Goal: Task Accomplishment & Management: Complete application form

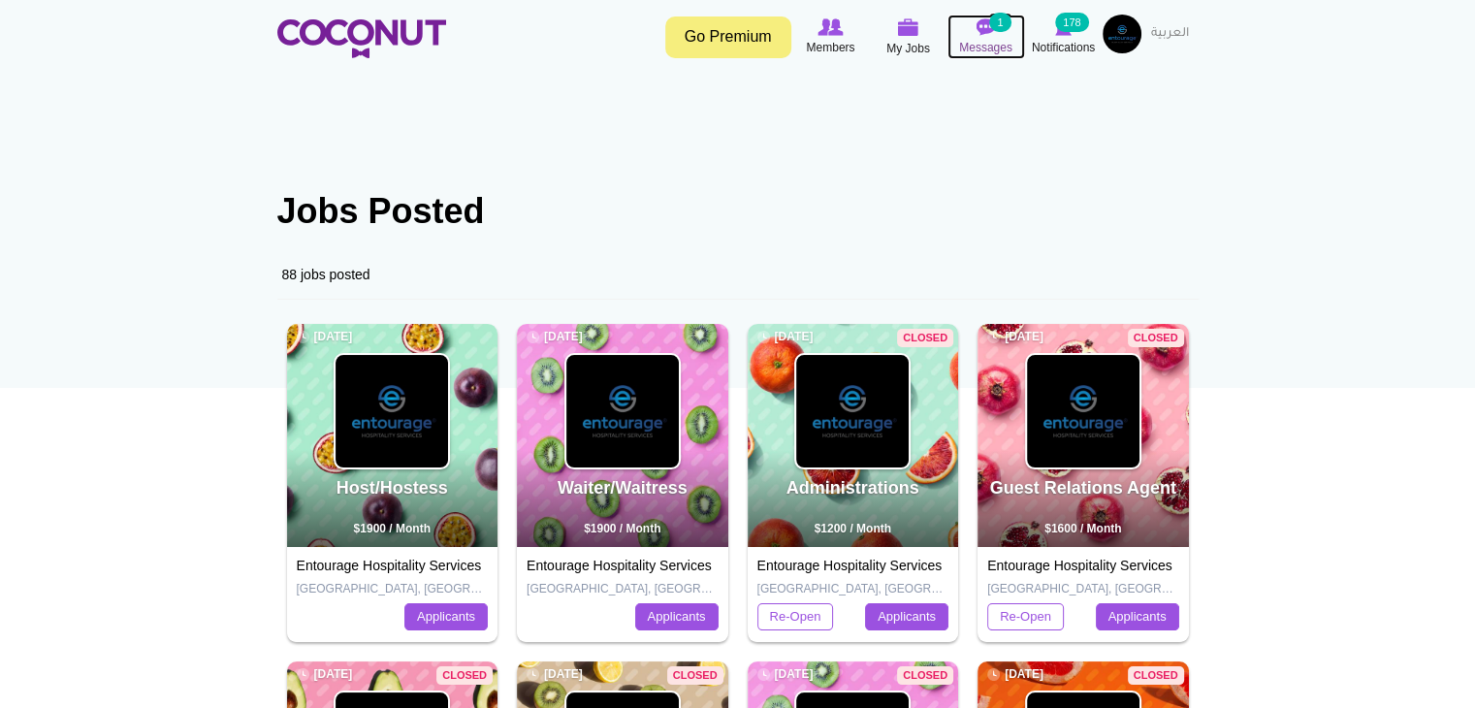
click at [981, 39] on span "Messages" at bounding box center [985, 47] width 53 height 19
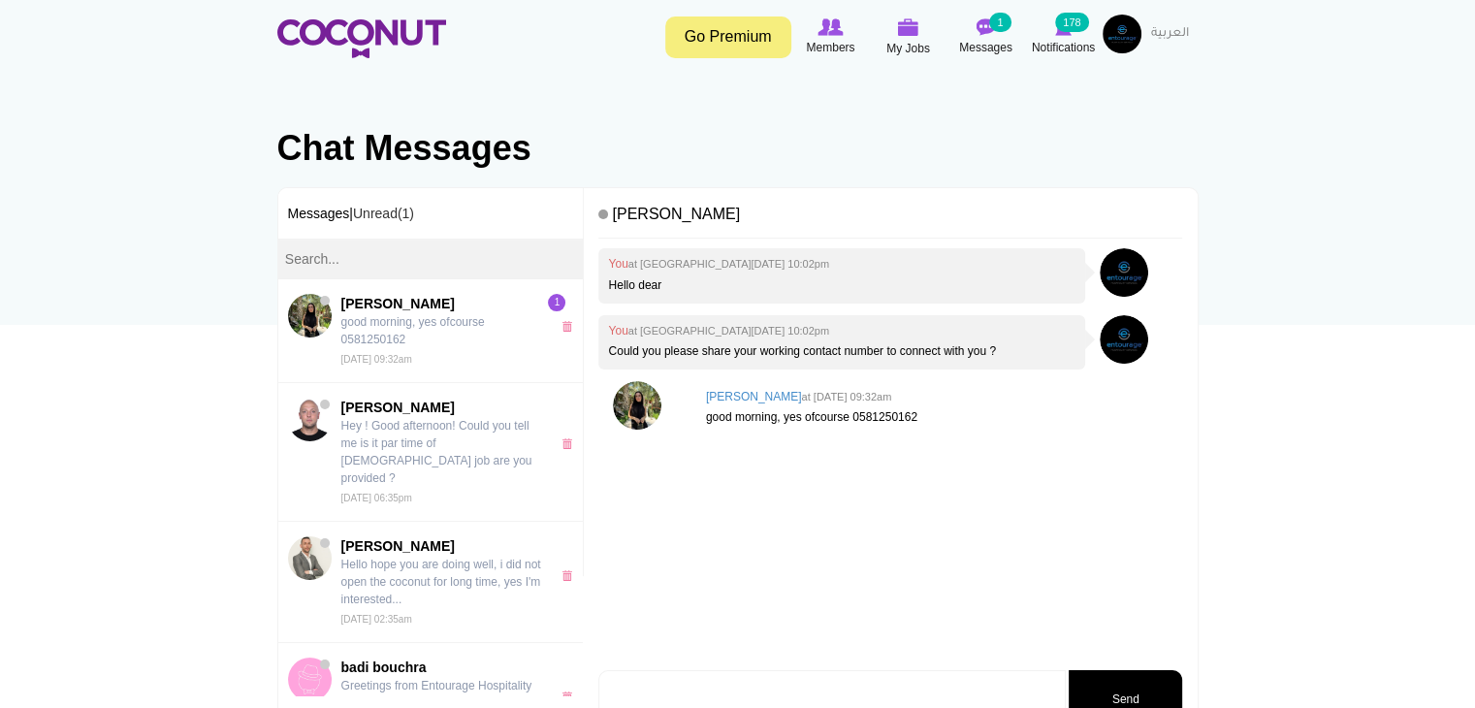
scroll to position [97, 0]
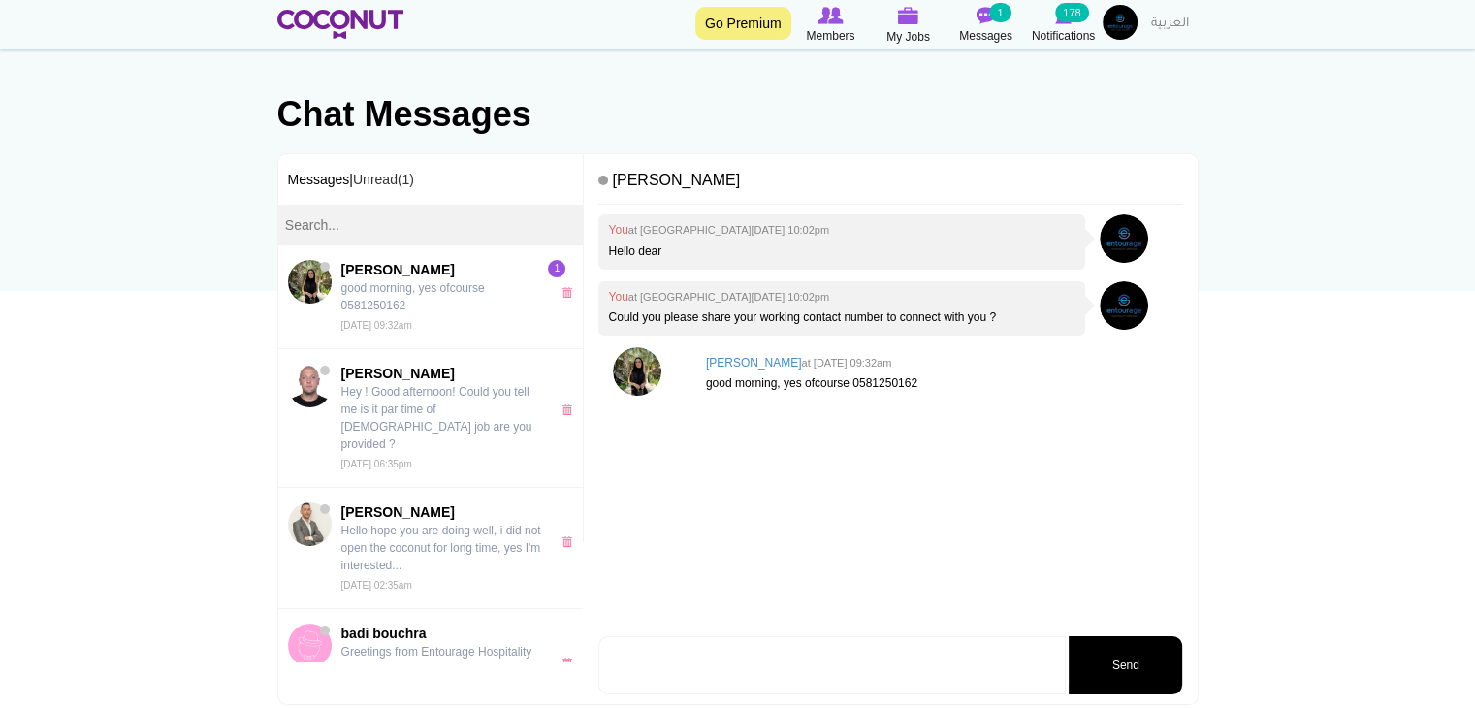
click at [886, 385] on p "good morning, yes ofcourse 0581250162" at bounding box center [939, 383] width 467 height 16
click at [883, 422] on div "You at Sat, Aug 23rd, 2025 10:02pm Hello dear You at Sat, Aug 23rd, 2025 10:02p…" at bounding box center [890, 422] width 584 height 417
click at [865, 379] on p "good morning, yes ofcourse 0581250162" at bounding box center [939, 383] width 467 height 16
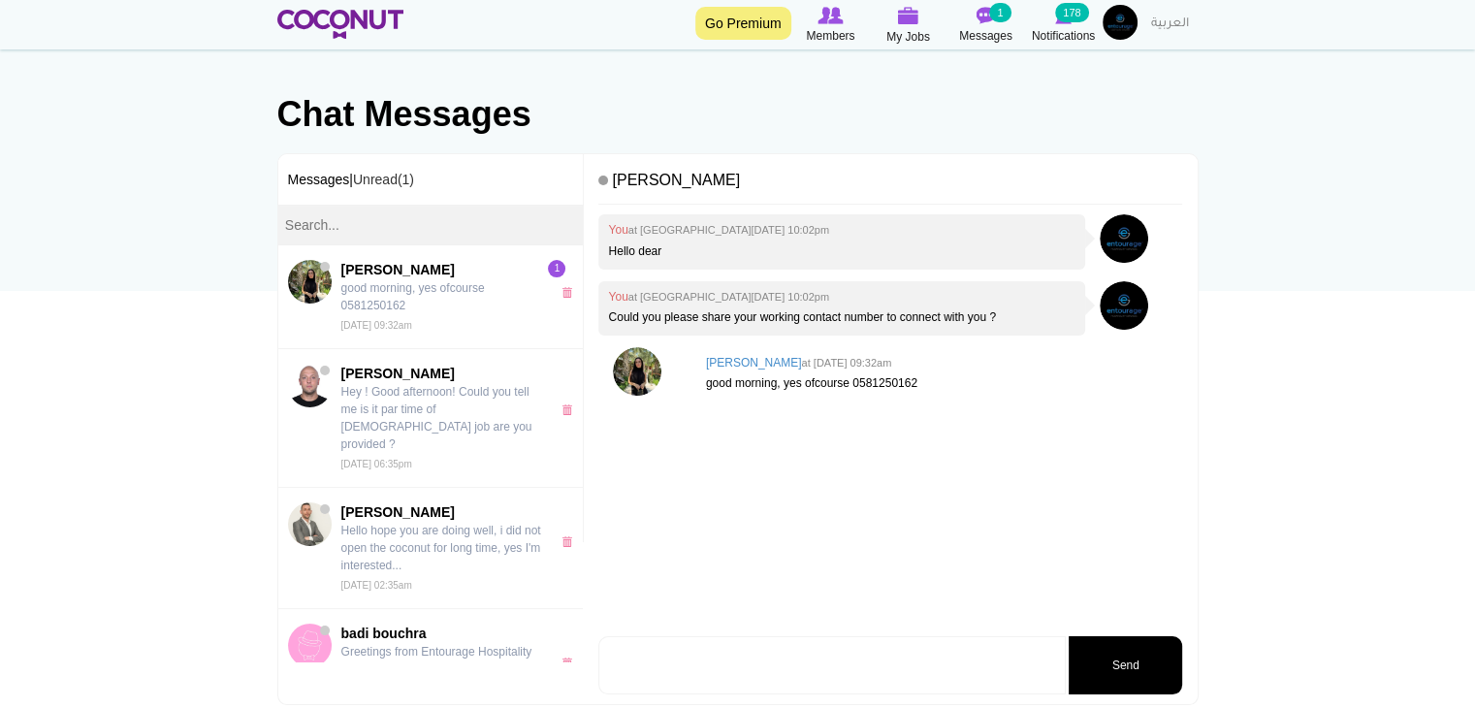
click at [869, 657] on textarea at bounding box center [831, 665] width 467 height 58
type textarea "Thank you"
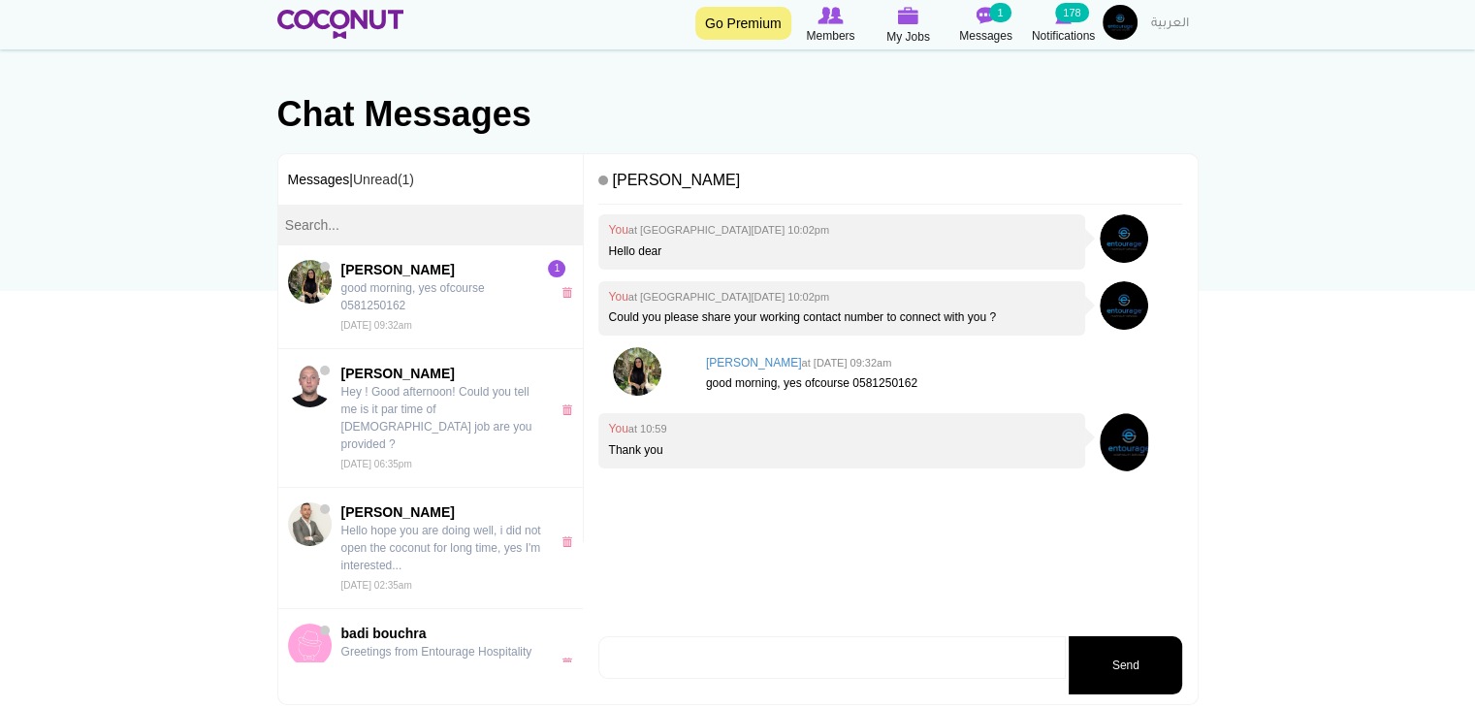
click at [889, 385] on p "good morning, yes ofcourse 0581250162" at bounding box center [939, 383] width 467 height 16
copy p "0581250162"
click at [794, 459] on div "You at 10:59 Thank you" at bounding box center [841, 440] width 487 height 54
click at [402, 179] on link "Unread(1)" at bounding box center [383, 180] width 61 height 16
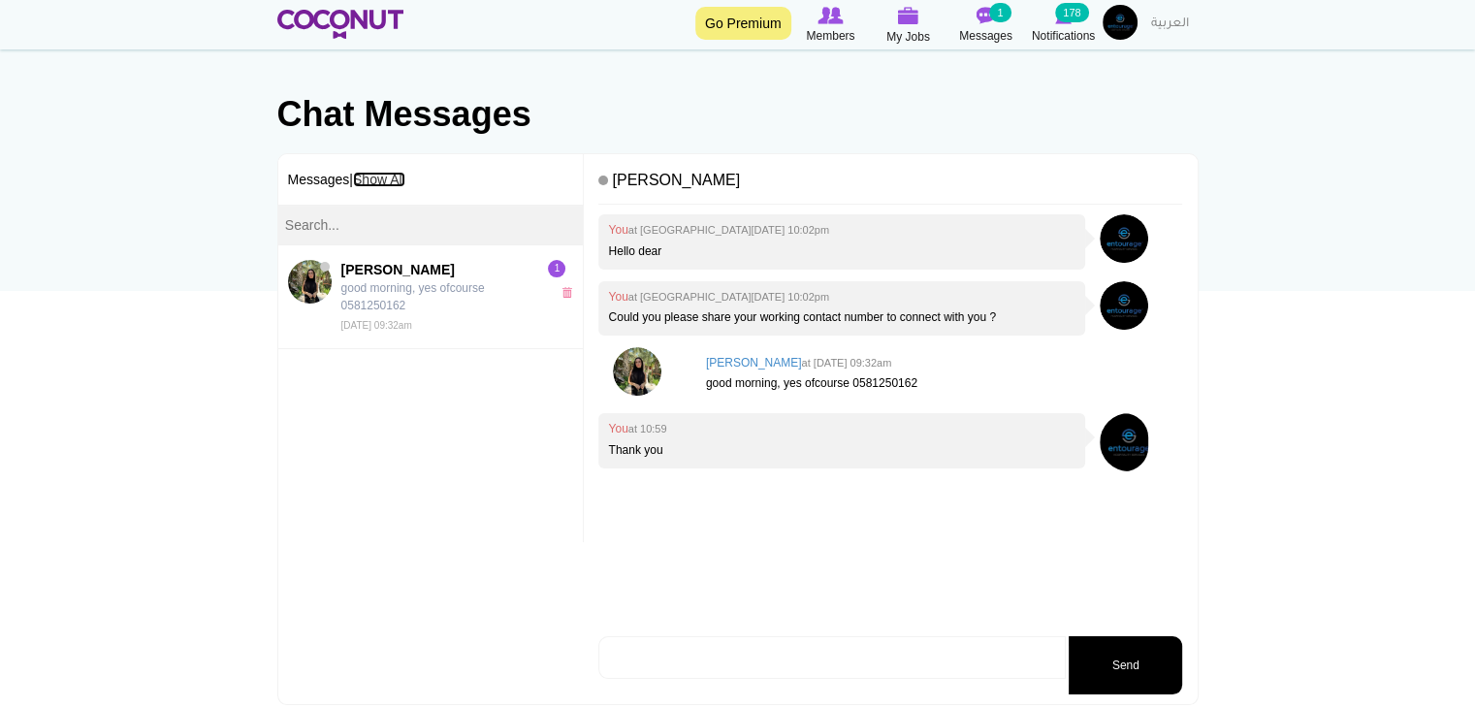
click at [402, 179] on link "Show All" at bounding box center [379, 180] width 52 height 16
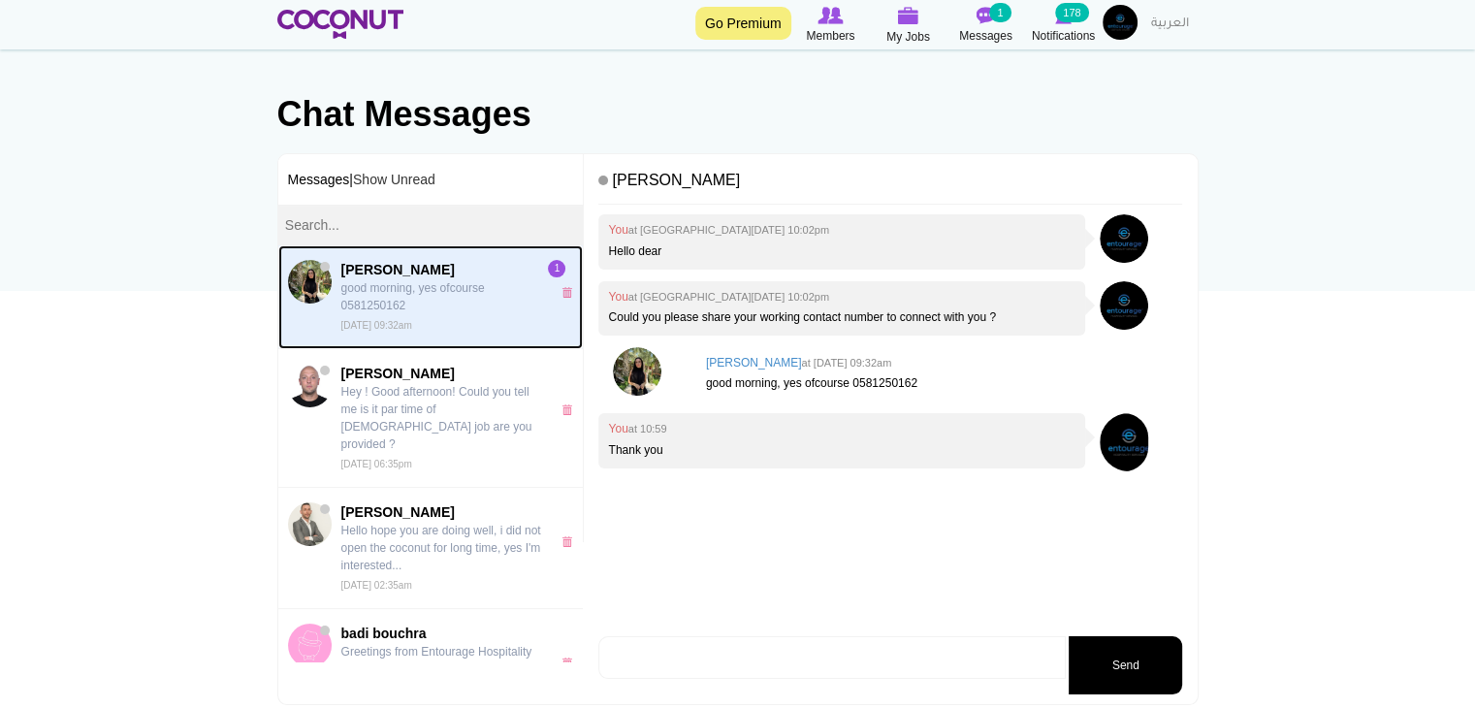
click at [405, 288] on p "good morning, yes ofcourse 0581250162" at bounding box center [441, 296] width 200 height 35
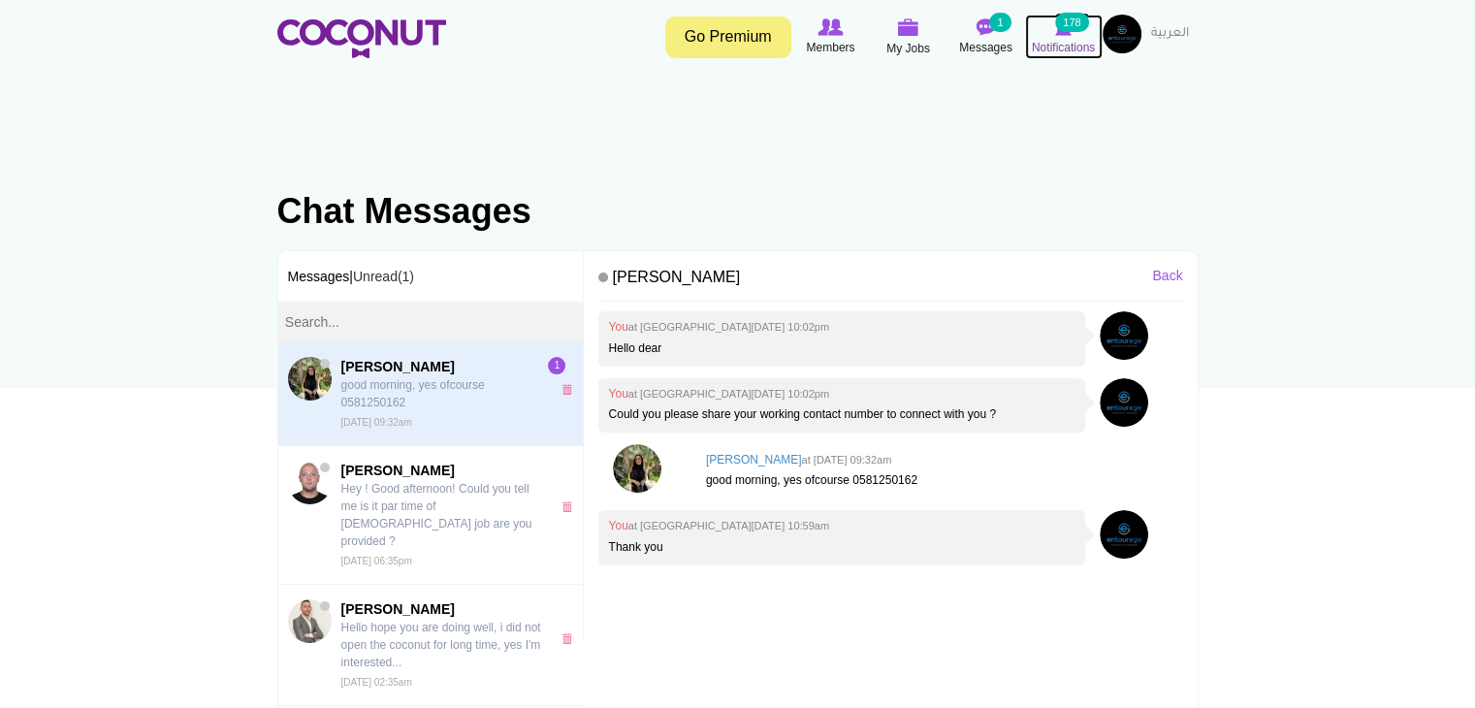
click at [1064, 34] on img at bounding box center [1063, 26] width 16 height 17
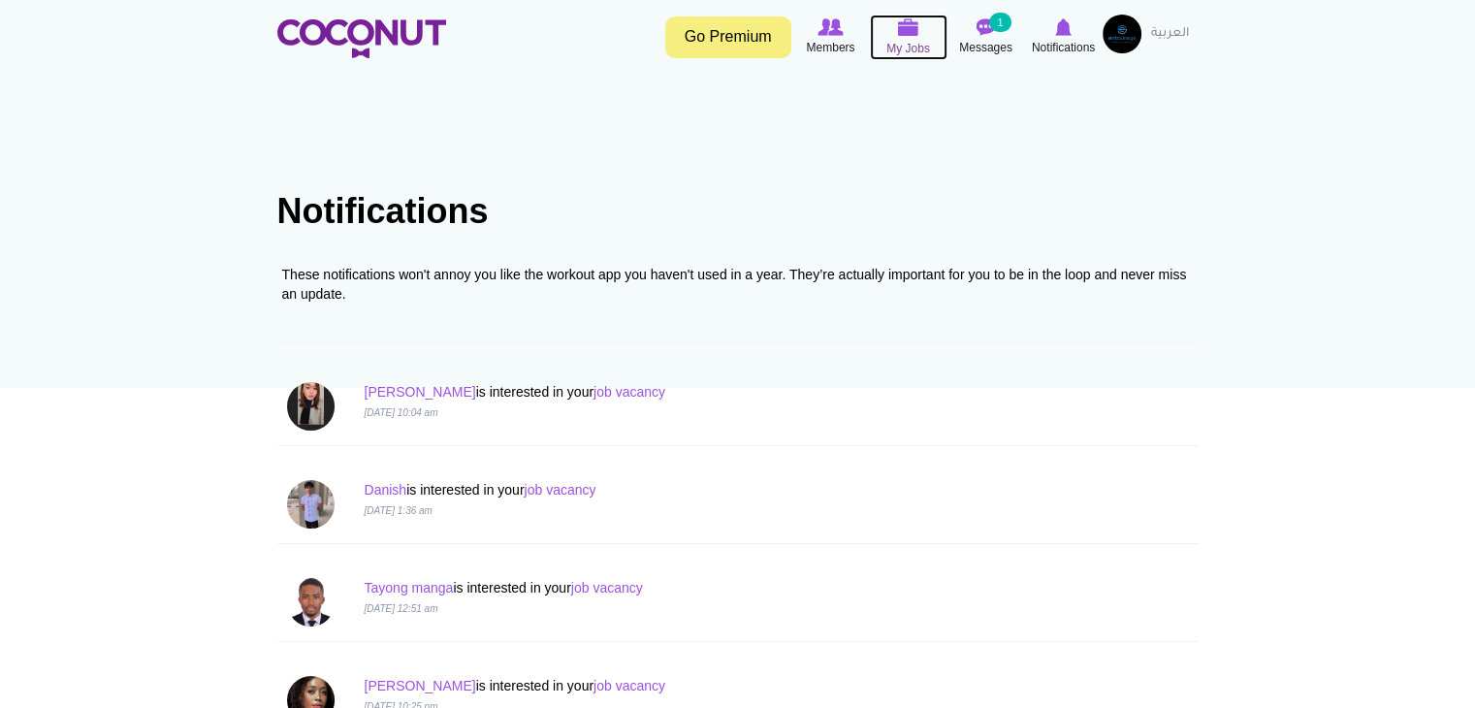
click at [899, 28] on img at bounding box center [908, 26] width 21 height 17
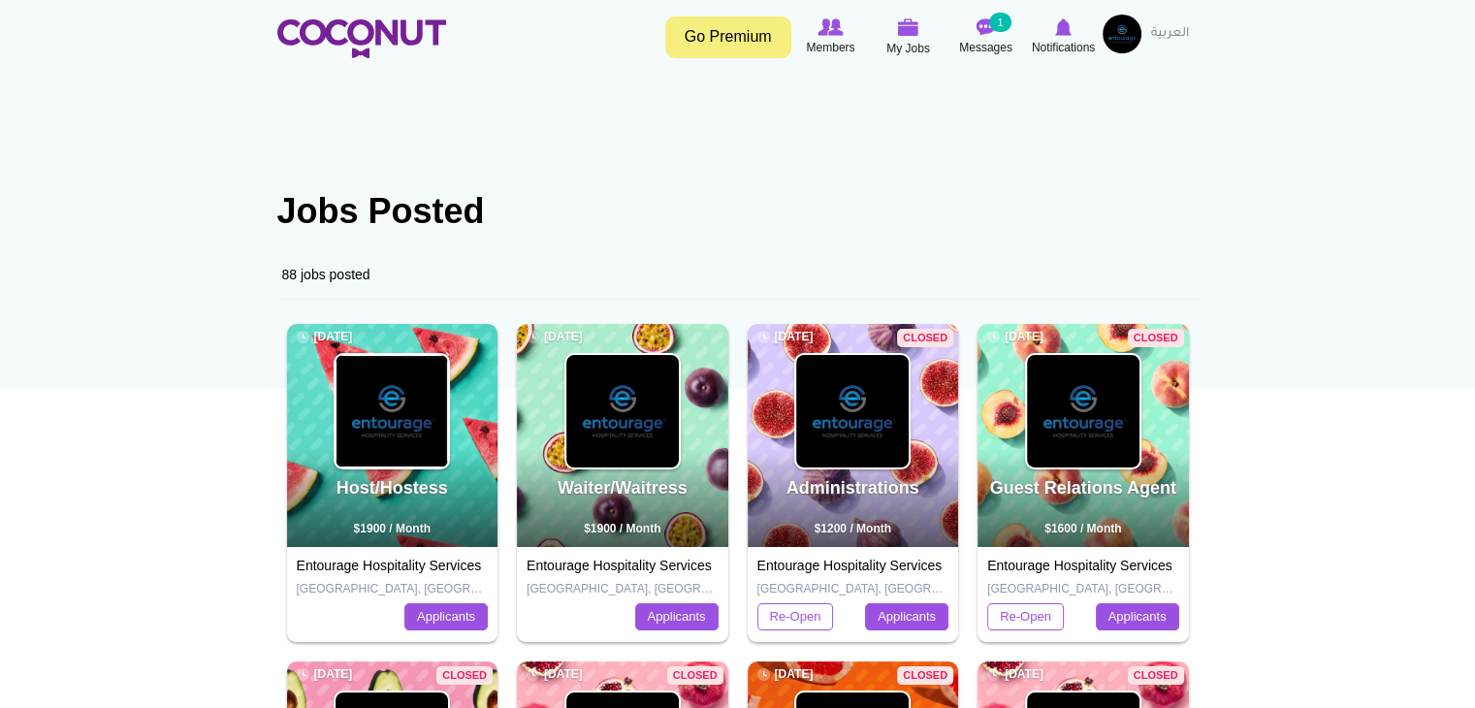
click at [431, 443] on img at bounding box center [391, 411] width 112 height 112
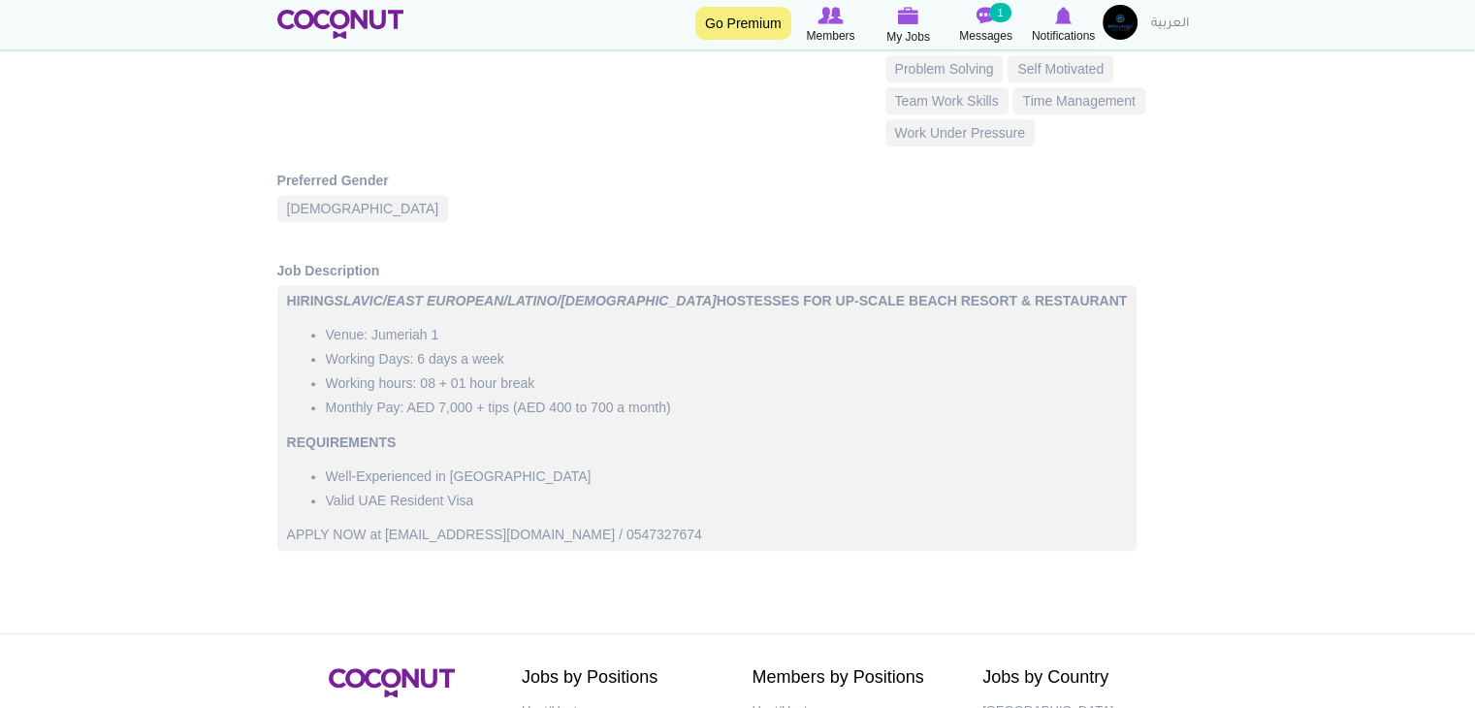
scroll to position [1066, 0]
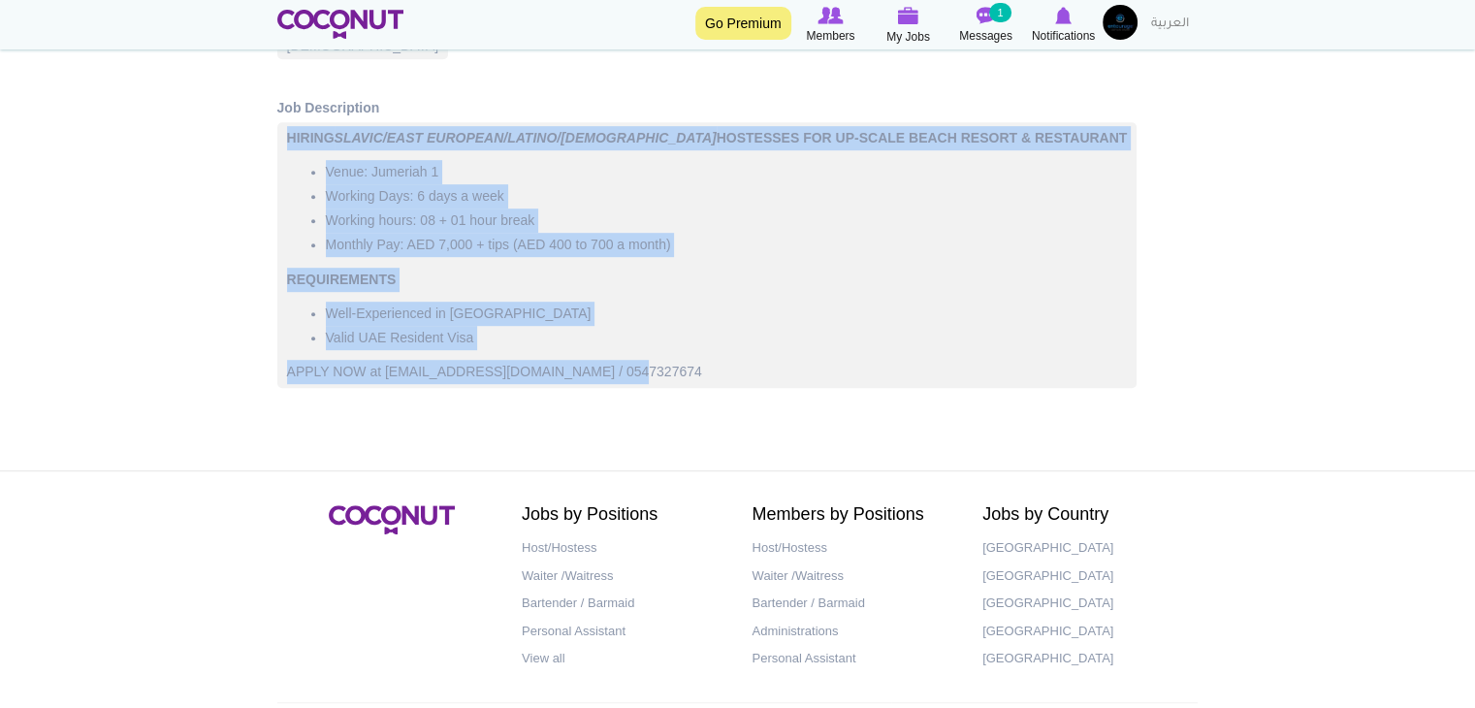
drag, startPoint x: 640, startPoint y: 367, endPoint x: 239, endPoint y: 182, distance: 441.1
copy div "HIRING SLAVIC/EAST EUROPEAN/LATINO/ARAB HOSTESSES FOR UP-SCALE BEACH RESORT & R…"
click at [547, 318] on li "Well-Experienced in [GEOGRAPHIC_DATA]" at bounding box center [727, 314] width 802 height 24
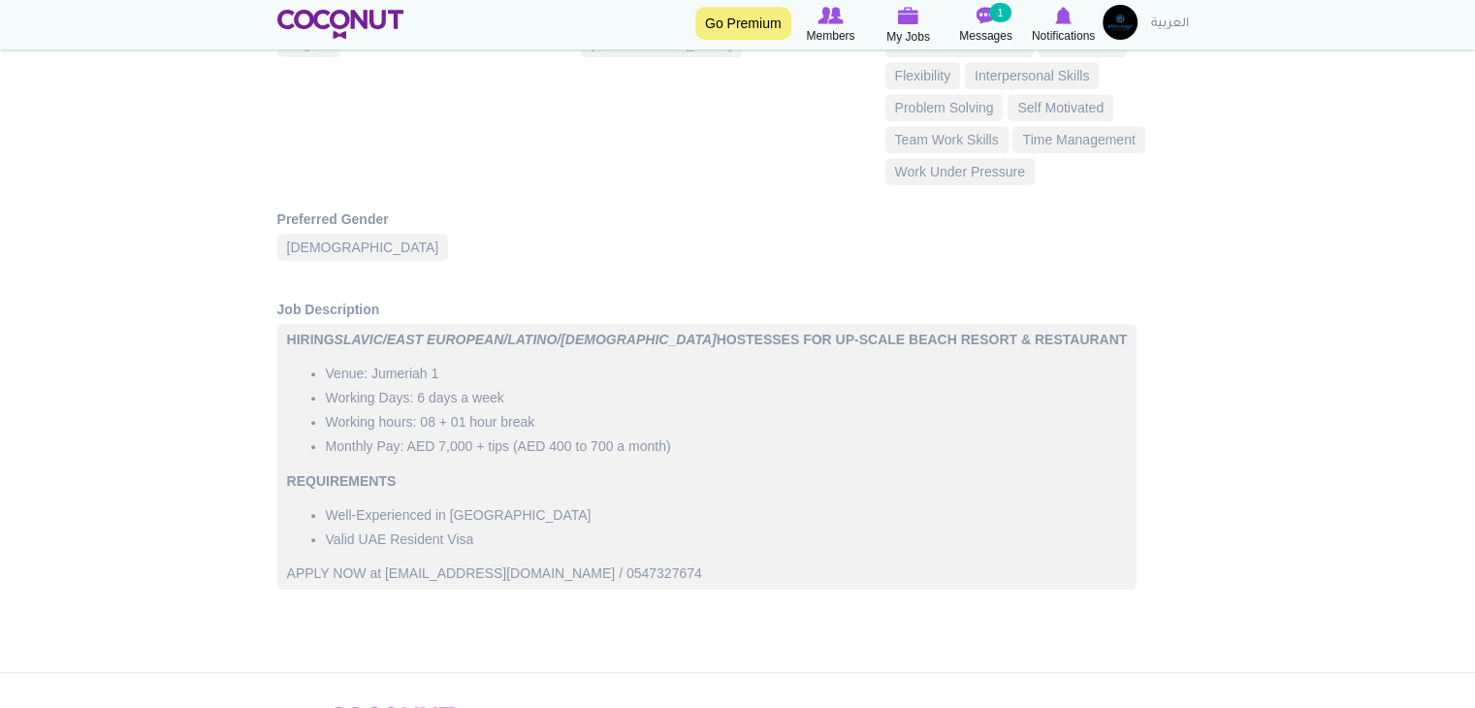
scroll to position [582, 0]
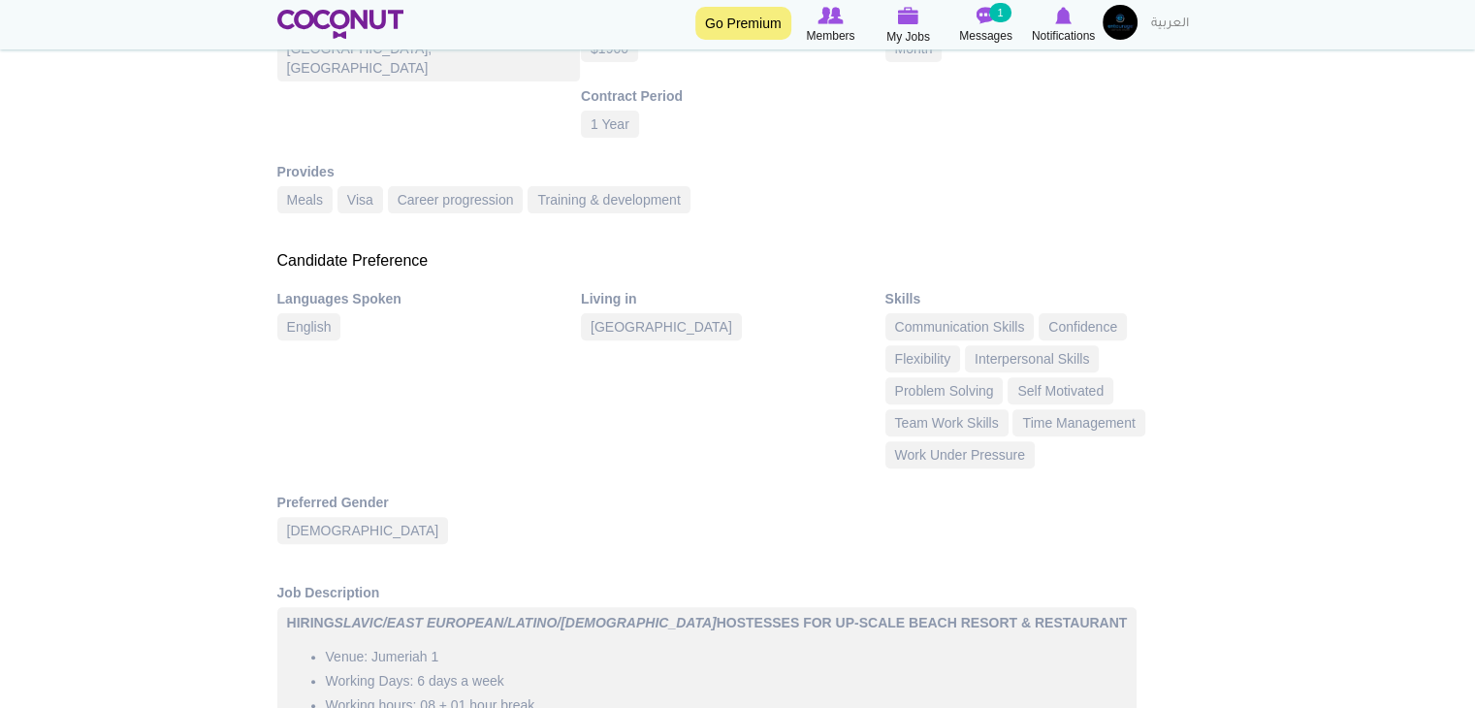
click at [1127, 24] on img at bounding box center [1119, 22] width 35 height 35
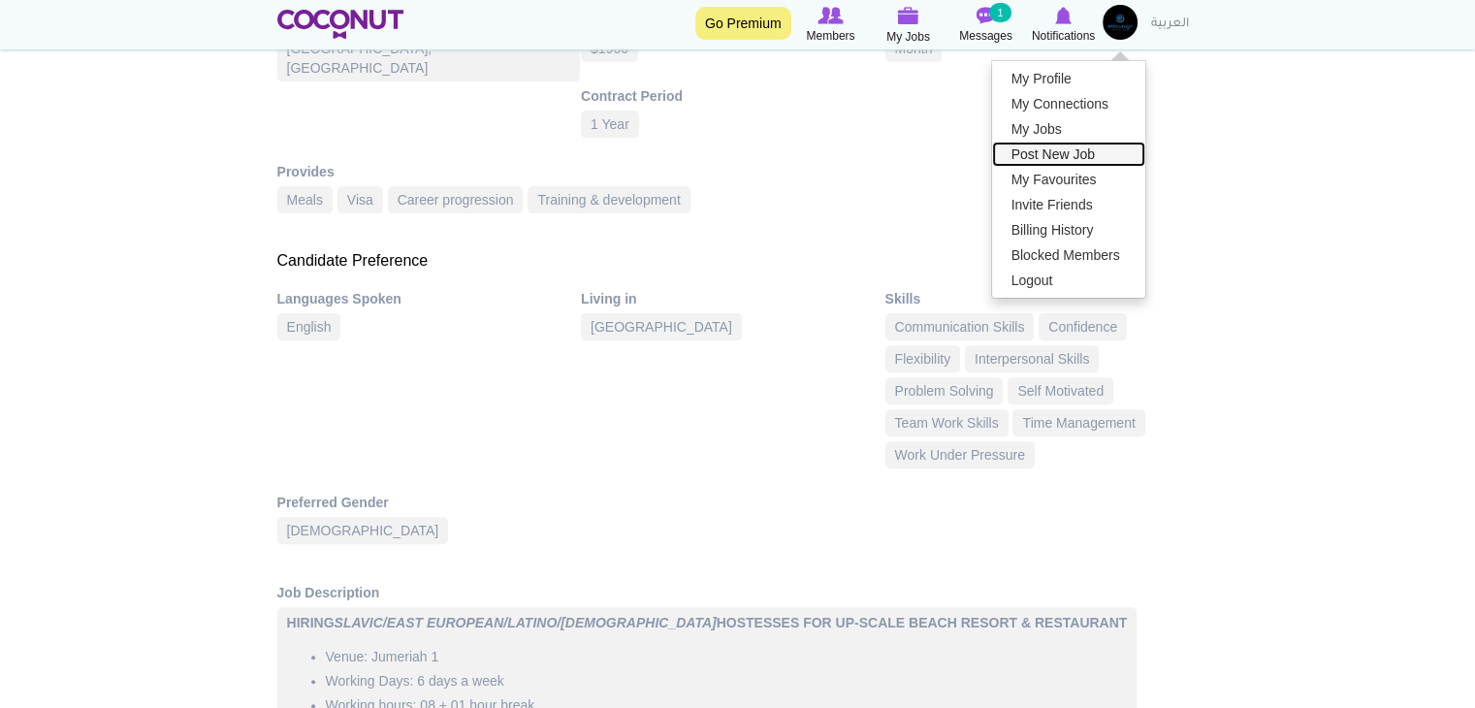
click at [1089, 160] on link "Post New Job" at bounding box center [1068, 154] width 153 height 25
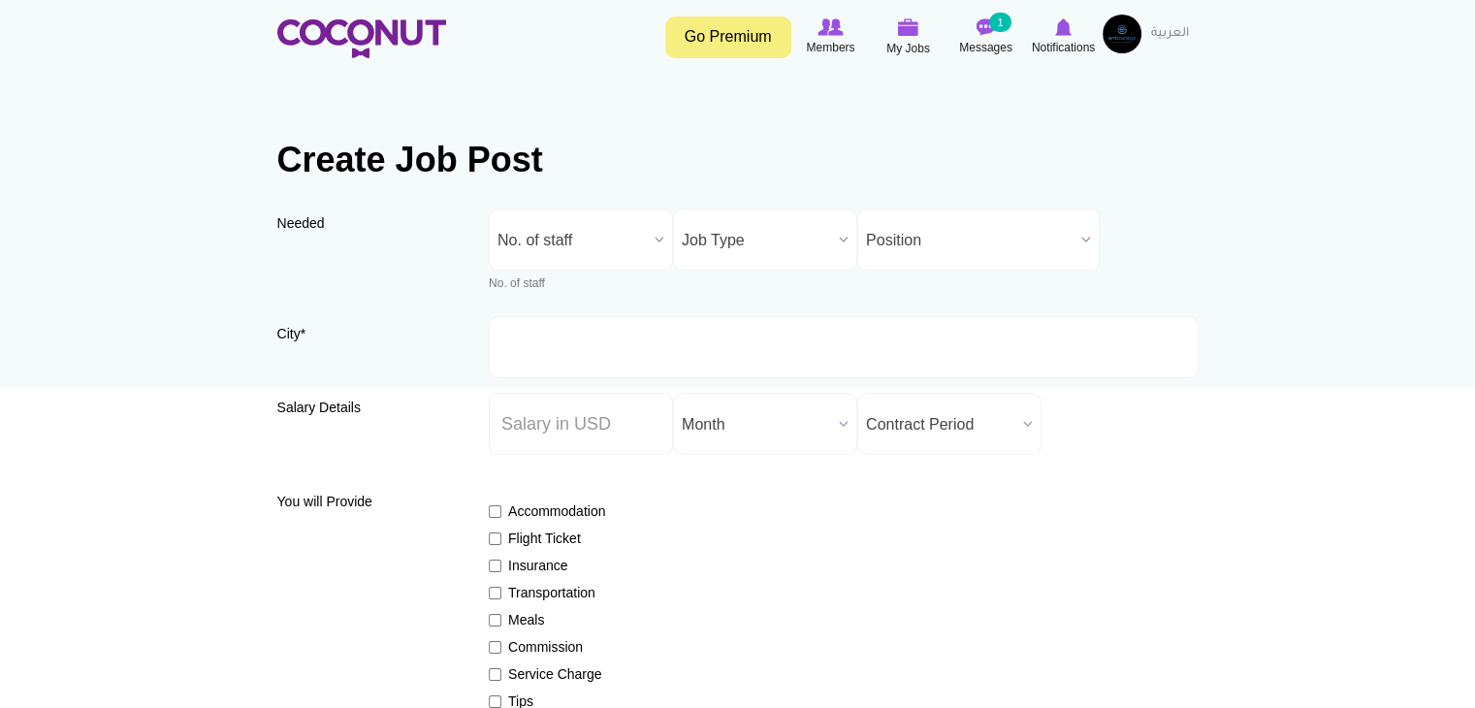
click at [603, 251] on span "No. of staff" at bounding box center [571, 240] width 149 height 62
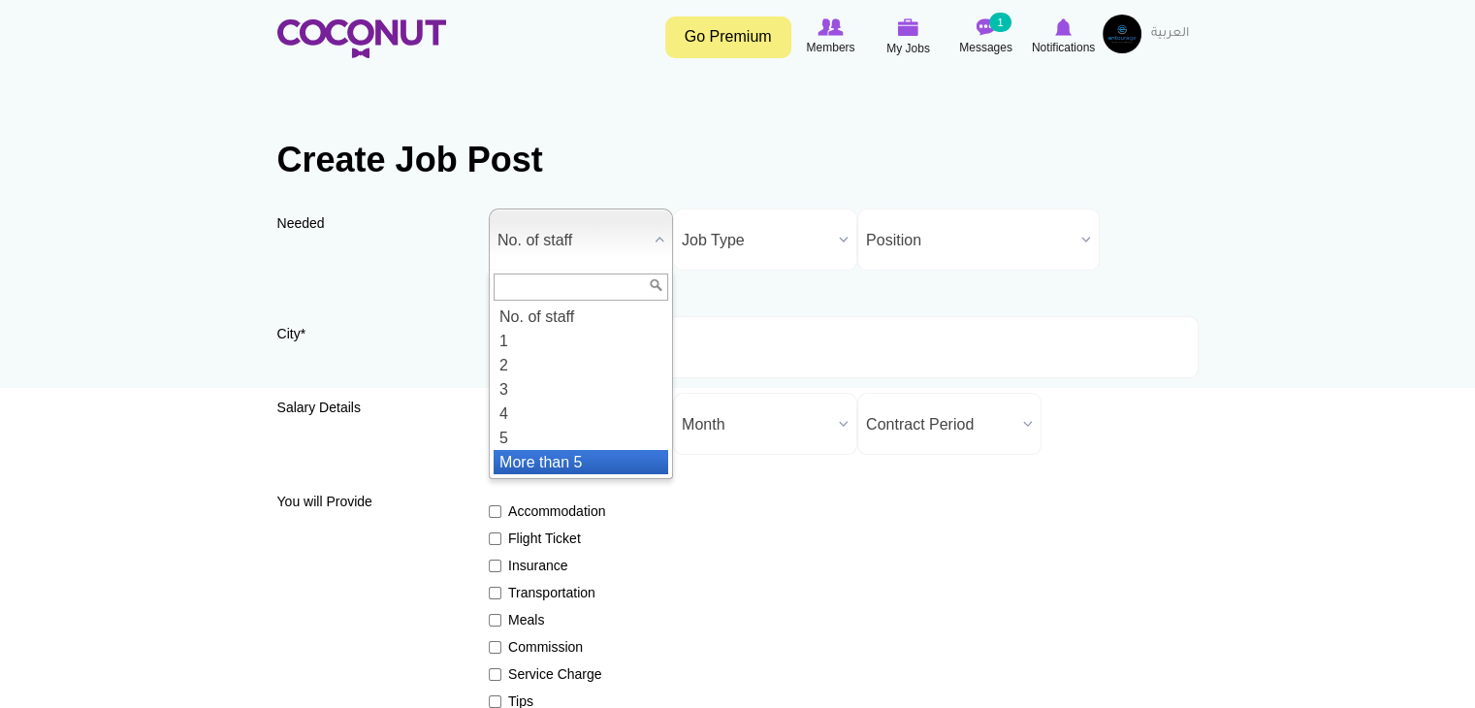
click at [516, 460] on li "More than 5" at bounding box center [580, 462] width 175 height 24
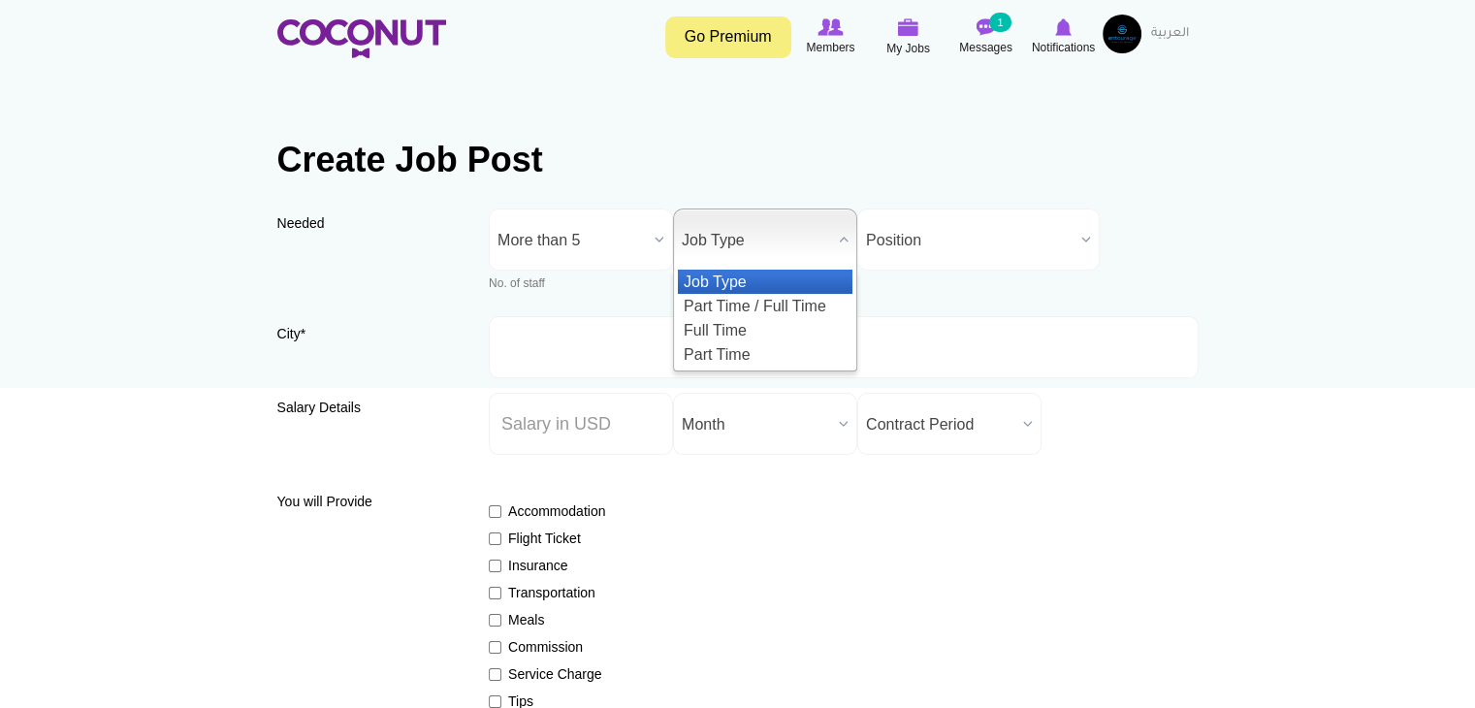
click at [751, 260] on span "Job Type" at bounding box center [756, 240] width 149 height 62
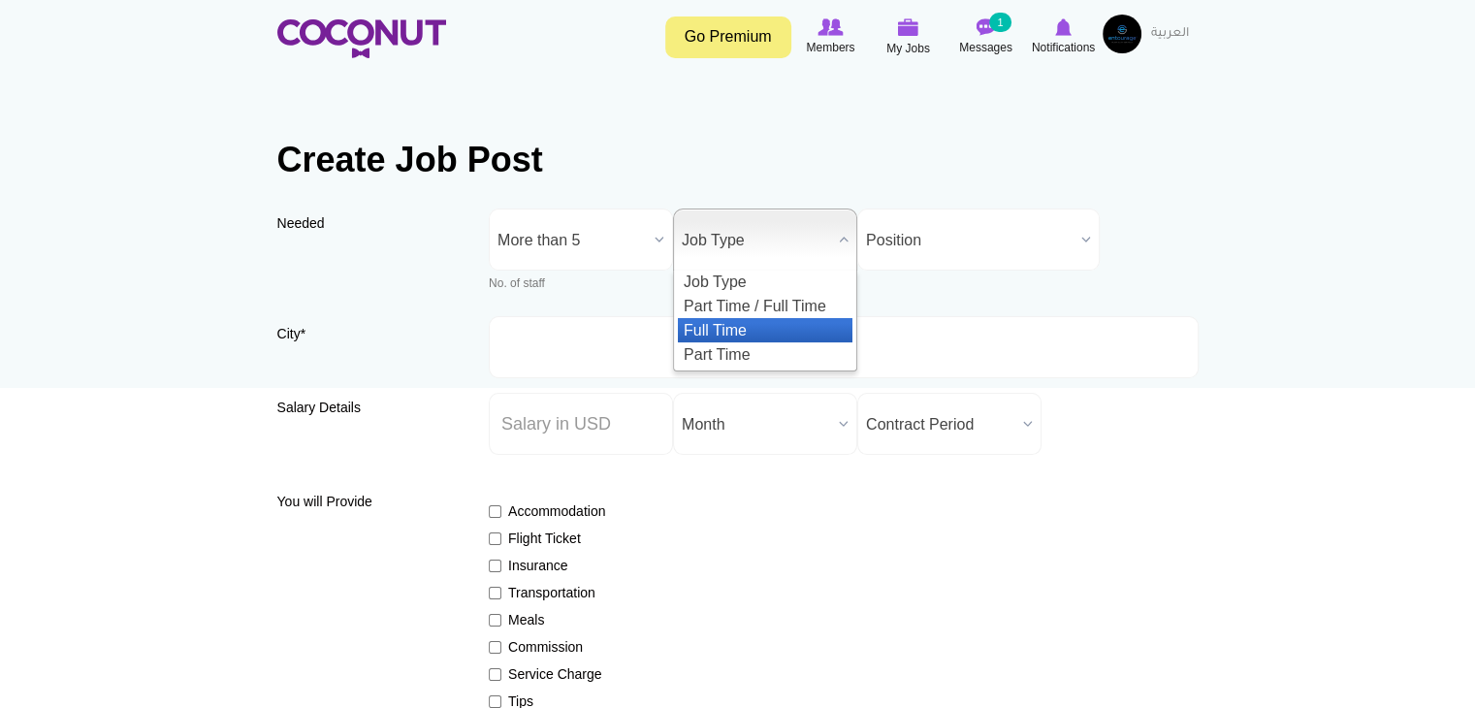
click at [746, 334] on li "Full Time" at bounding box center [765, 330] width 175 height 24
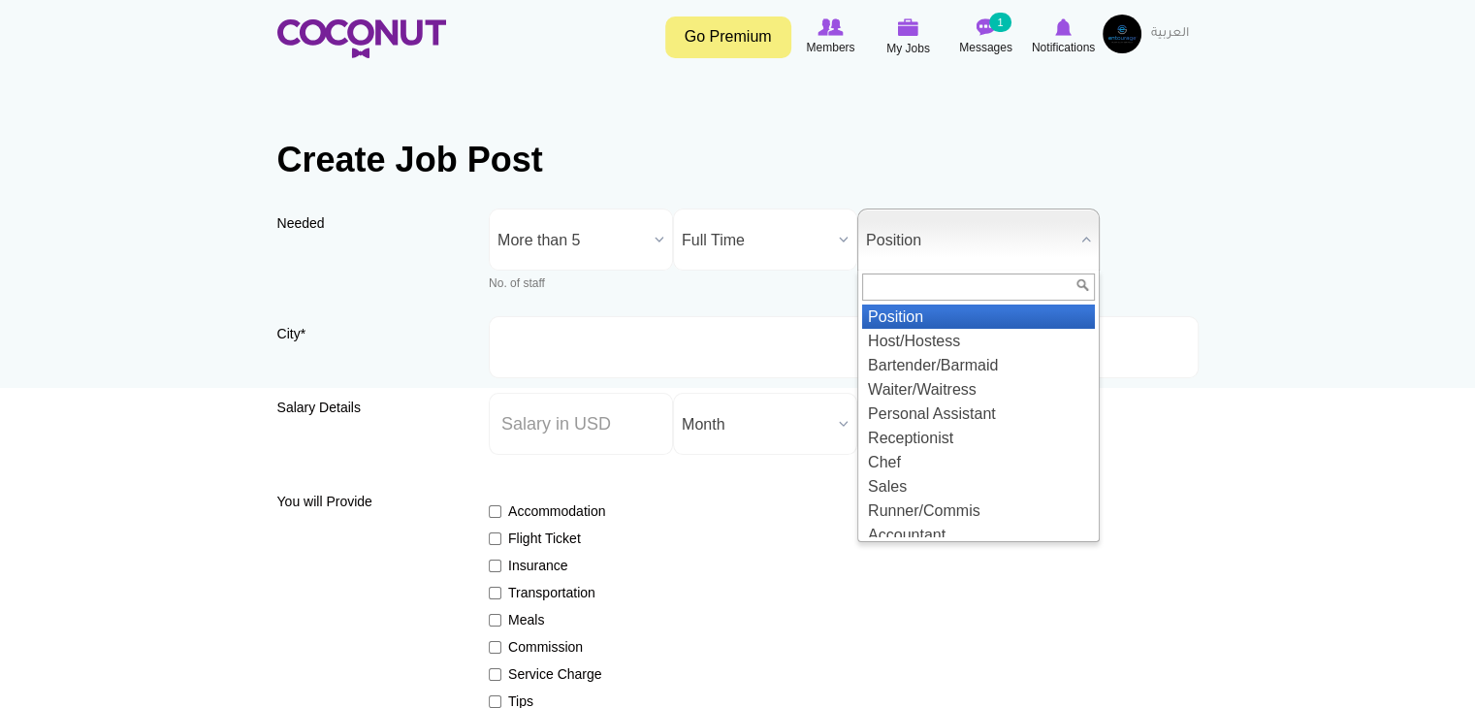
click at [914, 249] on span "Position" at bounding box center [969, 240] width 207 height 62
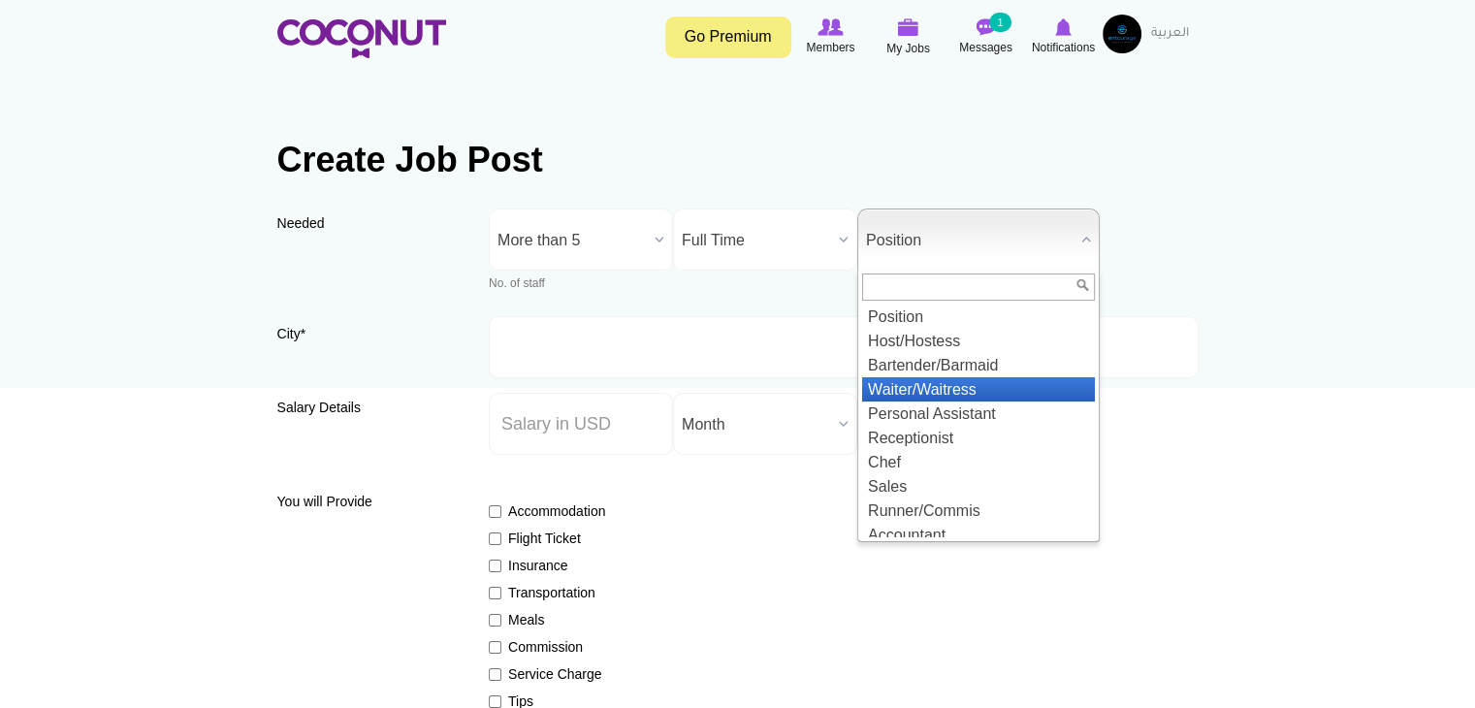
click at [935, 388] on li "Waiter/Waitress" at bounding box center [978, 389] width 233 height 24
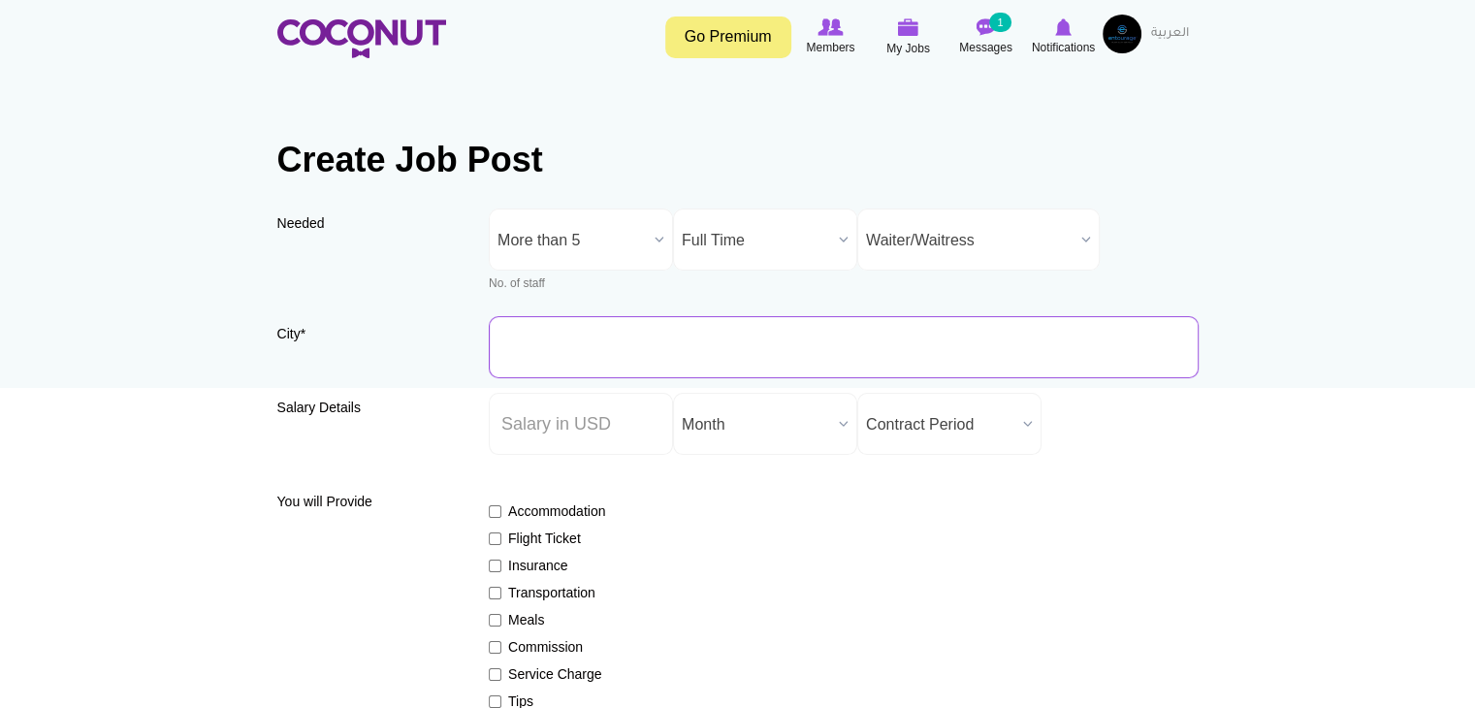
click at [556, 341] on input "City *" at bounding box center [844, 347] width 710 height 62
type input "[GEOGRAPHIC_DATA], [GEOGRAPHIC_DATA]"
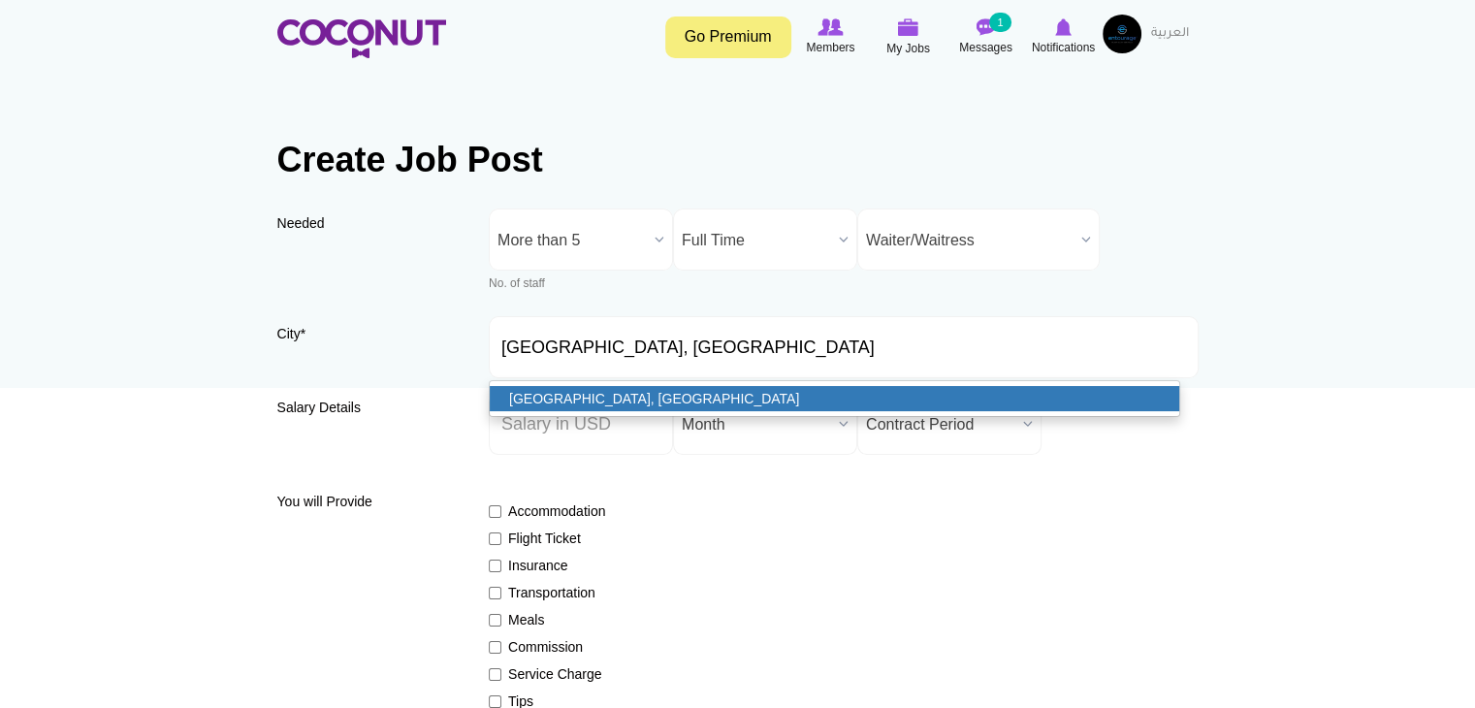
click at [602, 397] on link "[GEOGRAPHIC_DATA], [GEOGRAPHIC_DATA]" at bounding box center [834, 398] width 689 height 25
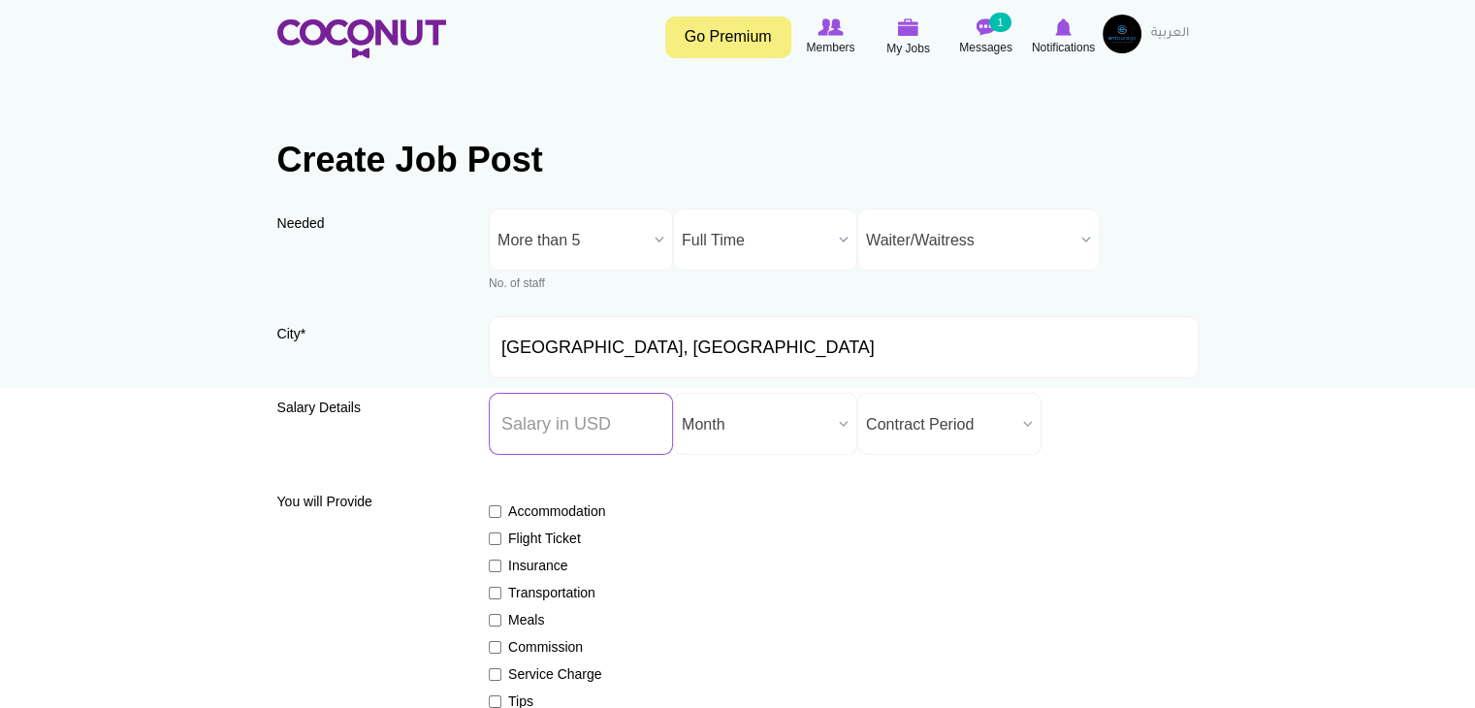
click at [593, 422] on input "Salary ($) *" at bounding box center [581, 424] width 184 height 62
type input "1900"
click at [973, 425] on span "Contract Period" at bounding box center [940, 425] width 149 height 62
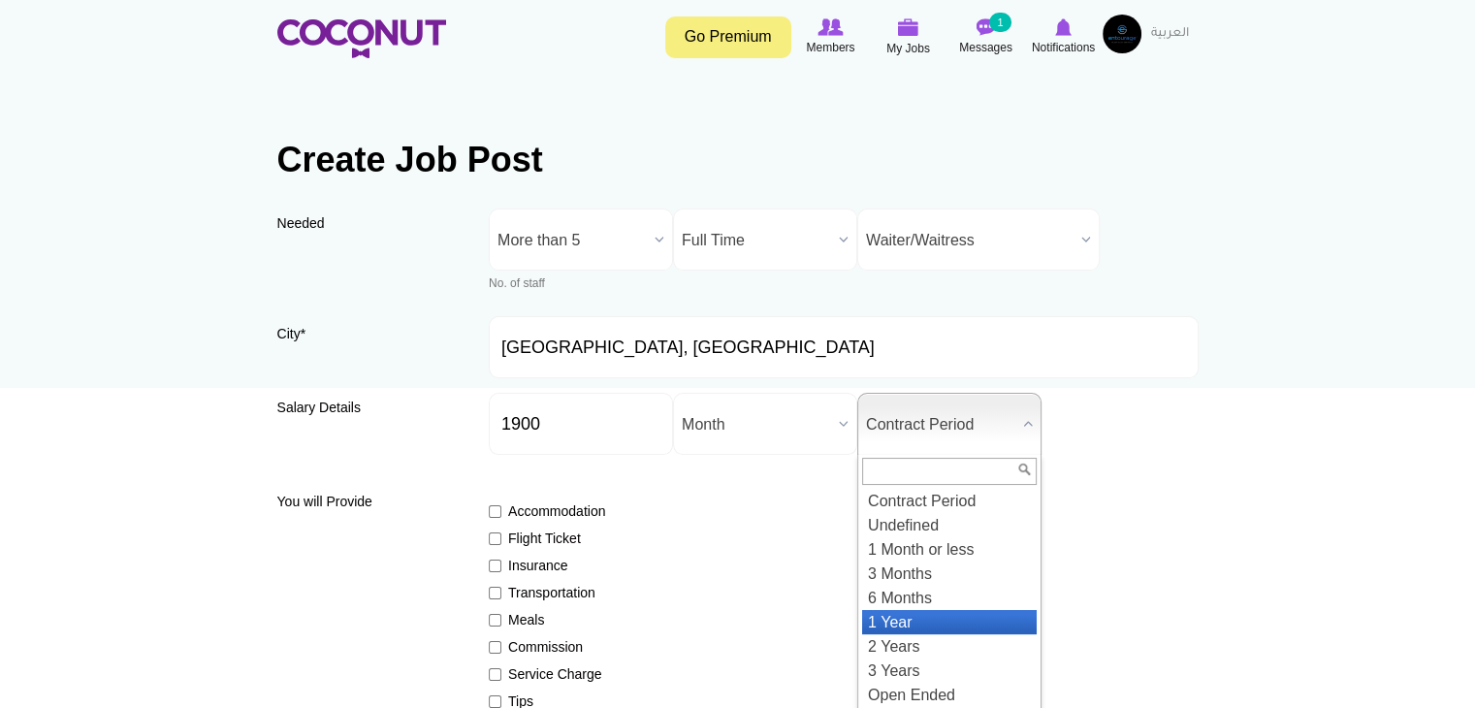
click at [925, 615] on li "1 Year" at bounding box center [949, 622] width 175 height 24
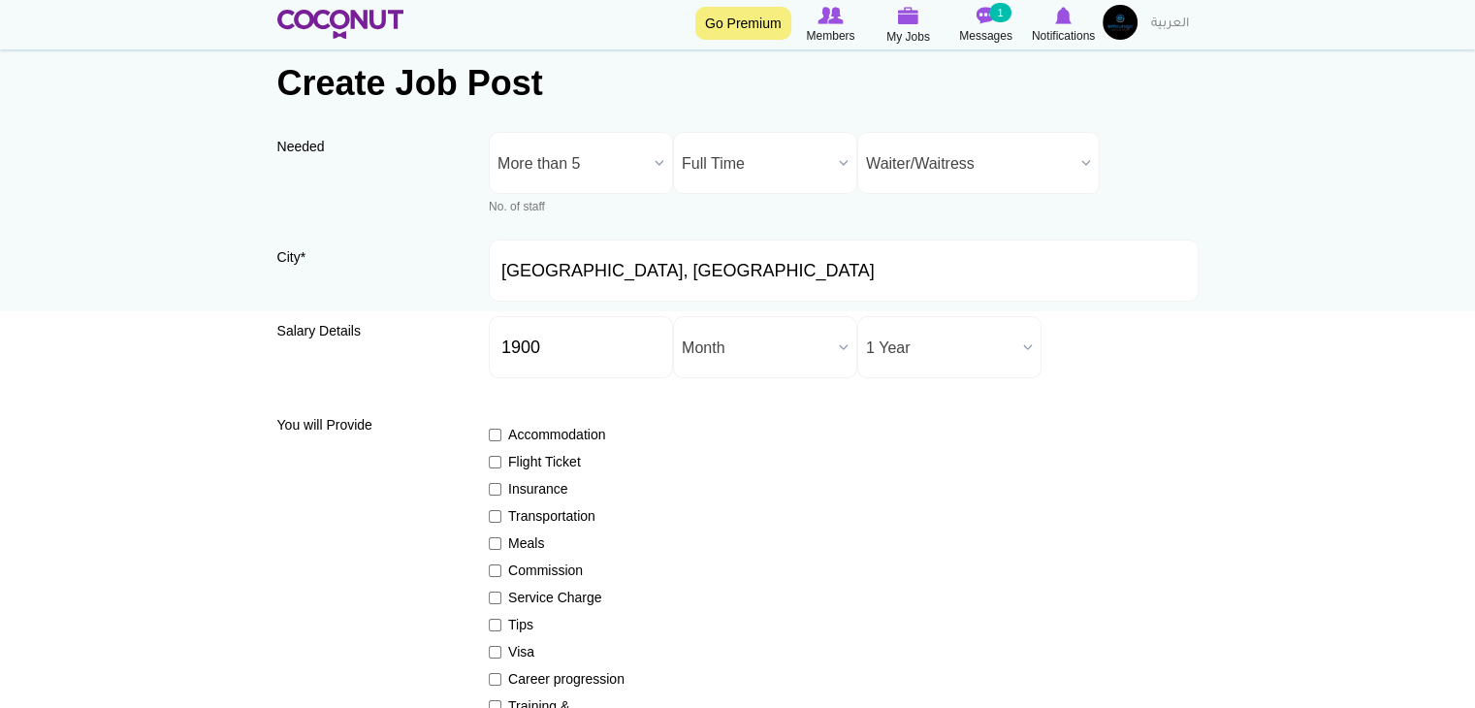
scroll to position [194, 0]
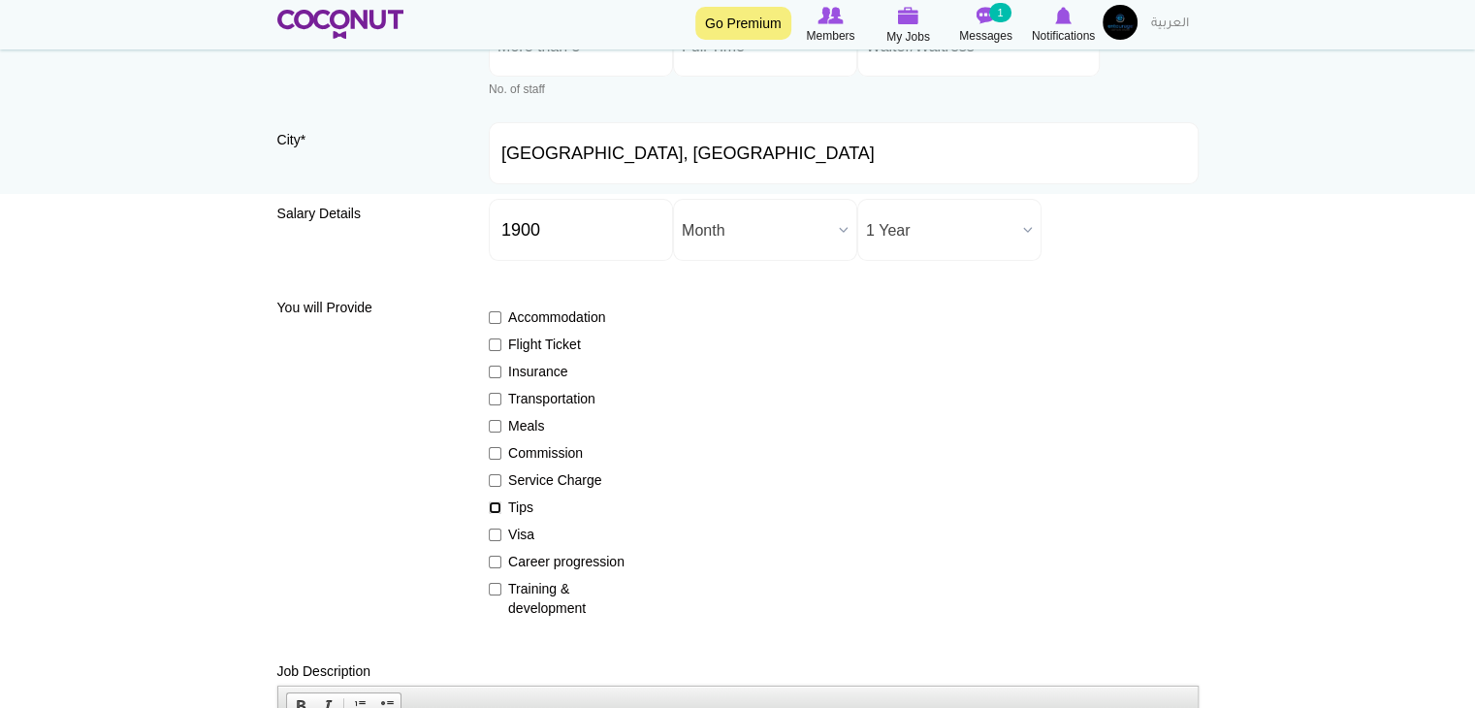
click at [496, 506] on input "Tips" at bounding box center [495, 507] width 13 height 13
checkbox input "true"
click at [495, 478] on input "Service Charge" at bounding box center [495, 480] width 13 height 13
checkbox input "true"
click at [491, 590] on input "Training & development" at bounding box center [495, 589] width 13 height 13
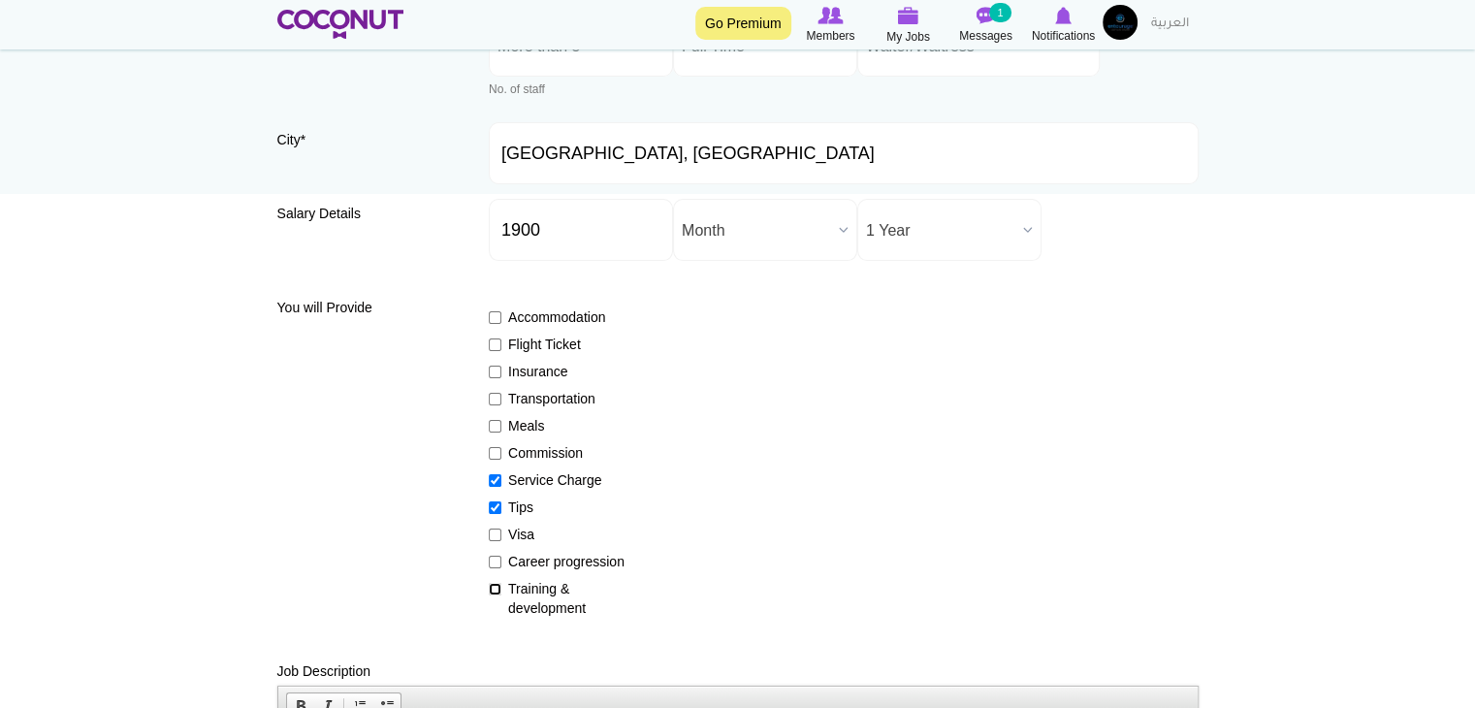
checkbox input "true"
click at [489, 562] on input "Career progression" at bounding box center [495, 562] width 13 height 13
checkbox input "true"
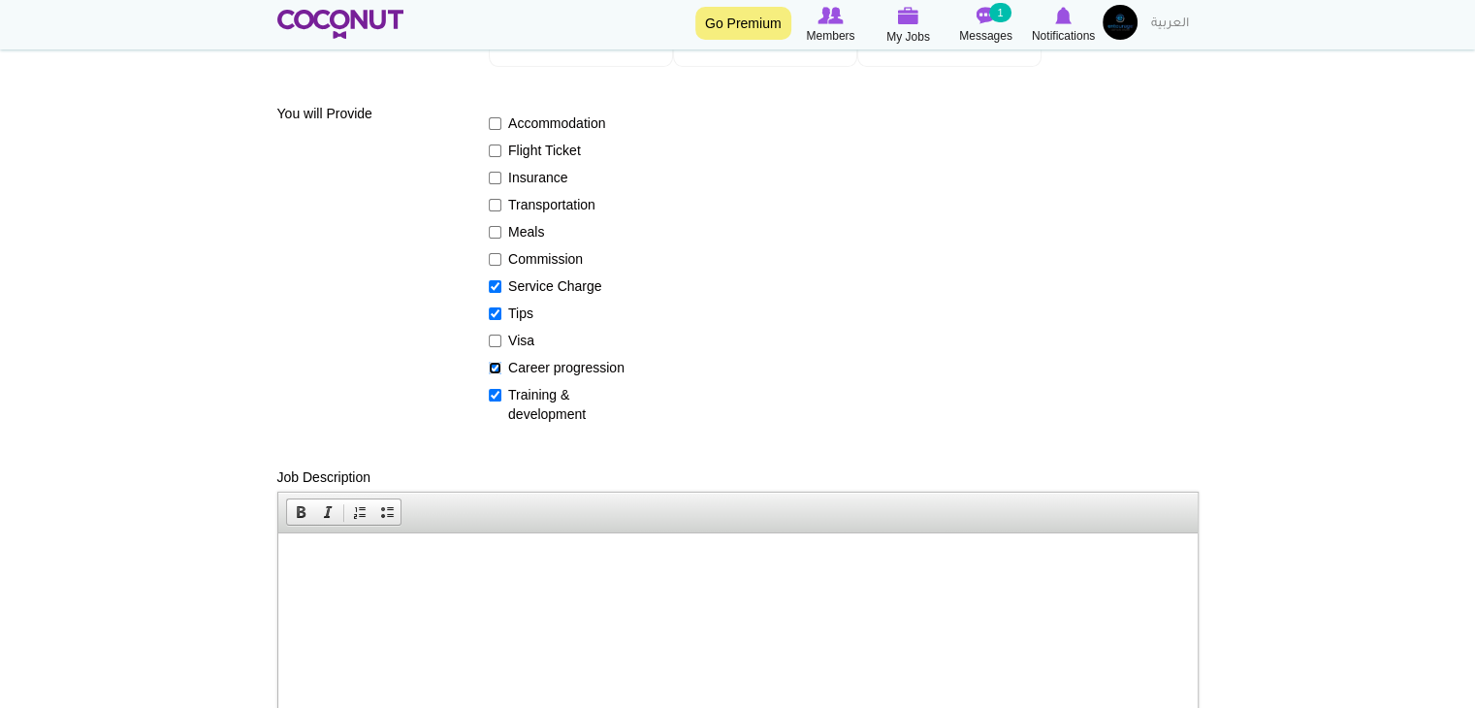
scroll to position [485, 0]
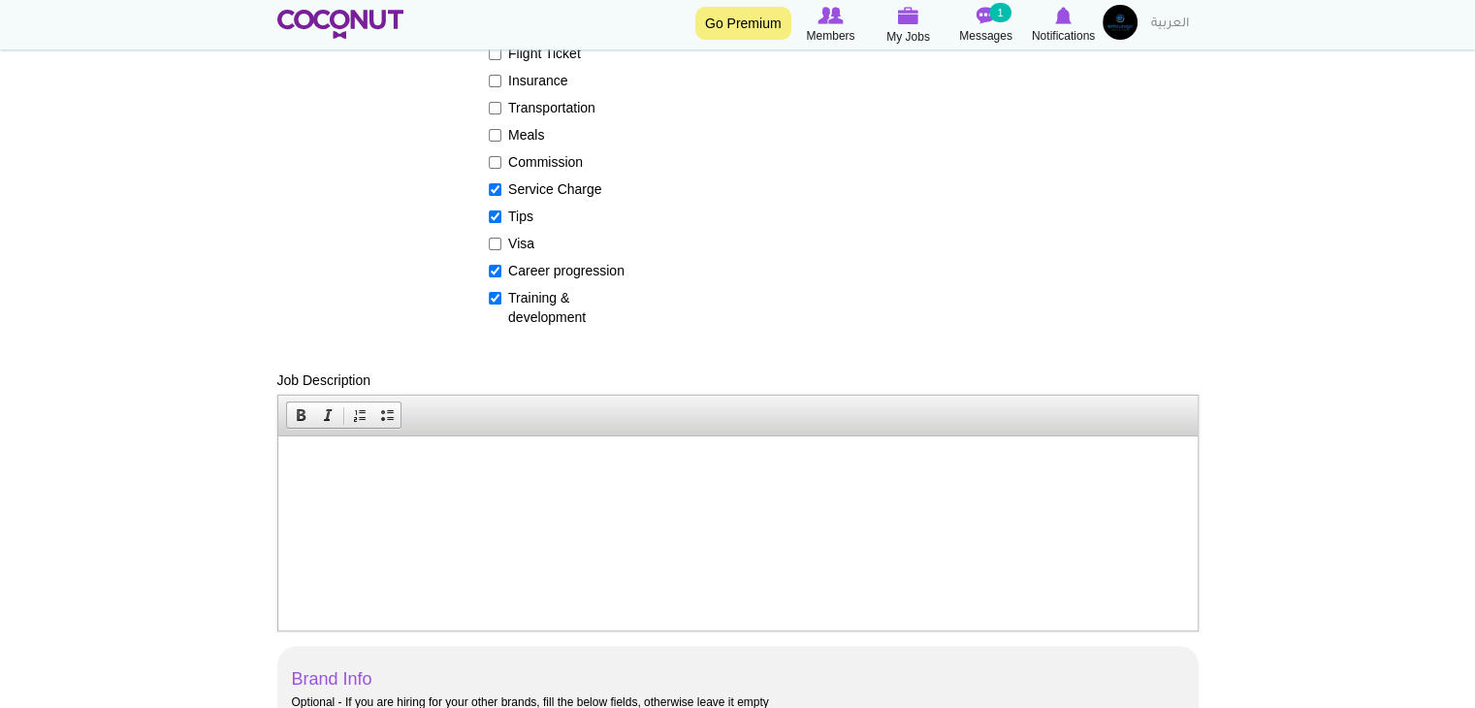
click at [457, 494] on html at bounding box center [736, 464] width 919 height 59
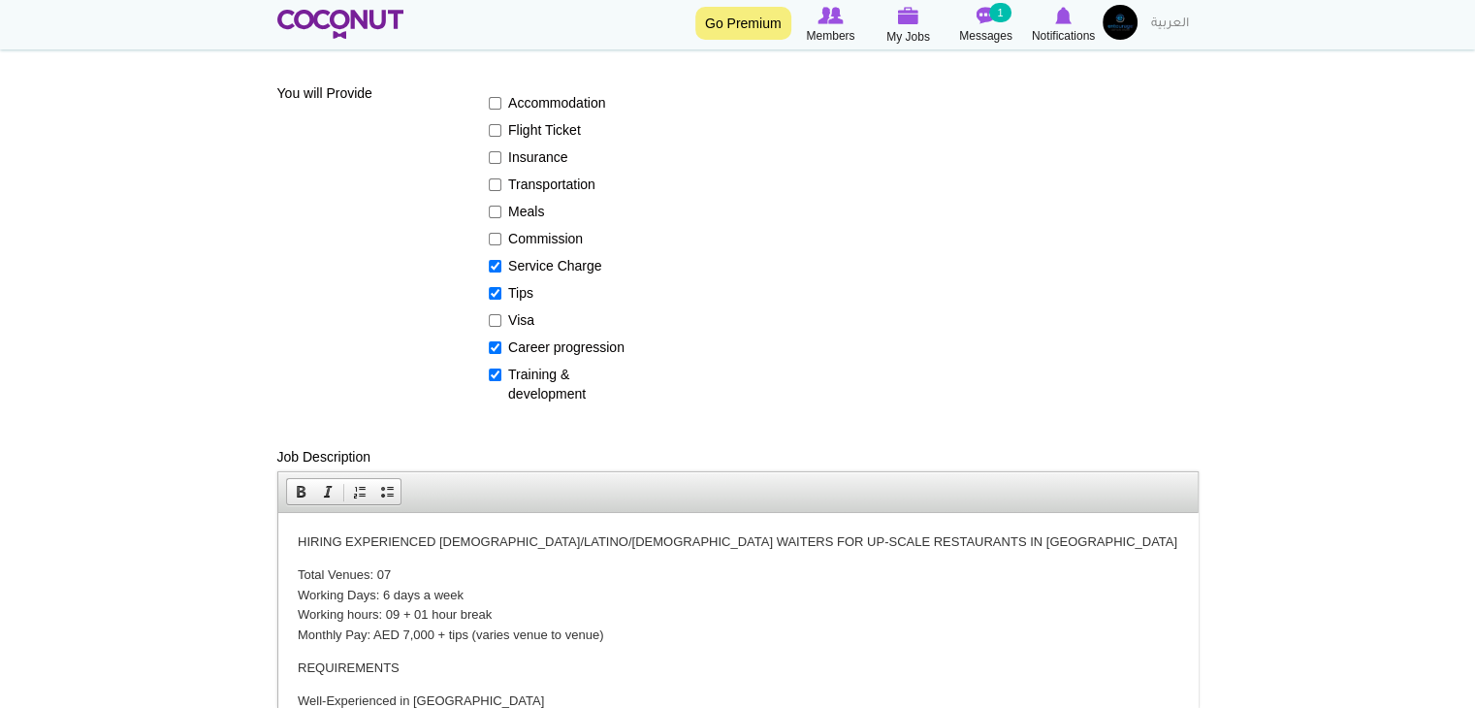
scroll to position [388, 0]
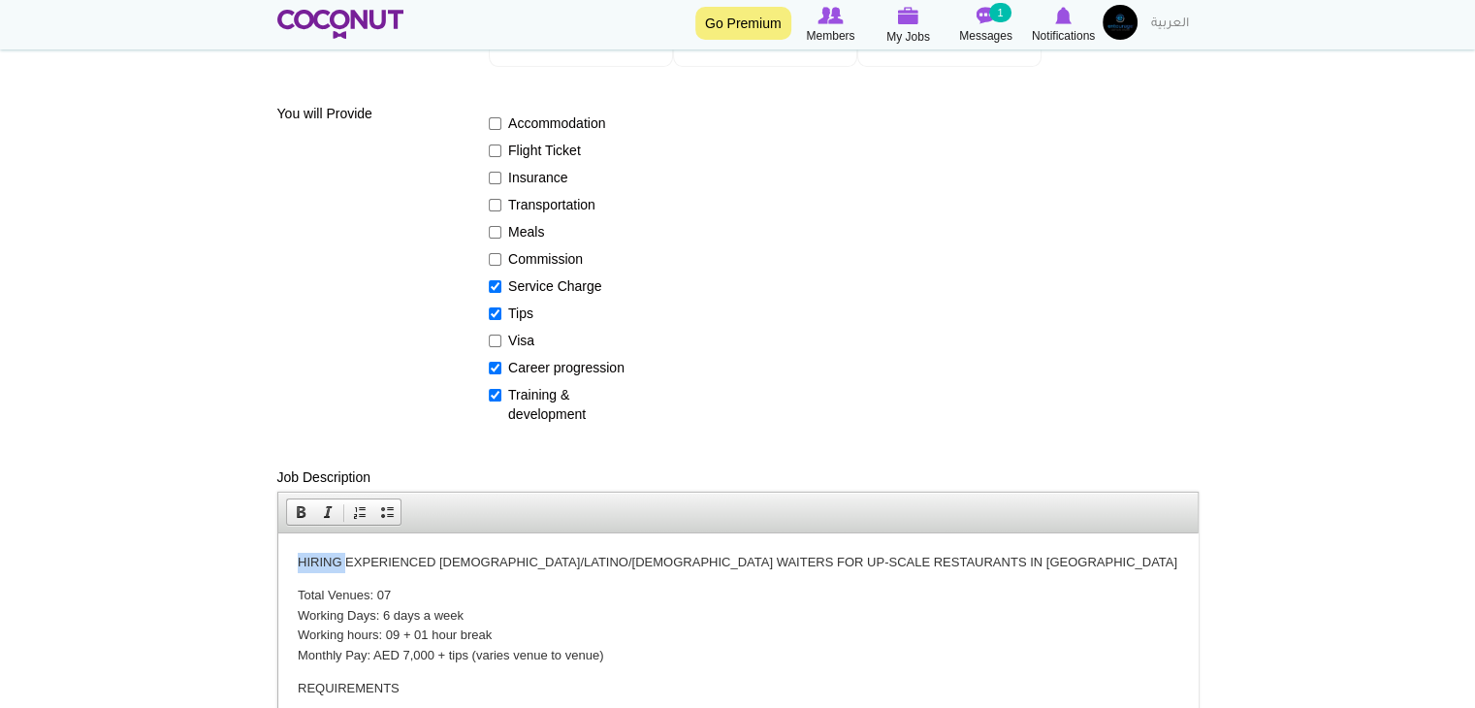
drag, startPoint x: 298, startPoint y: 567, endPoint x: 345, endPoint y: 565, distance: 47.5
click at [345, 565] on p "HIRING EXPERIENCED EUROPEAN/LATINO/ARAB WAITERS FOR UP-SCALE RESTAURANTS IN DUB…" at bounding box center [737, 562] width 880 height 20
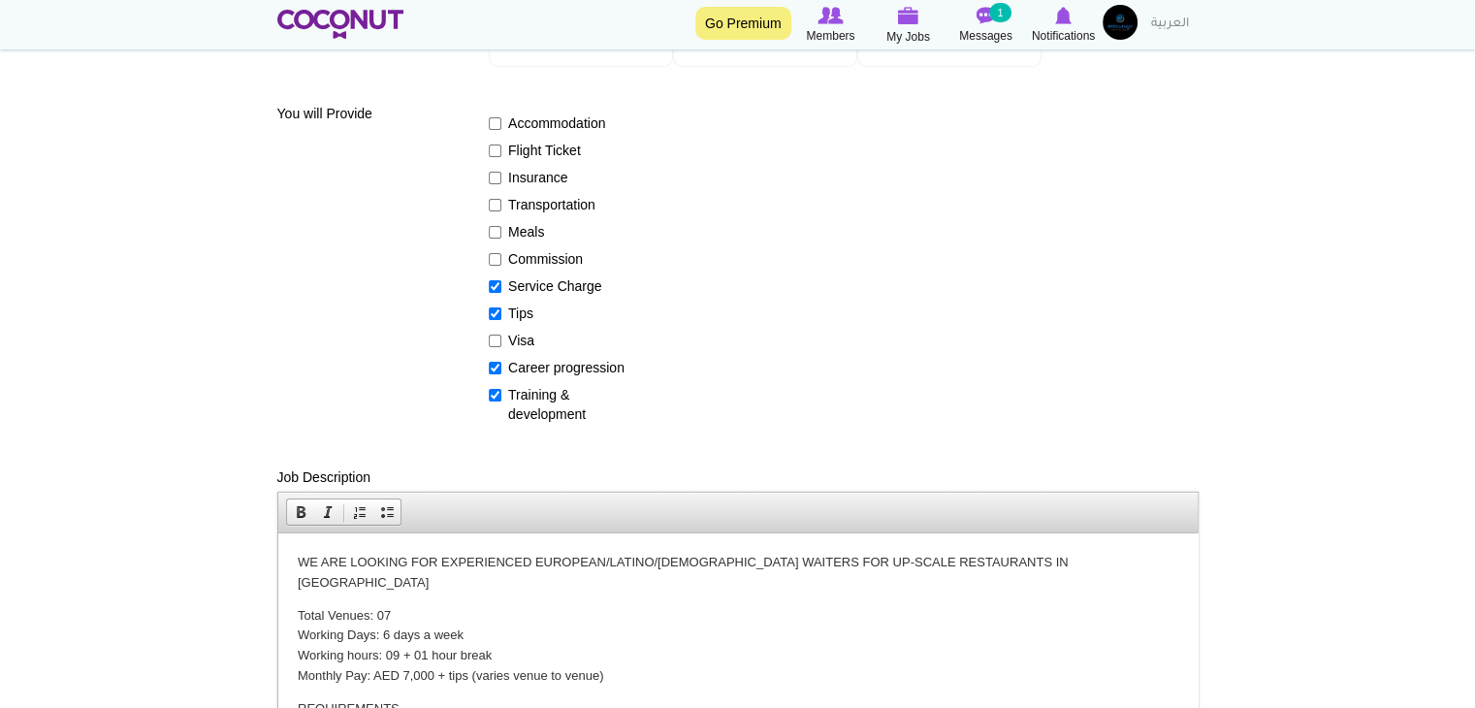
click at [753, 561] on p "WE ARE LOOKING FOR EXPERIENCED EUROPEAN/LATINO/ARAB WAITERS FOR UP-SCALE RESTAU…" at bounding box center [737, 572] width 880 height 41
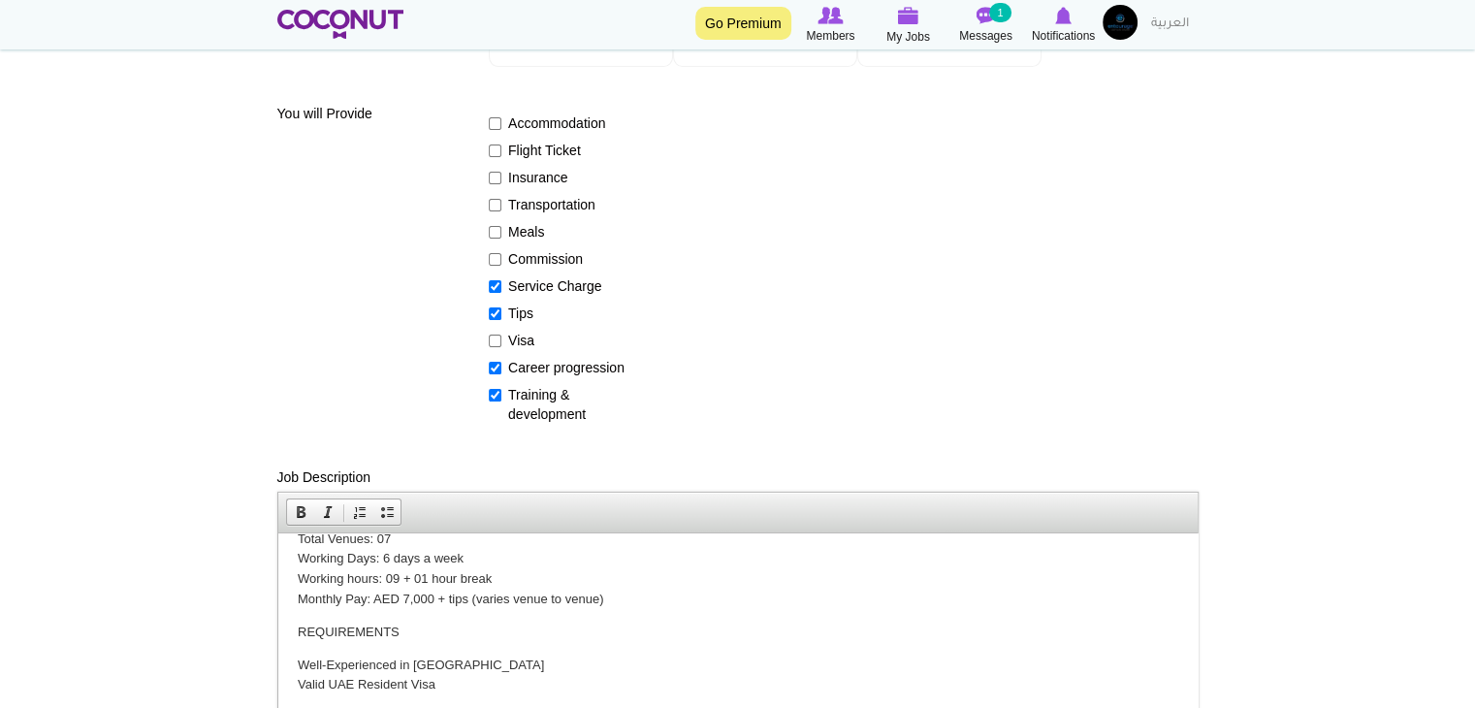
scroll to position [0, 0]
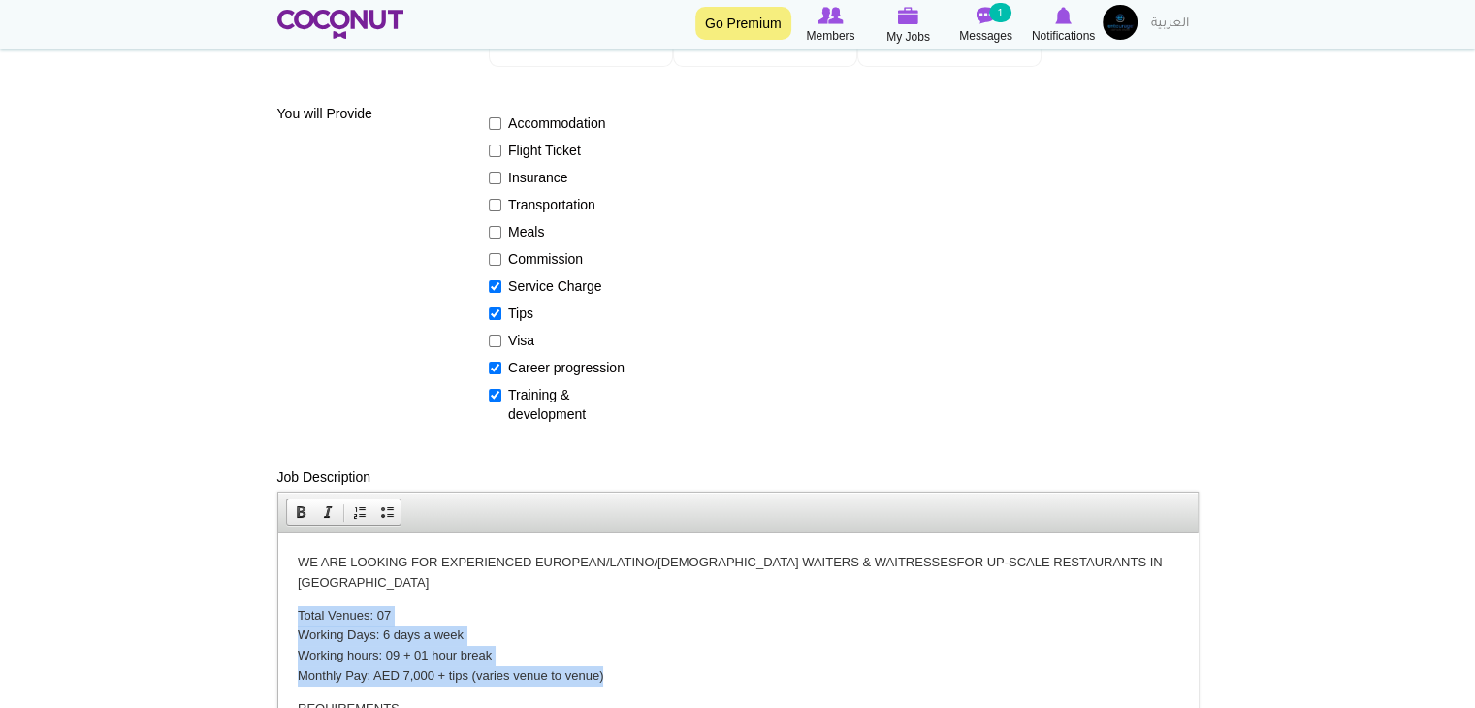
drag, startPoint x: 295, startPoint y: 592, endPoint x: 633, endPoint y: 663, distance: 345.7
click at [633, 663] on html "WE ARE LOOKING FOR EXPERIENCED EUROPEAN/LATINO/ARAB WAITERS & WAITRESSES FOR UP…" at bounding box center [736, 677] width 919 height 291
click at [384, 504] on span at bounding box center [387, 512] width 16 height 16
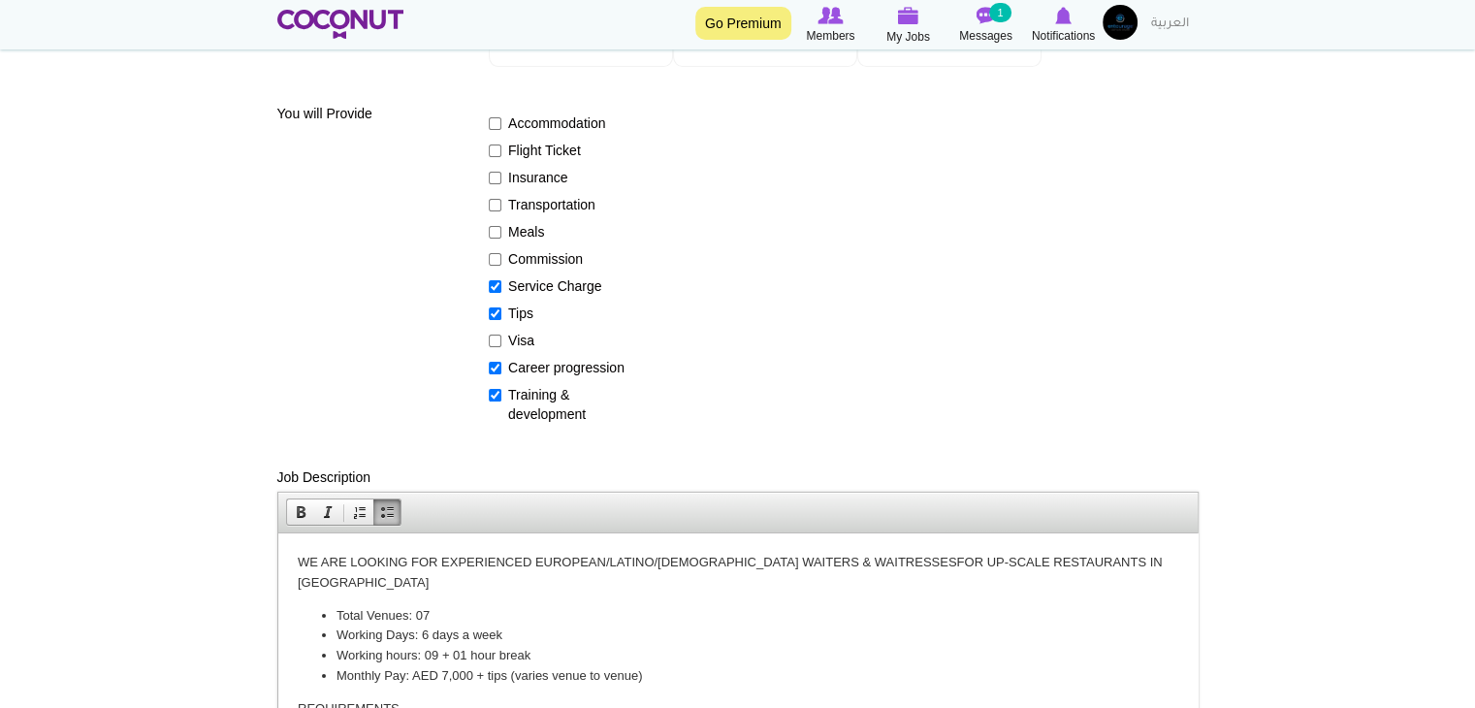
click at [387, 624] on li "Working Days: 6 days a week" at bounding box center [736, 634] width 803 height 20
click at [1039, 565] on p "WE ARE LOOKING FOR EXPERIENCED EUROPEAN/LATINO/ARAB WAITERS & WAITRESSES FOR UP…" at bounding box center [737, 572] width 880 height 41
click at [628, 559] on p "WE ARE LOOKING FOR EXPERIENCED EUROPEAN/LATINO/ARAB WAITERS & WAITRESSES FOR UP…" at bounding box center [737, 572] width 880 height 41
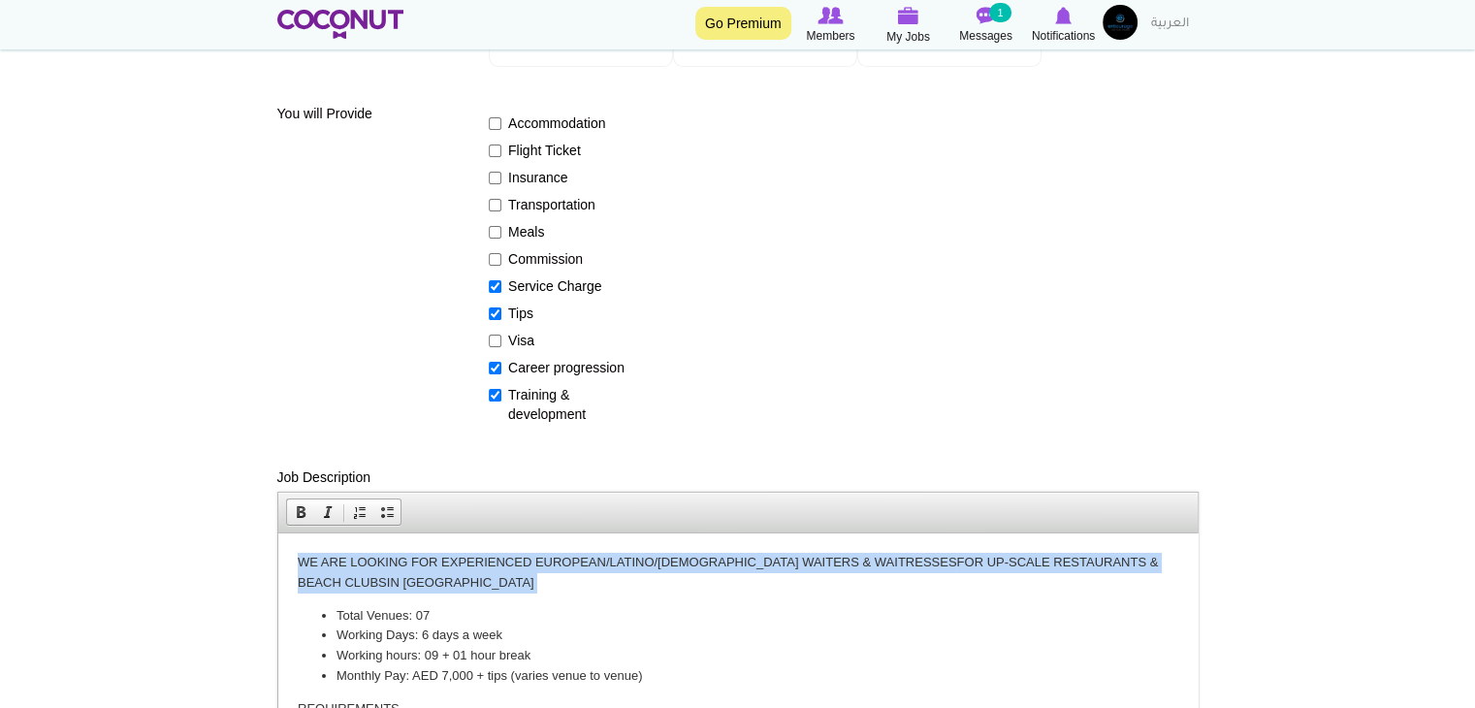
click at [628, 559] on p "WE ARE LOOKING FOR EXPERIENCED EUROPEAN/LATINO/ARAB WAITERS & WAITRESSES FOR UP…" at bounding box center [737, 572] width 880 height 41
click at [306, 513] on span at bounding box center [301, 512] width 16 height 16
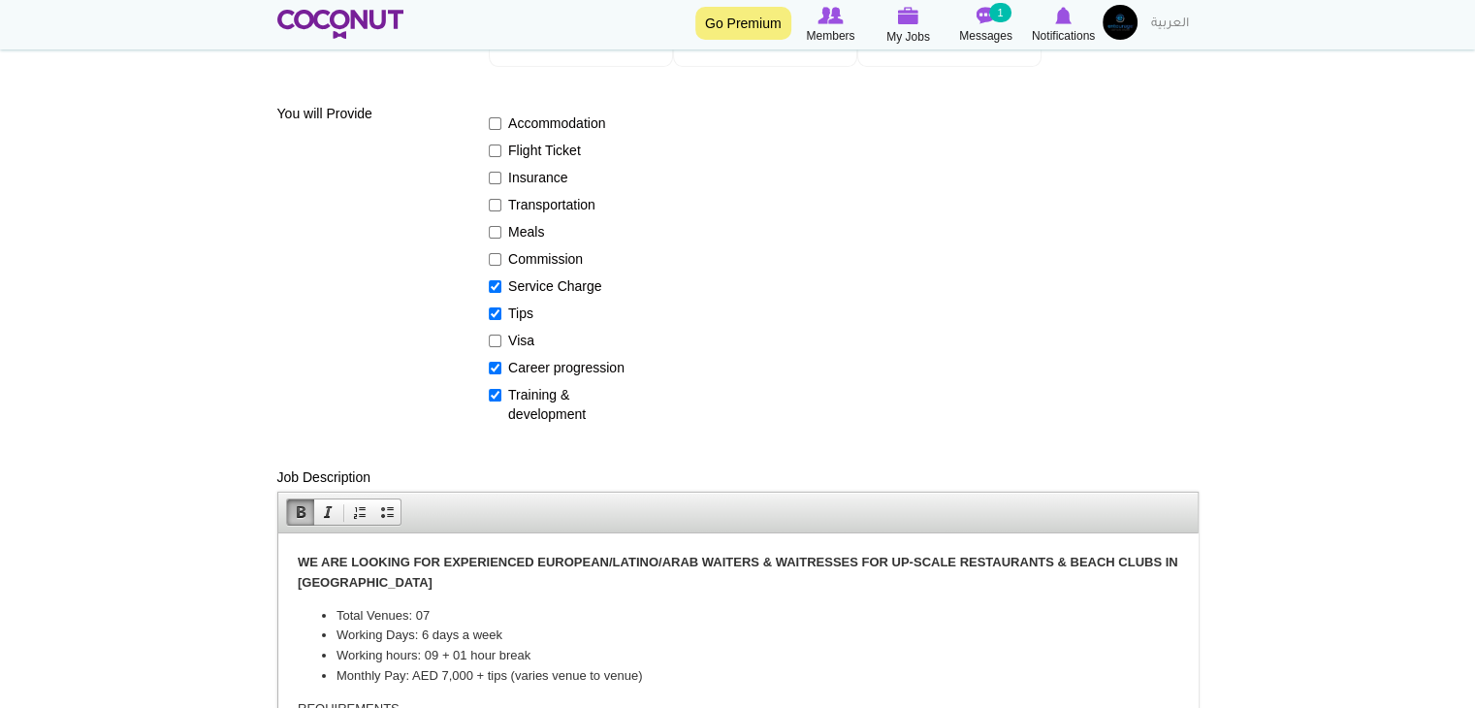
click at [490, 561] on strong "WE ARE LOOKING FOR EXPERIENCED EUROPEAN/LATINO/ARAB WAITERS & WAITRESSES FOR UP…" at bounding box center [737, 571] width 880 height 35
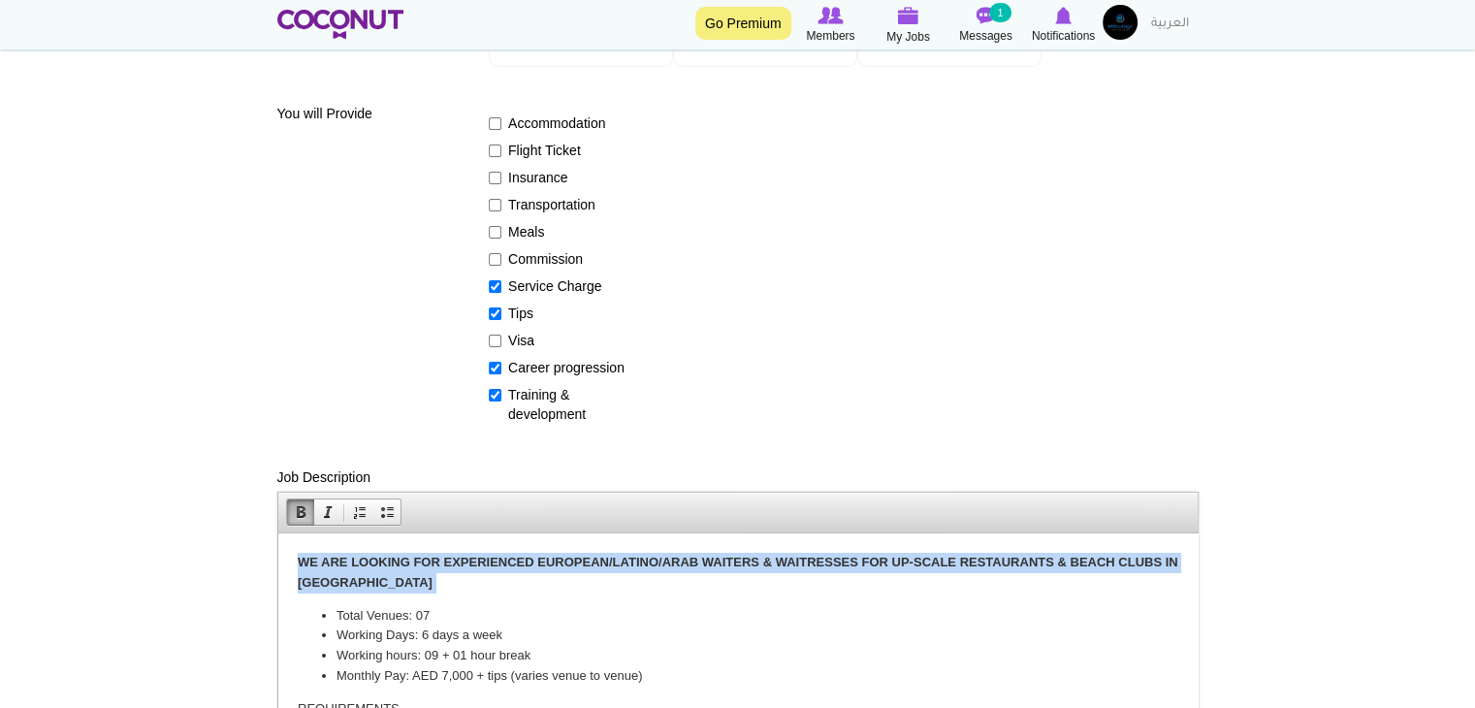
click at [490, 561] on strong "WE ARE LOOKING FOR EXPERIENCED EUROPEAN/LATINO/ARAB WAITERS & WAITRESSES FOR UP…" at bounding box center [737, 571] width 880 height 35
click at [495, 587] on p "WE ARE LOOKING FOR EXPERIENCED EUROPEAN/LATINO/ARAB WAITERS & WAITRESSES FOR UP…" at bounding box center [737, 572] width 880 height 41
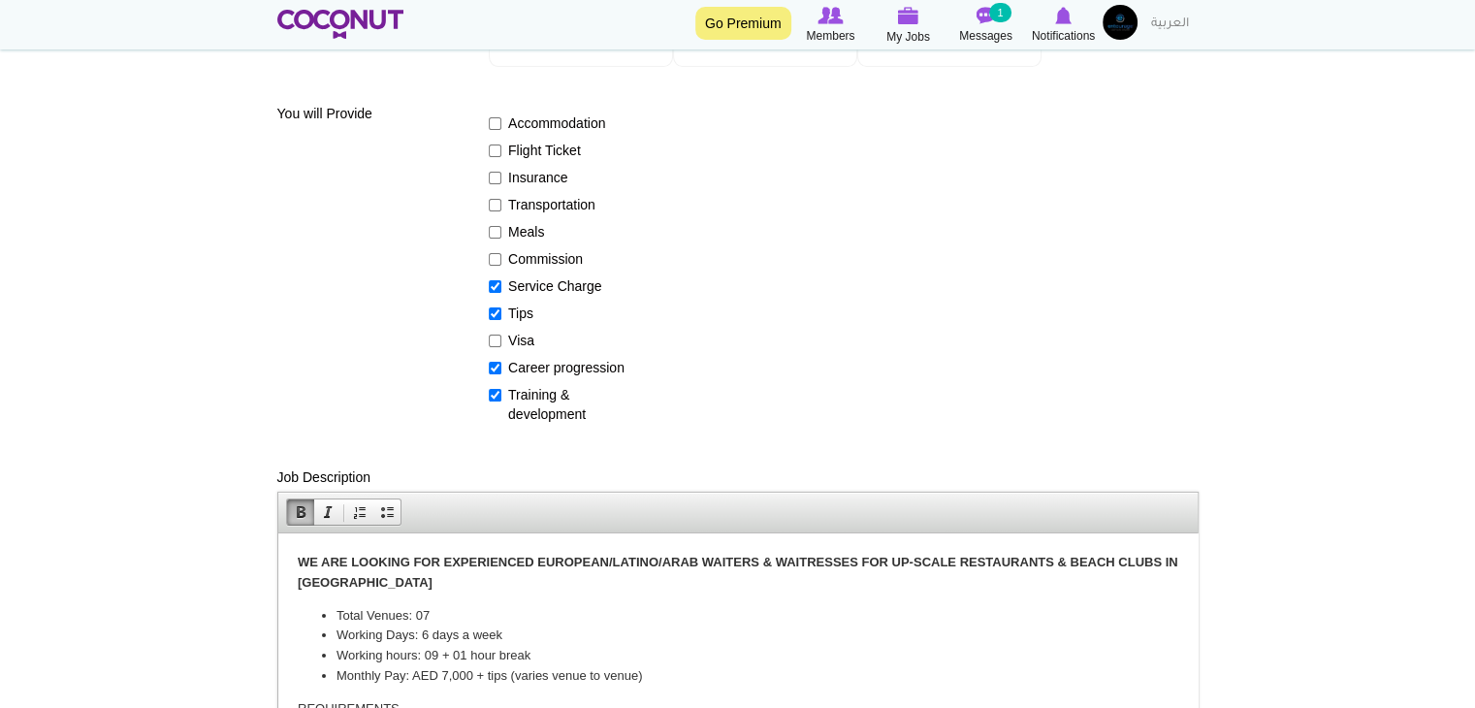
click at [492, 570] on p "WE ARE LOOKING FOR EXPERIENCED EUROPEAN/LATINO/ARAB WAITERS & WAITRESSES FOR UP…" at bounding box center [737, 572] width 880 height 41
click at [329, 509] on span at bounding box center [328, 512] width 16 height 16
click at [479, 585] on p "WE ARE LOOKING FOR EXPERIENCED EUROPEAN/LATINO/ARAB WAITERS & WAITRESSES FOR UP…" at bounding box center [737, 572] width 880 height 41
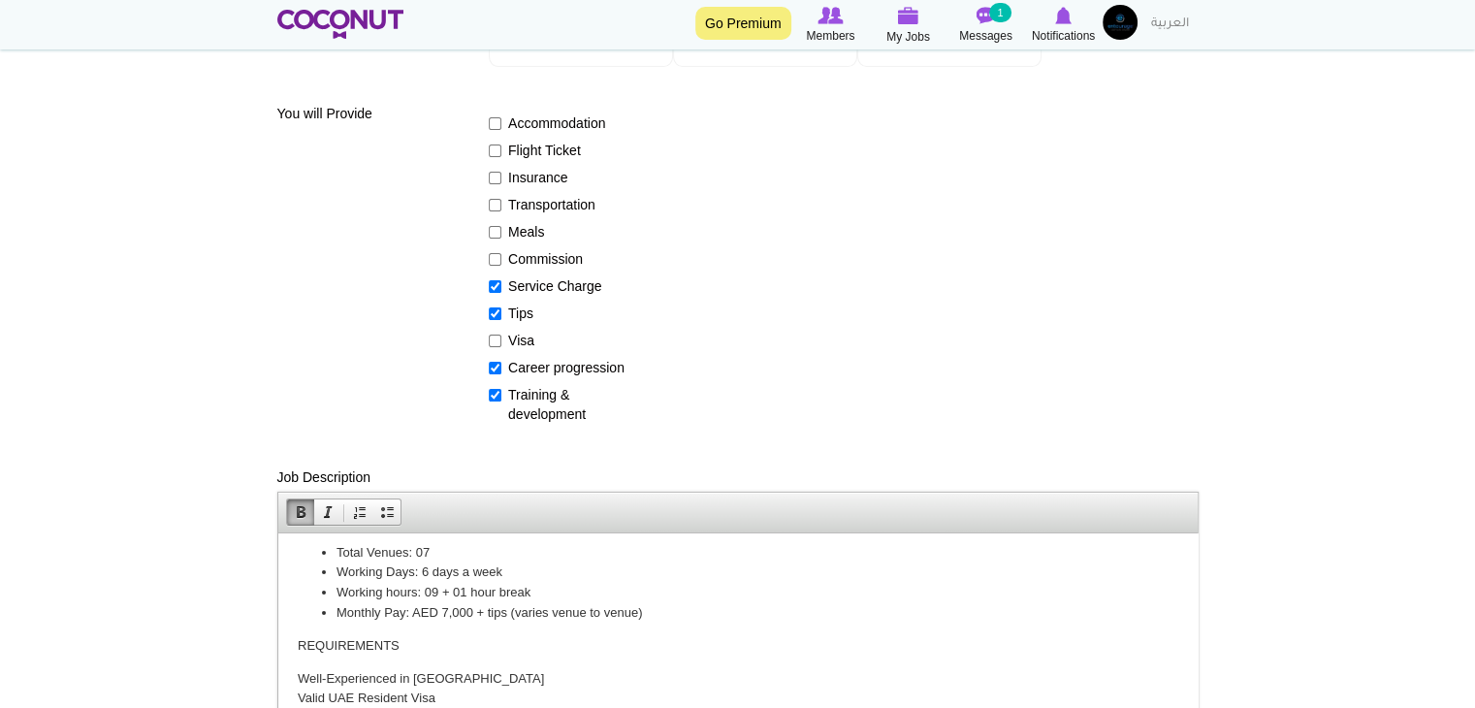
scroll to position [97, 0]
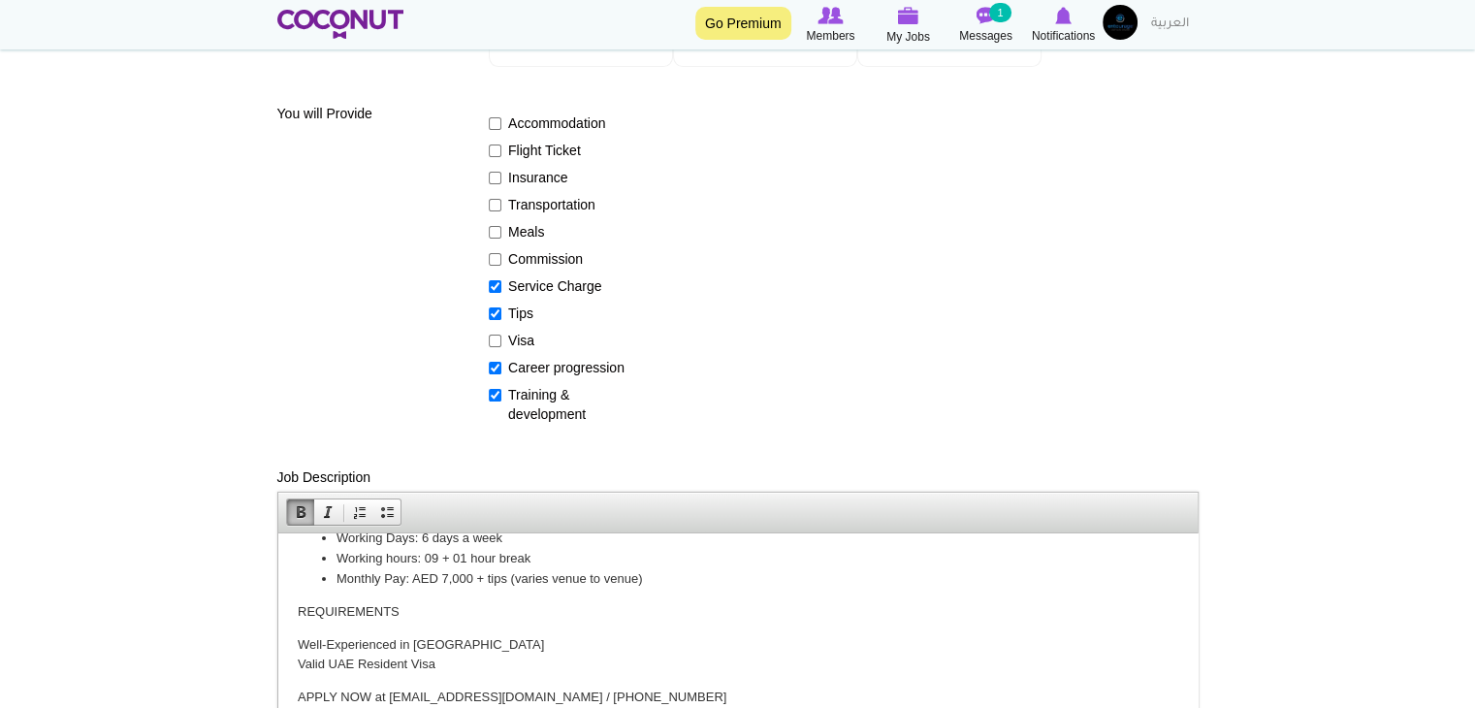
click at [362, 607] on p "REQUIREMENTS" at bounding box center [737, 611] width 880 height 20
click at [300, 514] on span at bounding box center [301, 512] width 16 height 16
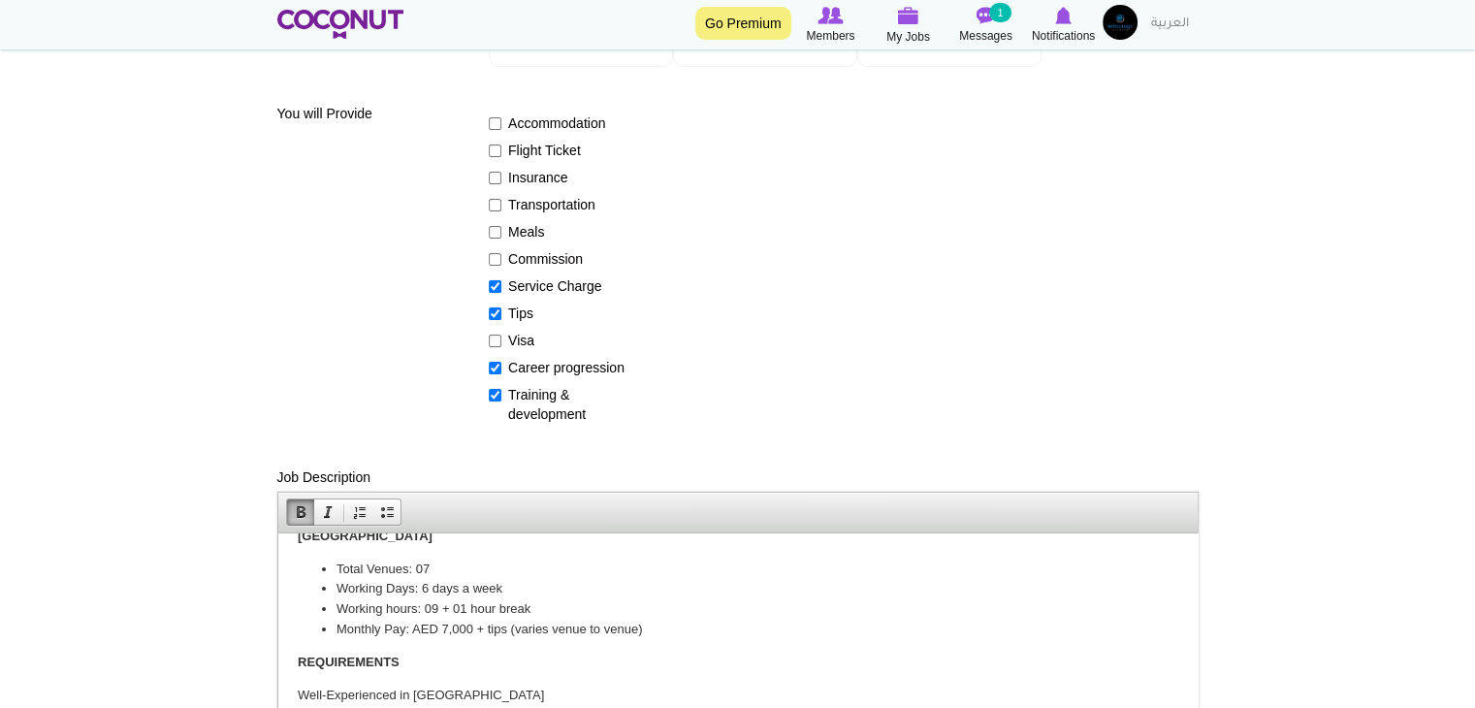
scroll to position [0, 0]
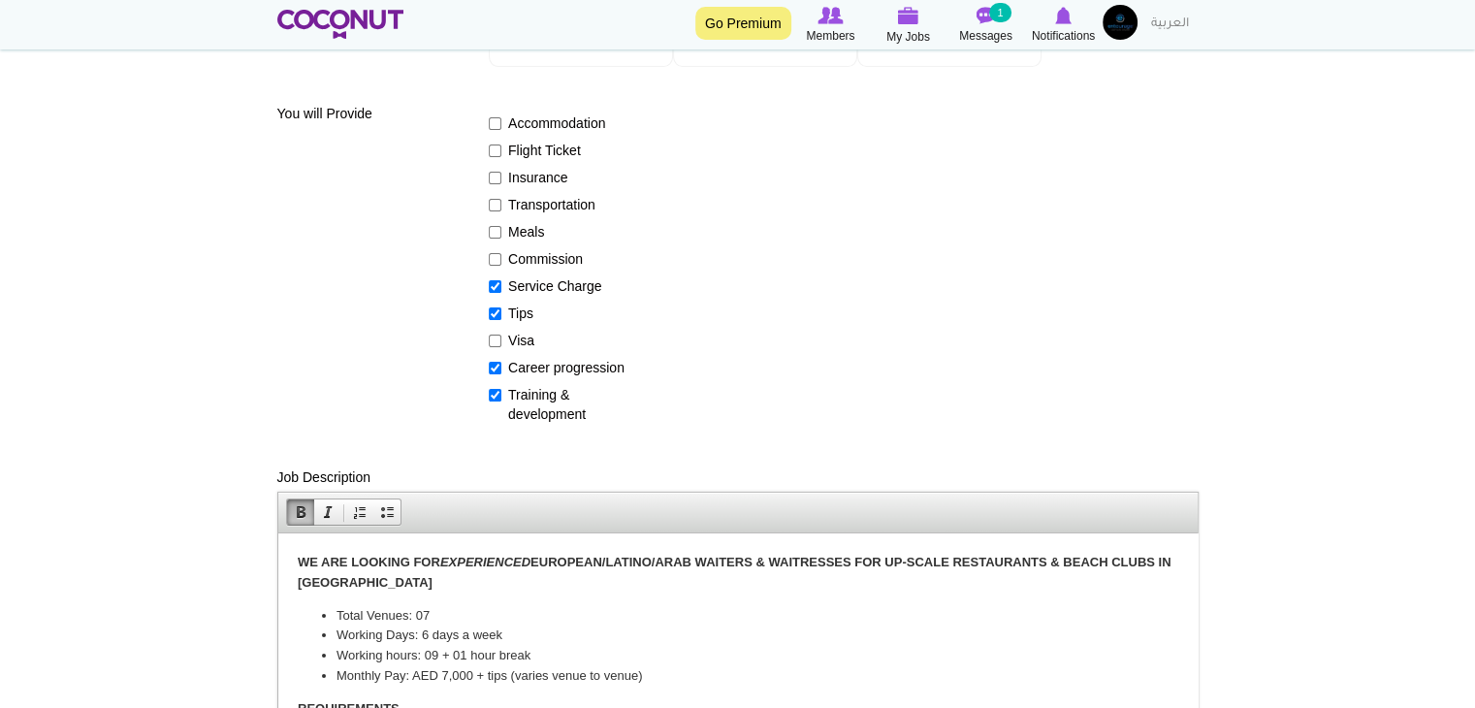
click at [386, 625] on li "Working Days: 6 days a week" at bounding box center [736, 634] width 803 height 20
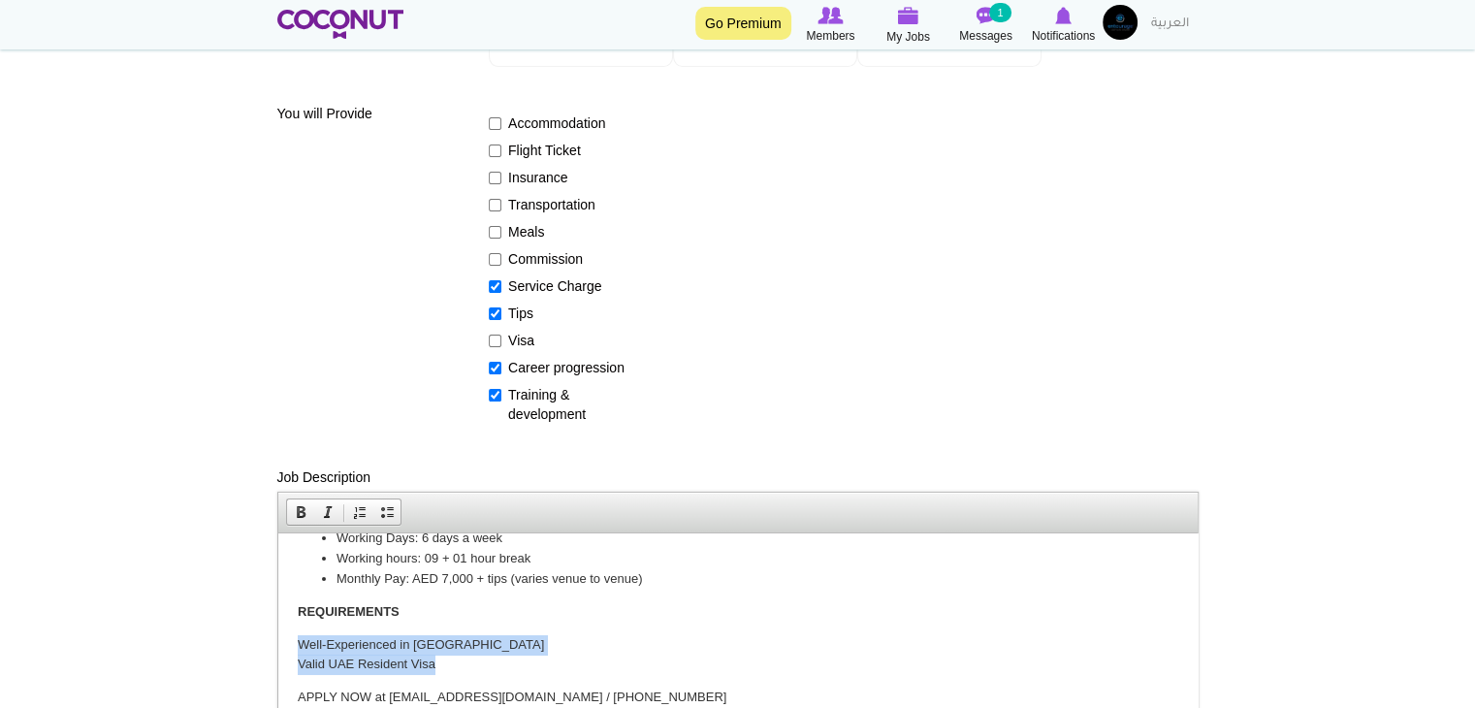
drag, startPoint x: 294, startPoint y: 642, endPoint x: 445, endPoint y: 665, distance: 153.0
click at [445, 665] on html "WE ARE LOOKING FOR EXPERIENCED EUROPEAN/LATINO/ARAB WAITERS & WAITRESSES FOR UP…" at bounding box center [736, 580] width 919 height 291
click at [385, 516] on span at bounding box center [387, 512] width 16 height 16
click at [453, 693] on p "APPLY NOW at info@entourageuae.com / +971547327674" at bounding box center [737, 696] width 880 height 20
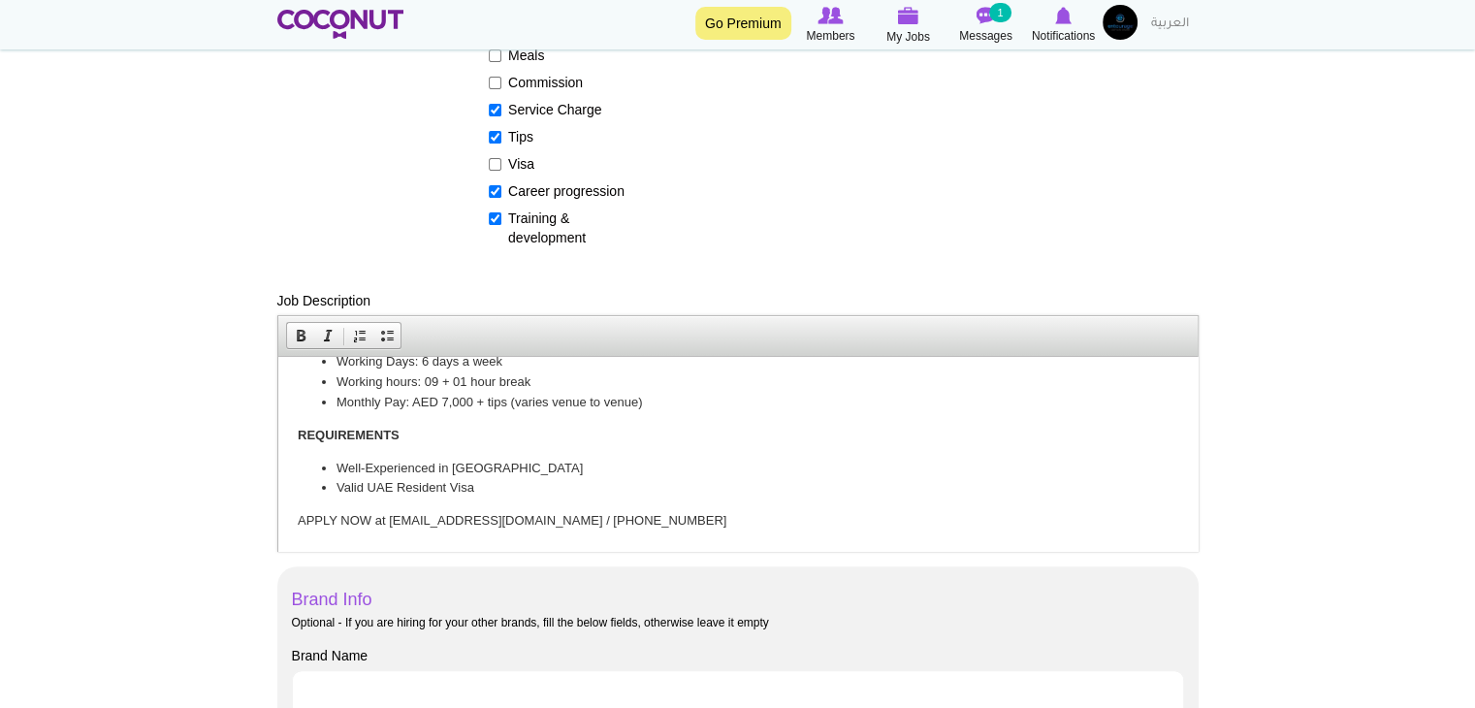
scroll to position [582, 0]
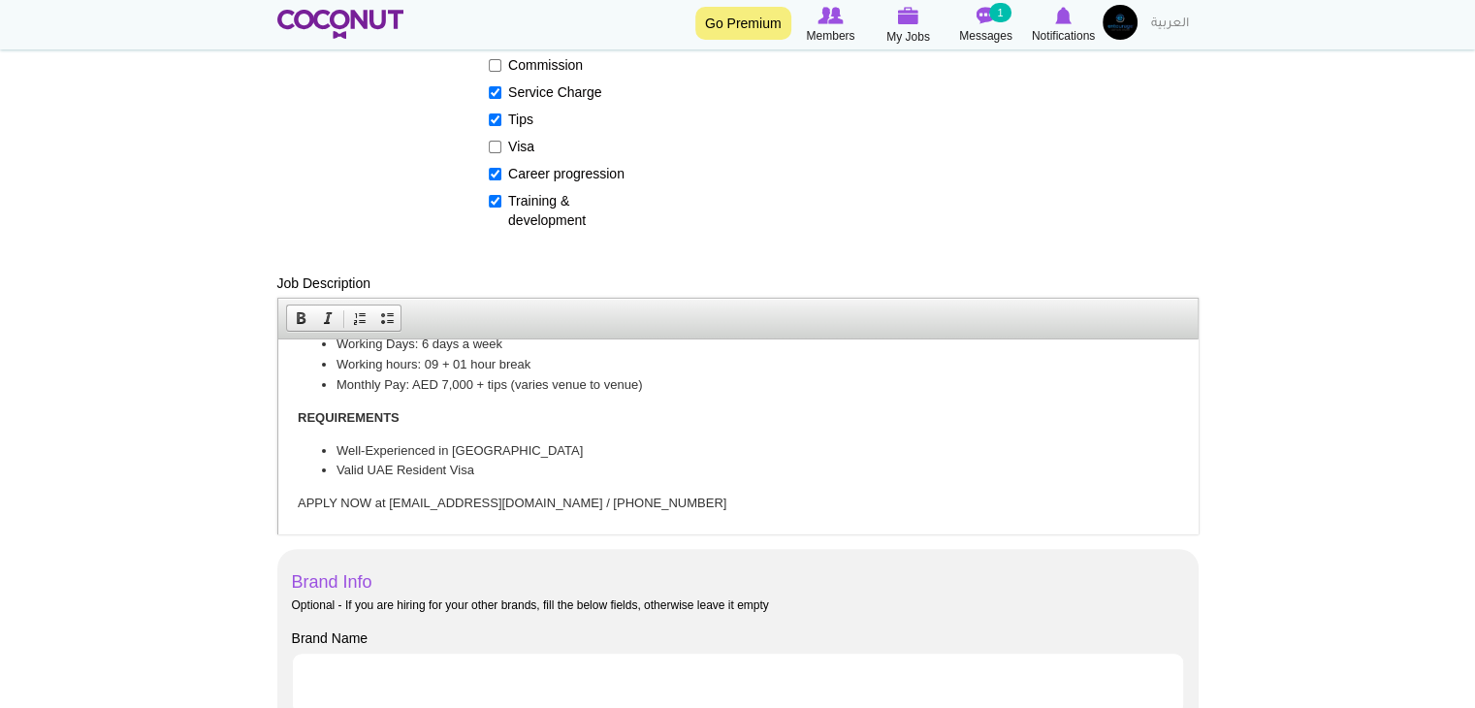
click at [526, 471] on li "Valid UAE Resident Visa" at bounding box center [736, 470] width 803 height 20
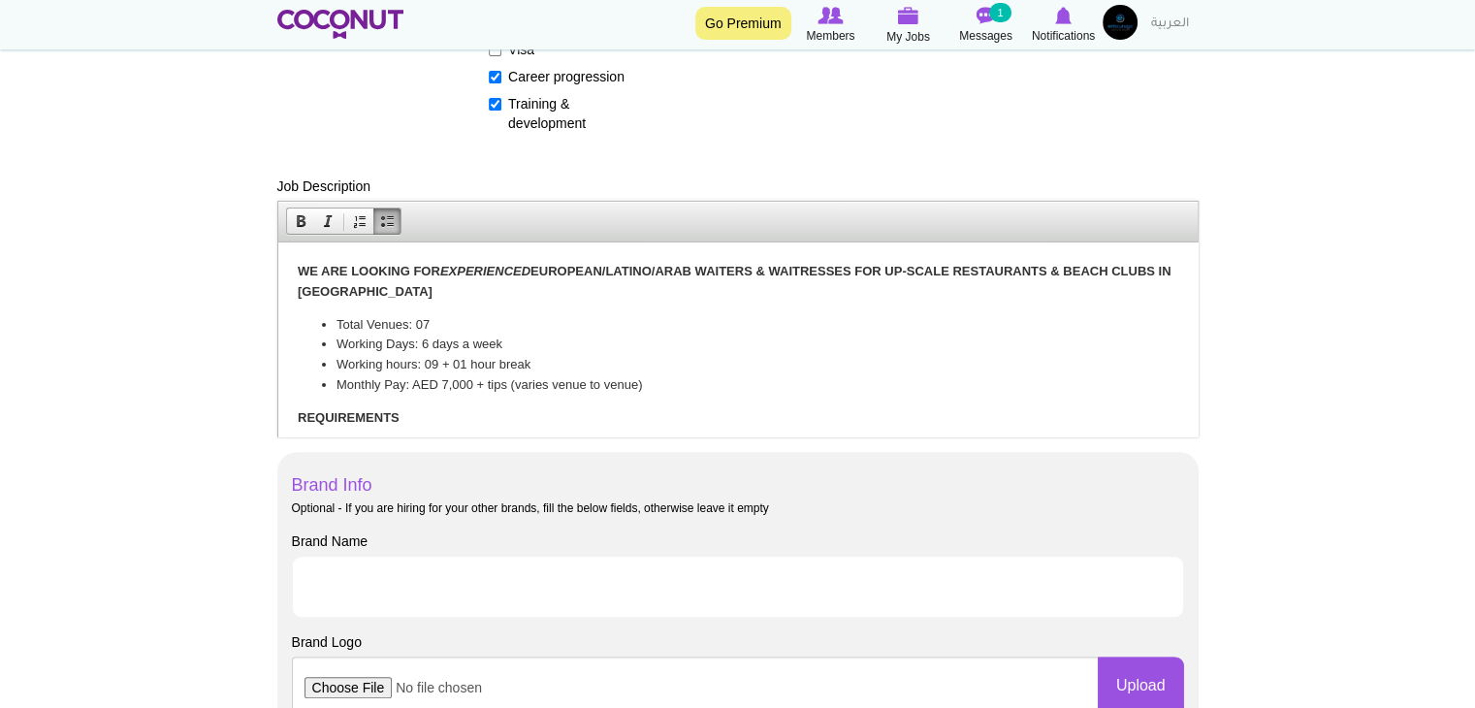
scroll to position [97, 0]
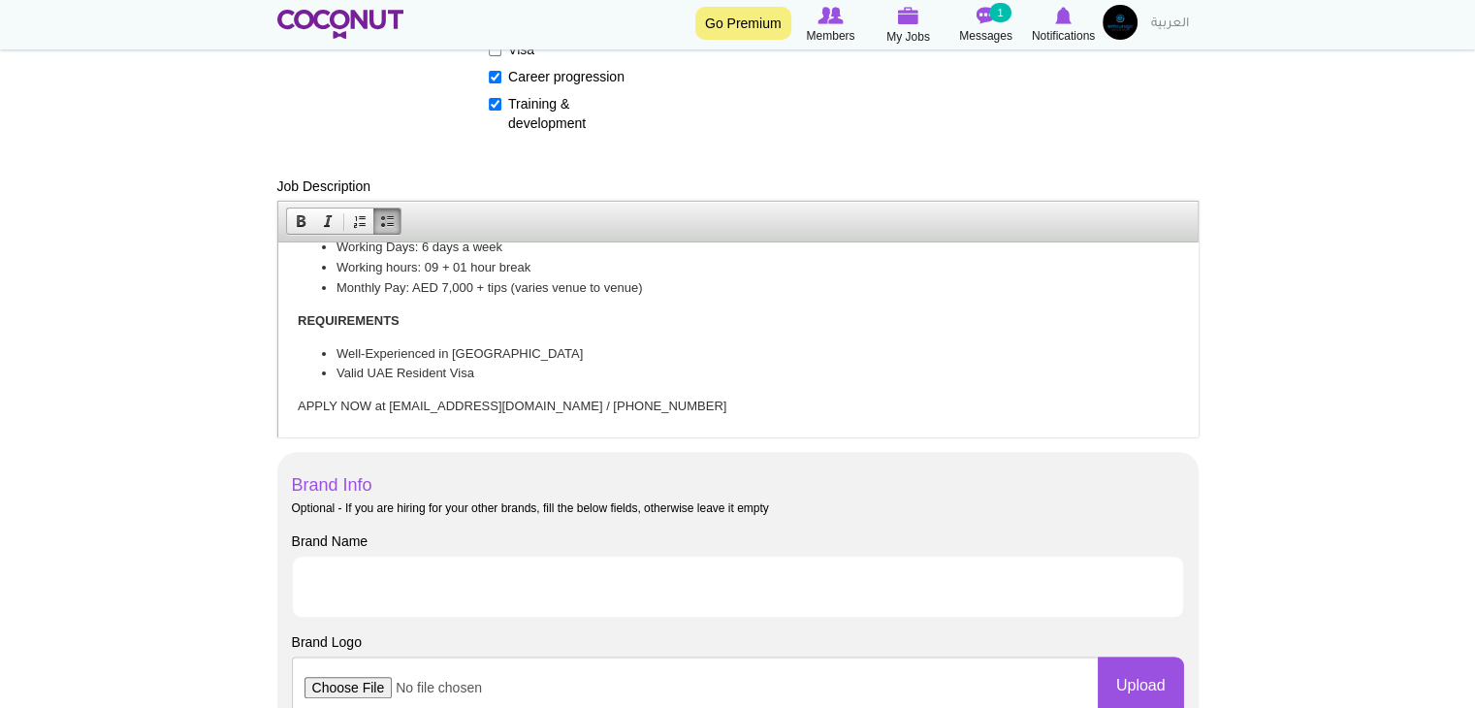
click at [540, 400] on p "APPLY NOW at info@entourageuae.com / +971547327674" at bounding box center [737, 406] width 880 height 20
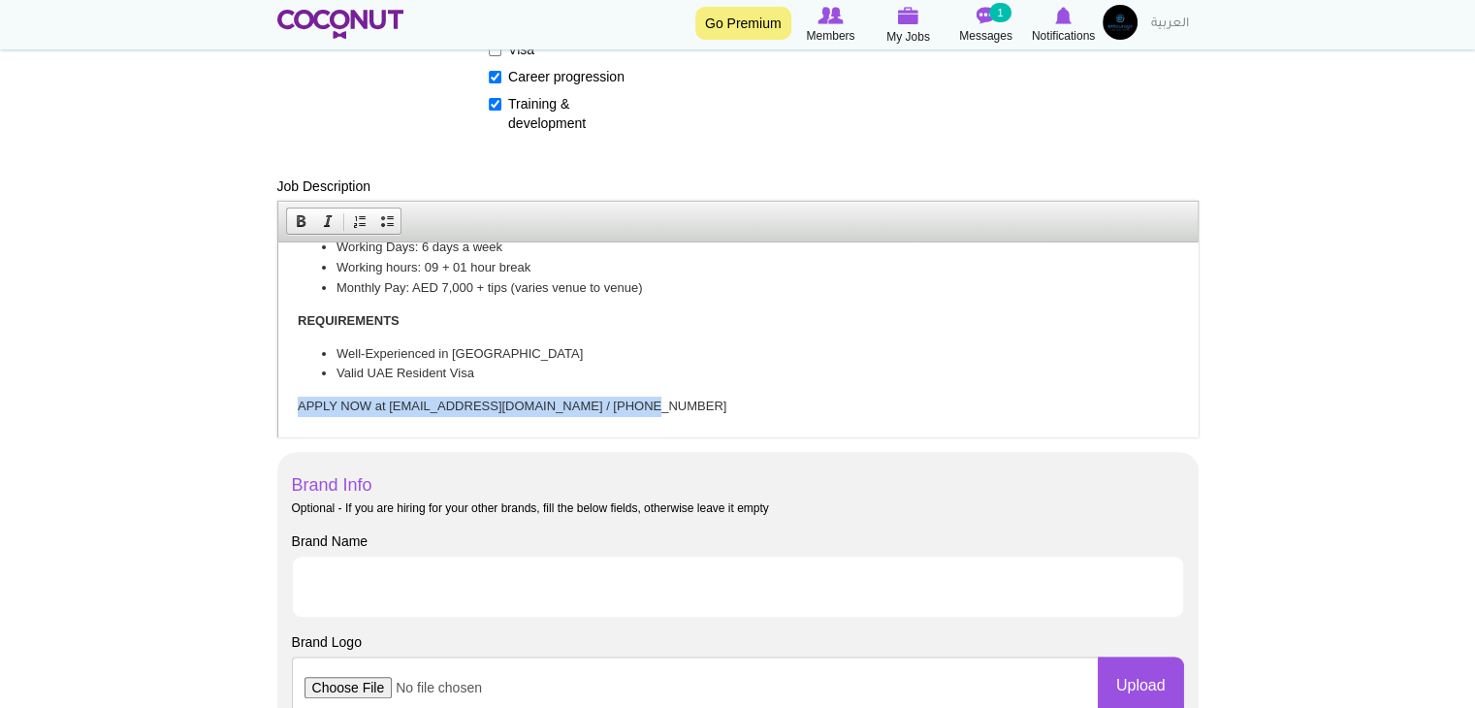
click at [540, 400] on p "APPLY NOW at info@entourageuae.com / +971547327674" at bounding box center [737, 406] width 880 height 20
click at [323, 217] on span at bounding box center [328, 221] width 16 height 16
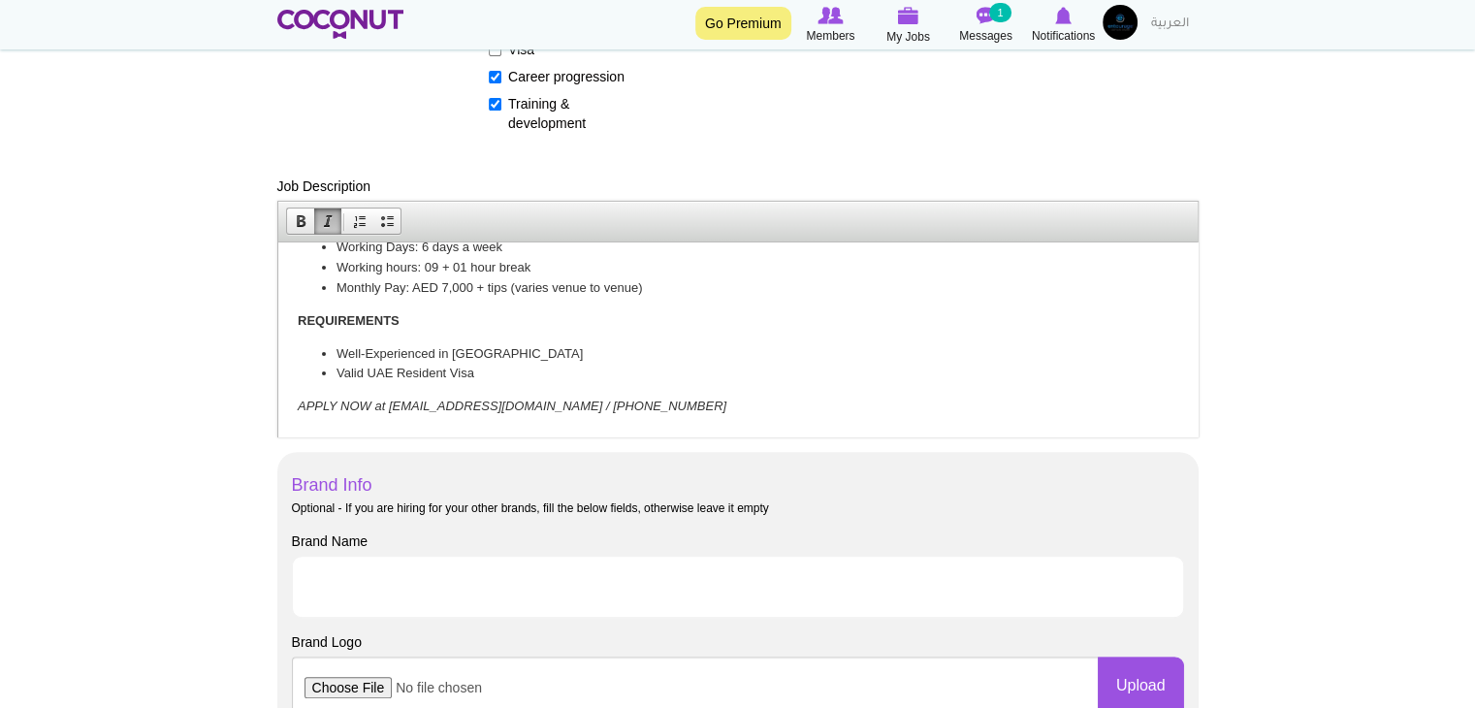
click at [348, 393] on body "WE ARE LOOKING FOR EXPERIENCED EUROPEAN/LATINO/ARAB WAITERS & WAITRESSES FOR UP…" at bounding box center [737, 290] width 880 height 252
drag, startPoint x: 367, startPoint y: 402, endPoint x: 304, endPoint y: 393, distance: 63.8
click at [304, 393] on body "WE ARE LOOKING FOR EXPERIENCED EUROPEAN/LATINO/ARAB WAITERS & WAITRESSES FOR UP…" at bounding box center [737, 290] width 880 height 252
drag, startPoint x: 419, startPoint y: 404, endPoint x: 703, endPoint y: 416, distance: 284.3
click at [705, 416] on html "WE ARE LOOKING FOR EXPERIENCED EUROPEAN/LATINO/ARAB WAITERS & WAITRESSES FOR UP…" at bounding box center [736, 289] width 919 height 291
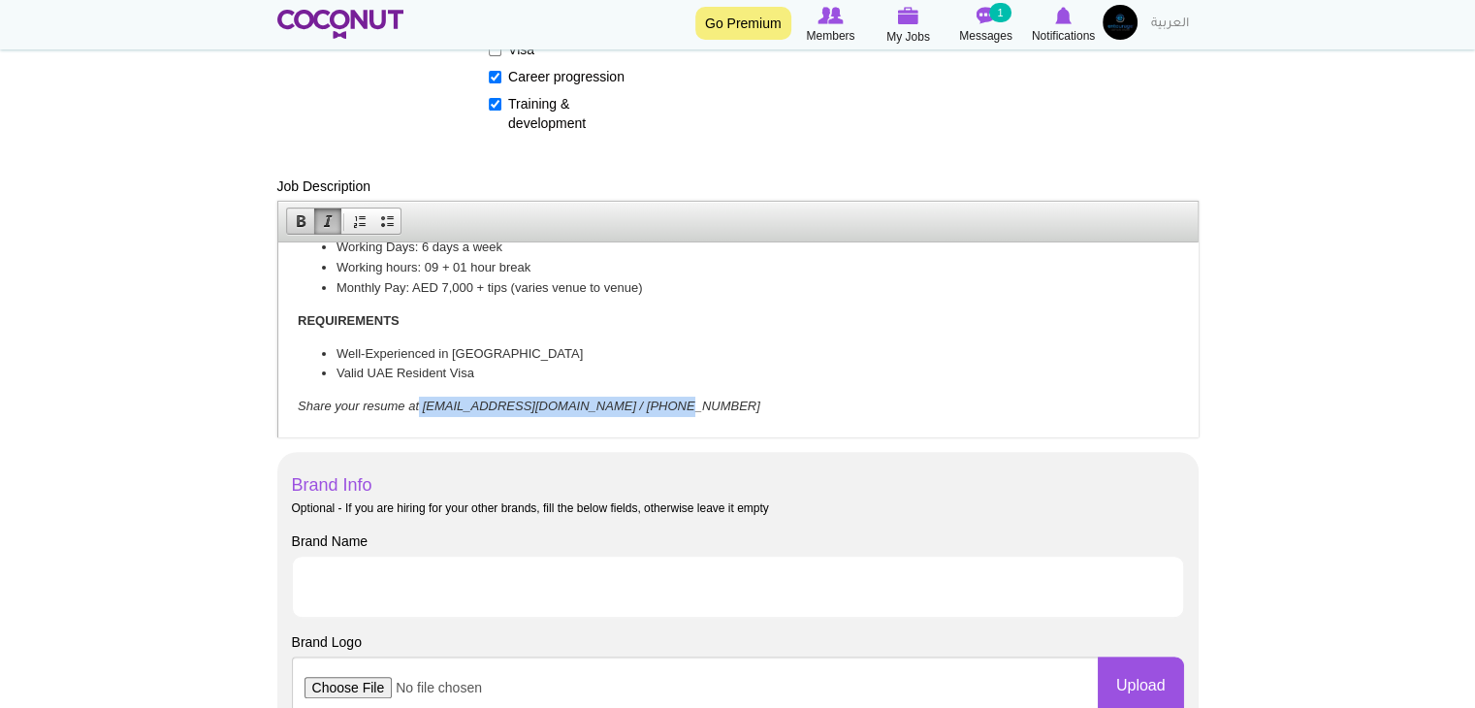
click at [301, 221] on span at bounding box center [301, 221] width 16 height 16
click at [507, 365] on li "Valid UAE Resident Visa" at bounding box center [736, 373] width 803 height 20
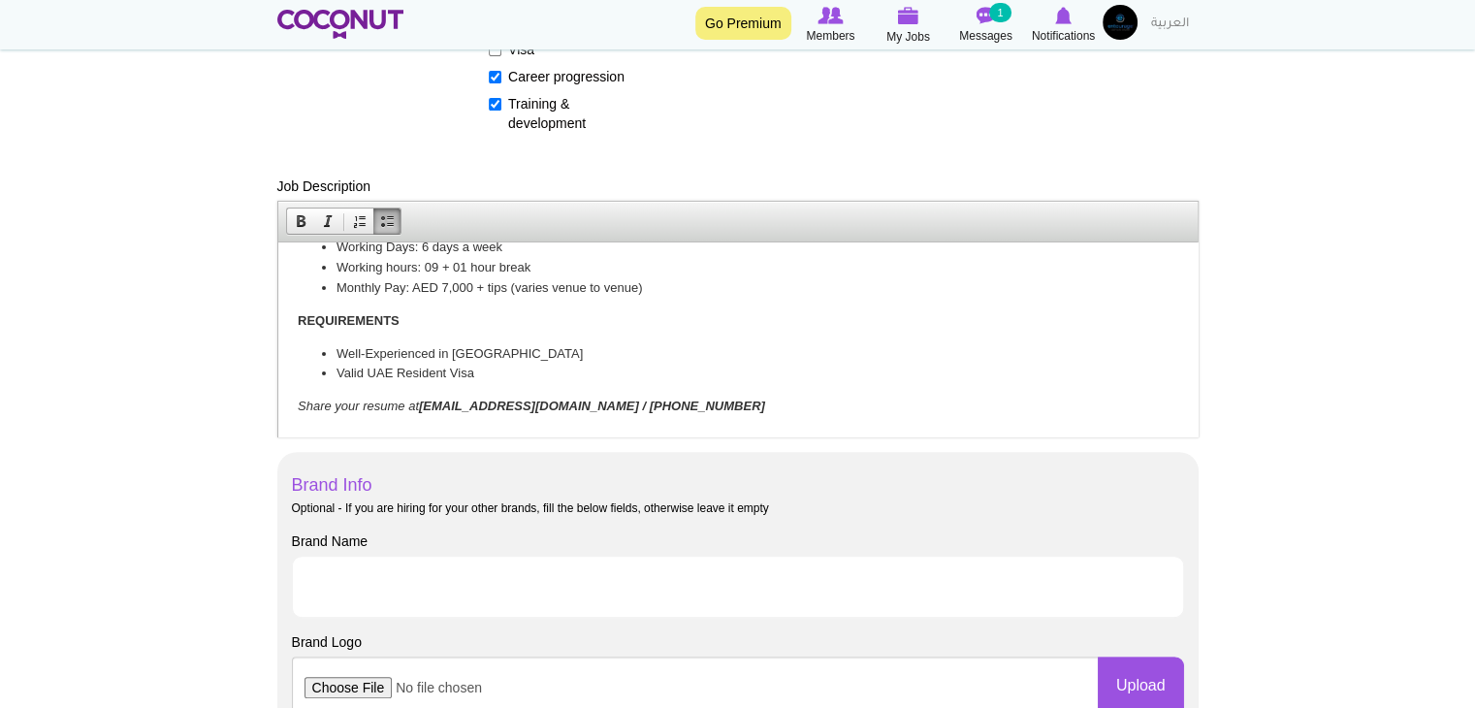
click at [516, 374] on li "Valid UAE Resident Visa" at bounding box center [736, 373] width 803 height 20
click at [516, 375] on li "Valid UAE Resident Visa" at bounding box center [736, 373] width 803 height 20
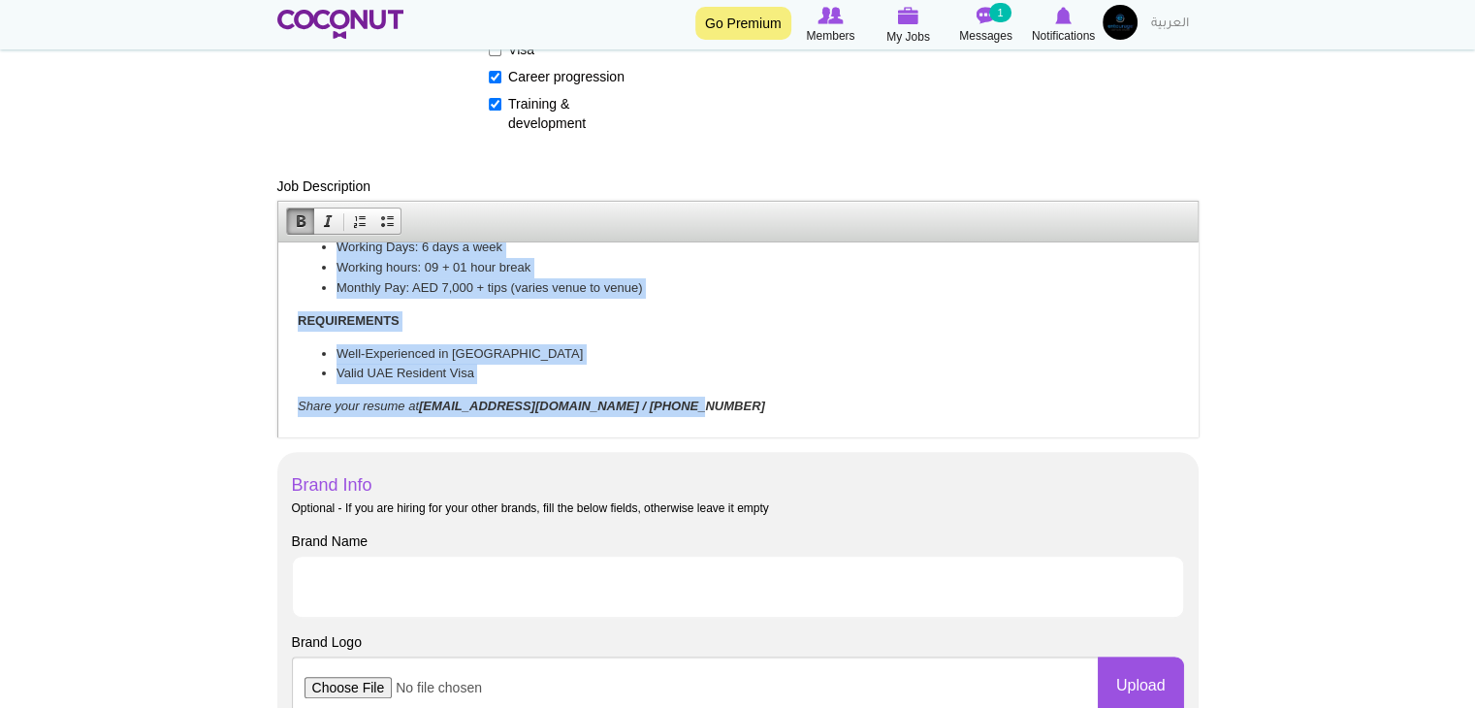
copy body "WE ARE LOOKING FOR EXPERIENCED EUROPEAN/LATINO/ARAB WAITERS & WAITRESSES FOR UP…"
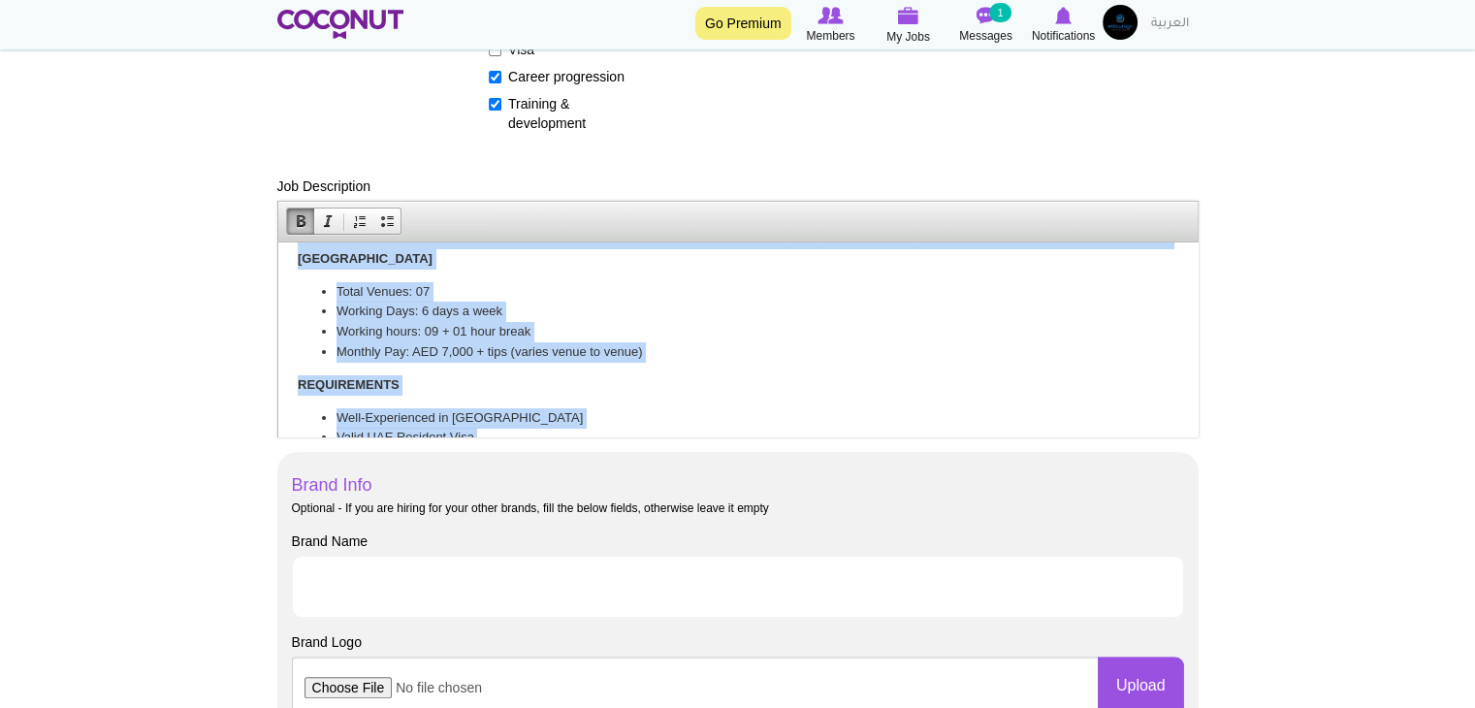
scroll to position [0, 0]
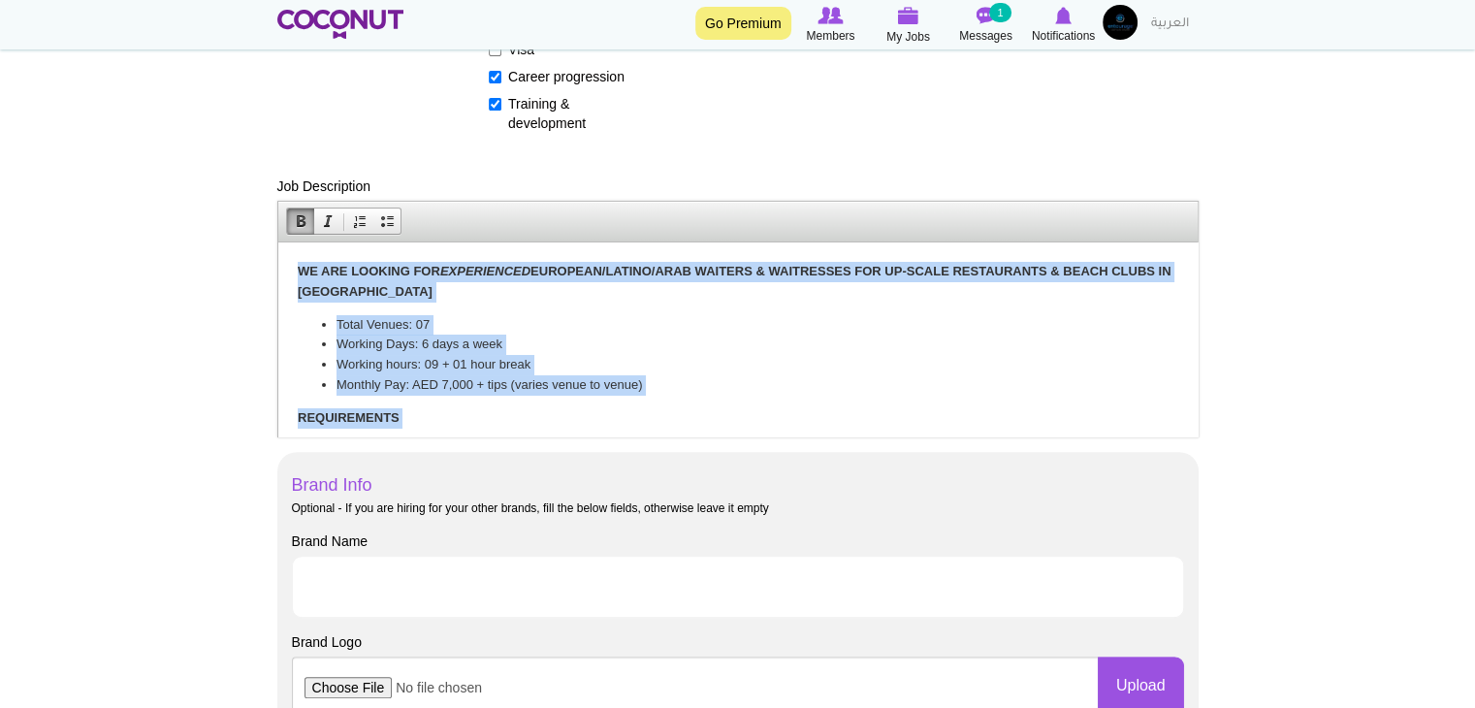
click at [516, 352] on li "Working Days: 6 days a week" at bounding box center [736, 343] width 803 height 20
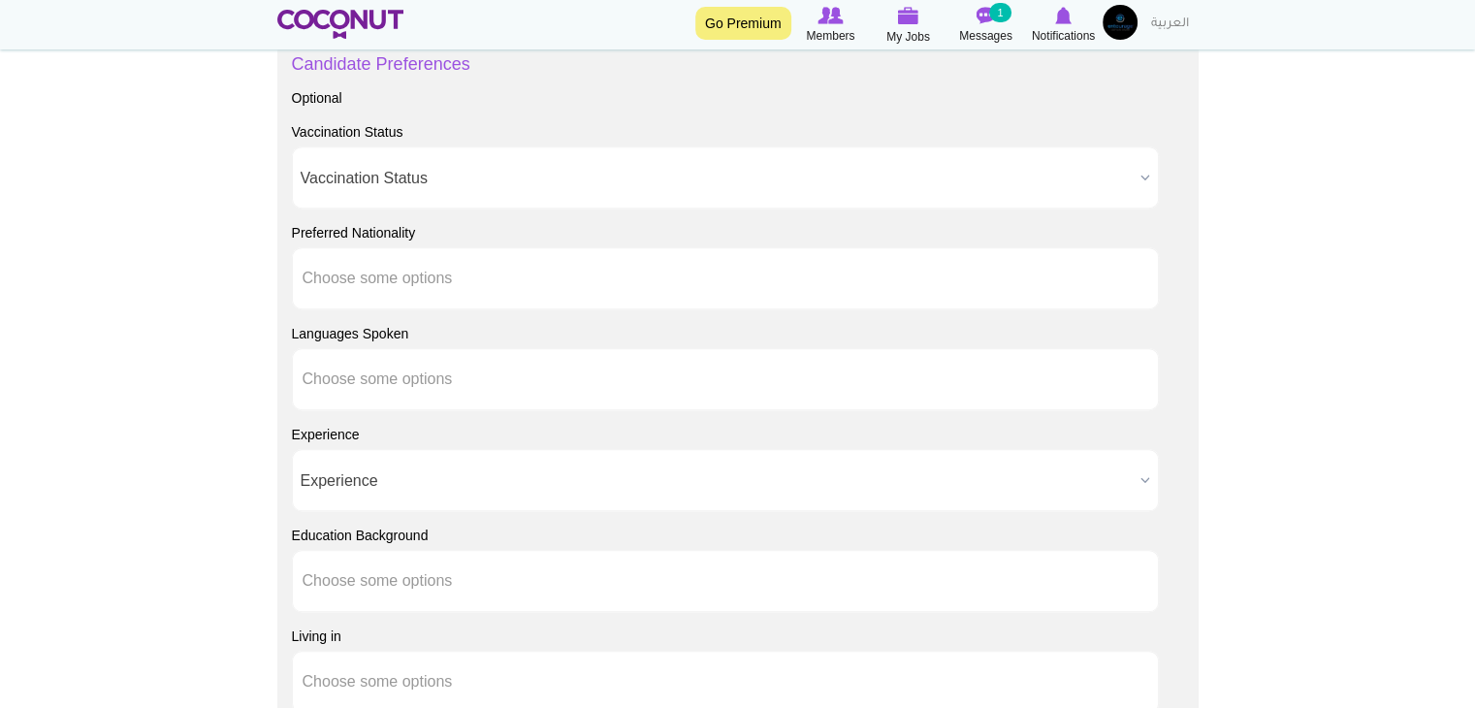
scroll to position [1454, 0]
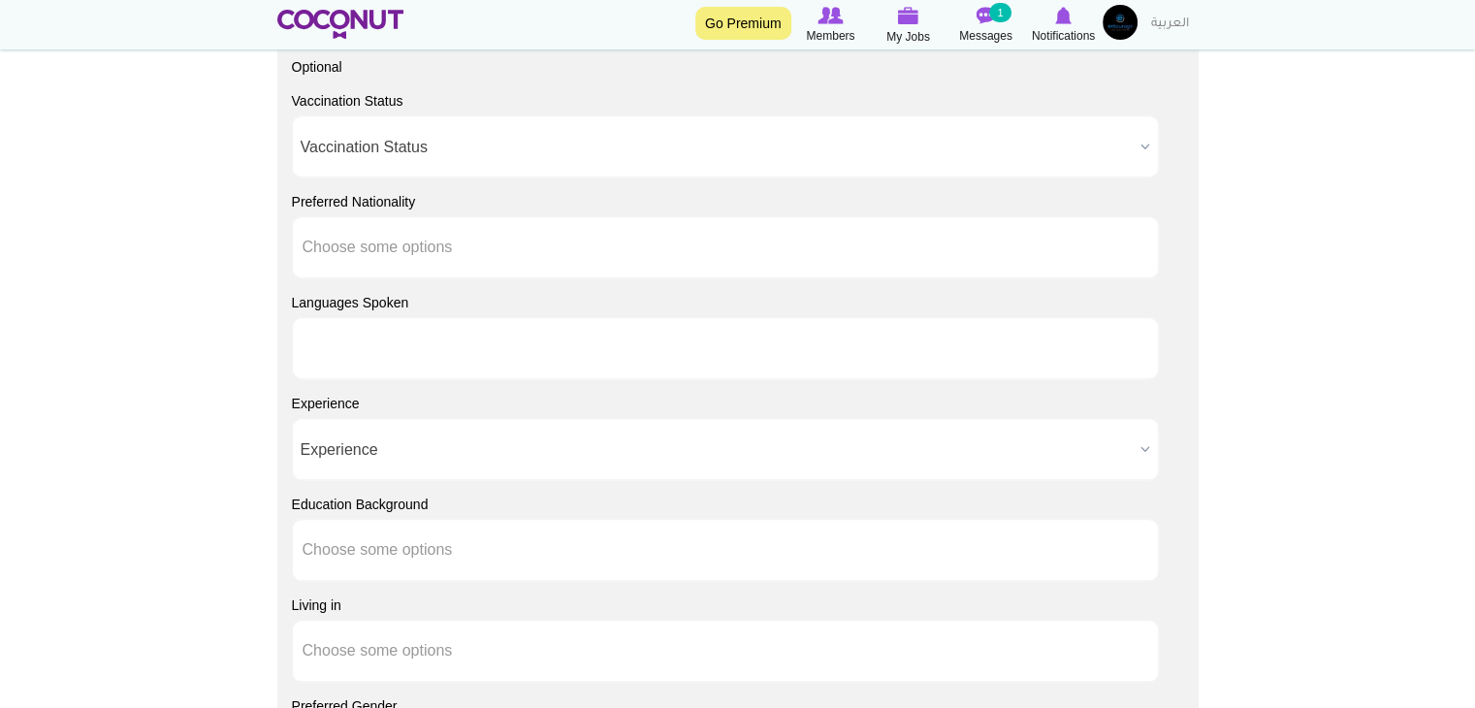
click at [511, 357] on ul at bounding box center [725, 348] width 867 height 62
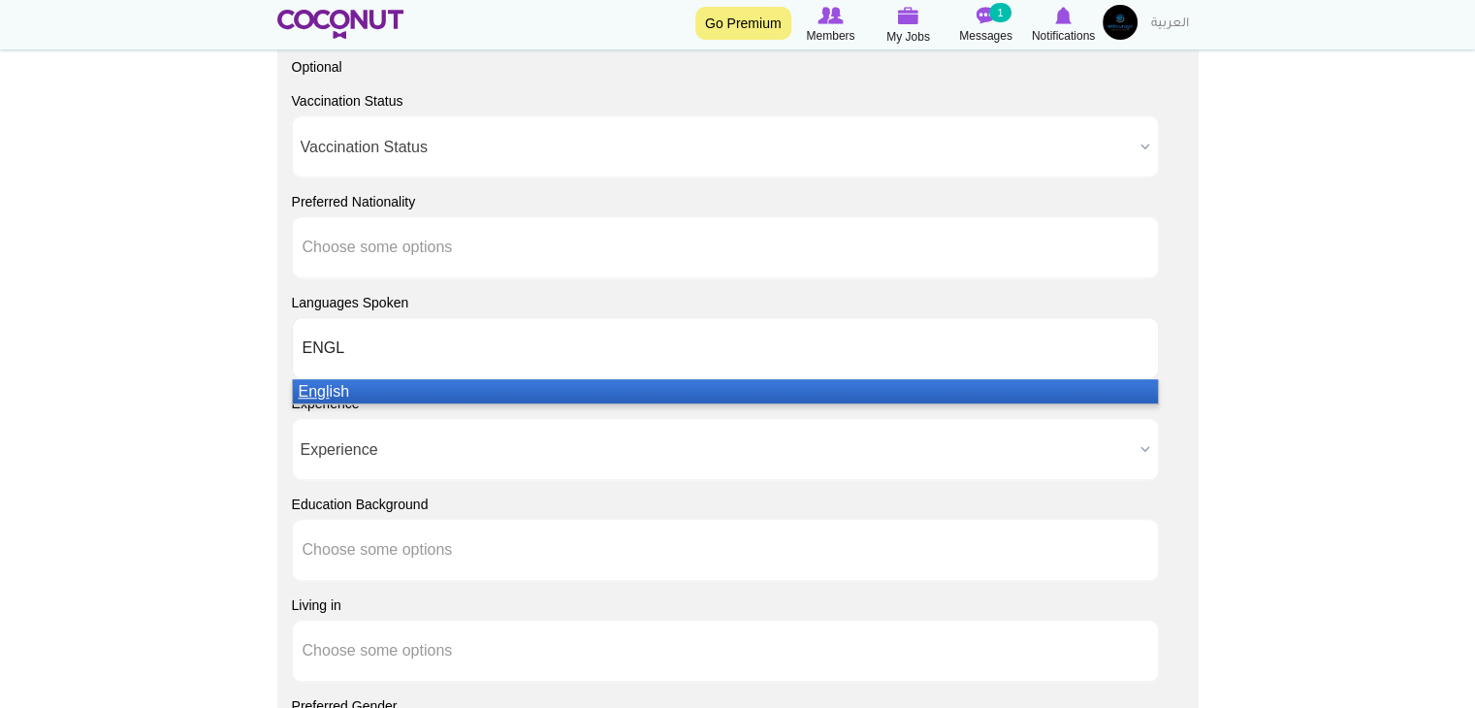
type input "ENGL"
click at [485, 391] on li "Engl ish" at bounding box center [725, 391] width 865 height 24
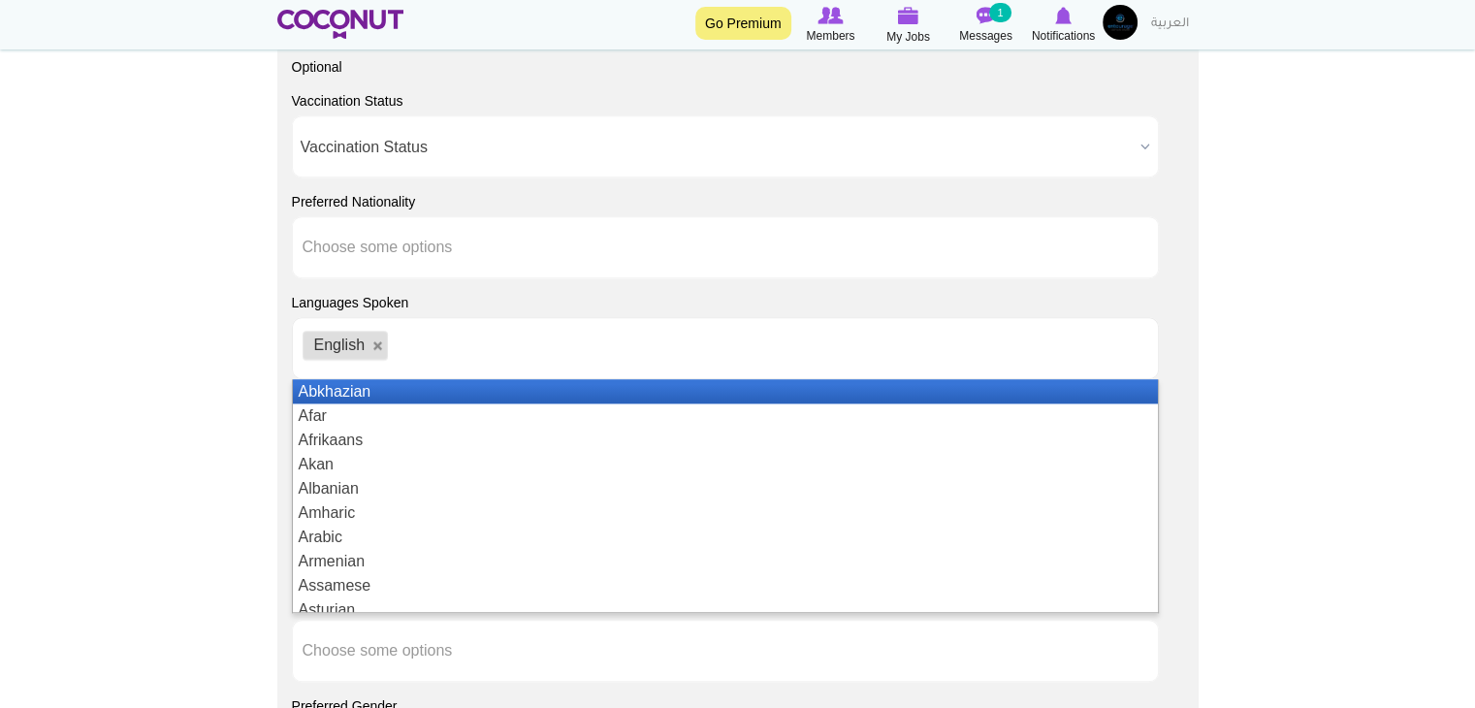
click at [307, 388] on li "Abkhazian" at bounding box center [725, 391] width 865 height 24
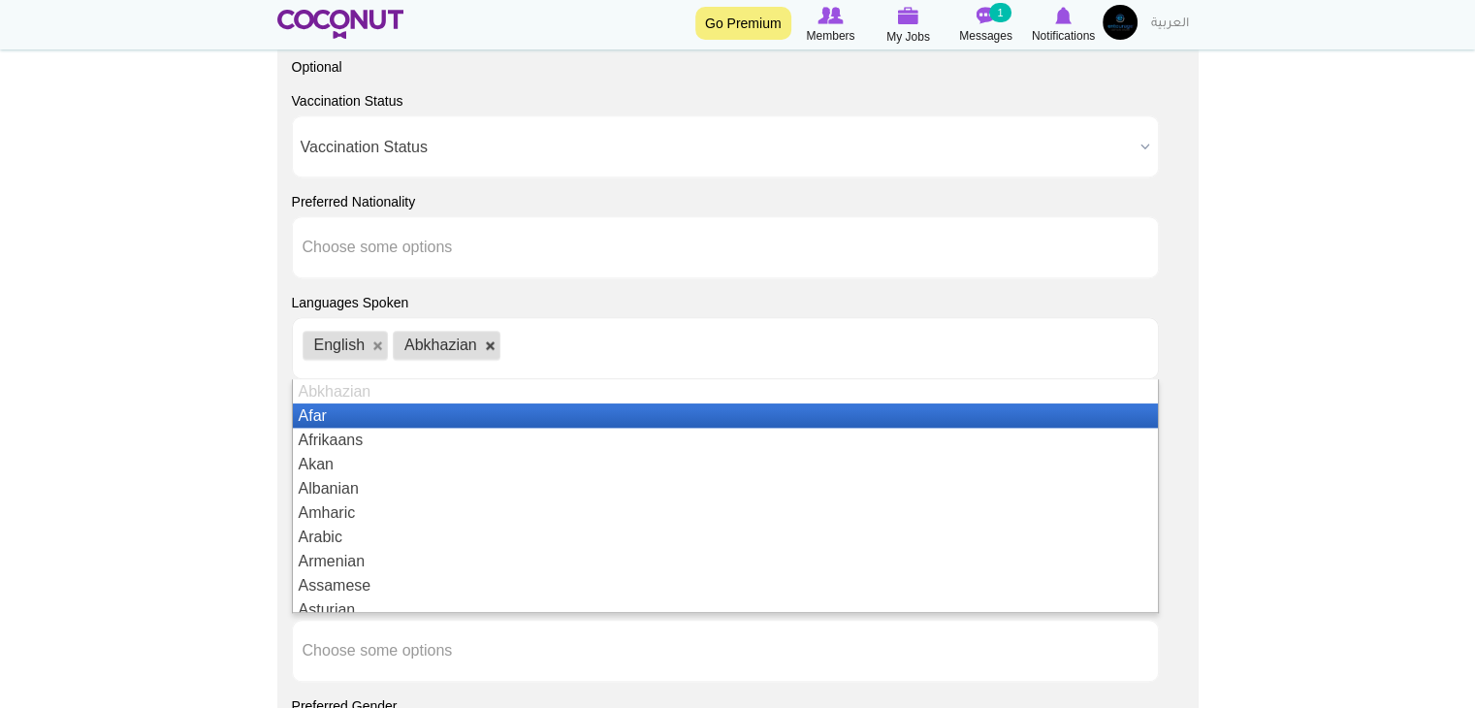
click at [490, 349] on link at bounding box center [491, 346] width 12 height 12
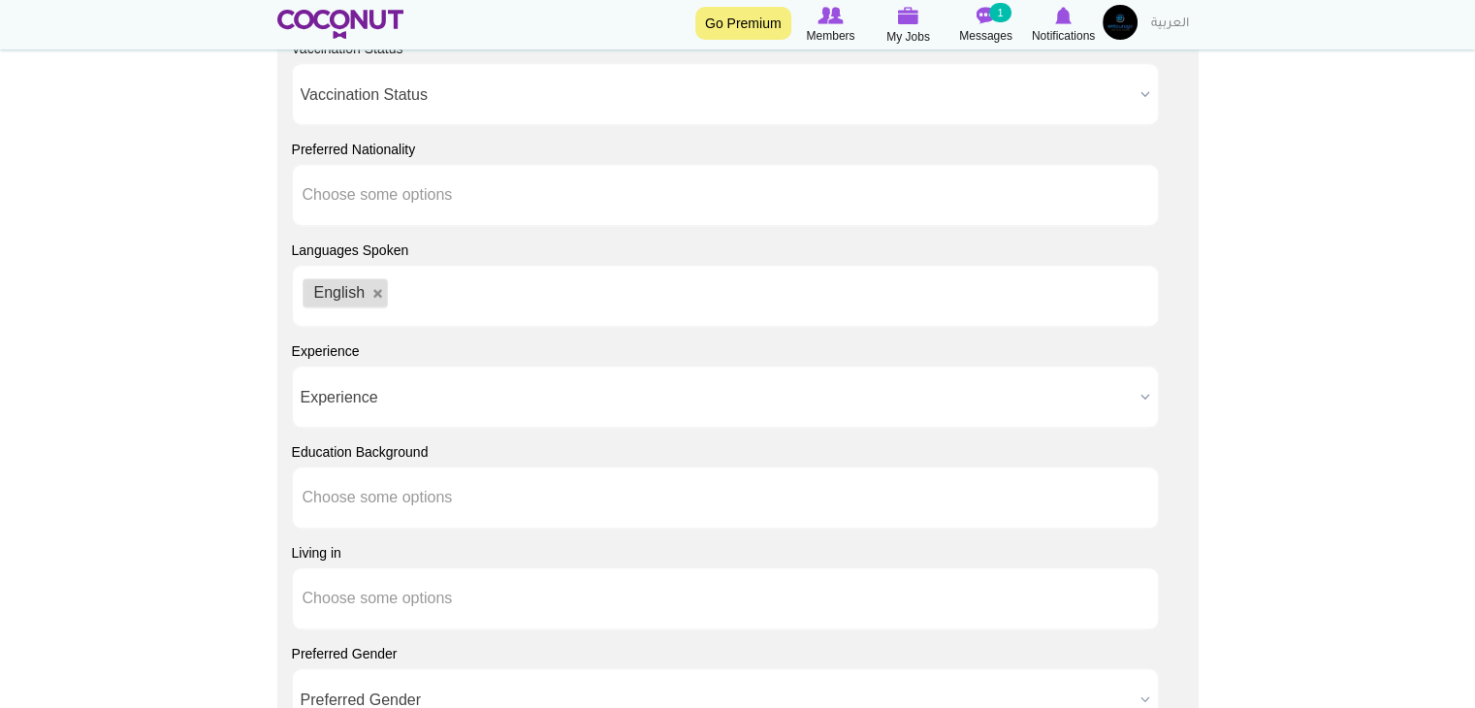
scroll to position [1551, 0]
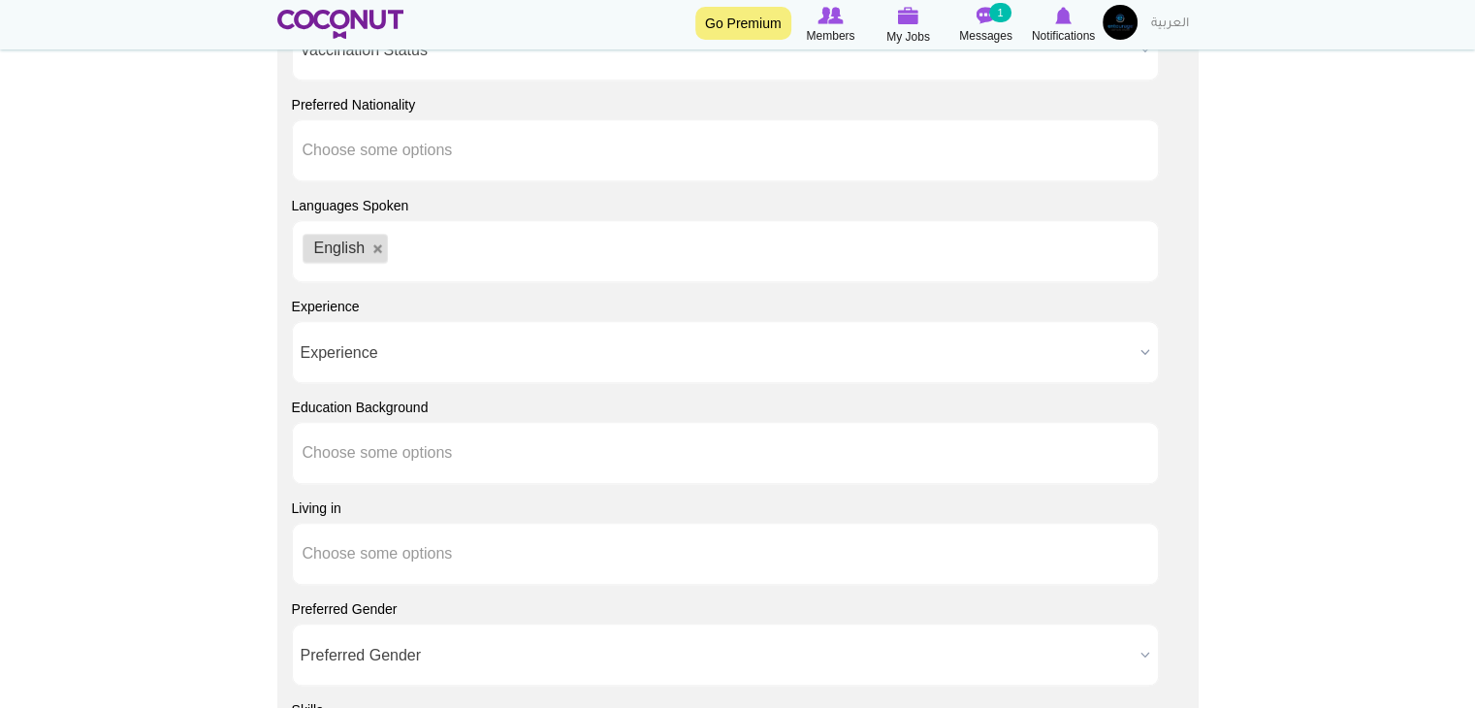
click at [377, 325] on span "Experience" at bounding box center [717, 353] width 832 height 62
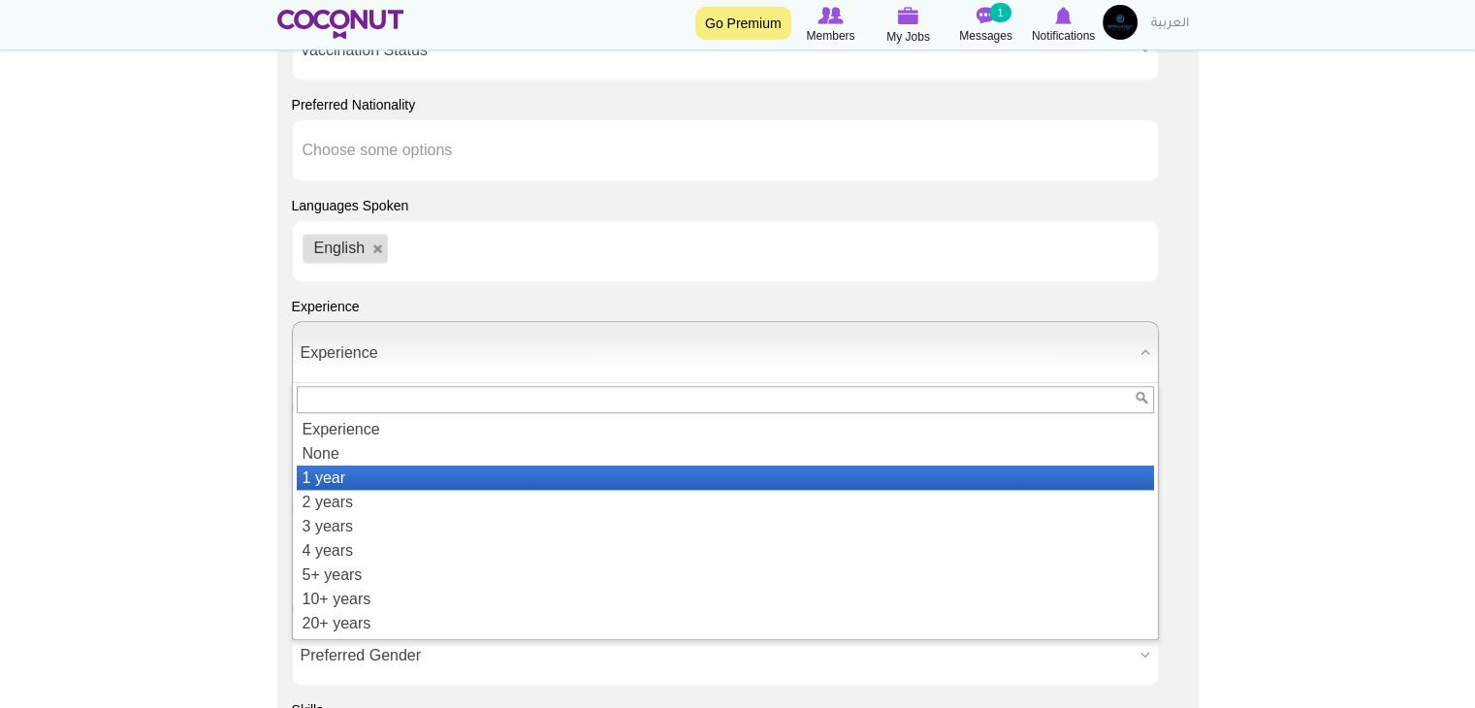
click at [353, 472] on li "1 year" at bounding box center [725, 477] width 857 height 24
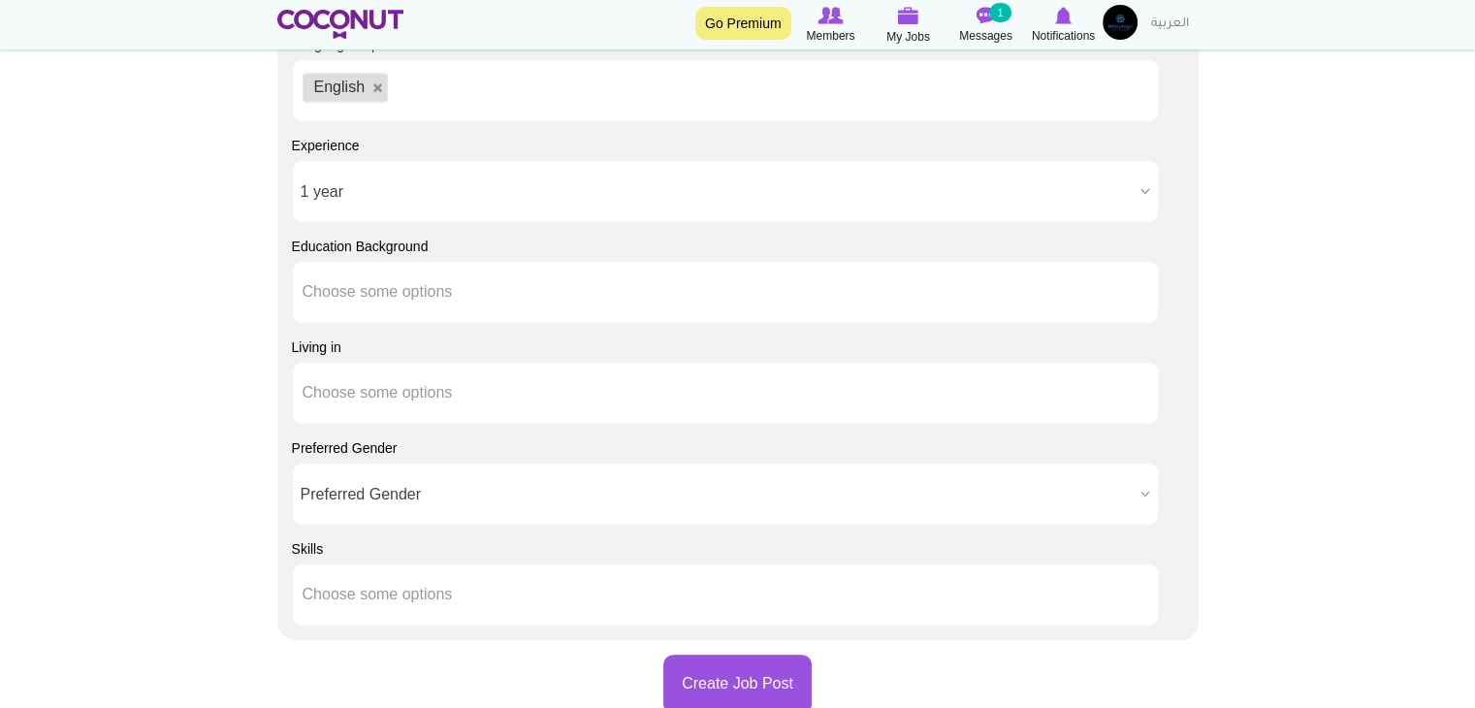
scroll to position [1745, 0]
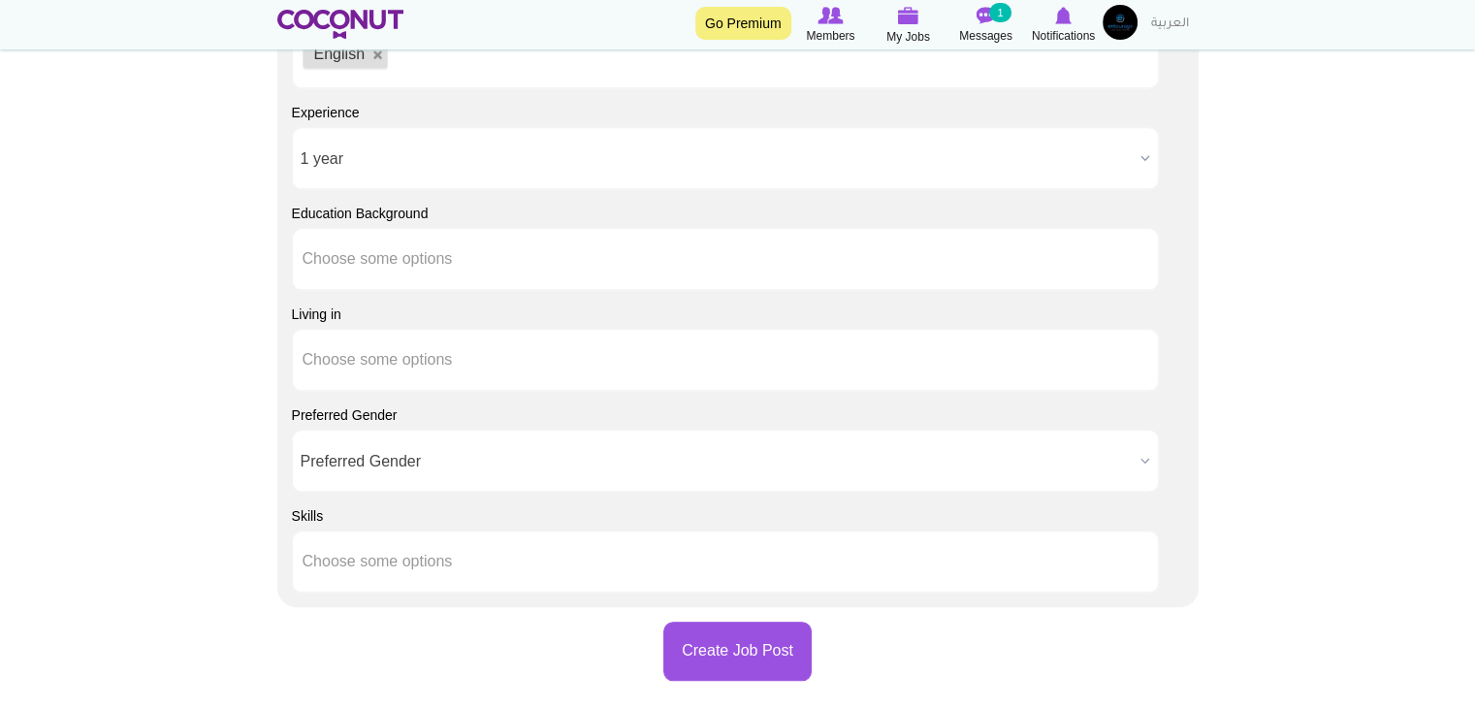
click at [306, 372] on li "Choose some options" at bounding box center [389, 359] width 175 height 41
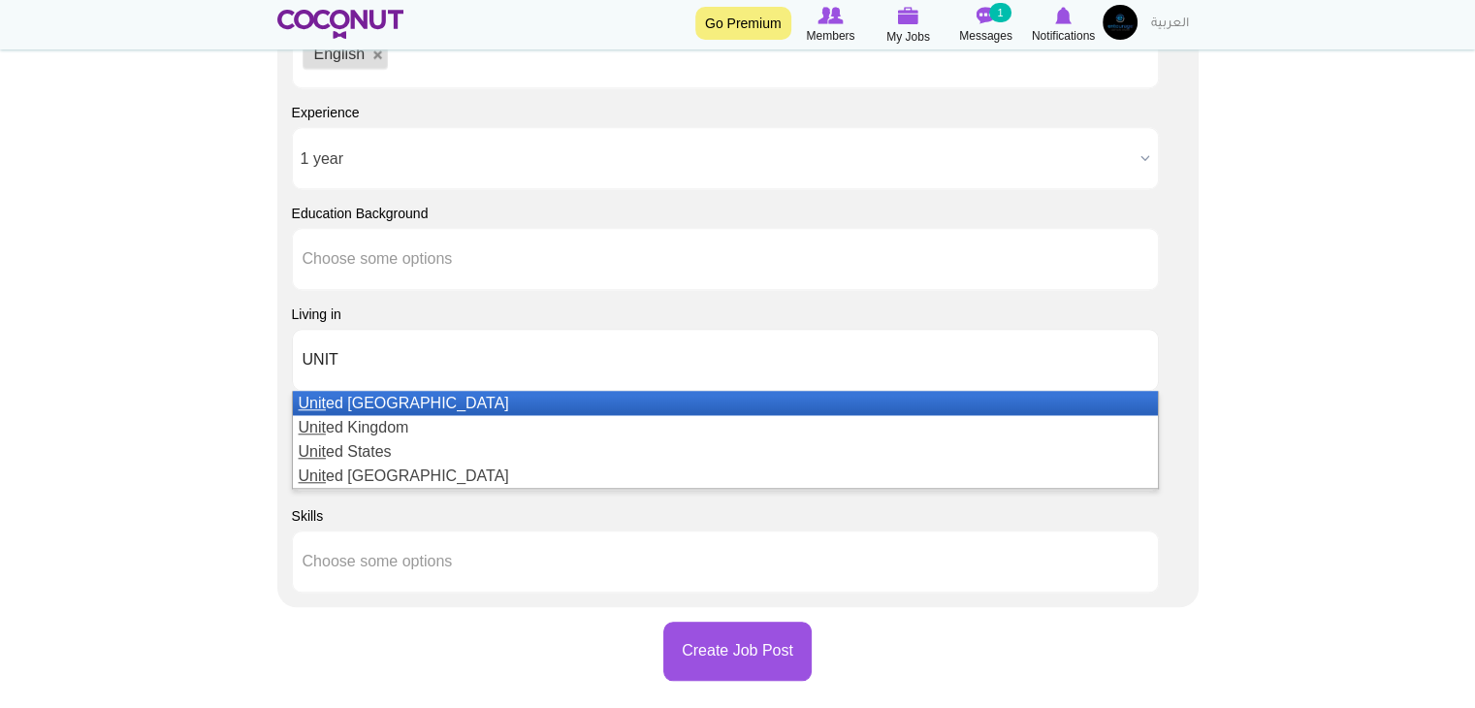
type input "UNIT"
click at [497, 406] on li "Unit ed Arab Emirates" at bounding box center [725, 403] width 865 height 24
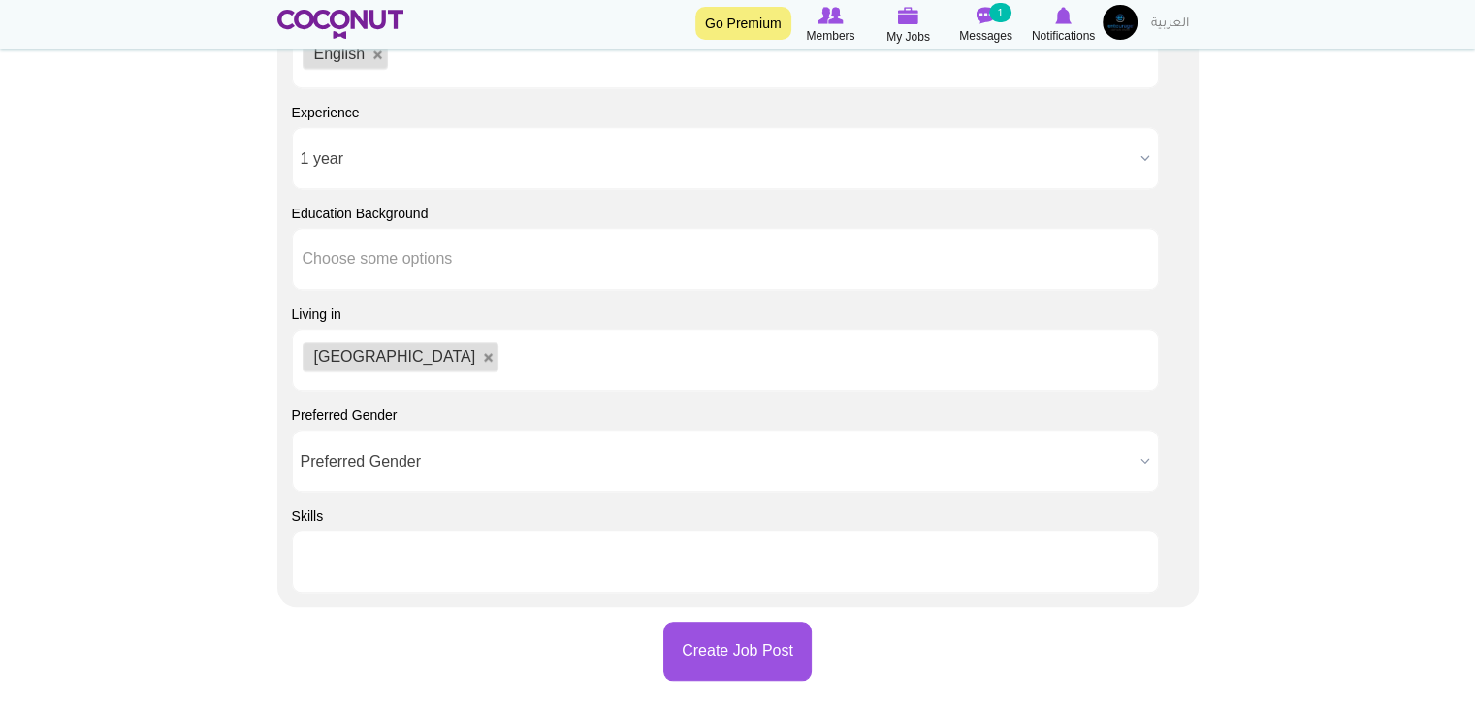
click at [685, 544] on ul at bounding box center [725, 561] width 867 height 62
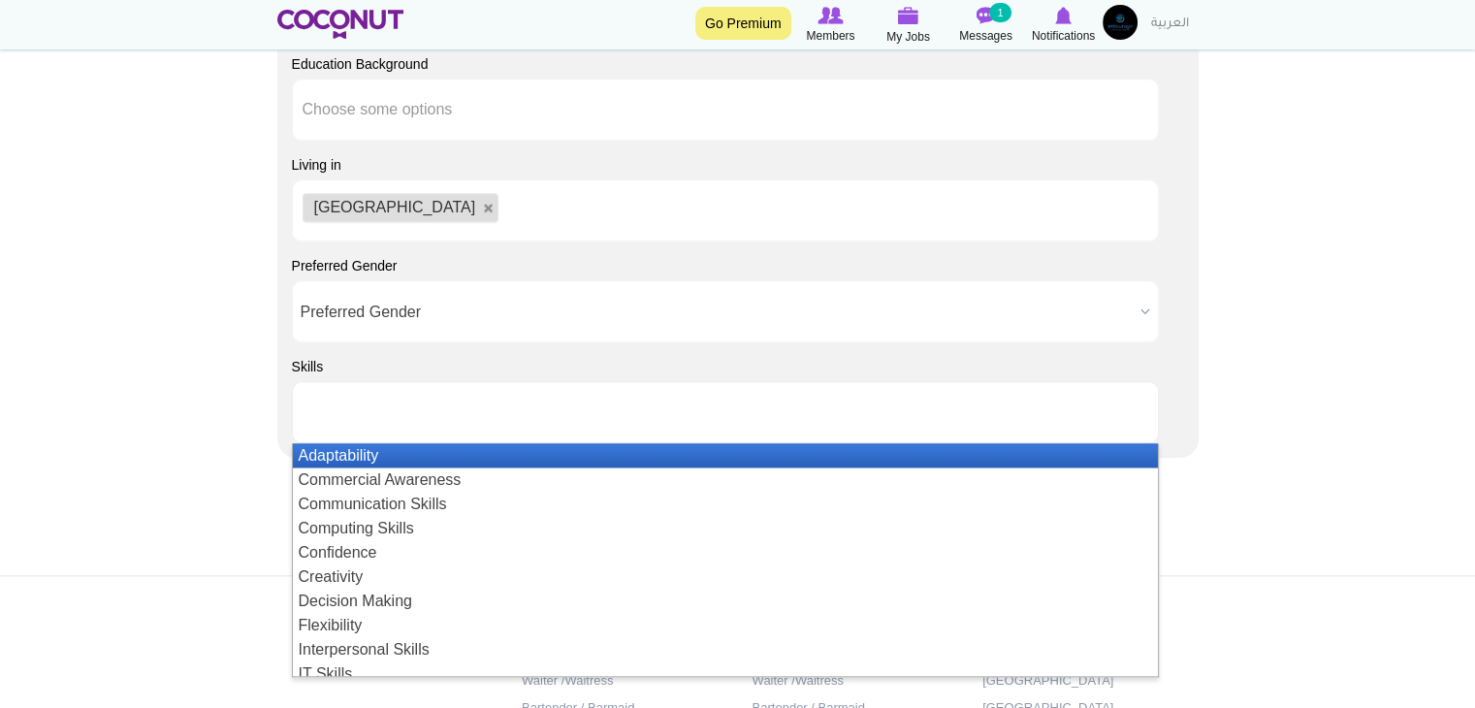
scroll to position [1939, 0]
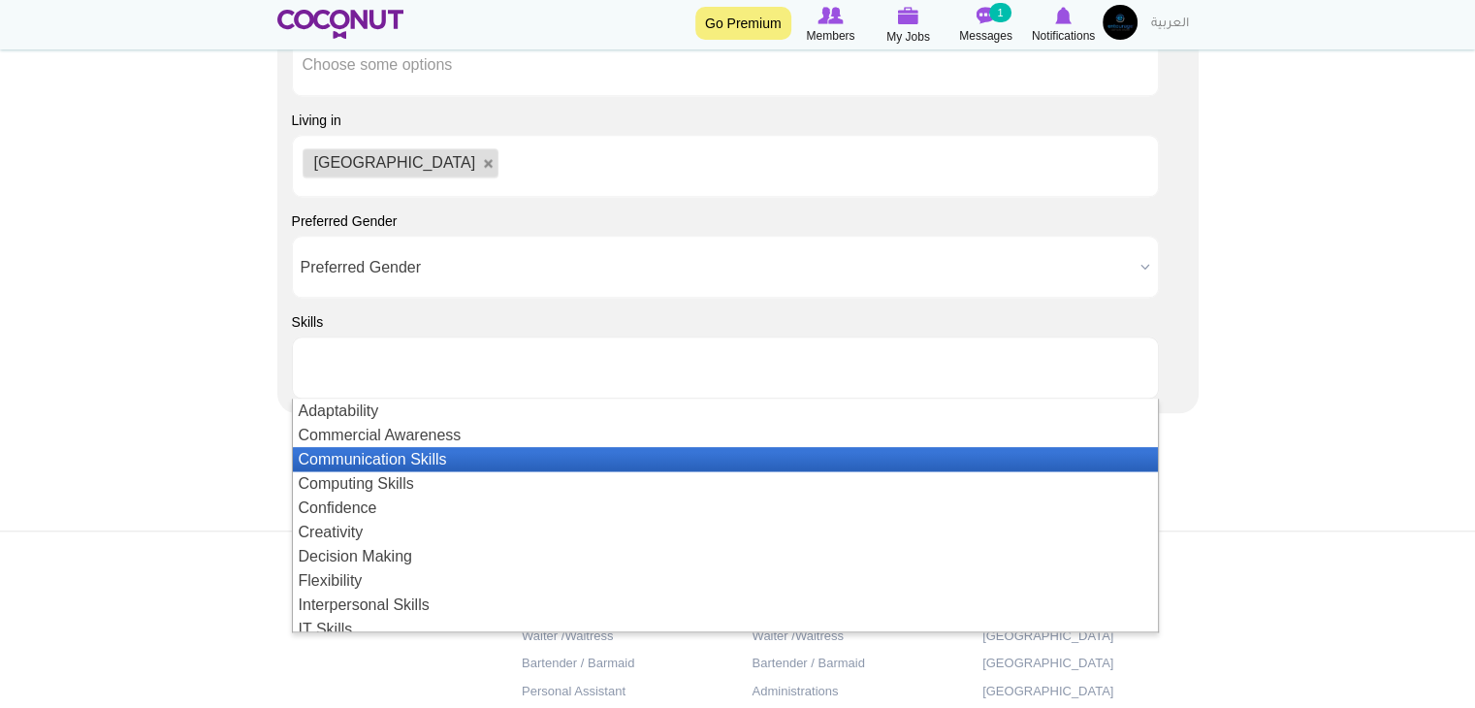
click at [582, 454] on li "Communication Skills" at bounding box center [725, 459] width 865 height 24
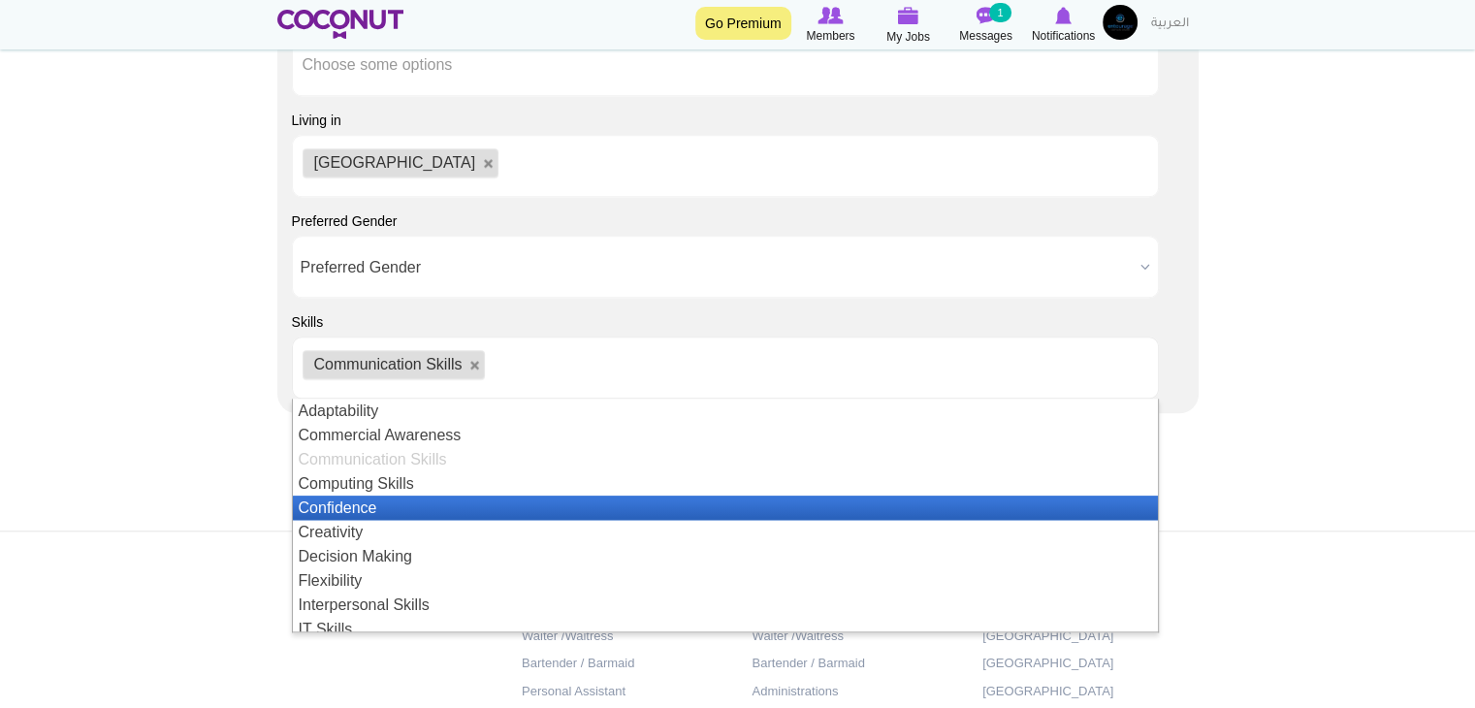
click at [570, 508] on li "Confidence" at bounding box center [725, 507] width 865 height 24
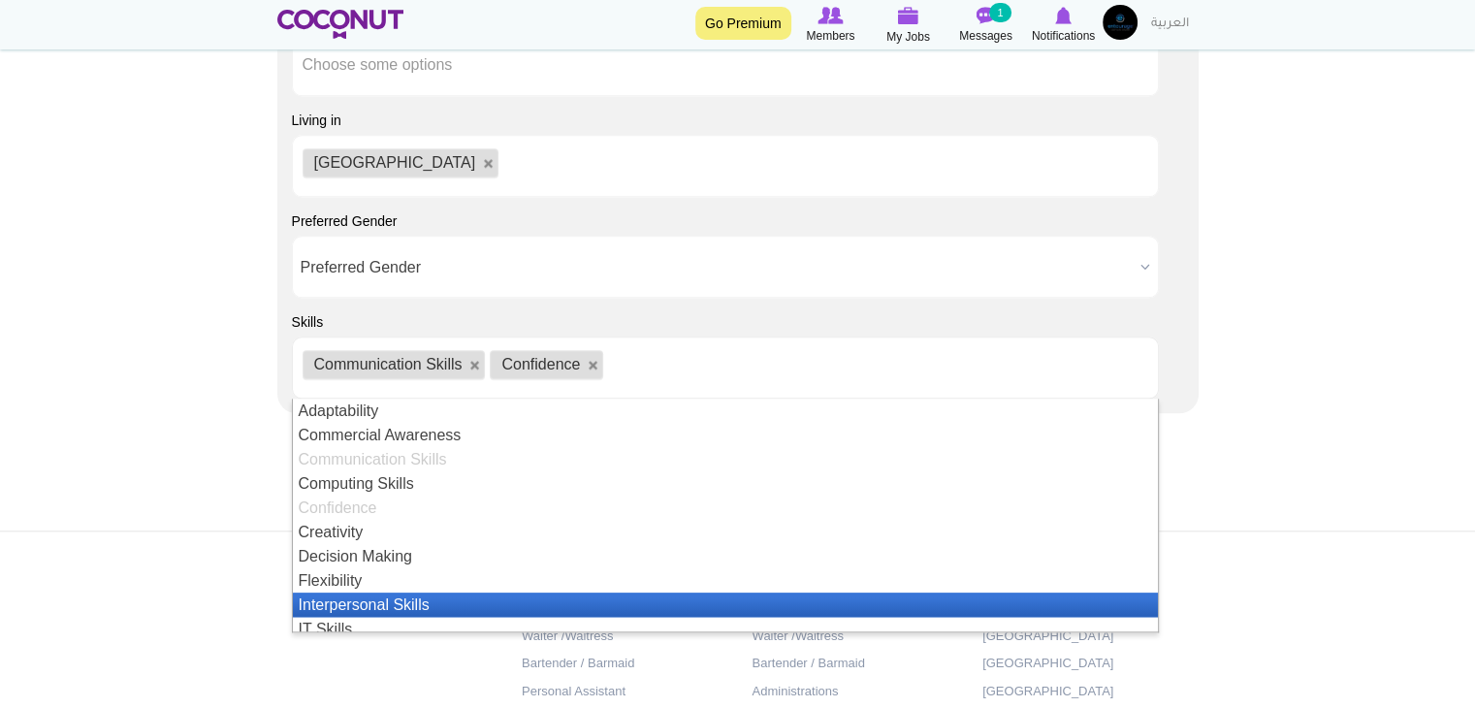
scroll to position [97, 0]
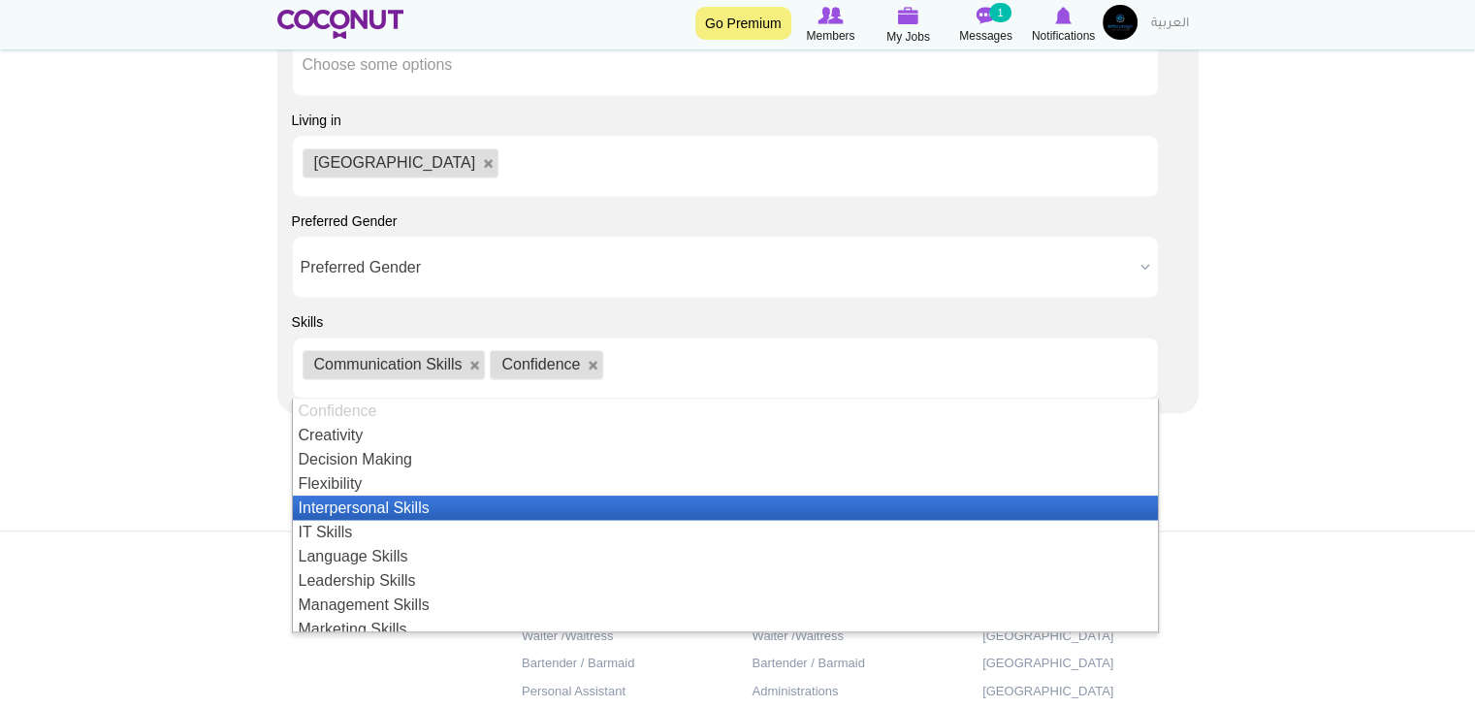
click at [553, 513] on li "Interpersonal Skills" at bounding box center [725, 507] width 865 height 24
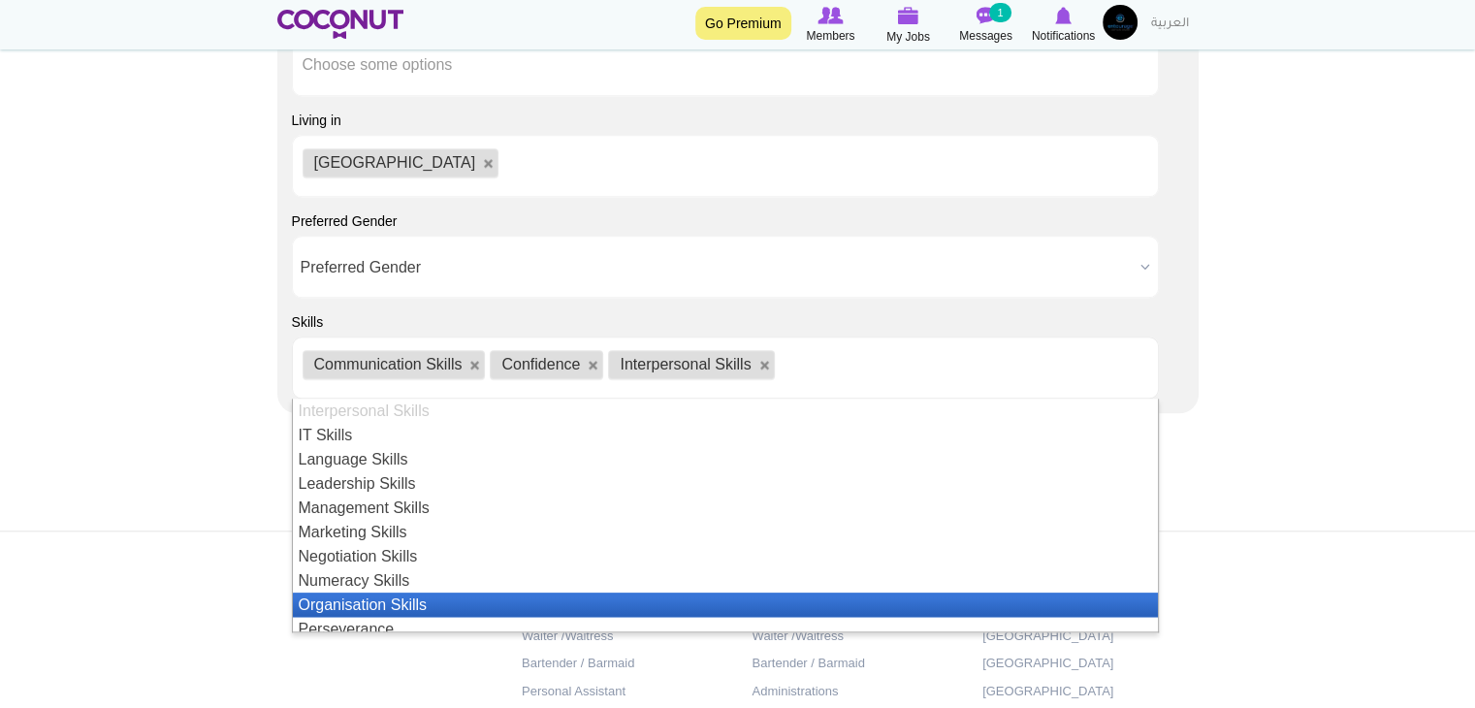
scroll to position [291, 0]
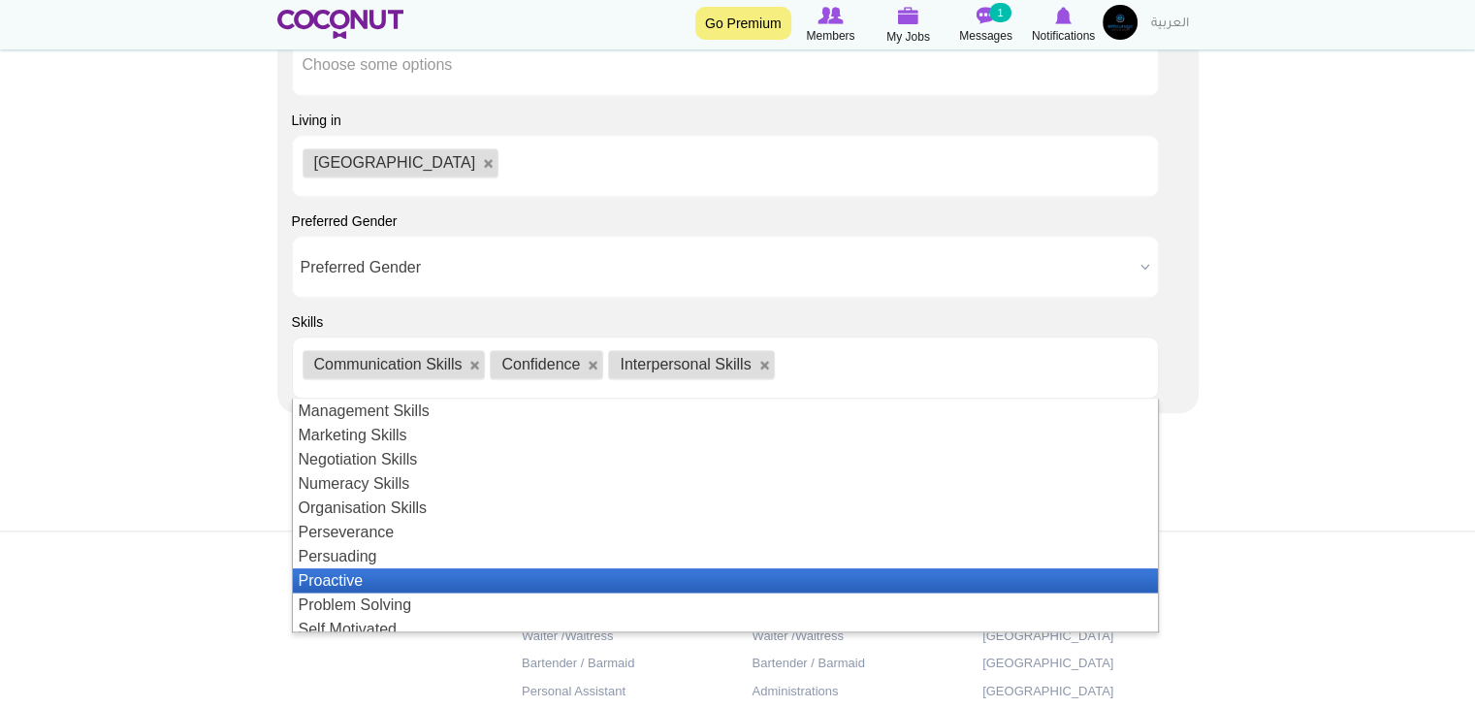
click at [535, 581] on li "Proactive" at bounding box center [725, 580] width 865 height 24
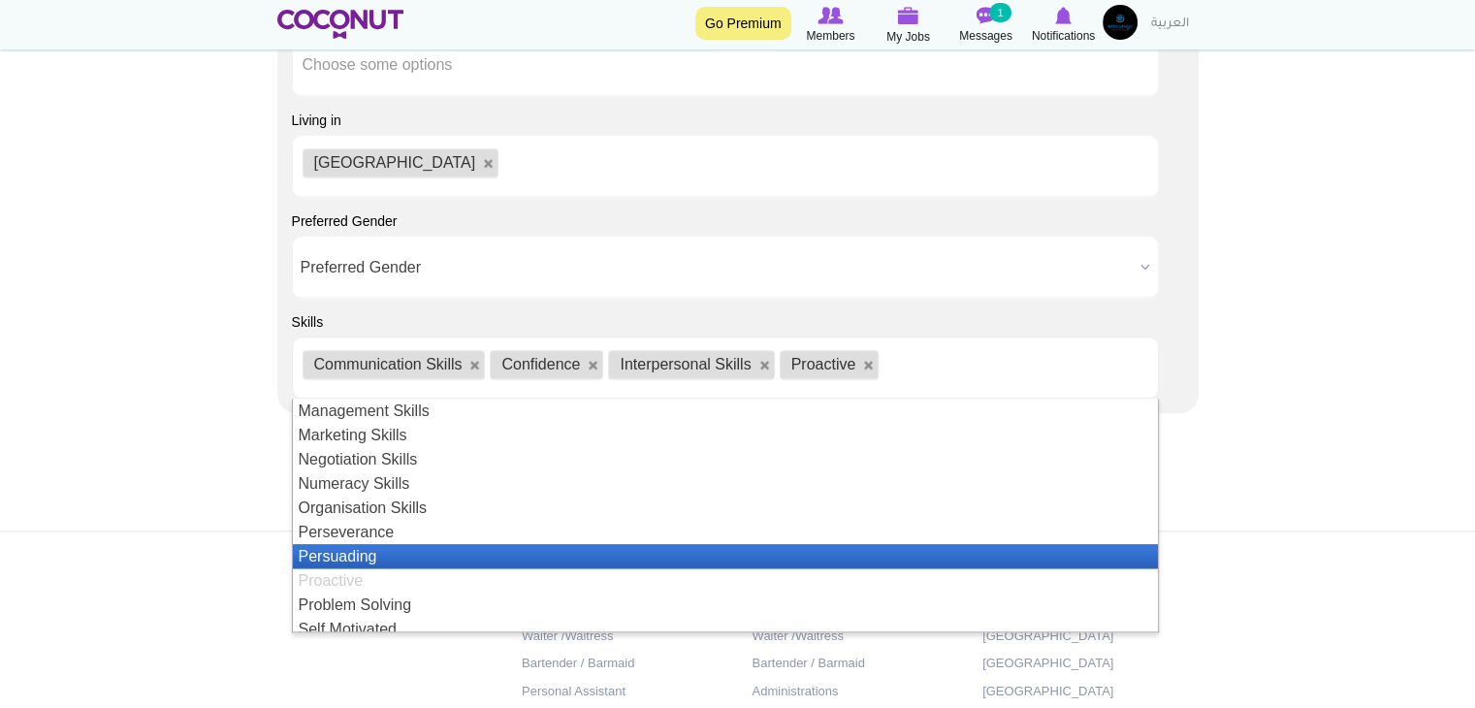
click at [534, 565] on li "Persuading" at bounding box center [725, 556] width 865 height 24
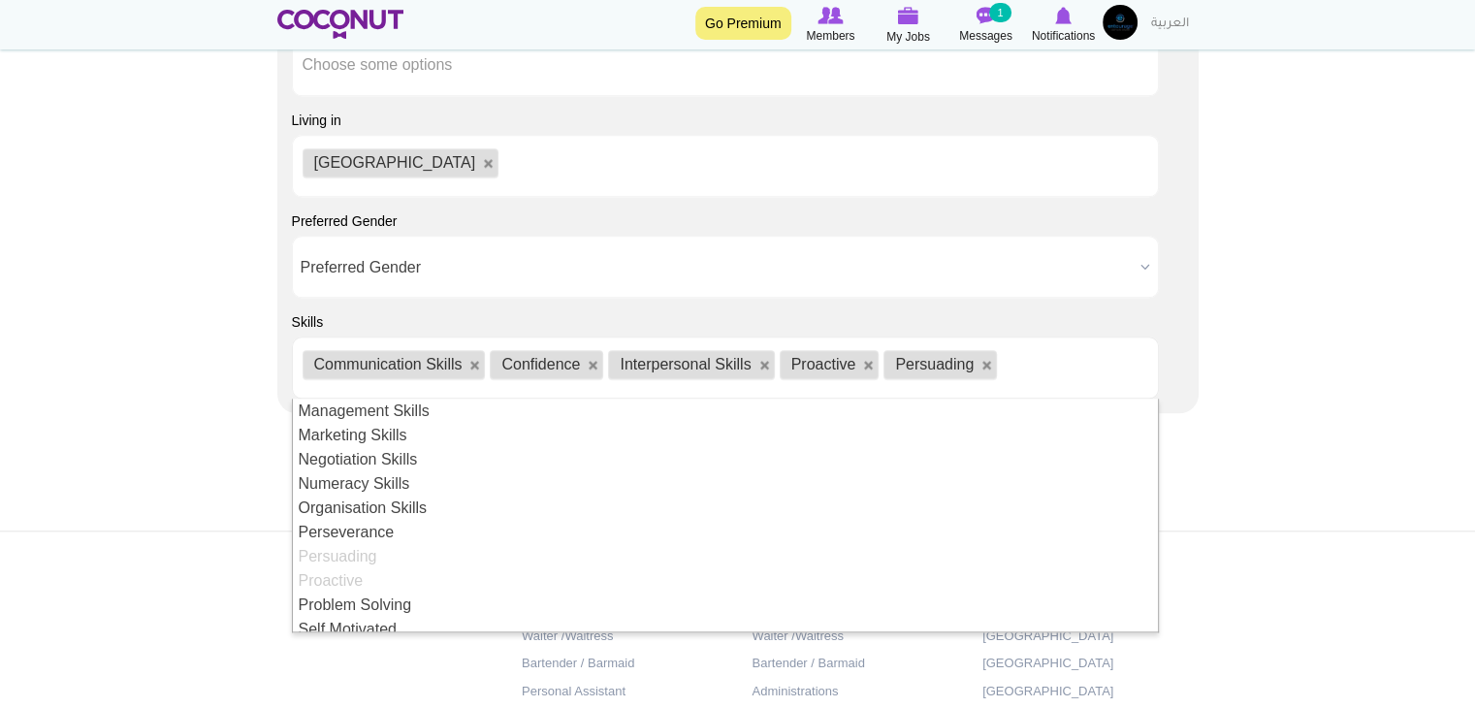
scroll to position [388, 0]
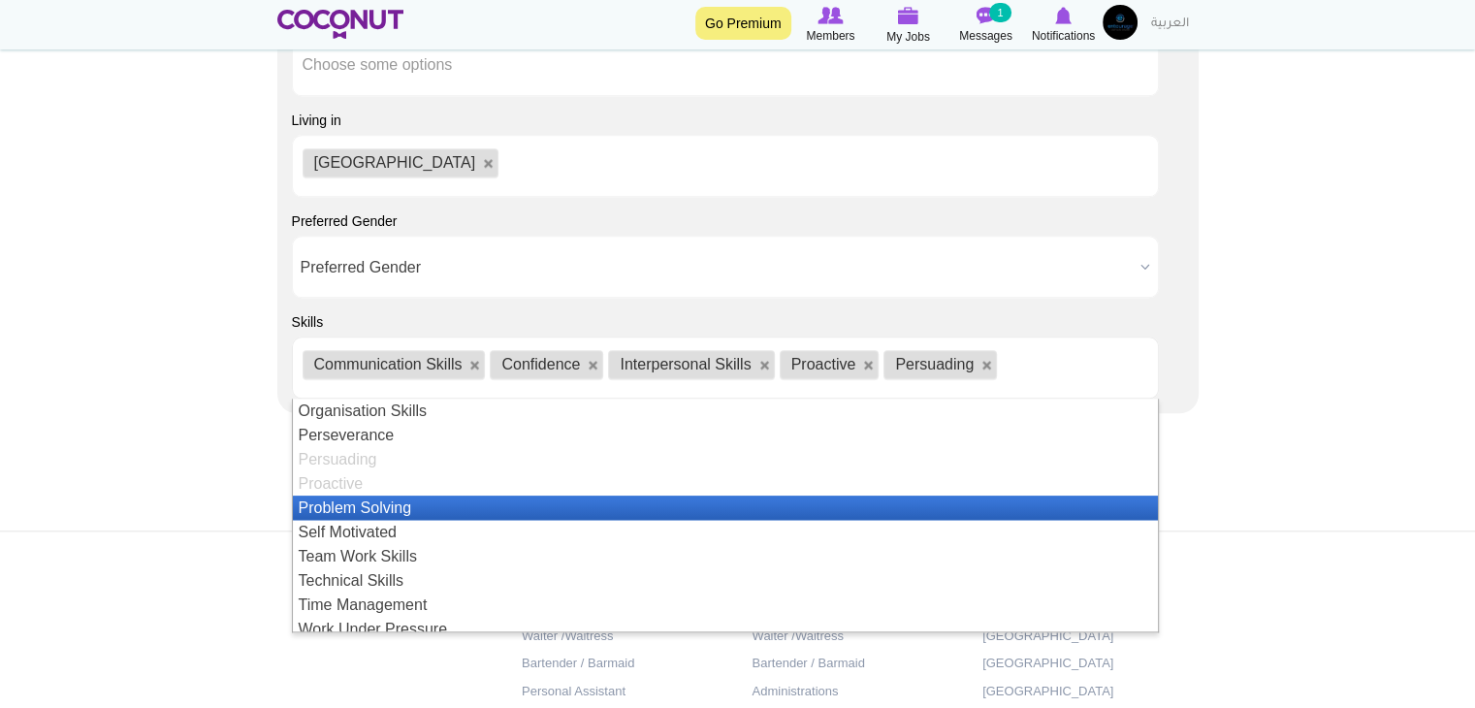
click at [524, 505] on li "Problem Solving" at bounding box center [725, 507] width 865 height 24
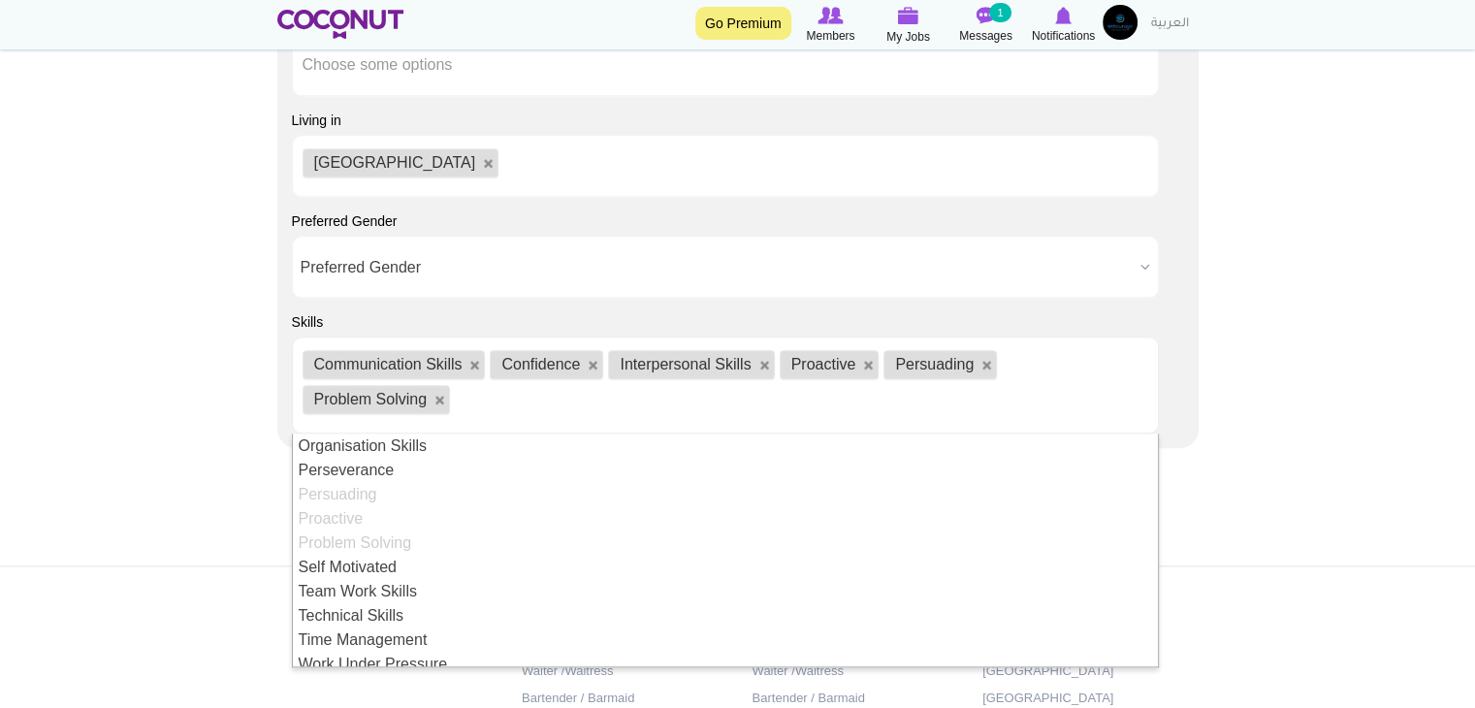
scroll to position [422, 0]
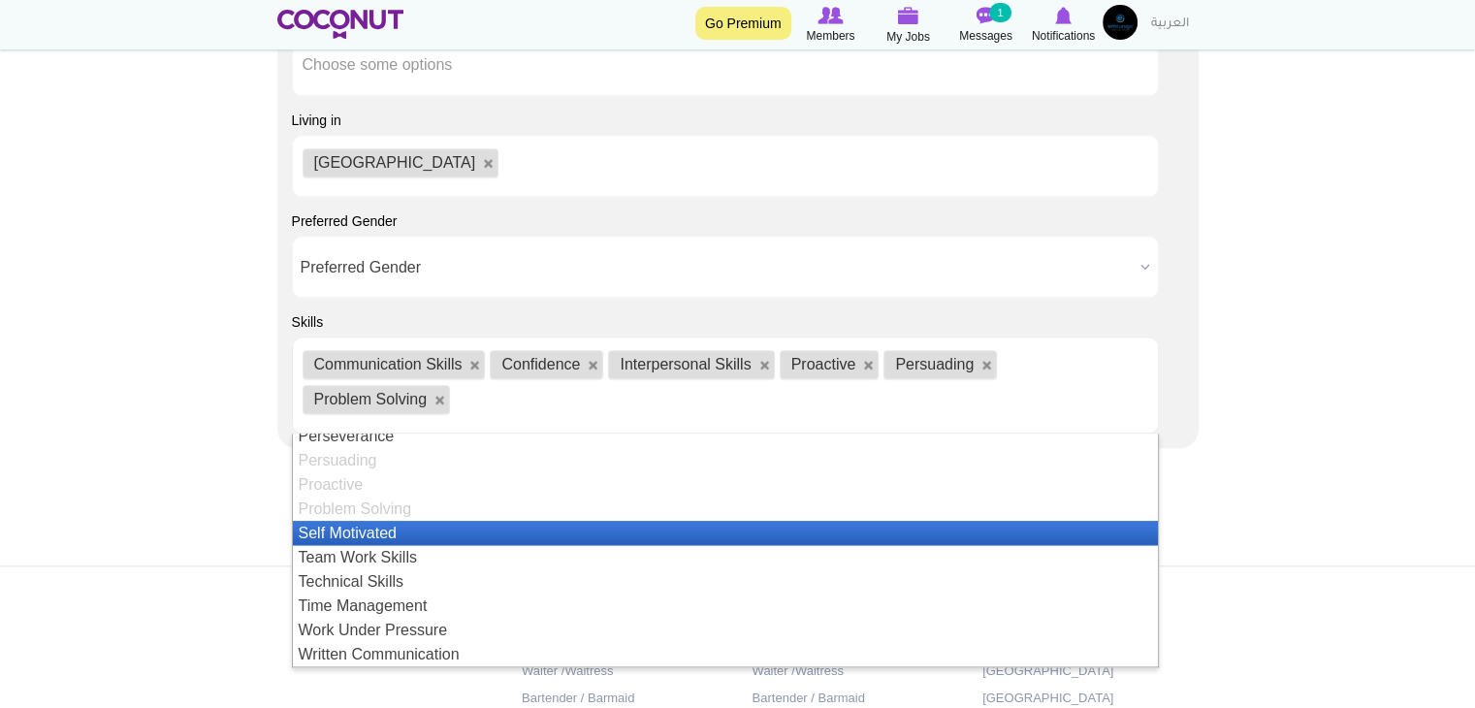
click at [516, 536] on li "Self Motivated" at bounding box center [725, 533] width 865 height 24
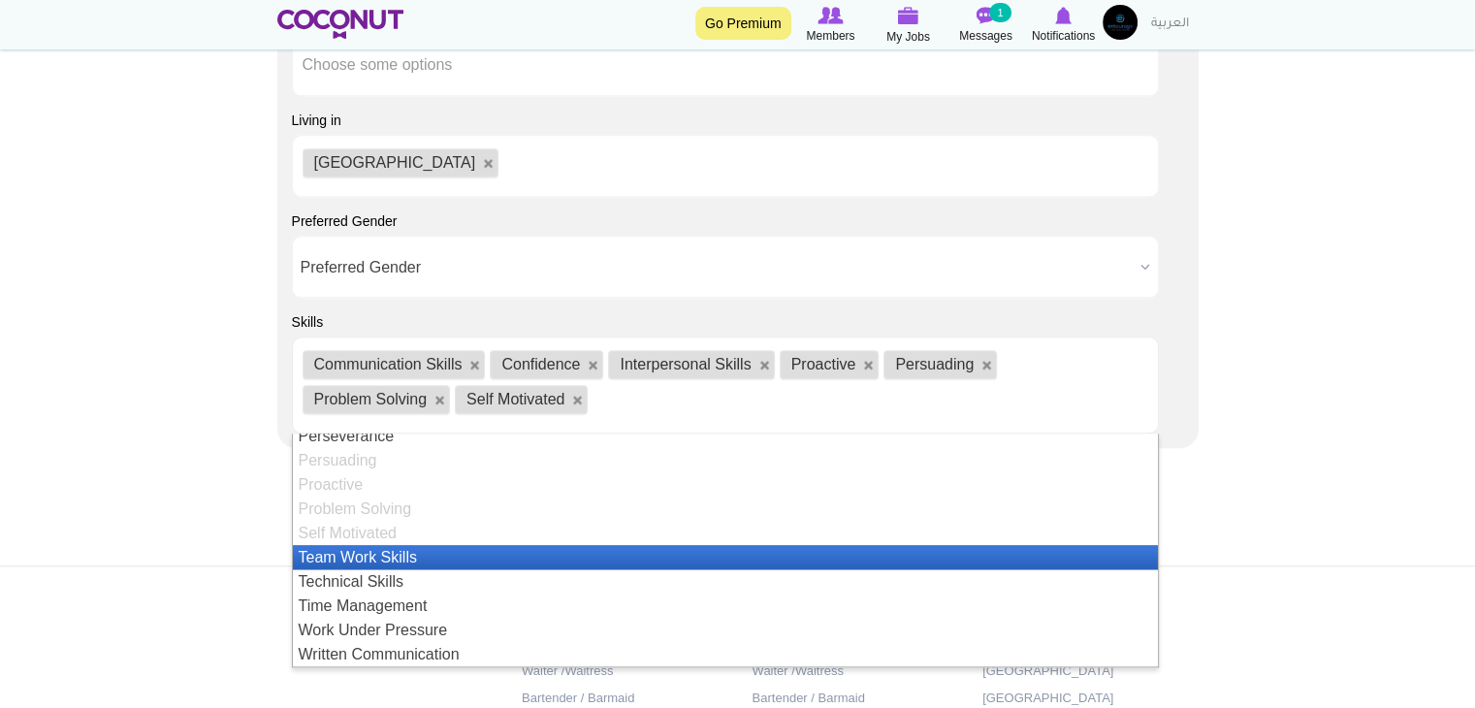
click at [515, 562] on li "Team Work Skills" at bounding box center [725, 557] width 865 height 24
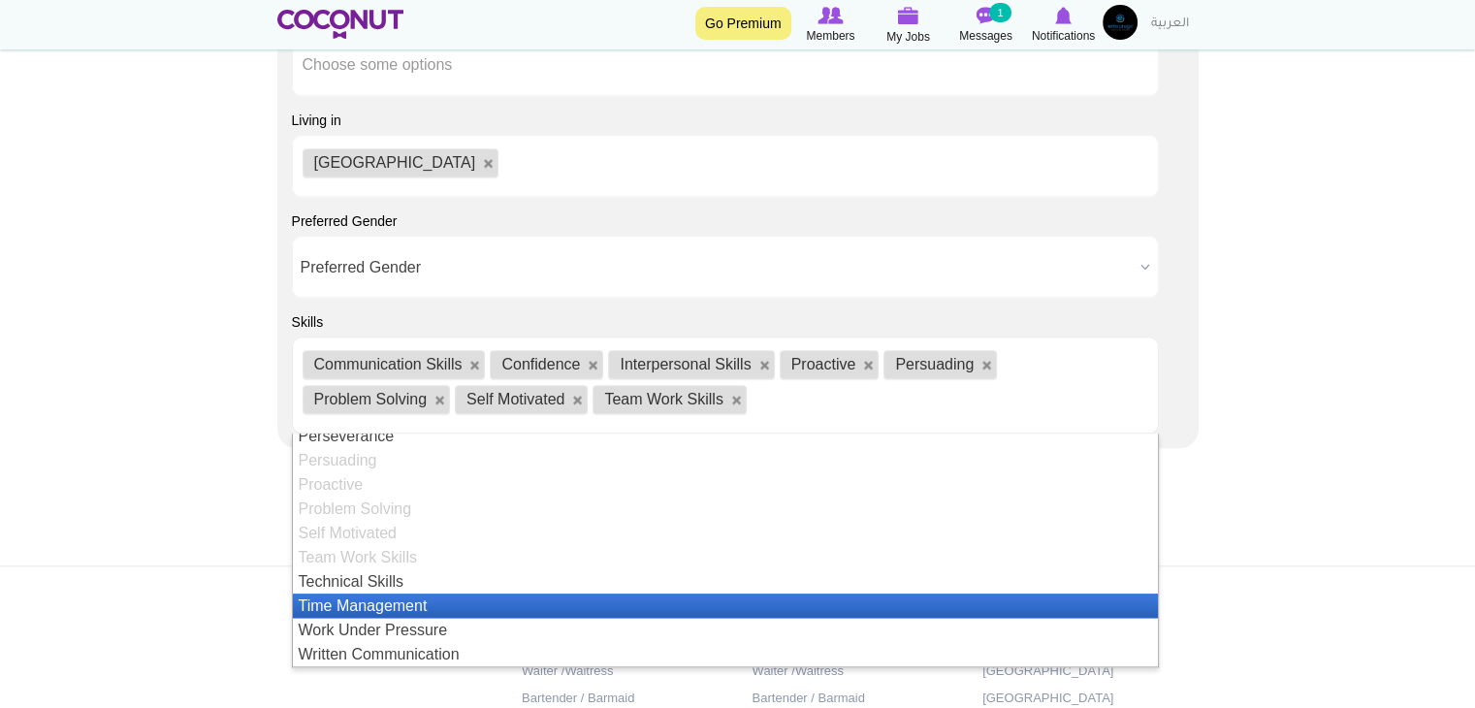
click at [504, 605] on li "Time Management" at bounding box center [725, 605] width 865 height 24
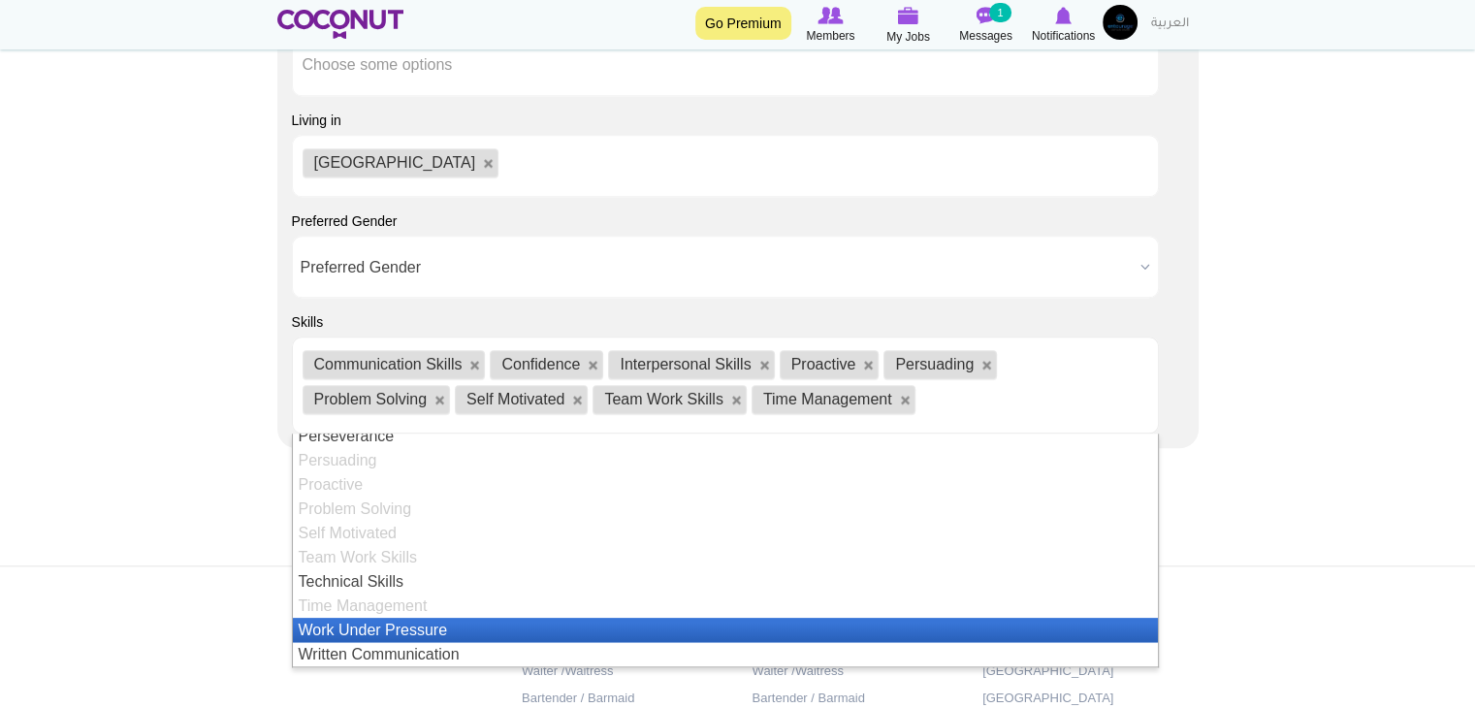
click at [504, 633] on li "Work Under Pressure" at bounding box center [725, 630] width 865 height 24
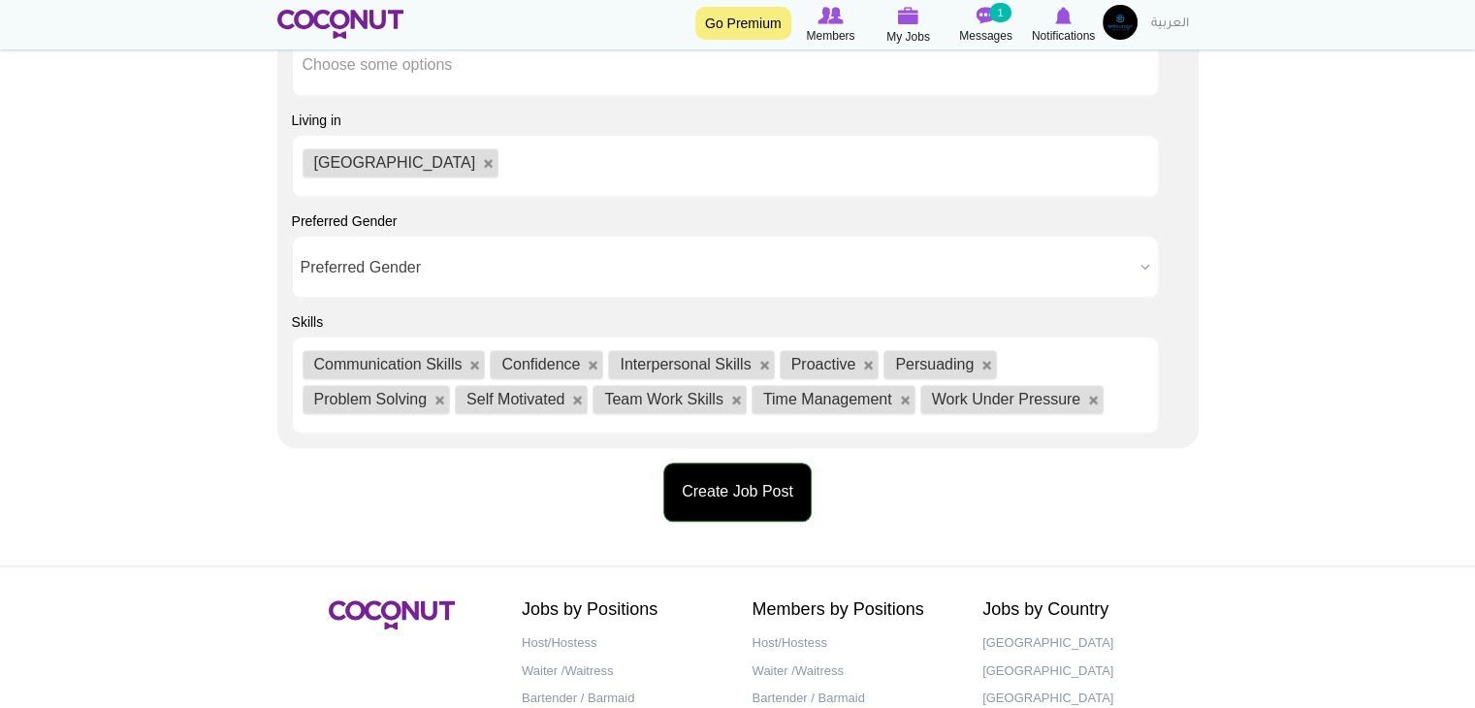
click at [704, 497] on button "Create Job Post" at bounding box center [737, 491] width 148 height 59
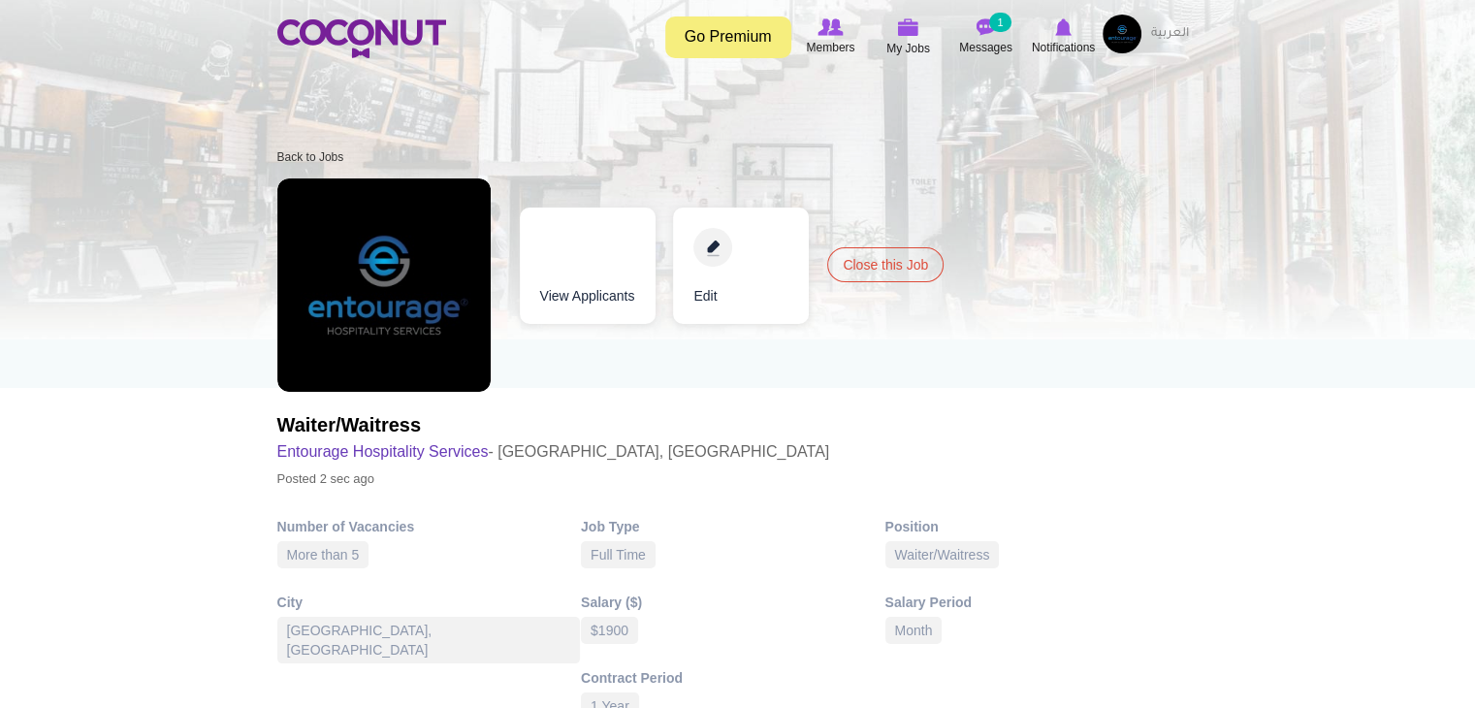
click at [1108, 33] on img at bounding box center [1121, 34] width 39 height 39
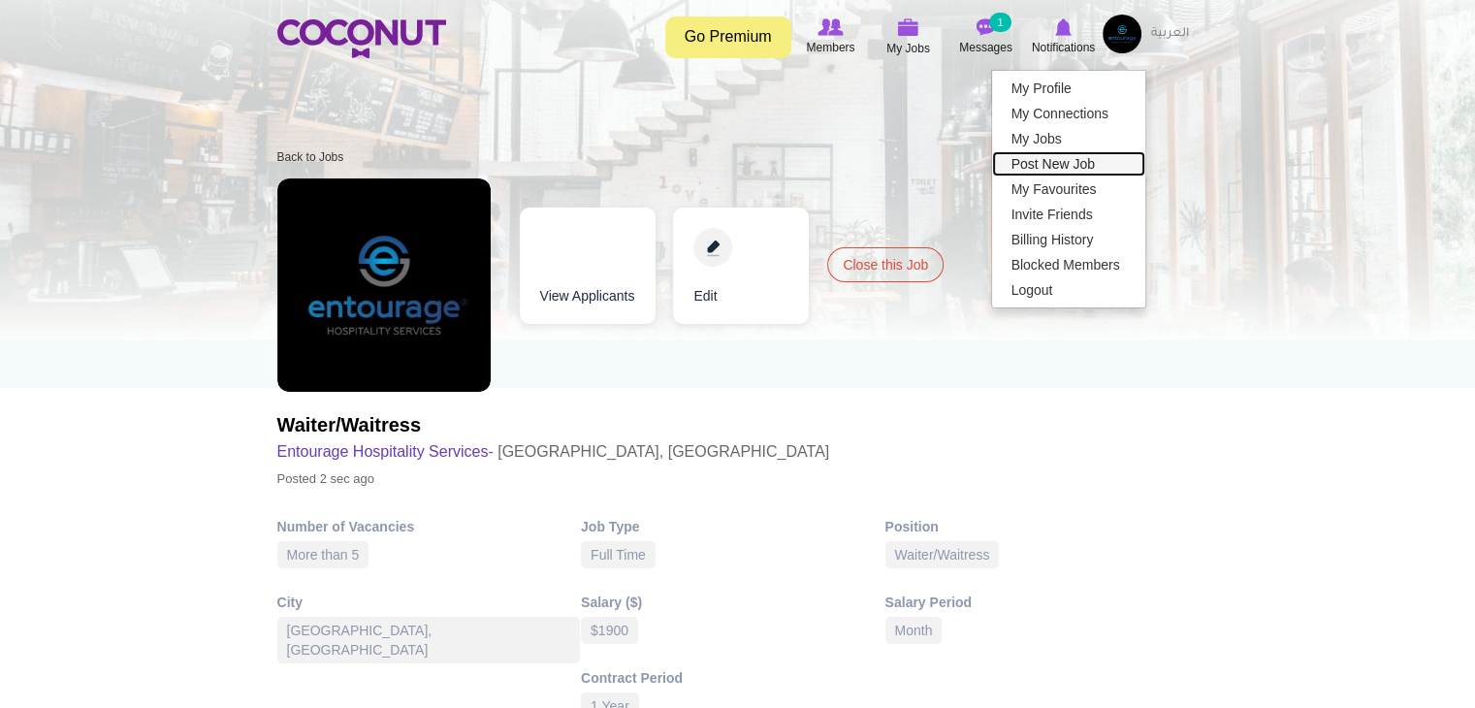
click at [1062, 156] on link "Post New Job" at bounding box center [1068, 163] width 153 height 25
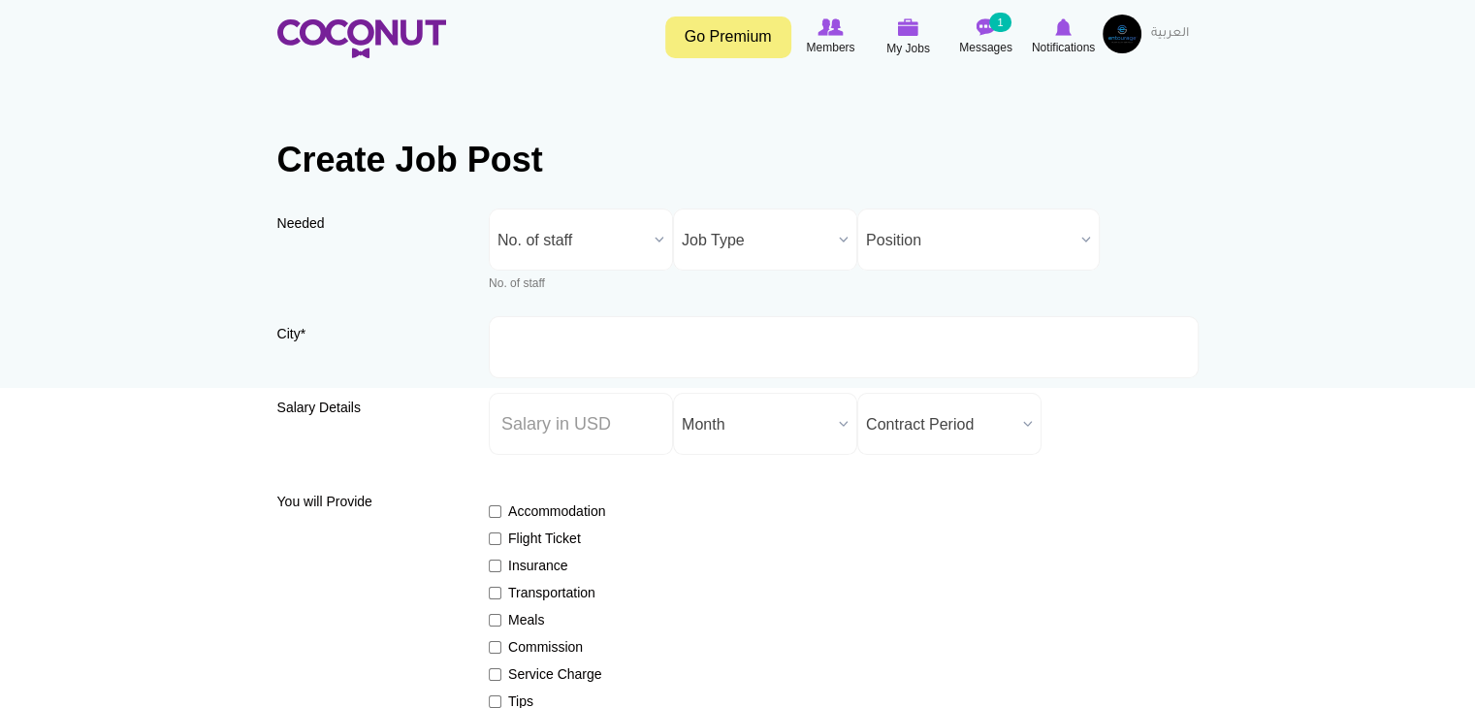
click at [578, 235] on span "No. of staff" at bounding box center [571, 240] width 149 height 62
click at [563, 238] on span "No. of staff" at bounding box center [571, 240] width 149 height 62
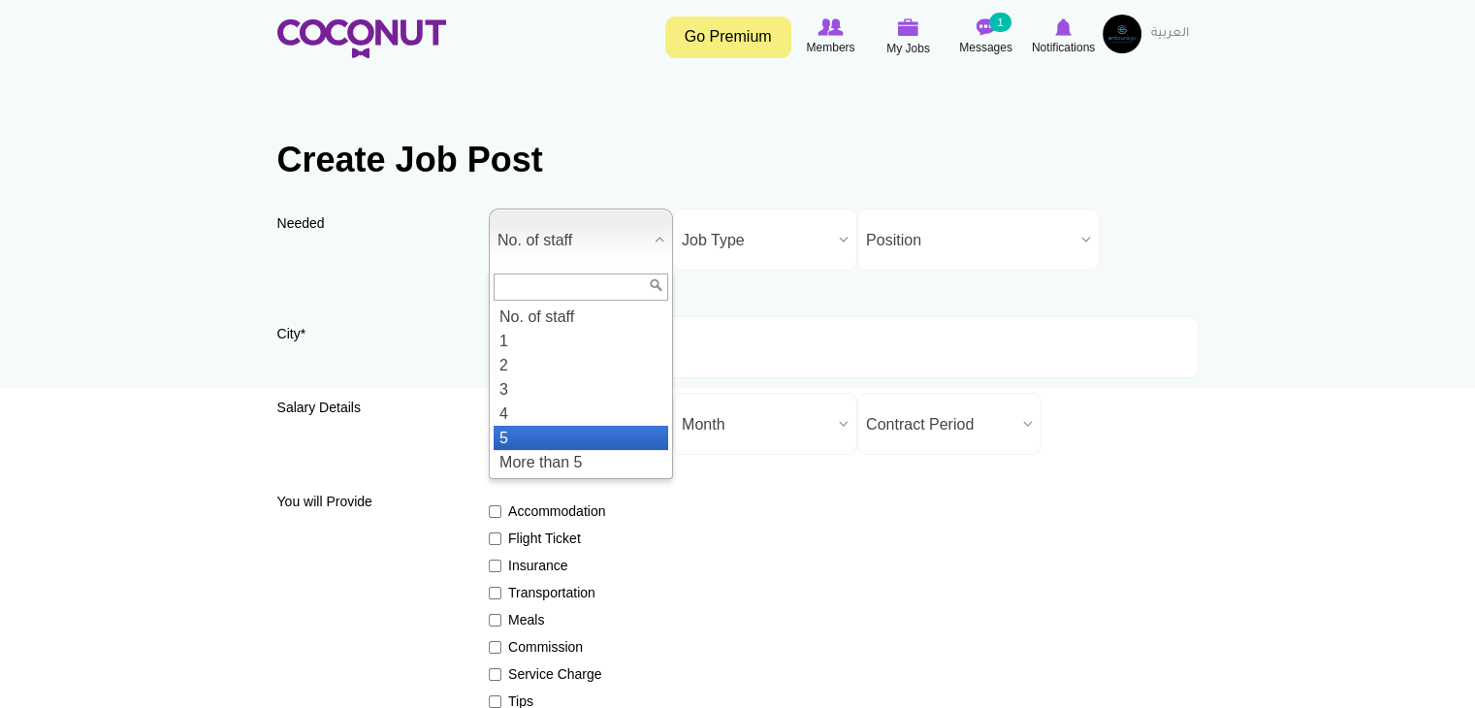
click at [535, 431] on li "5" at bounding box center [580, 438] width 175 height 24
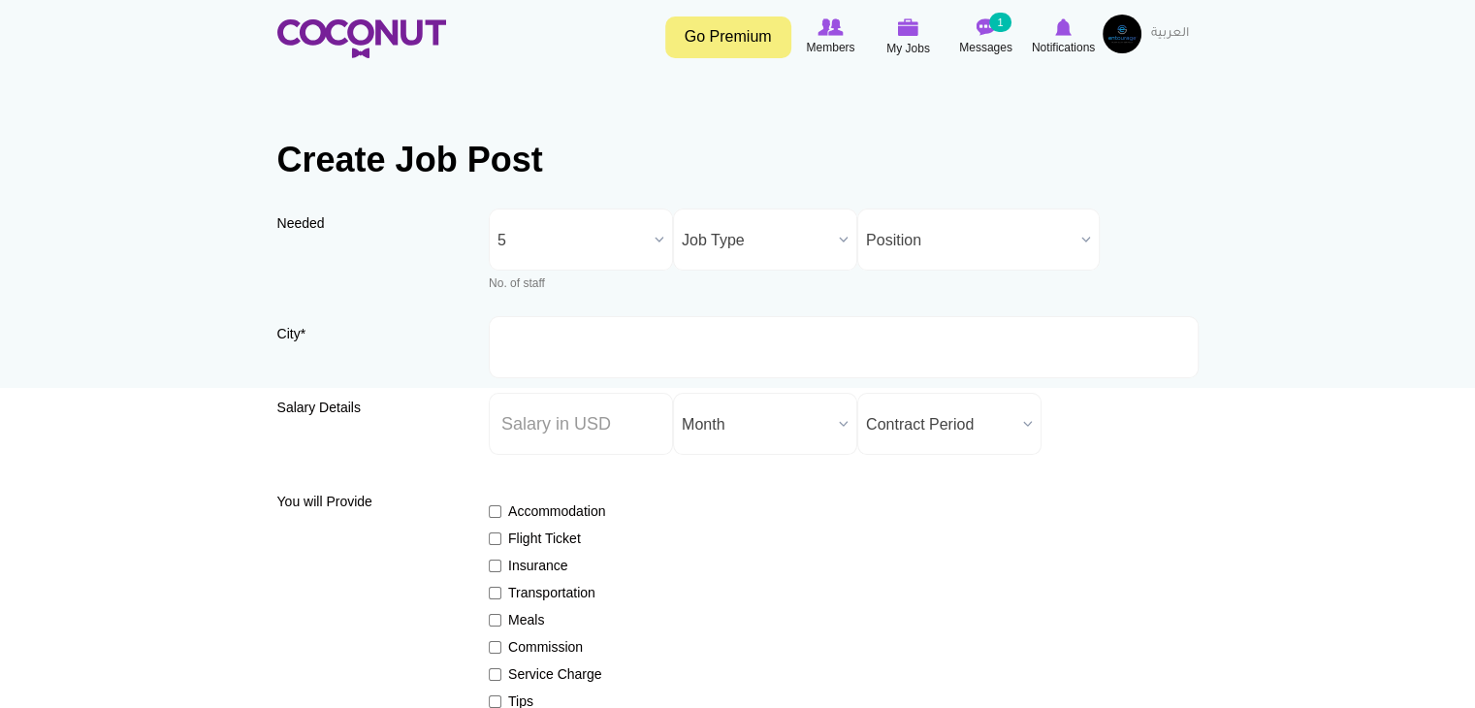
click at [783, 229] on span "Job Type" at bounding box center [756, 240] width 149 height 62
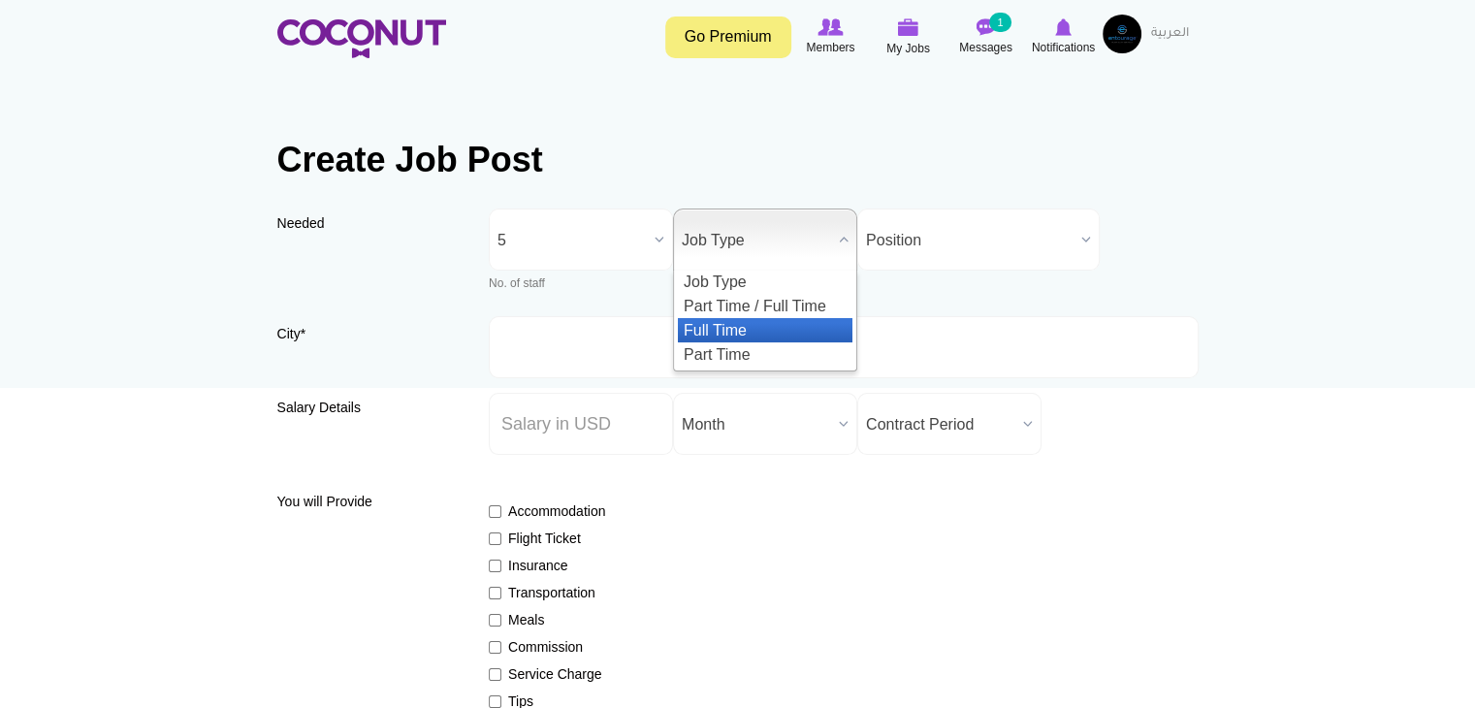
drag, startPoint x: 767, startPoint y: 338, endPoint x: 769, endPoint y: 321, distance: 17.6
click at [766, 339] on li "Full Time" at bounding box center [765, 330] width 175 height 24
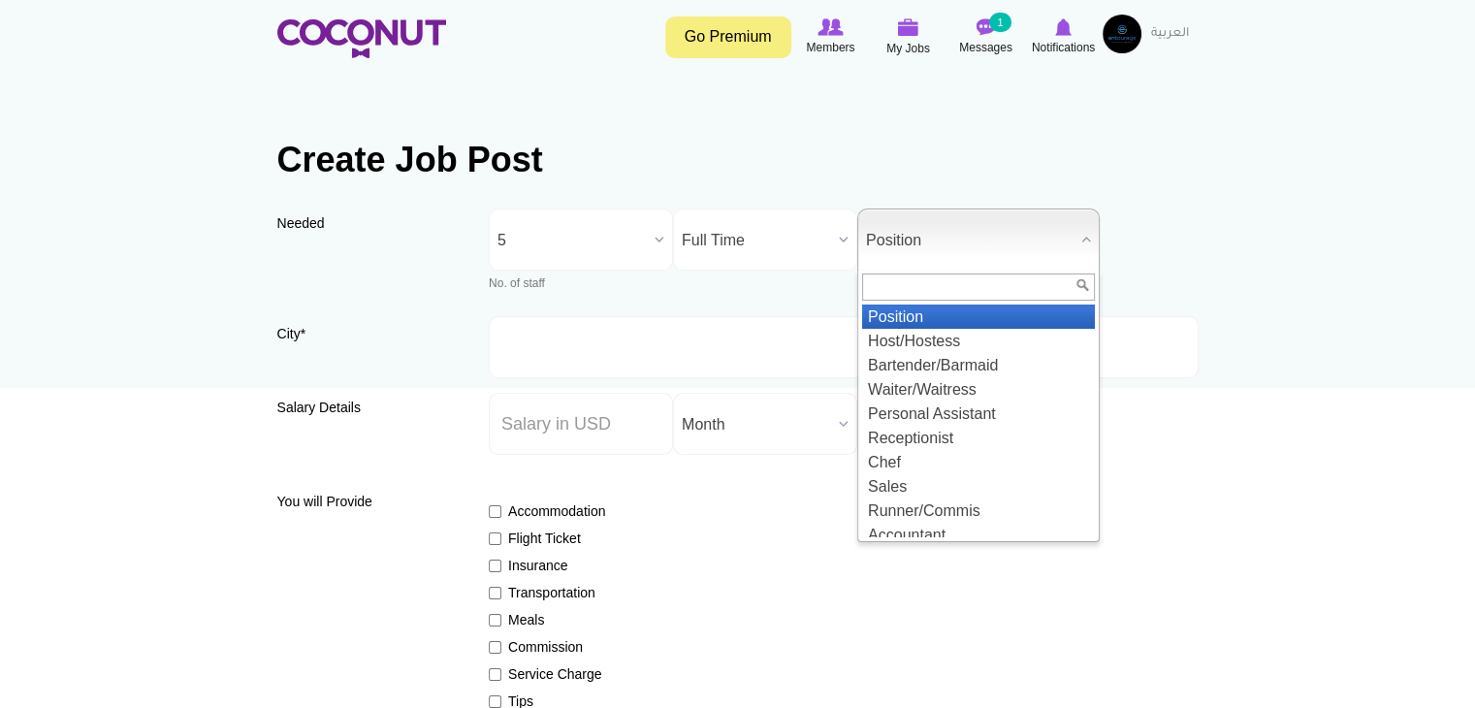
click at [882, 246] on span "Position" at bounding box center [969, 240] width 207 height 62
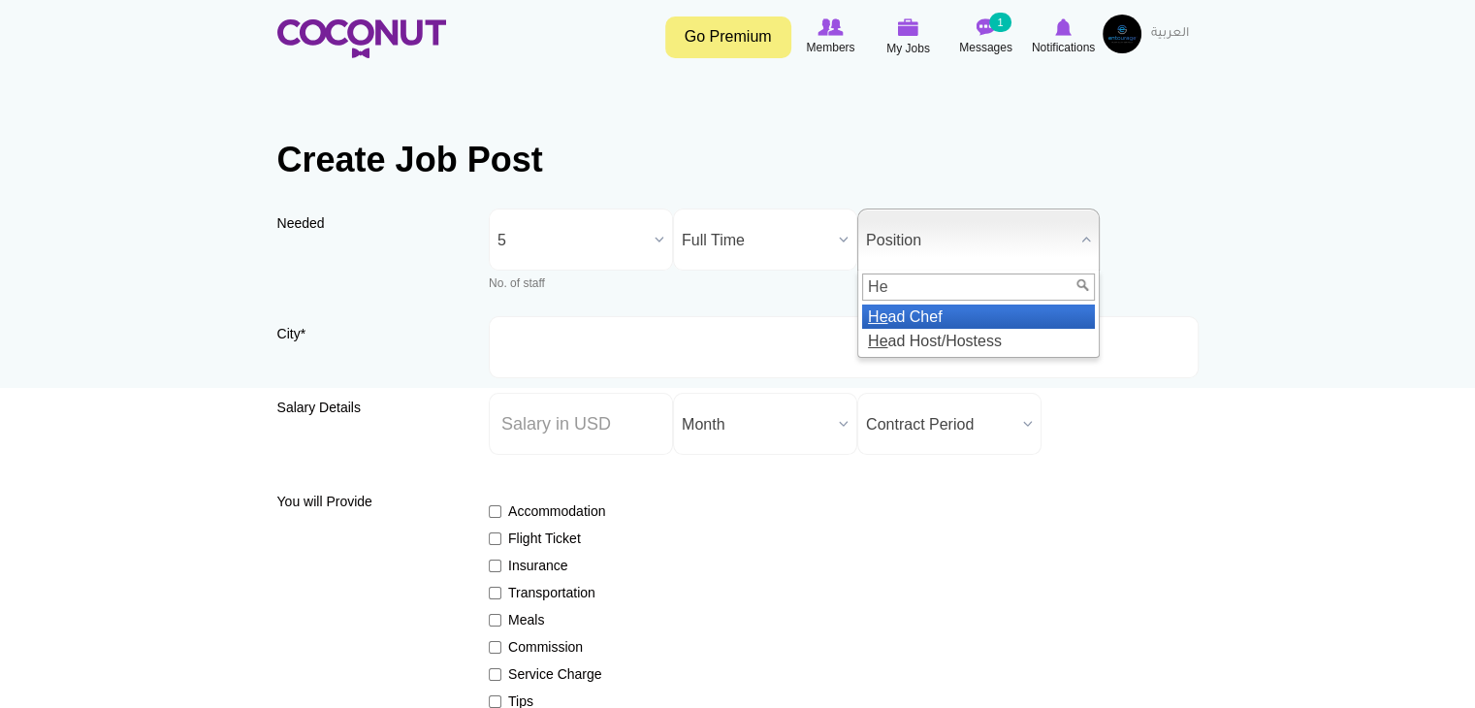
type input "H"
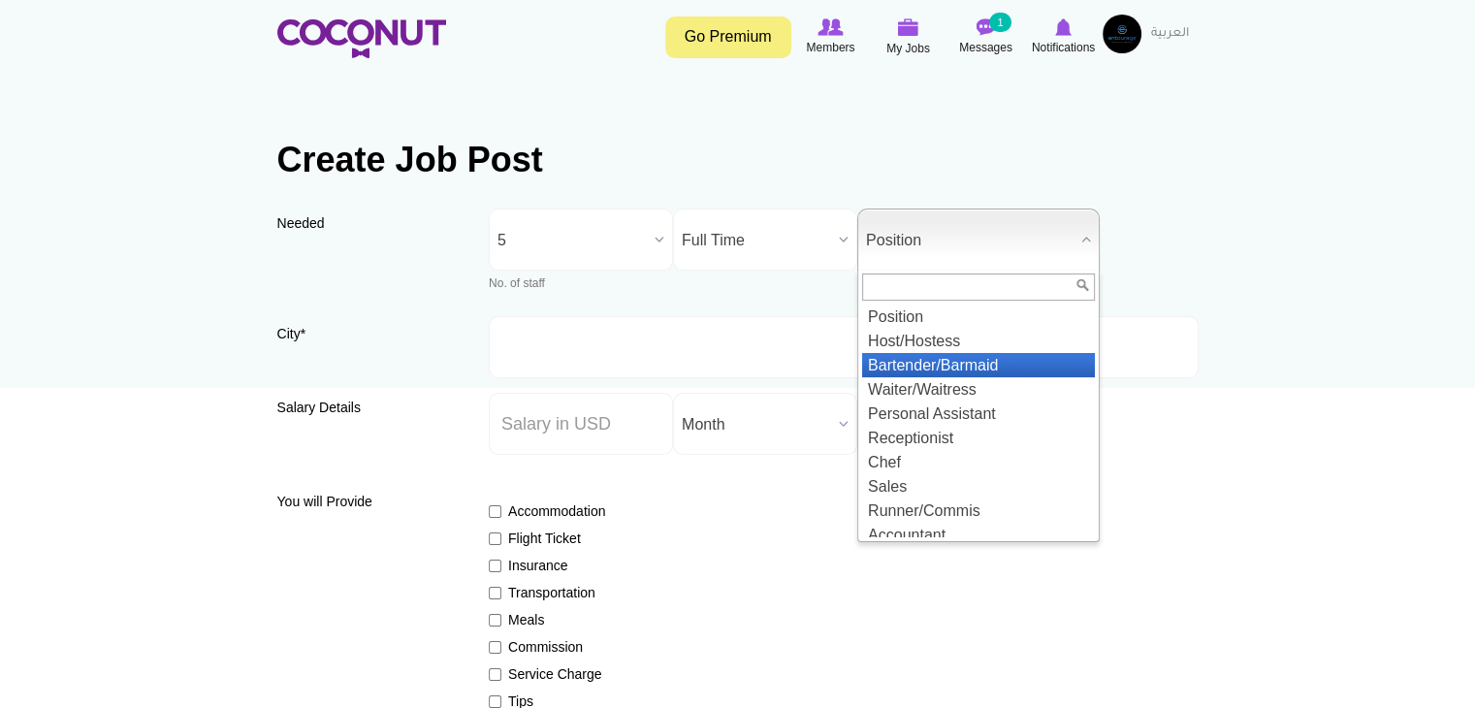
click at [923, 361] on li "Bartender/Barmaid" at bounding box center [978, 365] width 233 height 24
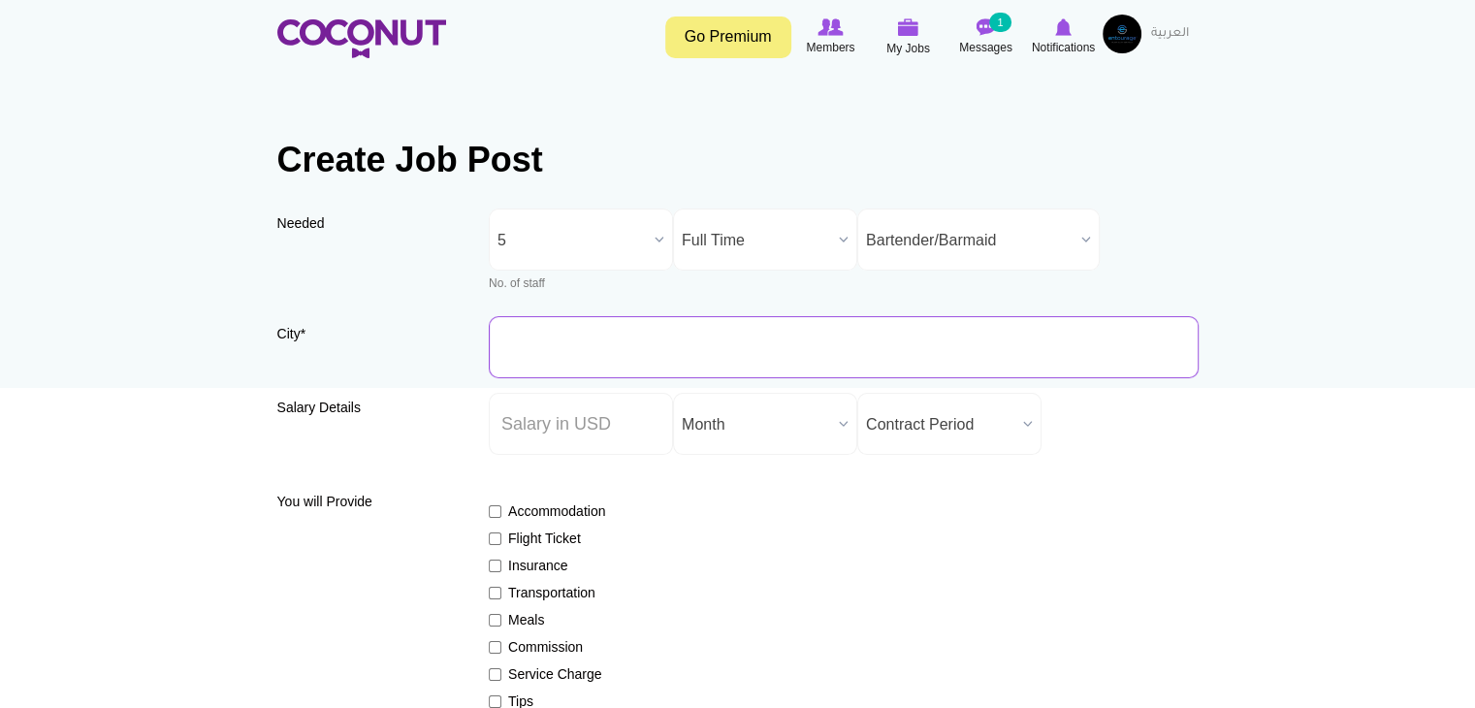
click at [738, 357] on input "City *" at bounding box center [844, 347] width 710 height 62
type input "[GEOGRAPHIC_DATA], [GEOGRAPHIC_DATA]"
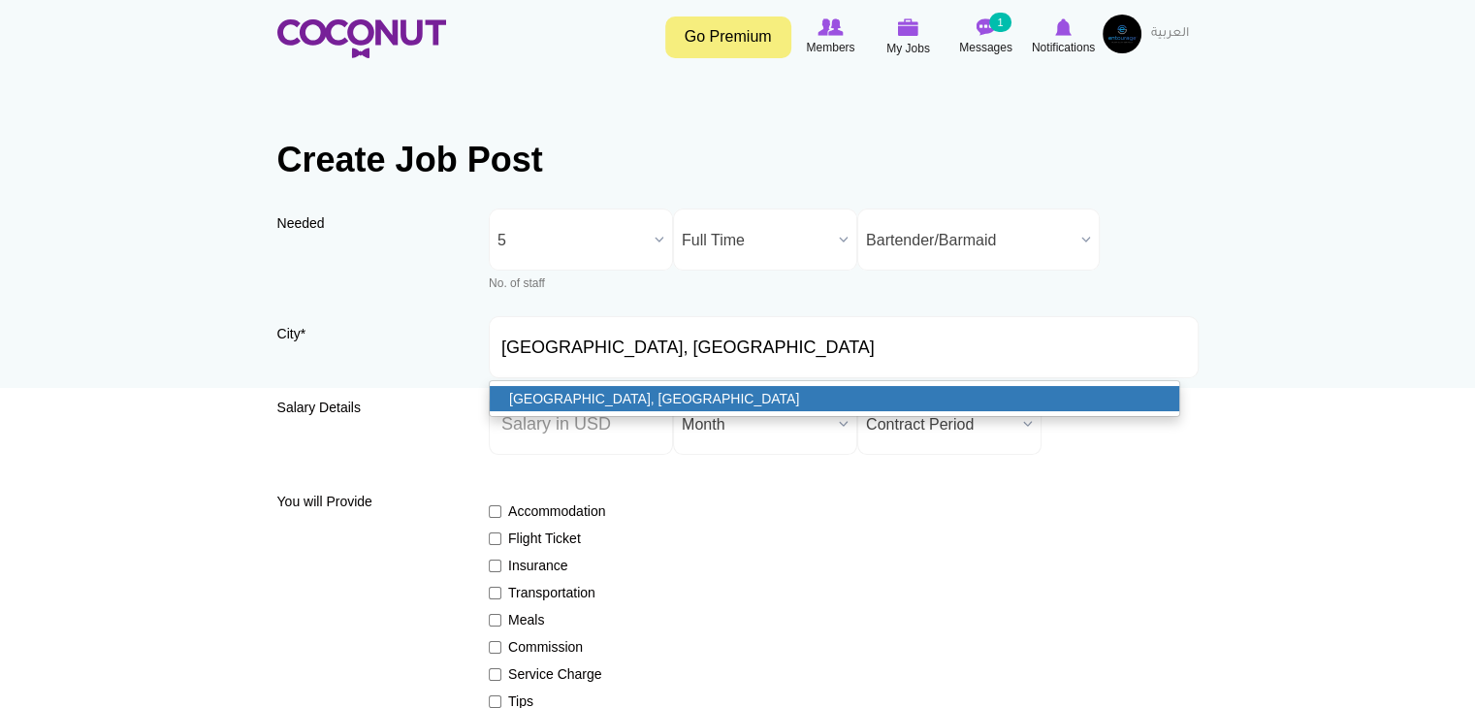
click at [631, 405] on link "[GEOGRAPHIC_DATA], [GEOGRAPHIC_DATA]" at bounding box center [834, 398] width 689 height 25
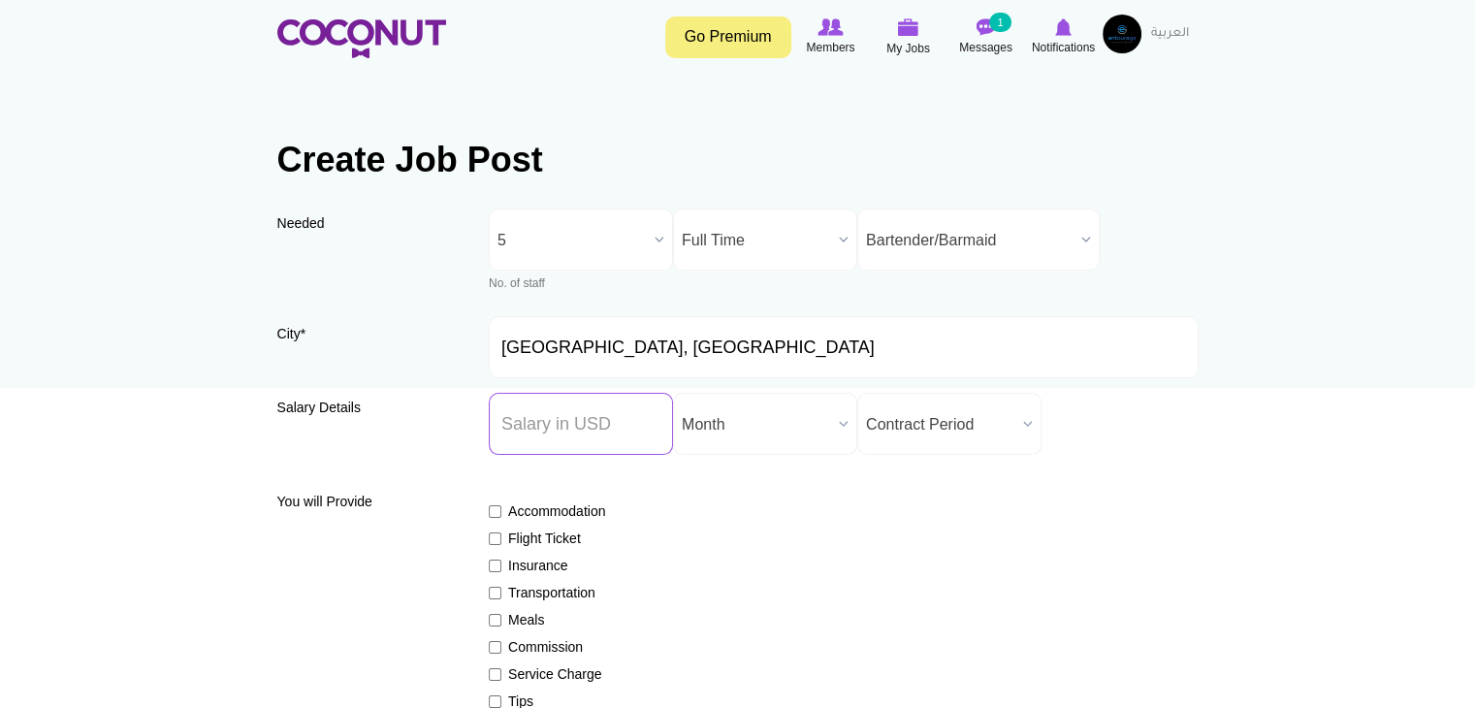
click at [573, 425] on input "Salary ($) *" at bounding box center [581, 424] width 184 height 62
type input "2178"
click at [954, 416] on span "Contract Period" at bounding box center [940, 425] width 149 height 62
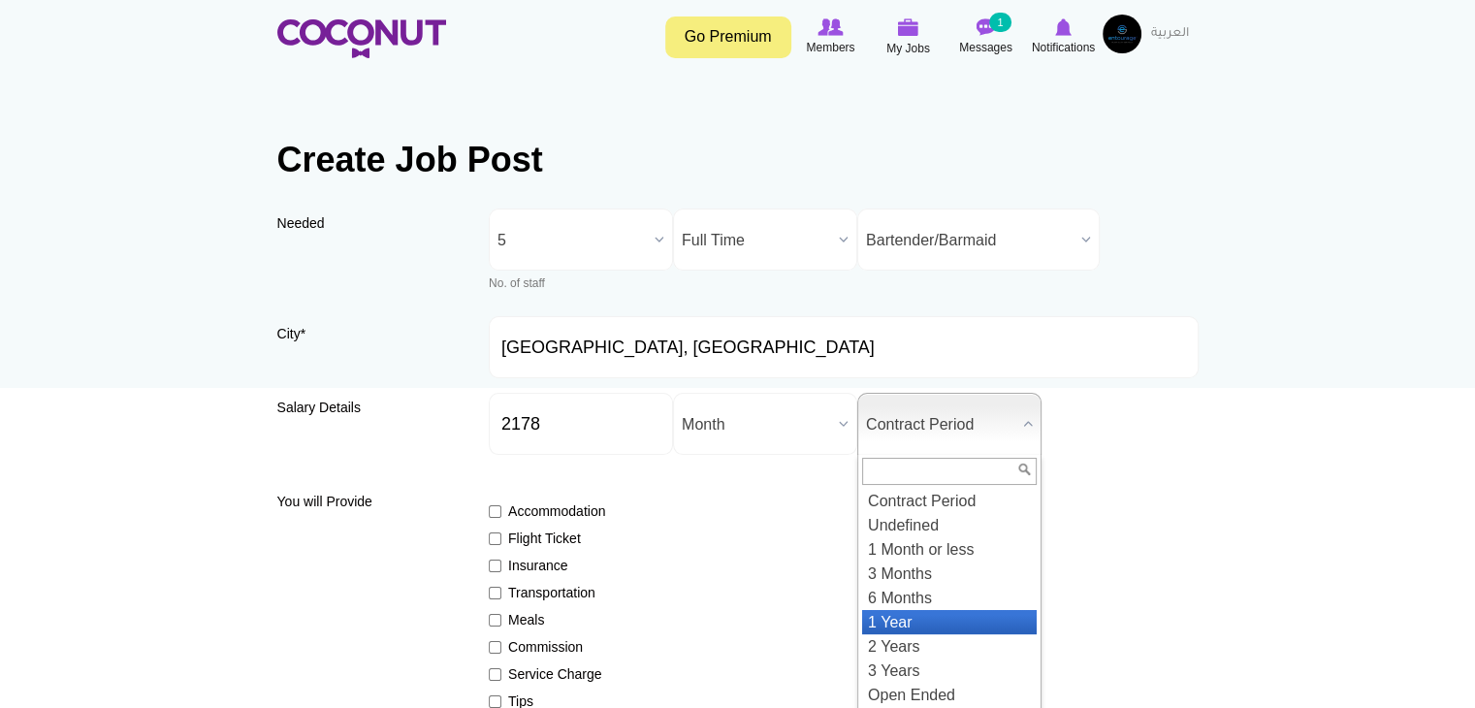
click at [935, 614] on li "1 Year" at bounding box center [949, 622] width 175 height 24
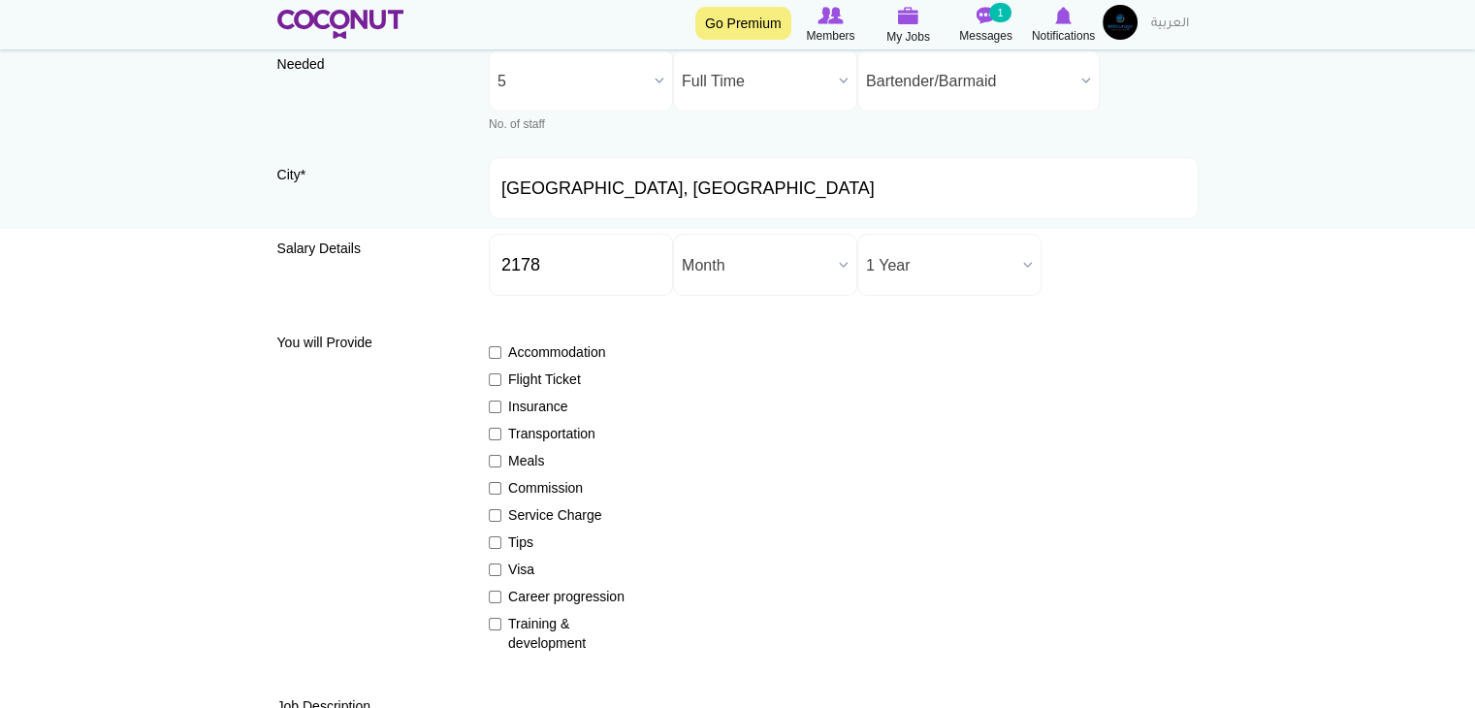
scroll to position [194, 0]
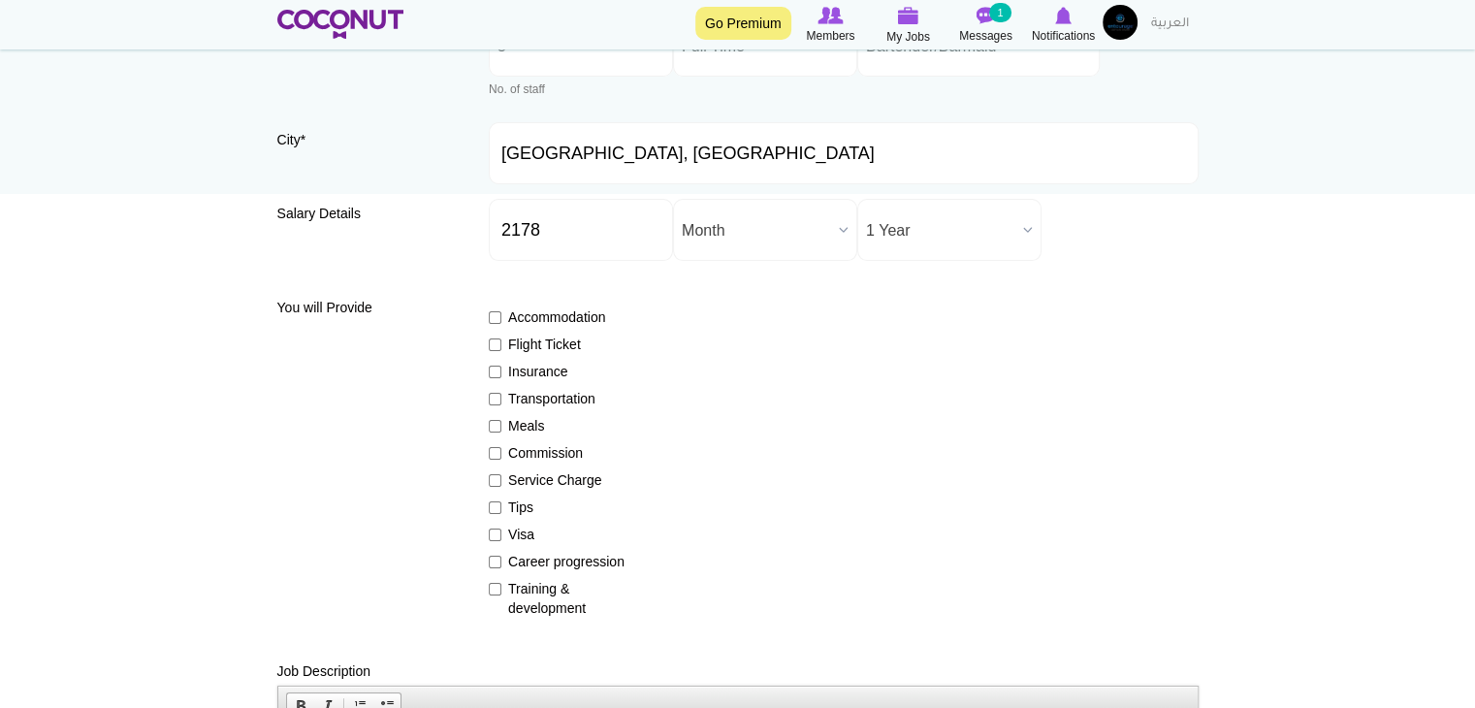
click at [525, 419] on label "Meals" at bounding box center [560, 425] width 142 height 19
click at [501, 420] on input "Meals" at bounding box center [495, 426] width 13 height 13
checkbox input "true"
click at [524, 451] on label "Commission" at bounding box center [560, 452] width 142 height 19
click at [501, 451] on input "Commission" at bounding box center [495, 453] width 13 height 13
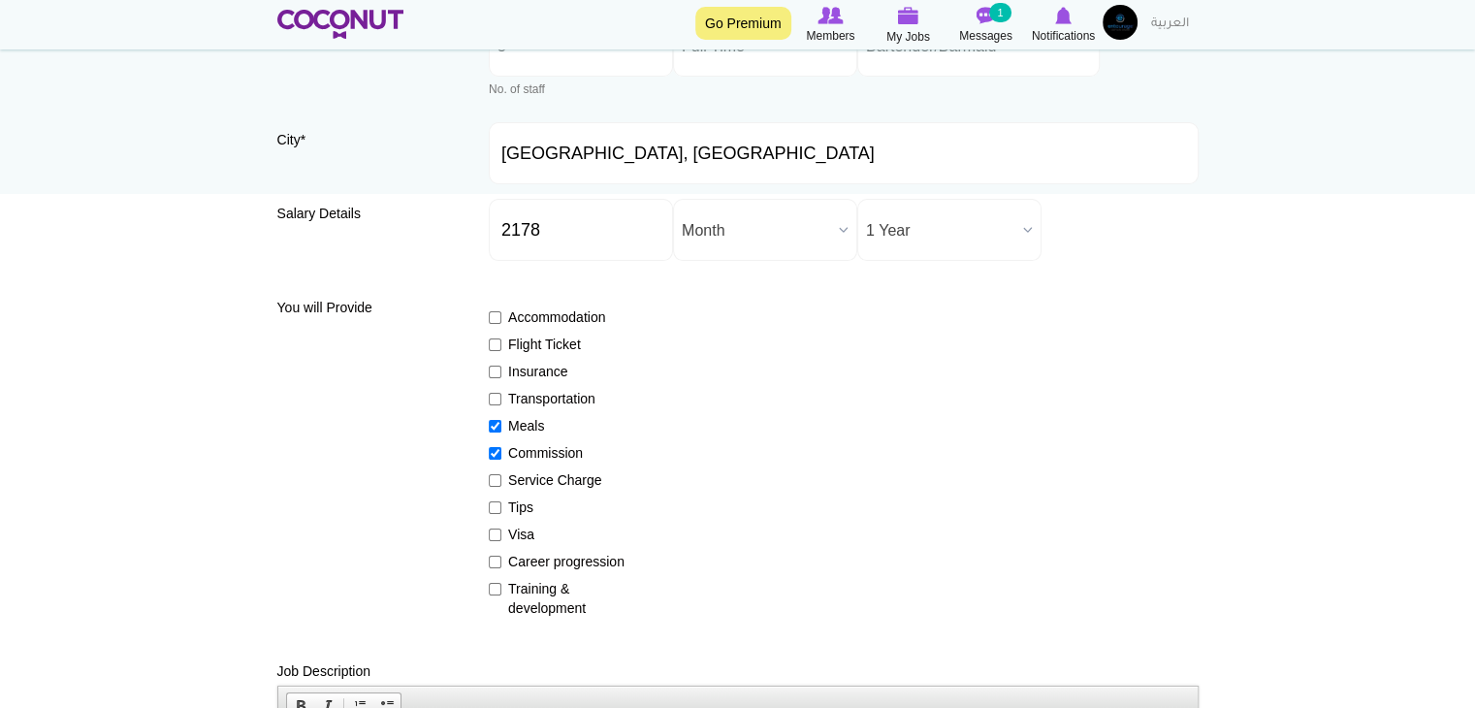
click at [527, 445] on label "Commission" at bounding box center [560, 452] width 142 height 19
click at [501, 447] on input "Commission" at bounding box center [495, 453] width 13 height 13
checkbox input "false"
click at [524, 483] on label "Service Charge" at bounding box center [560, 479] width 142 height 19
click at [501, 483] on input "Service Charge" at bounding box center [495, 480] width 13 height 13
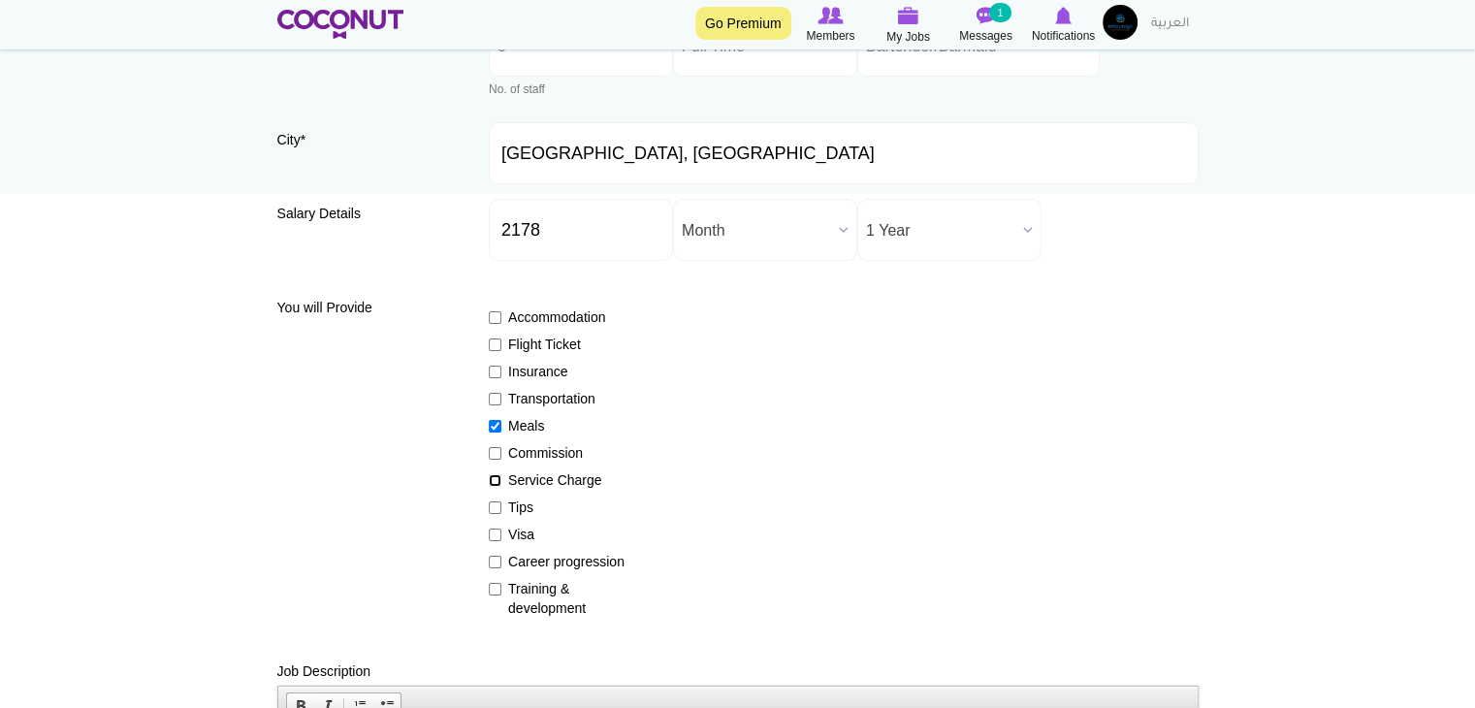
checkbox input "true"
click at [519, 506] on label "Tips" at bounding box center [560, 506] width 142 height 19
click at [501, 506] on input "Tips" at bounding box center [495, 507] width 13 height 13
checkbox input "true"
click at [520, 559] on label "Career progression" at bounding box center [560, 561] width 142 height 19
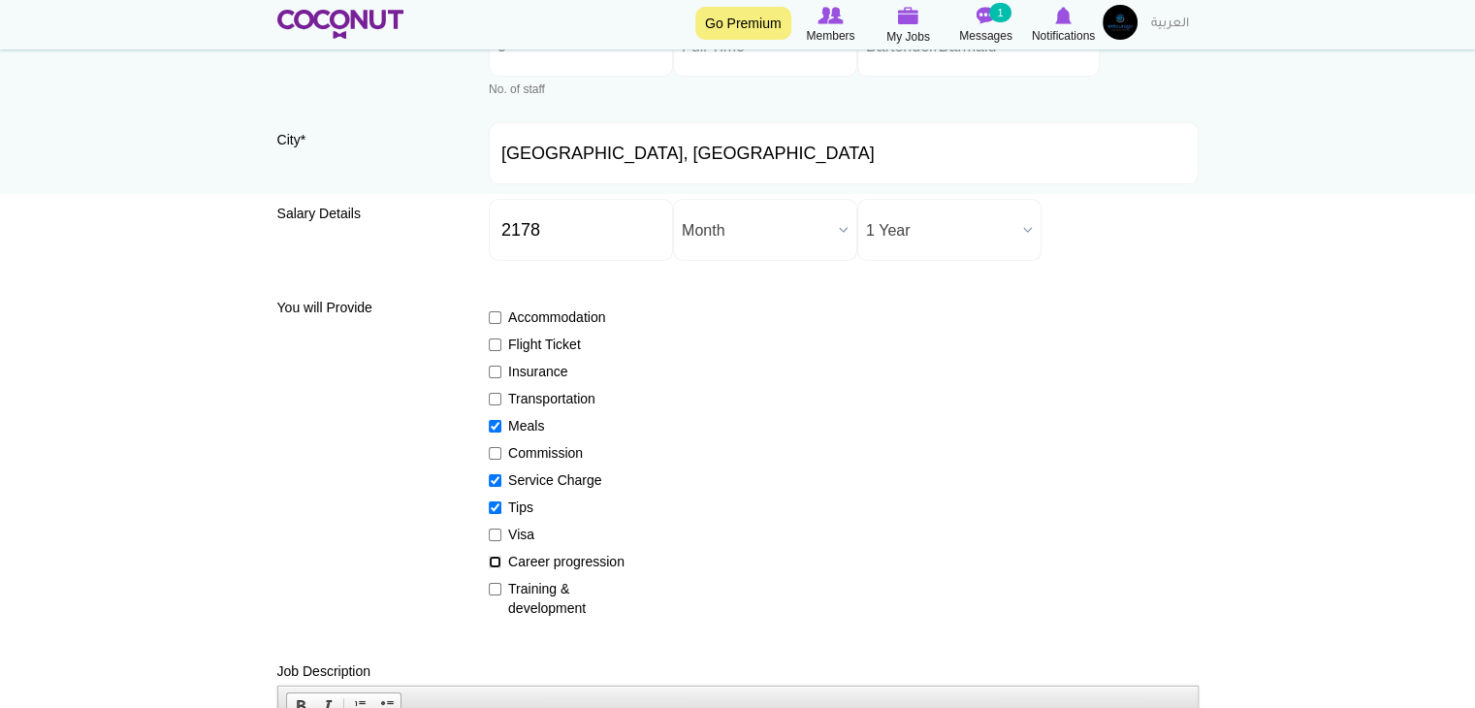
click at [501, 559] on input "Career progression" at bounding box center [495, 562] width 13 height 13
checkbox input "true"
click at [521, 599] on label "Training & development" at bounding box center [560, 598] width 142 height 39
click at [501, 595] on input "Training & development" at bounding box center [495, 589] width 13 height 13
checkbox input "true"
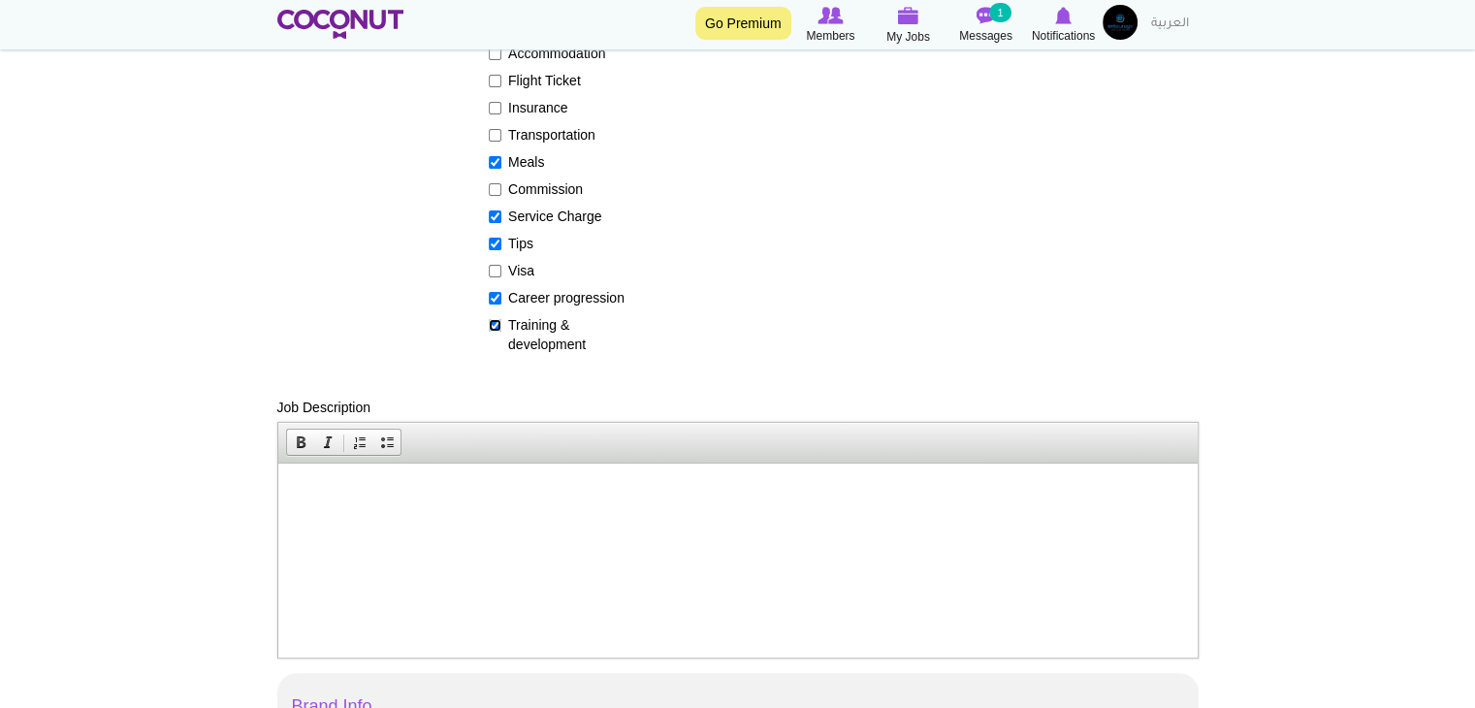
scroll to position [485, 0]
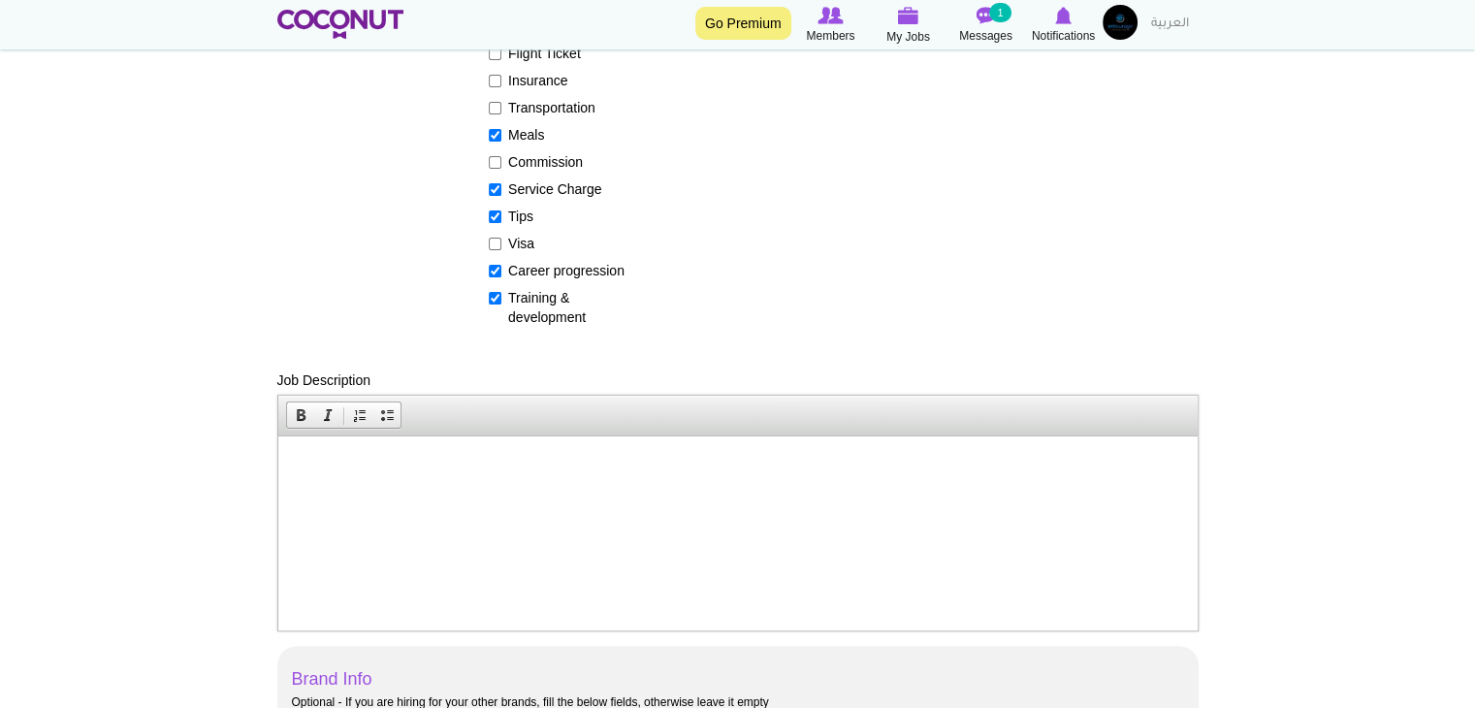
click at [775, 494] on html at bounding box center [736, 464] width 919 height 59
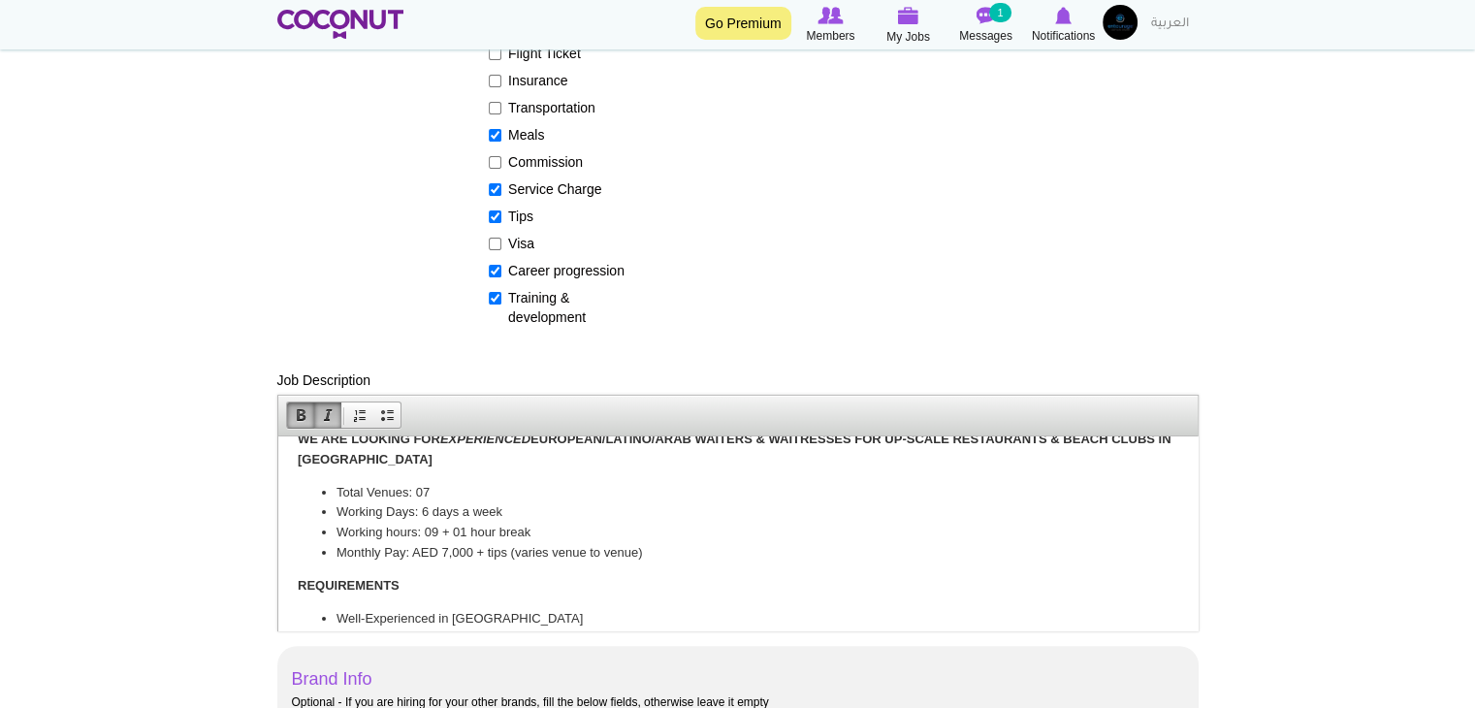
scroll to position [0, 0]
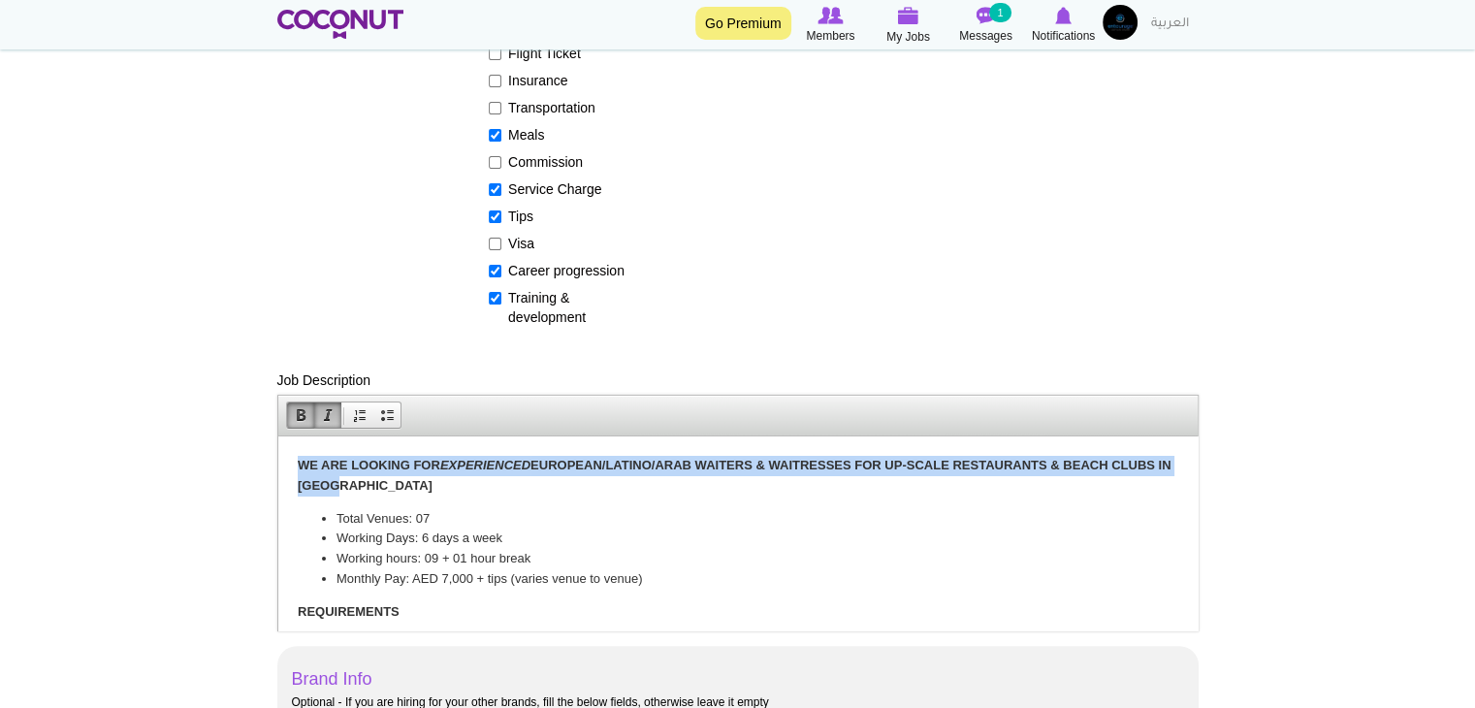
drag, startPoint x: 300, startPoint y: 462, endPoint x: 426, endPoint y: 484, distance: 127.8
click at [426, 484] on p "WE ARE LOOKING FOR EXPERIENCED EUROPEAN/LATINO/ARAB WAITERS & WAITRESSES FOR UP…" at bounding box center [737, 475] width 880 height 41
click at [472, 468] on em "EXPERIENCED" at bounding box center [484, 464] width 90 height 15
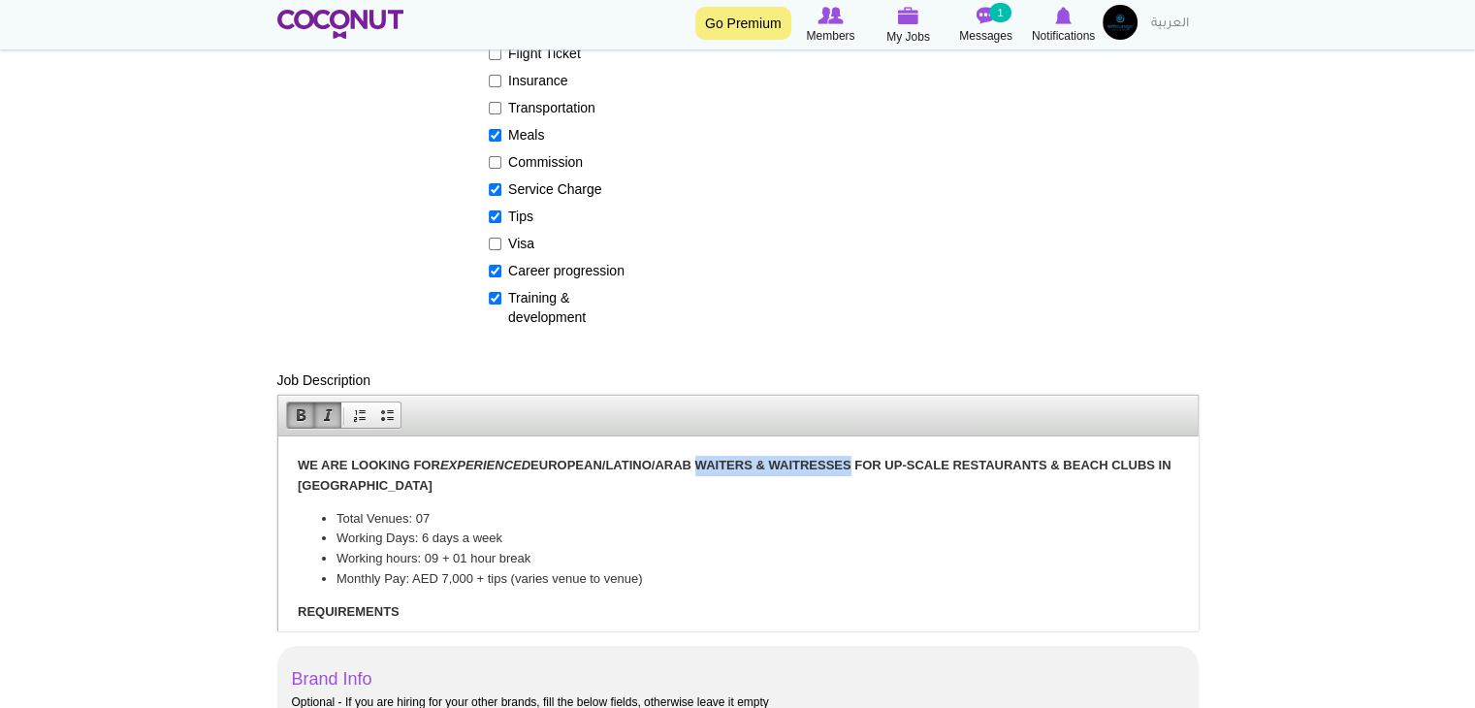
drag, startPoint x: 704, startPoint y: 460, endPoint x: 855, endPoint y: 462, distance: 151.2
click at [855, 462] on strong "WE ARE LOOKING FOR EXPERIENCED EUROPEAN/LATINO/ARAB WAITERS & WAITRESSES FOR UP…" at bounding box center [733, 474] width 873 height 35
drag, startPoint x: 418, startPoint y: 517, endPoint x: 431, endPoint y: 515, distance: 13.7
click at [431, 515] on li "Total Venues: 07" at bounding box center [736, 518] width 803 height 20
click at [443, 571] on li "Monthly Pay: AED 7,000 + tips (varies venue to venue)" at bounding box center [736, 578] width 803 height 20
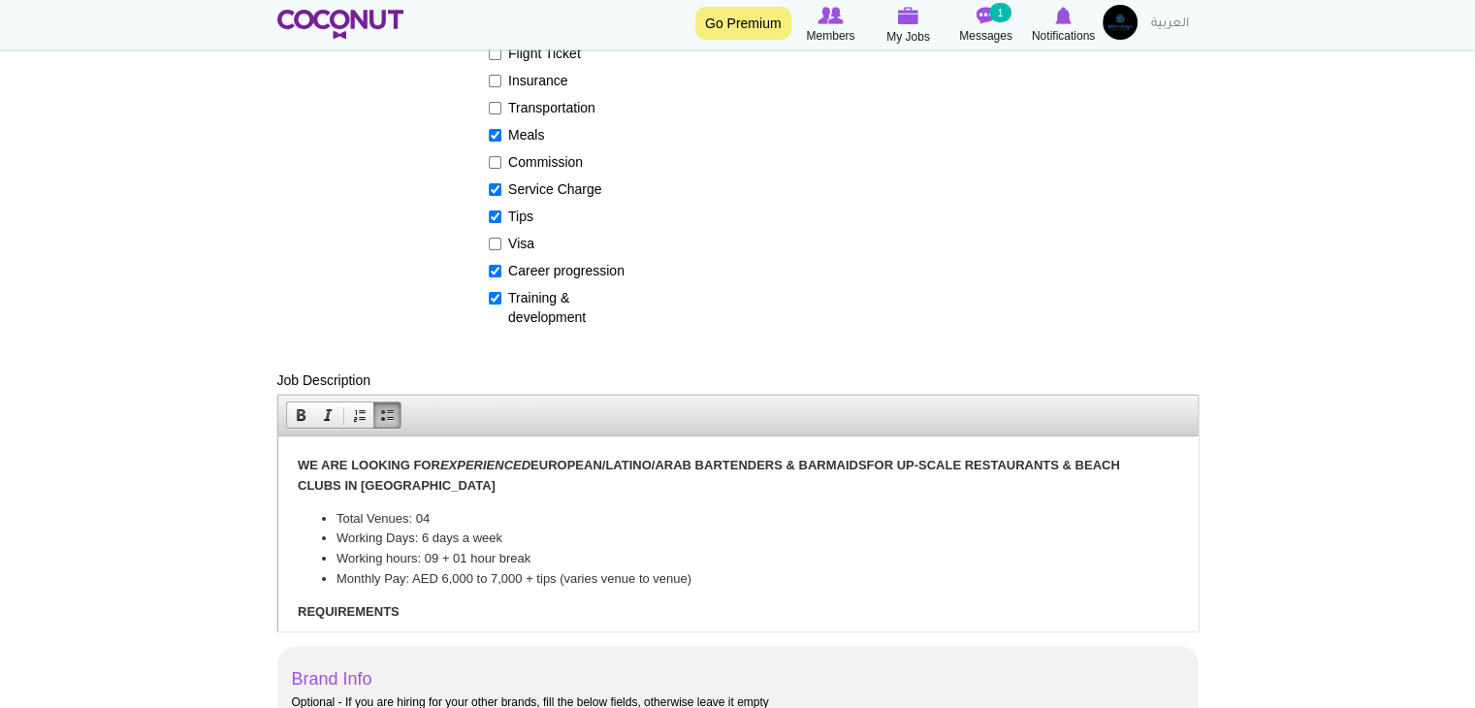
click at [557, 575] on li "Monthly Pay: AED 6 ,000 to 7,000 + tips (varies venue to venue)" at bounding box center [736, 578] width 803 height 20
click at [841, 576] on li "Monthly Pay: AED 6 ,000 to 7,000 + tips & service charge (varies venue to venue)" at bounding box center [736, 578] width 803 height 20
click at [446, 579] on li "Monthly Pay: AED 6 ,000 to 7,000 + tips & service charge (varies venue to venue)" at bounding box center [736, 578] width 803 height 20
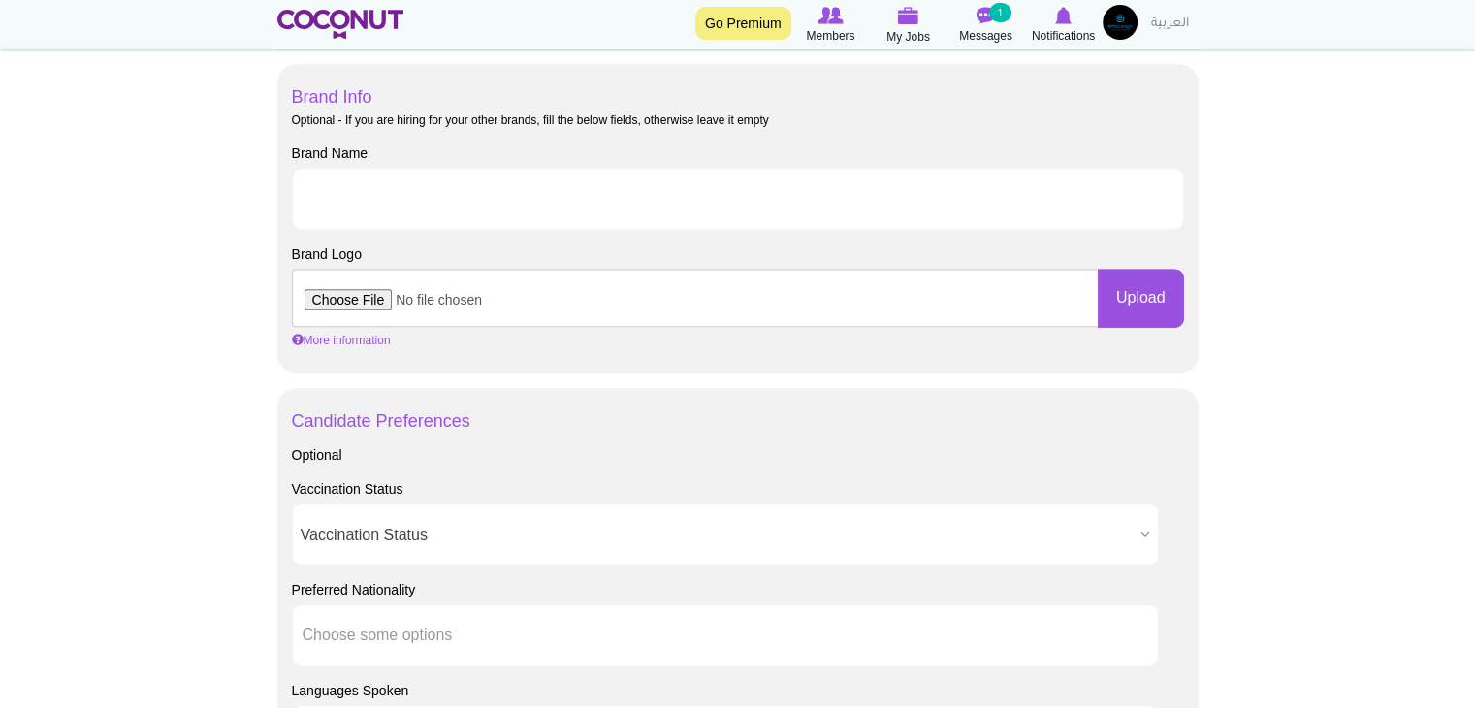
scroll to position [1163, 0]
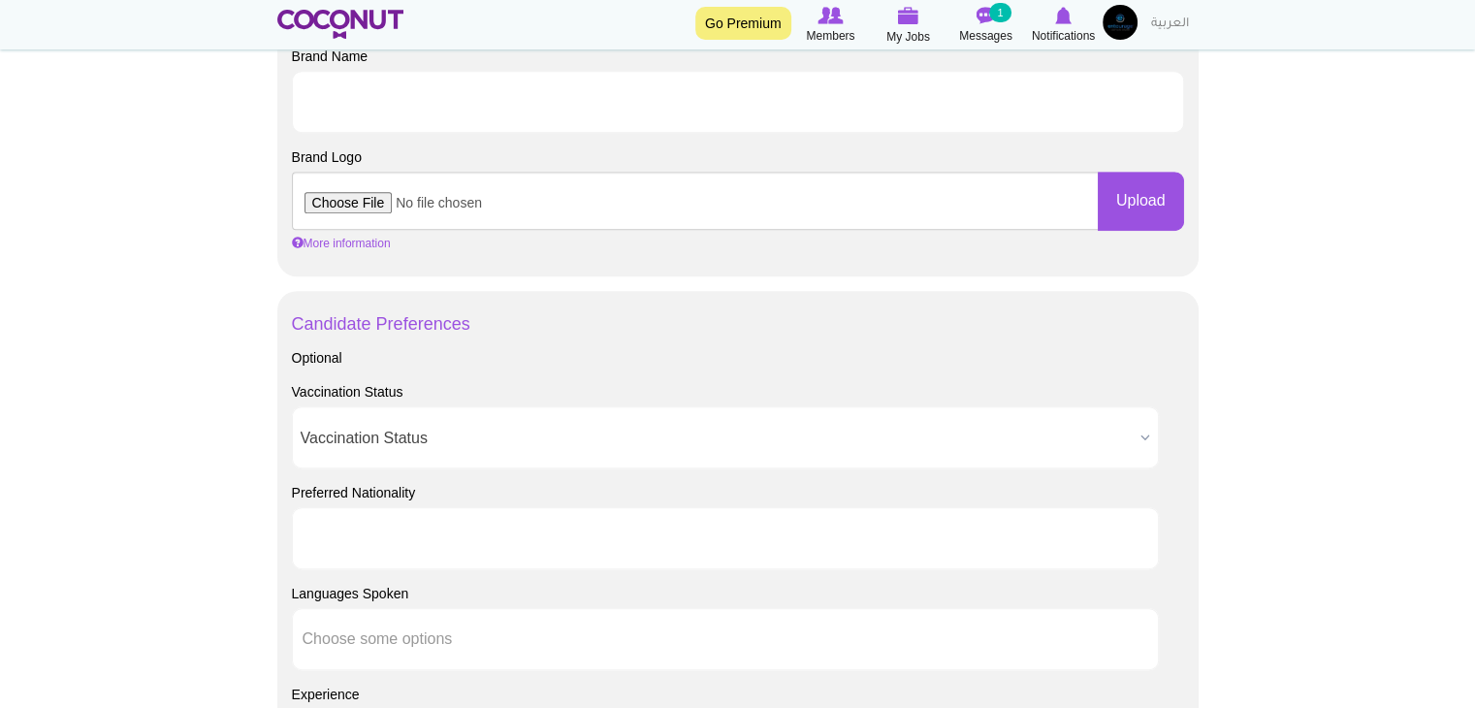
click at [750, 544] on ul at bounding box center [725, 538] width 867 height 62
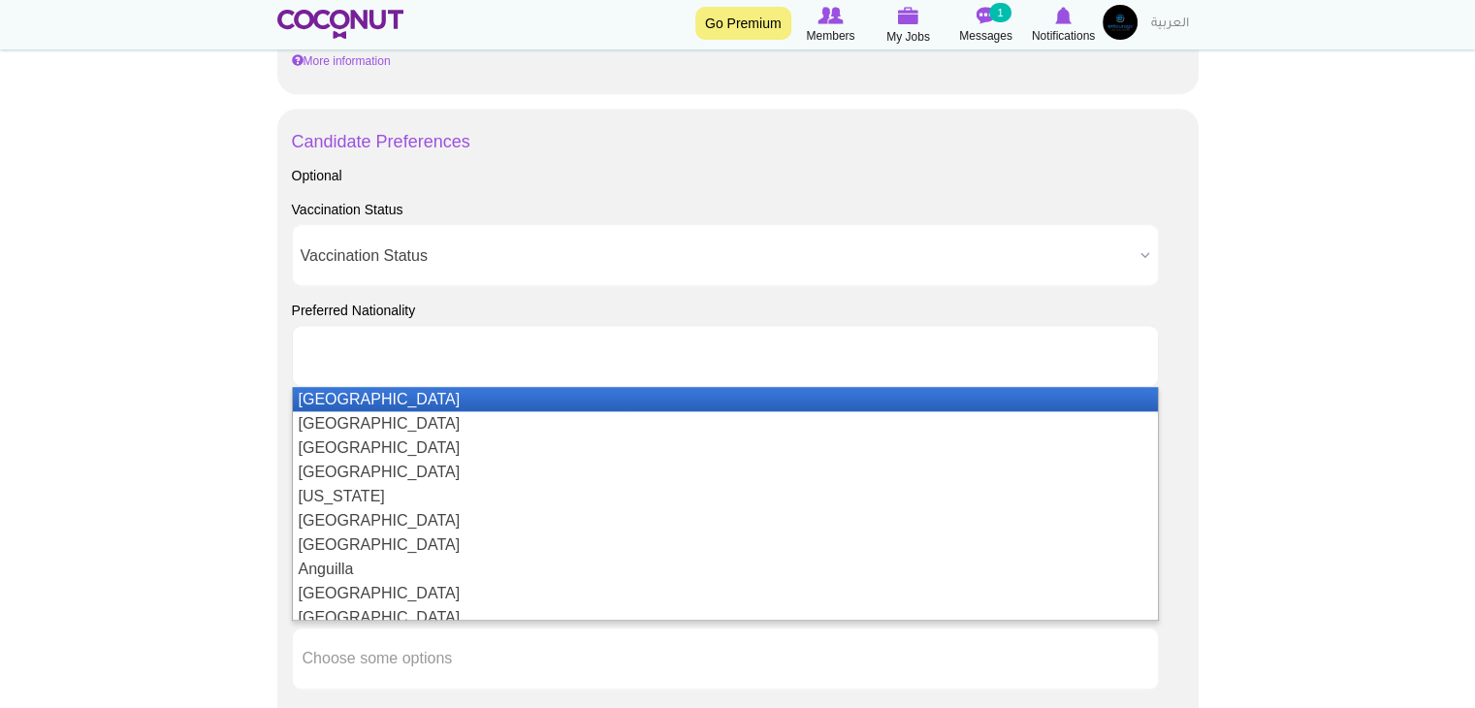
scroll to position [1357, 0]
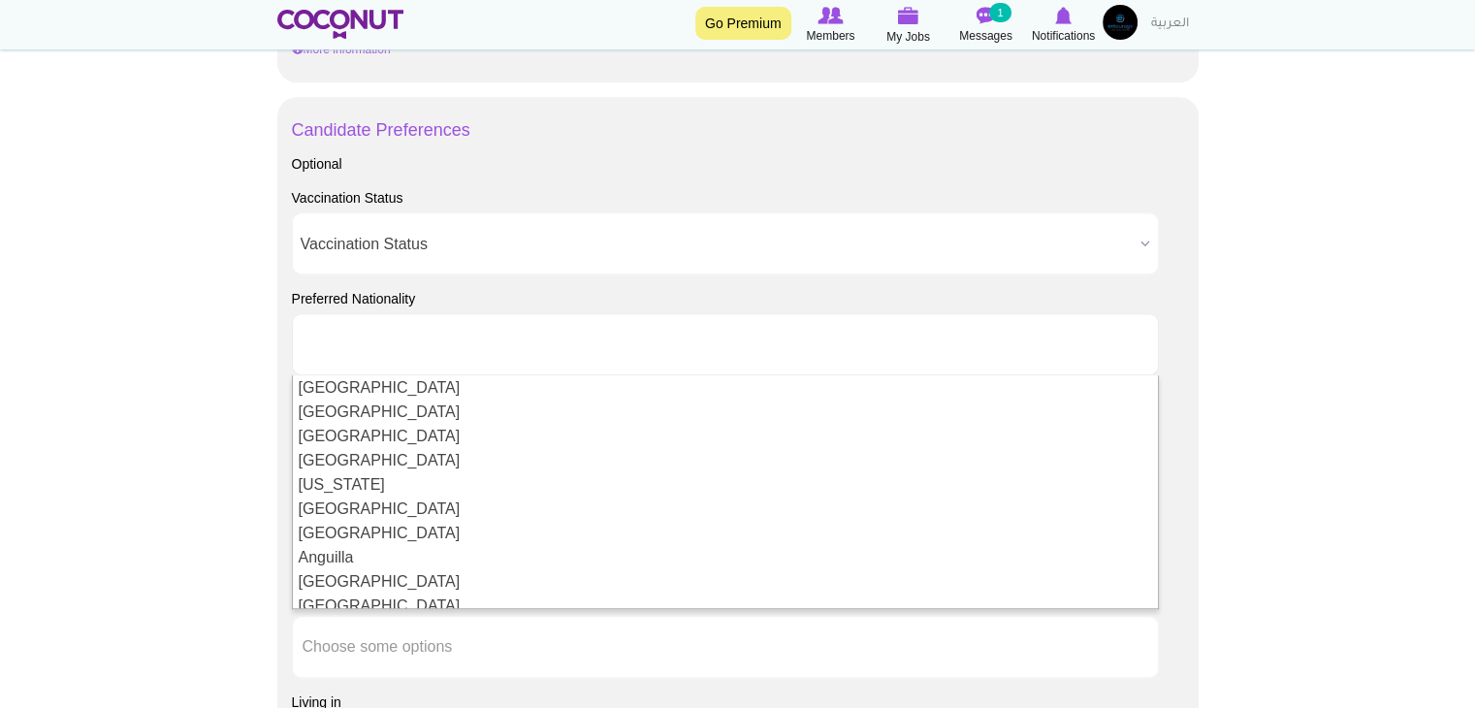
click at [435, 346] on input "text" at bounding box center [389, 343] width 175 height 17
click at [256, 360] on body "Toggle navigation Go Premium Members My Jobs Post a Job Messages 1 Notification…" at bounding box center [737, 34] width 1475 height 2782
type input "Choose some options"
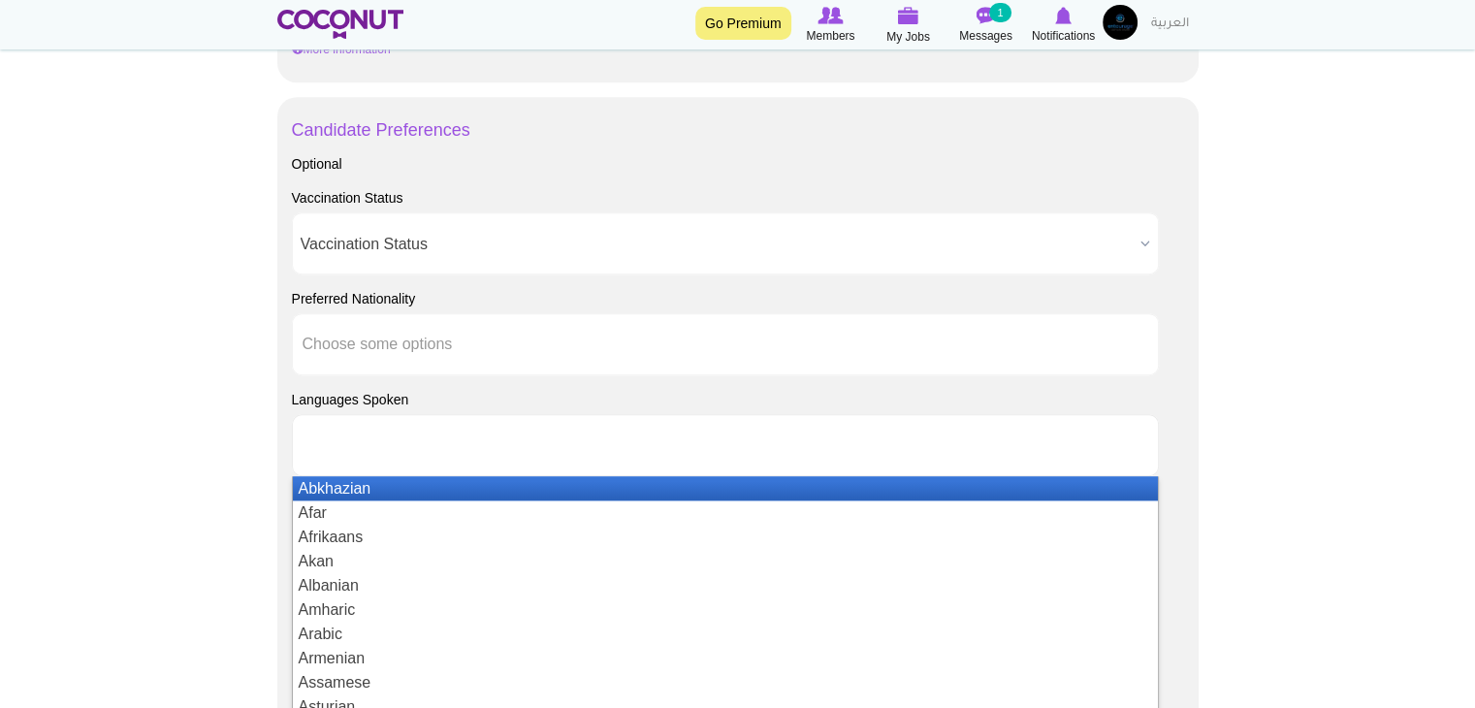
click at [385, 444] on input "text" at bounding box center [389, 444] width 175 height 17
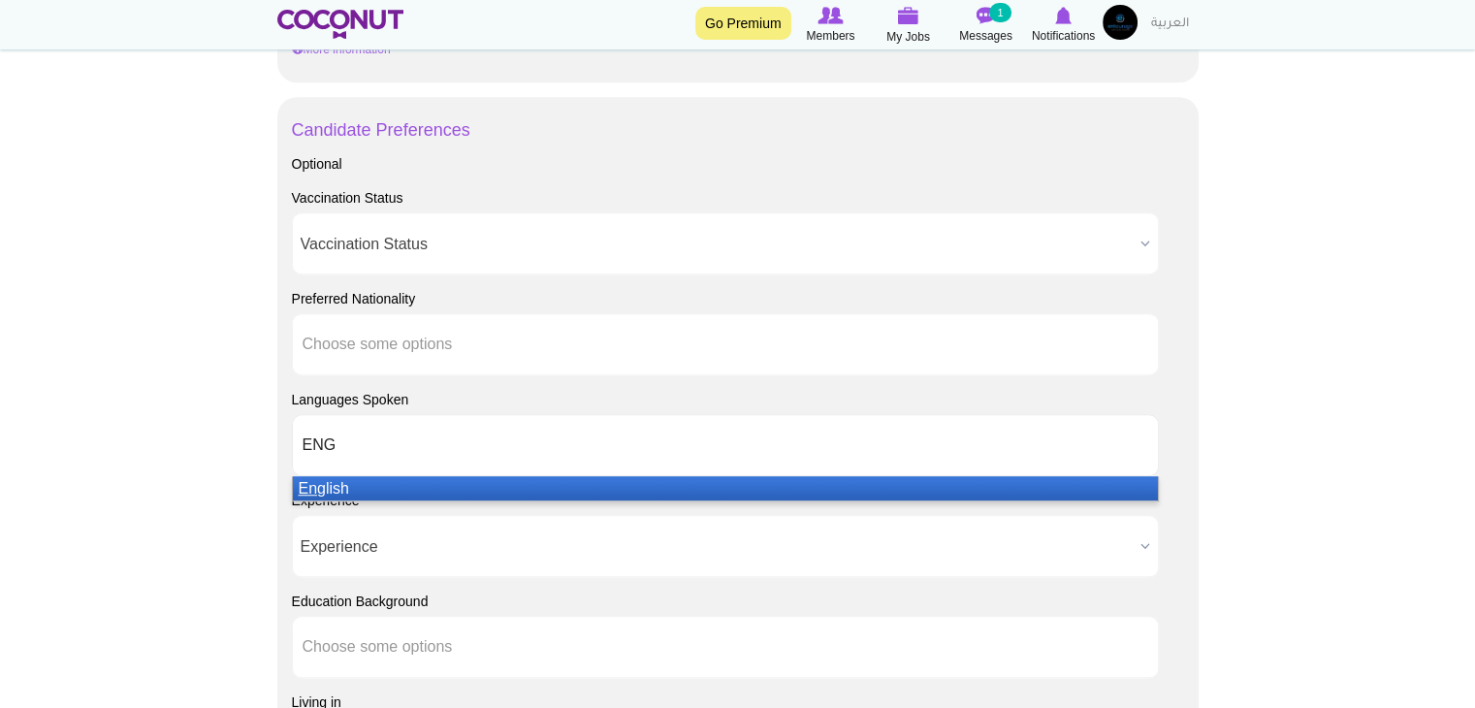
type input "ENG"
click at [380, 489] on li "Eng lish" at bounding box center [725, 488] width 865 height 24
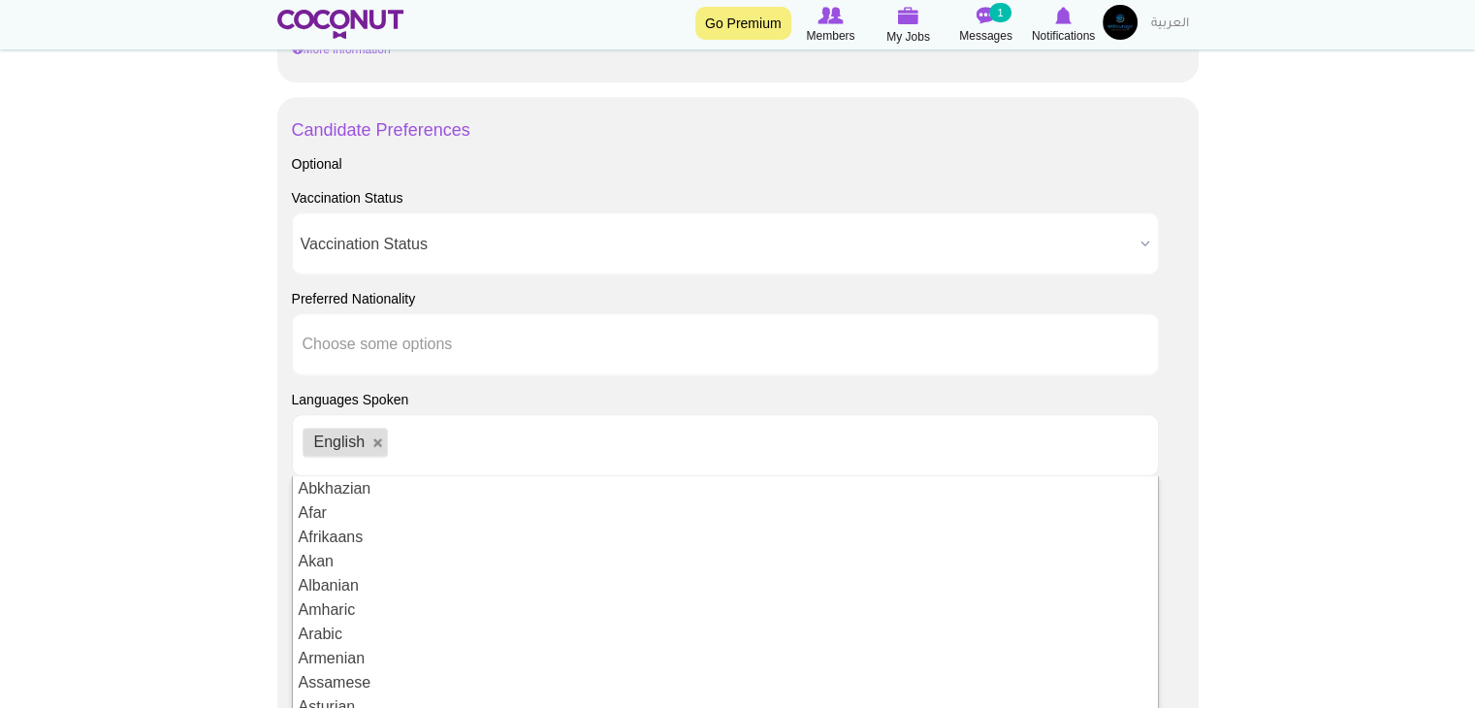
click at [191, 513] on body "Toggle navigation Go Premium Members My Jobs Post a Job Messages 1 Notification…" at bounding box center [737, 34] width 1475 height 2782
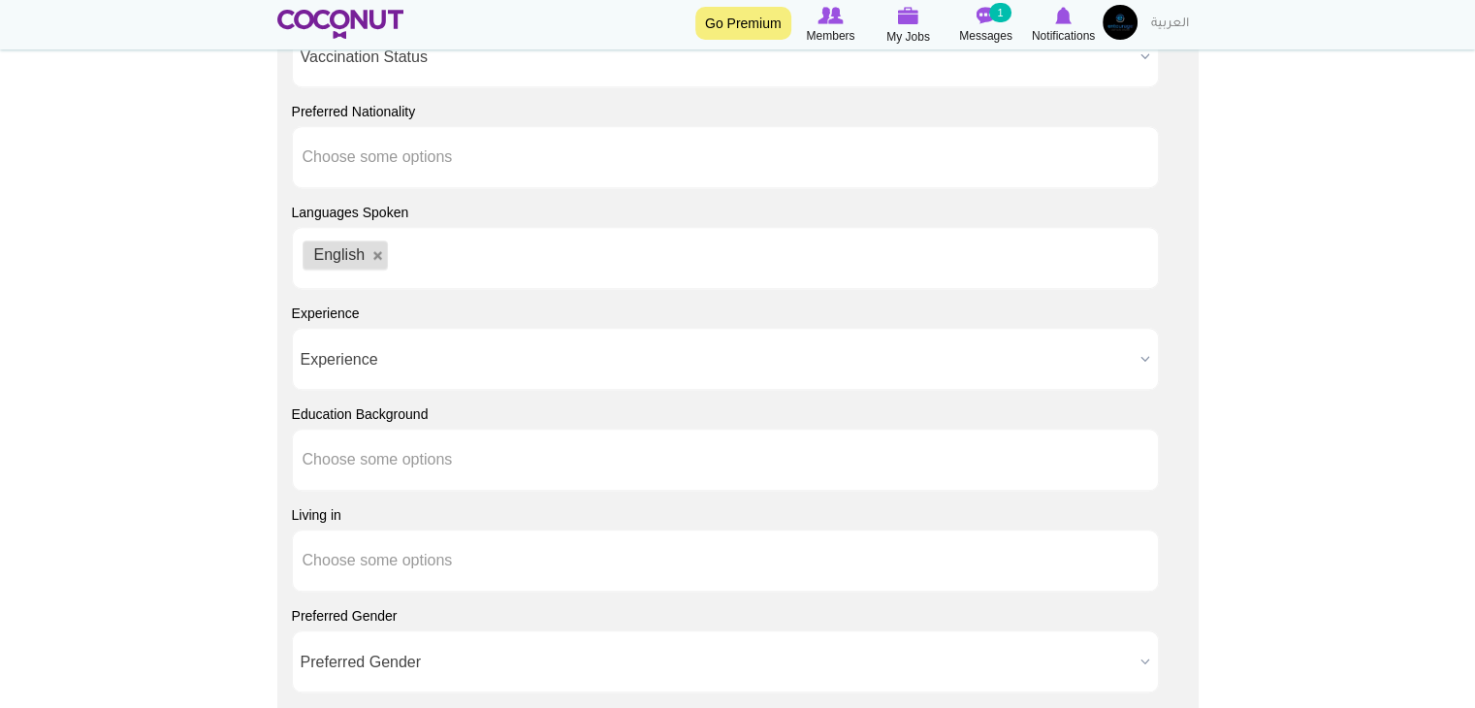
scroll to position [1551, 0]
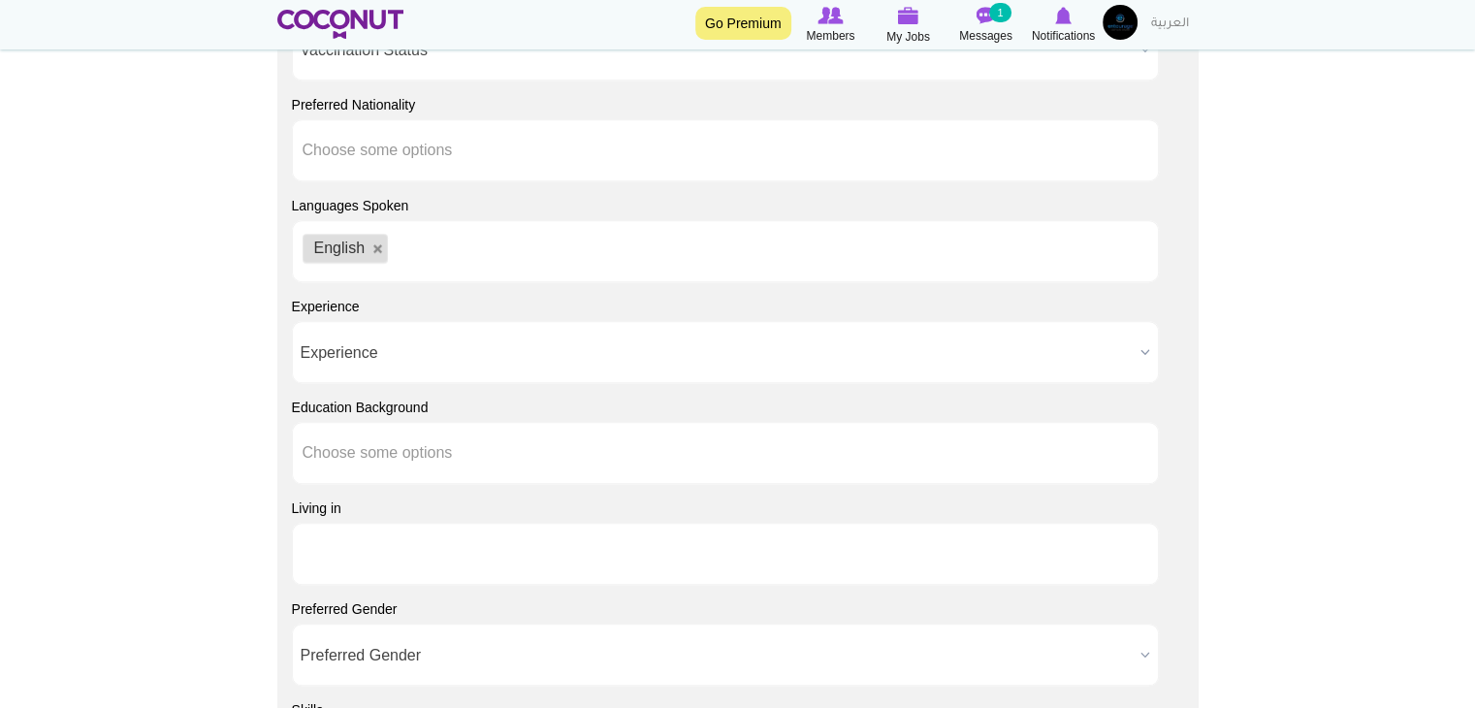
click at [384, 545] on input "text" at bounding box center [389, 553] width 175 height 17
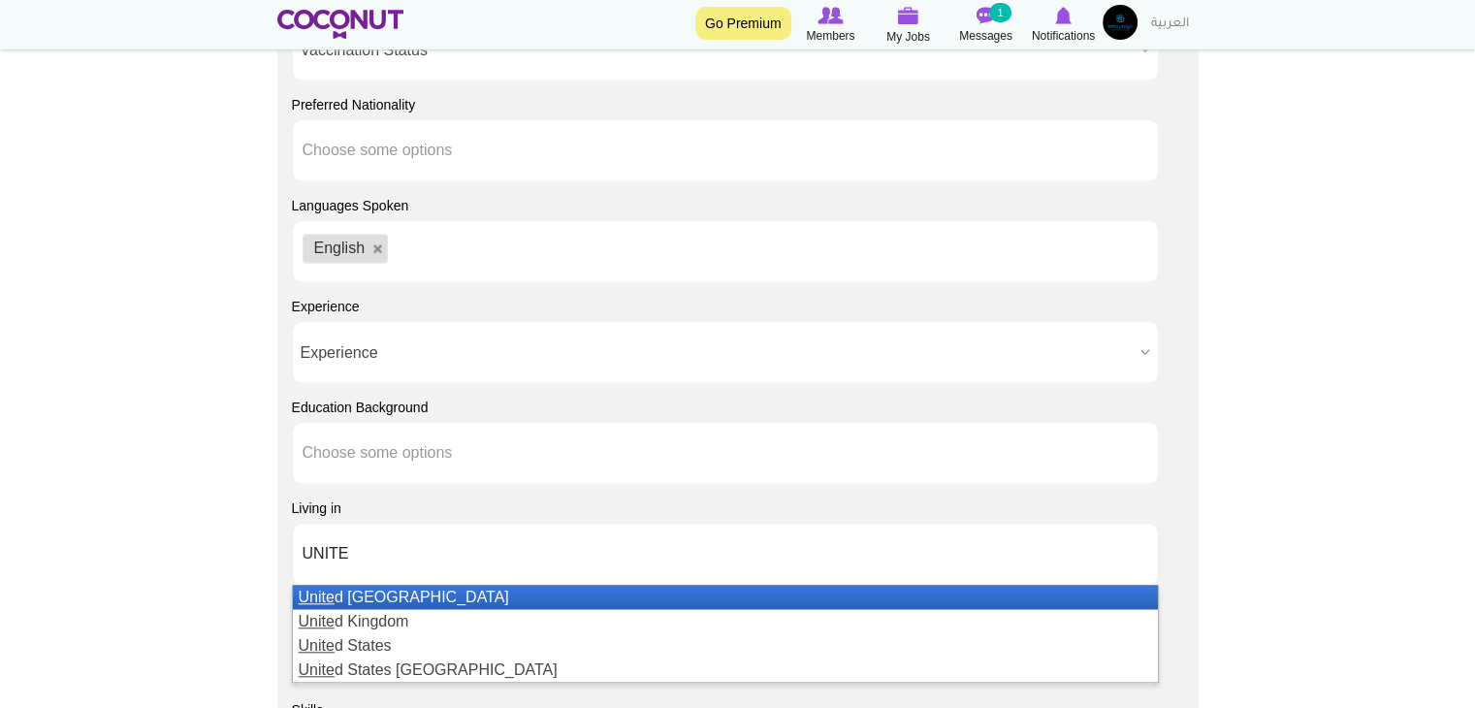
type input "UNITE"
click at [381, 598] on li "Unite d Arab Emirates" at bounding box center [725, 597] width 865 height 24
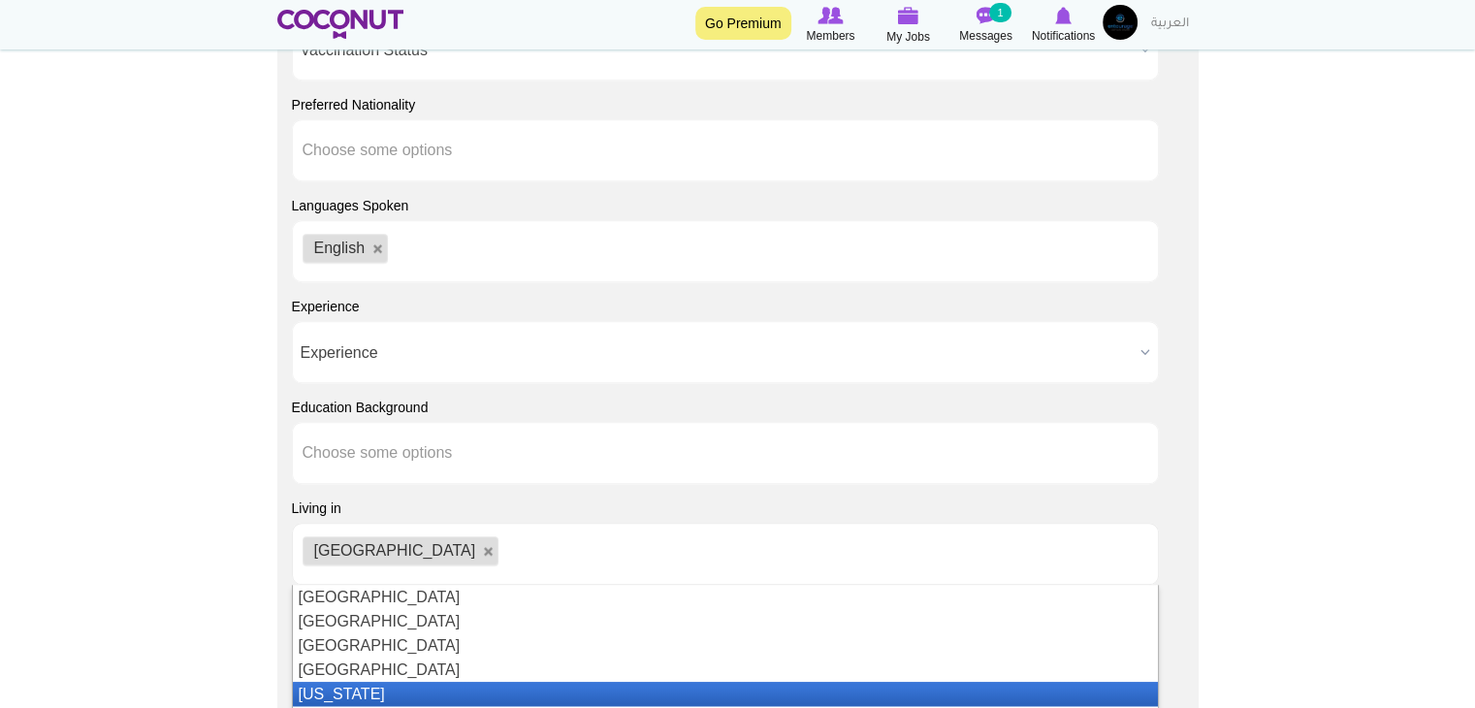
scroll to position [97, 0]
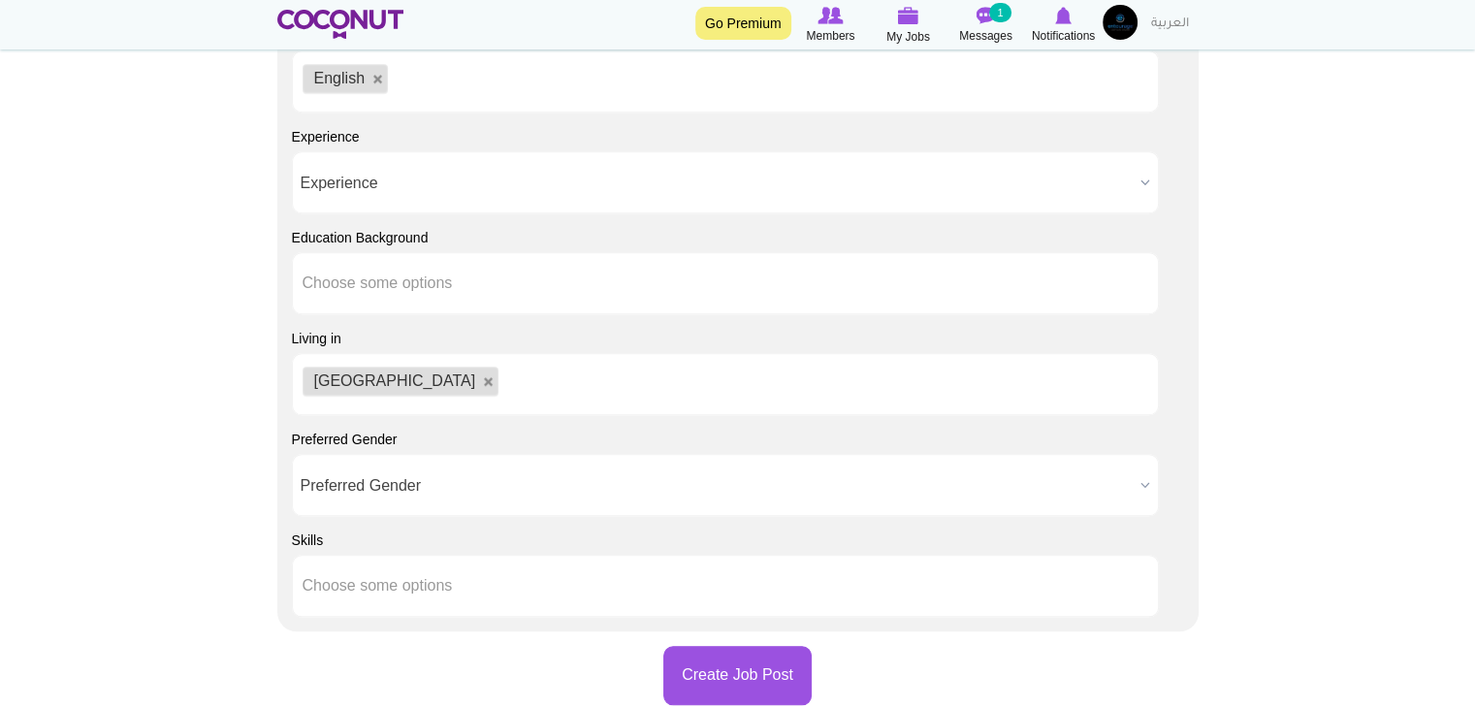
scroll to position [1745, 0]
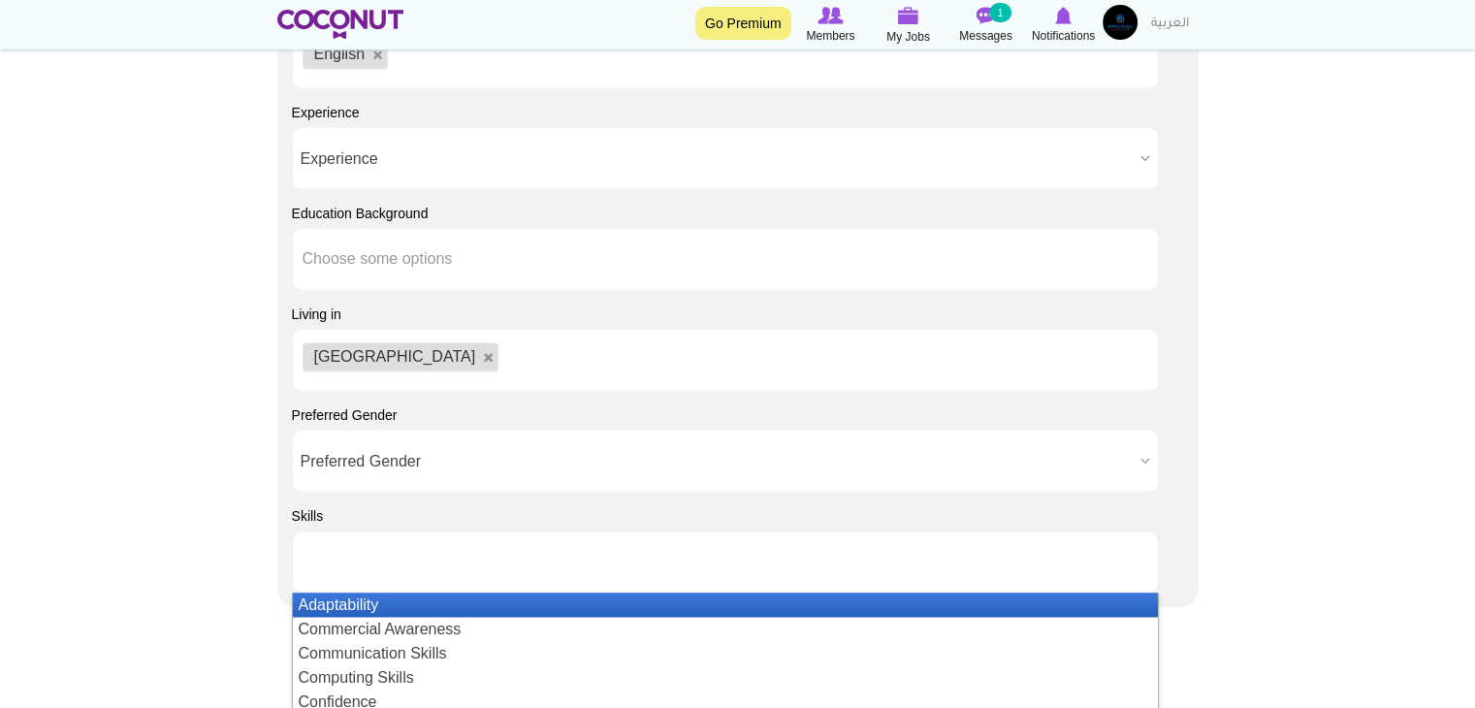
click at [582, 562] on ul at bounding box center [725, 561] width 867 height 62
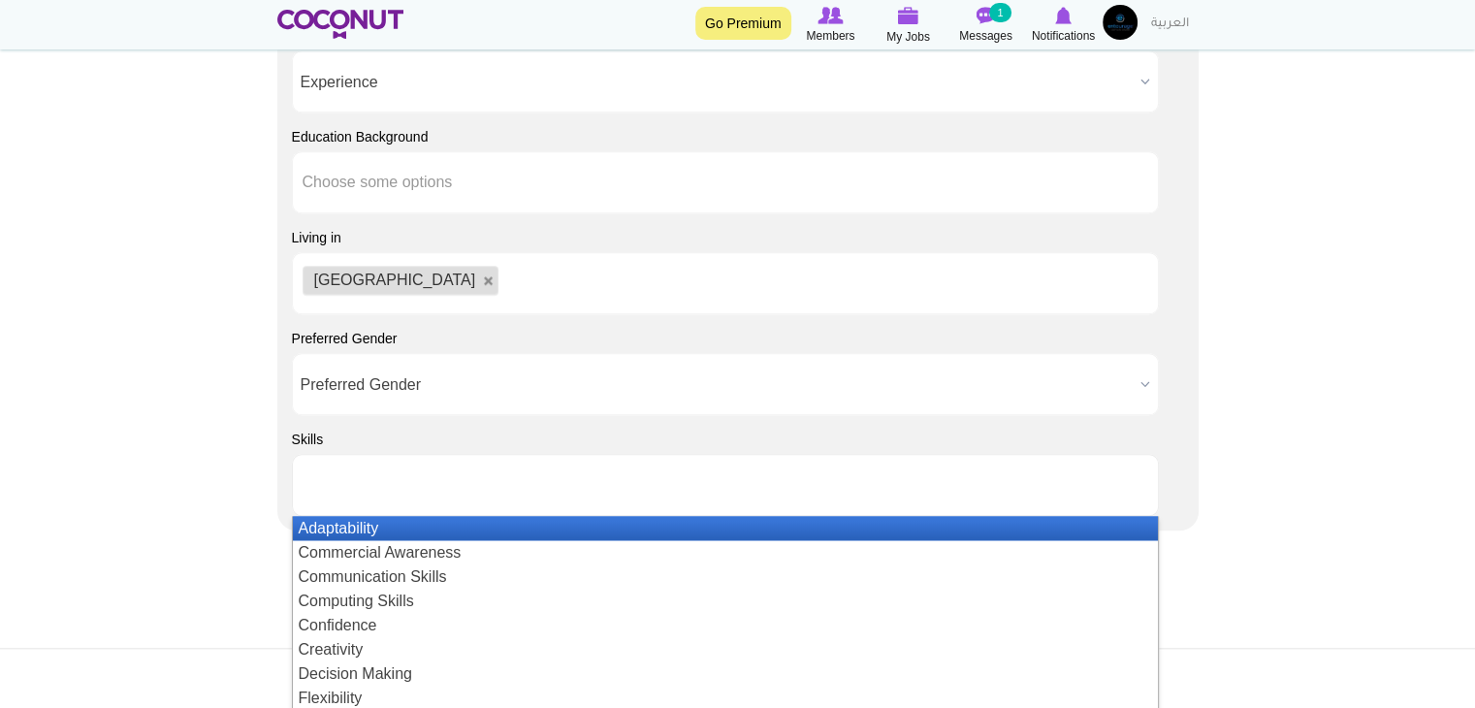
scroll to position [1939, 0]
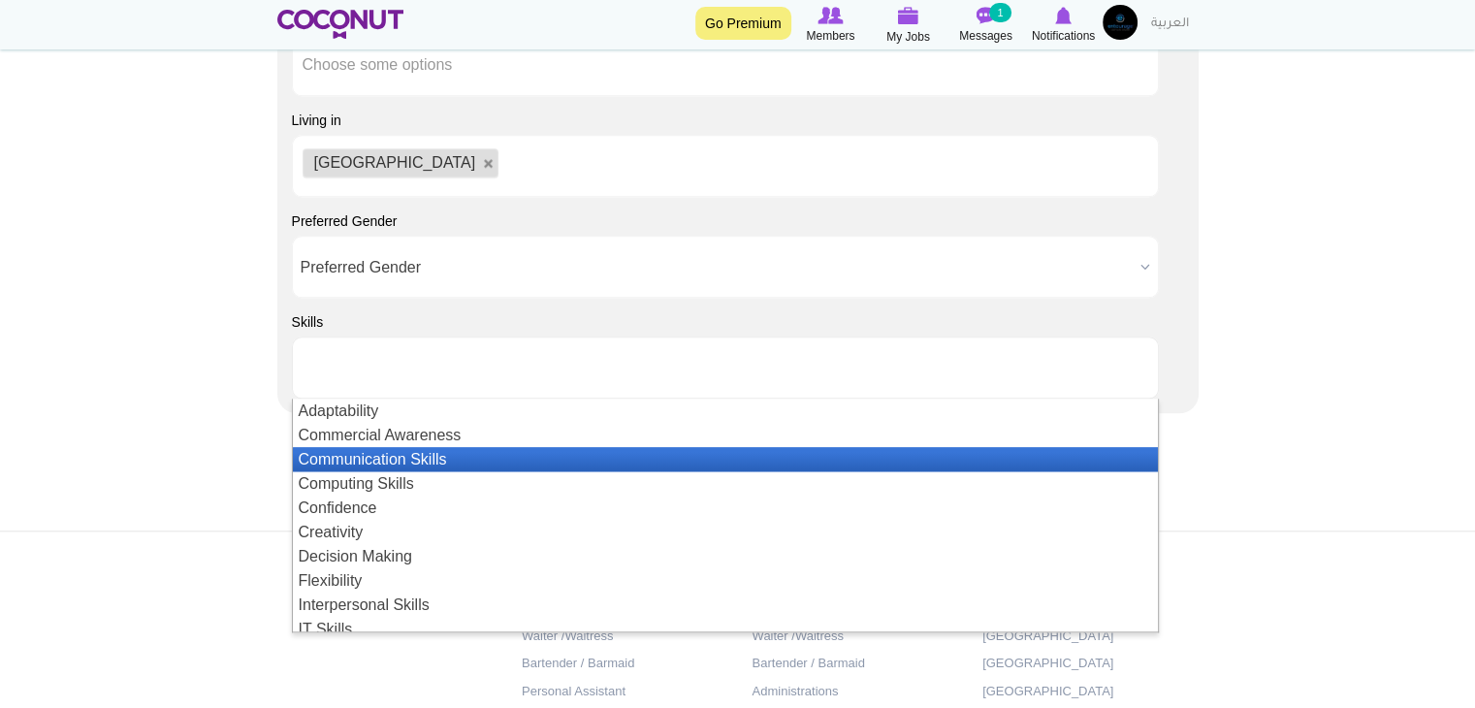
click at [592, 468] on li "Communication Skills" at bounding box center [725, 459] width 865 height 24
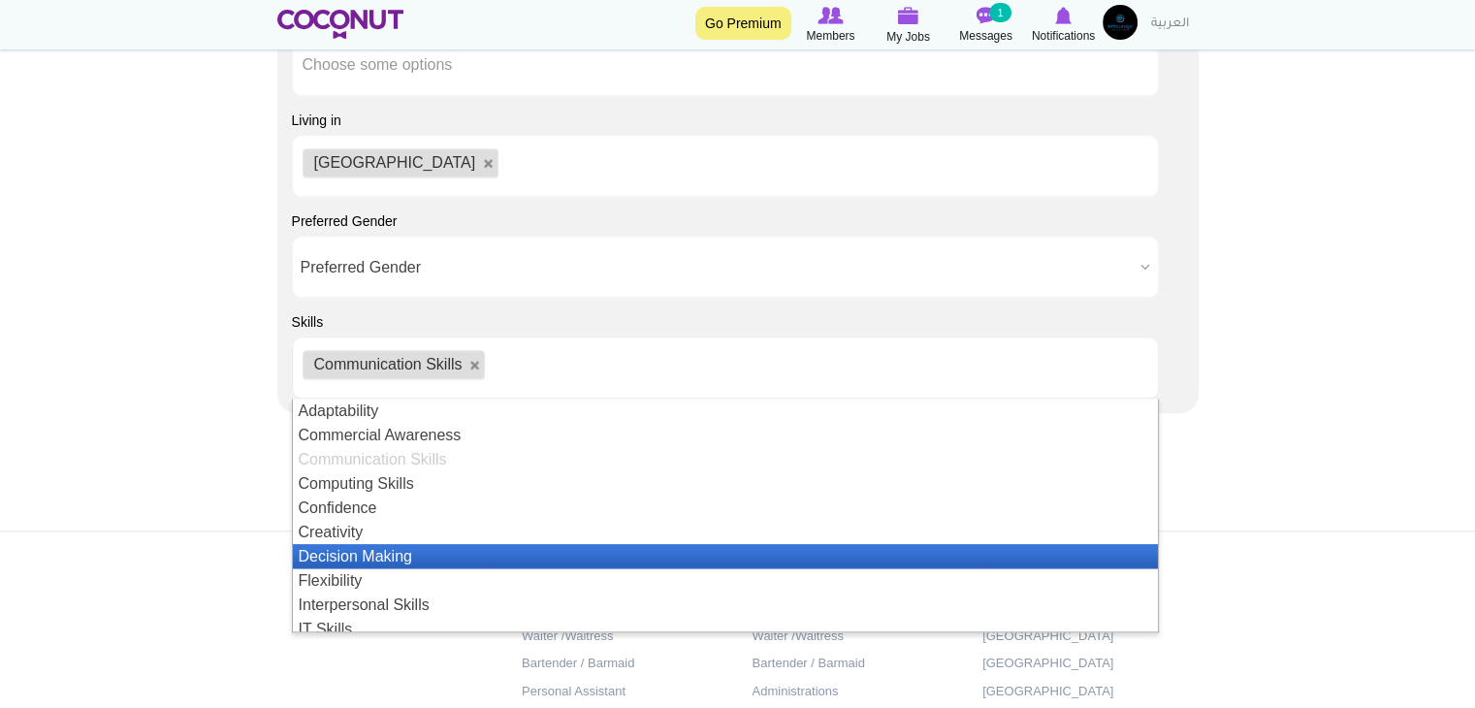
scroll to position [194, 0]
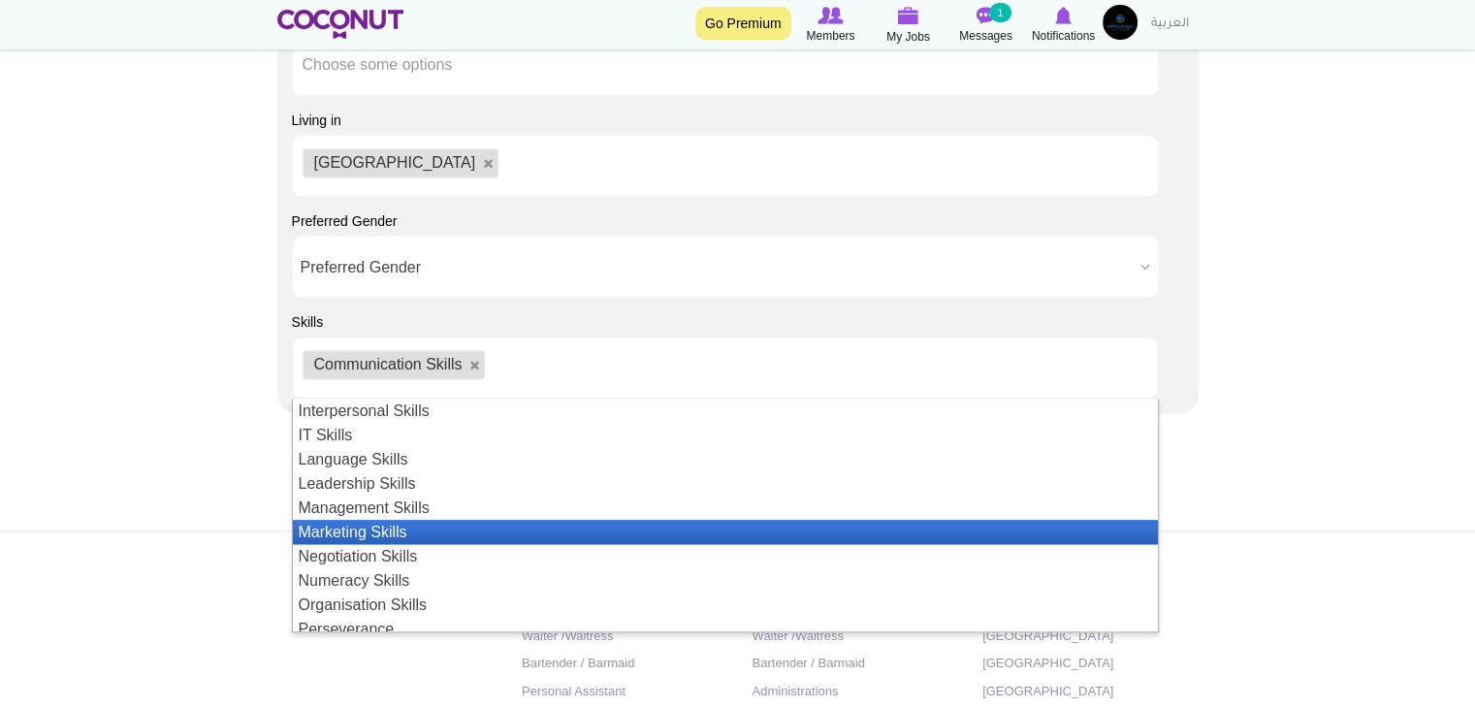
click at [530, 536] on li "Marketing Skills" at bounding box center [725, 532] width 865 height 24
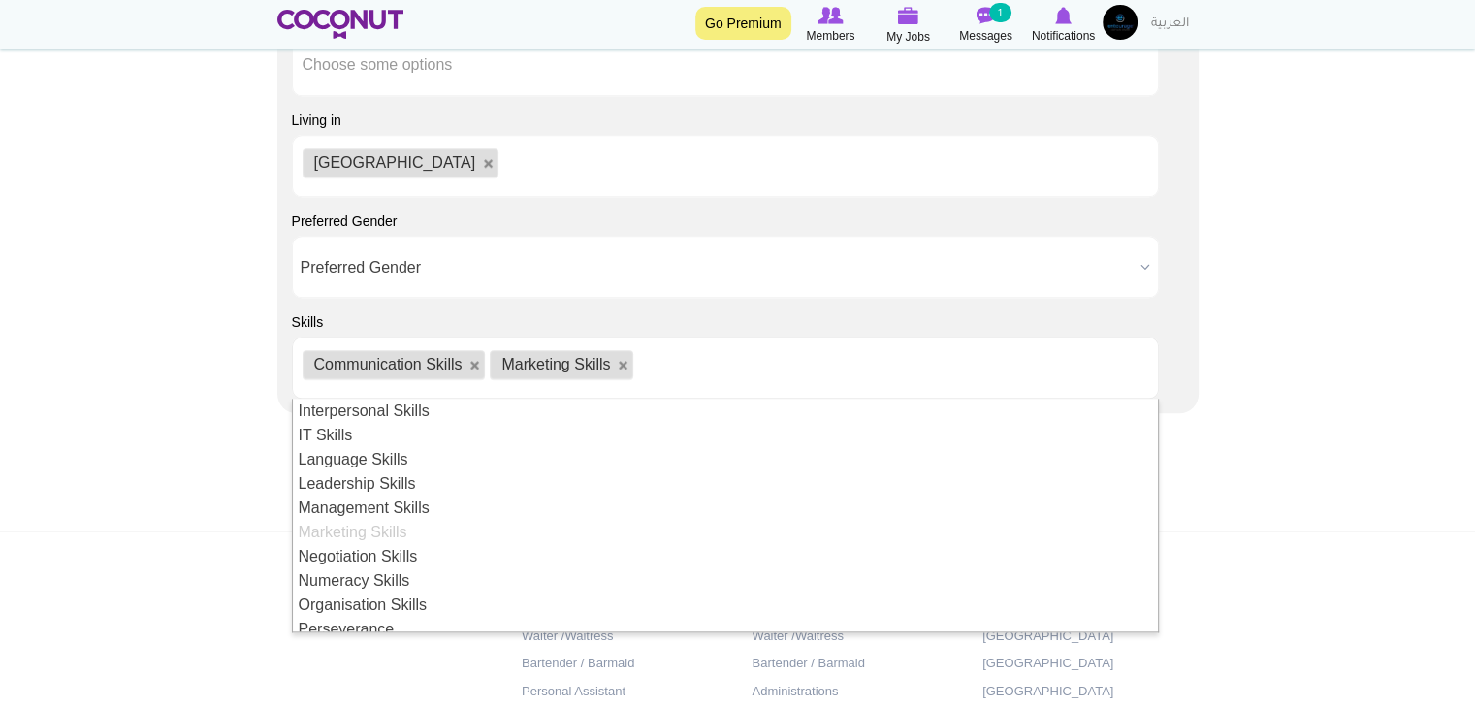
scroll to position [97, 0]
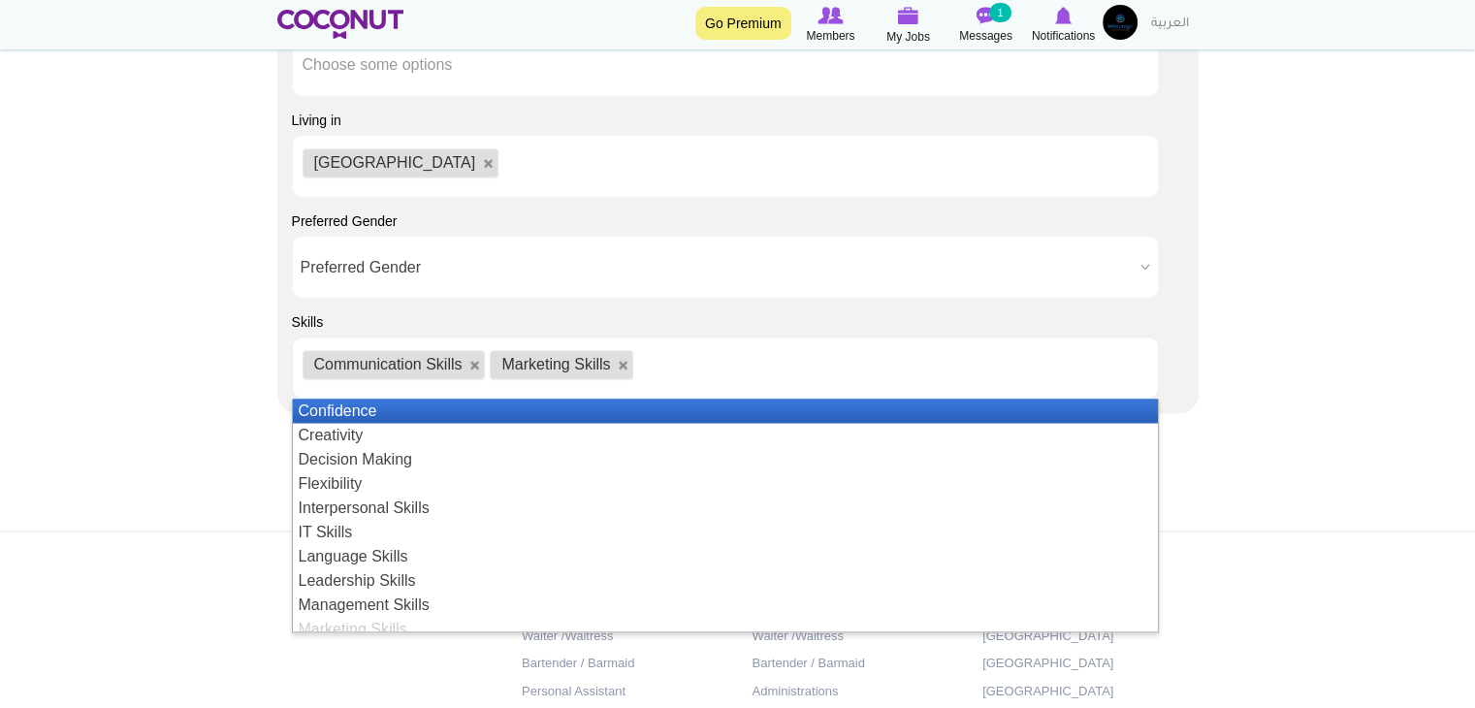
click at [551, 420] on li "Confidence" at bounding box center [725, 410] width 865 height 24
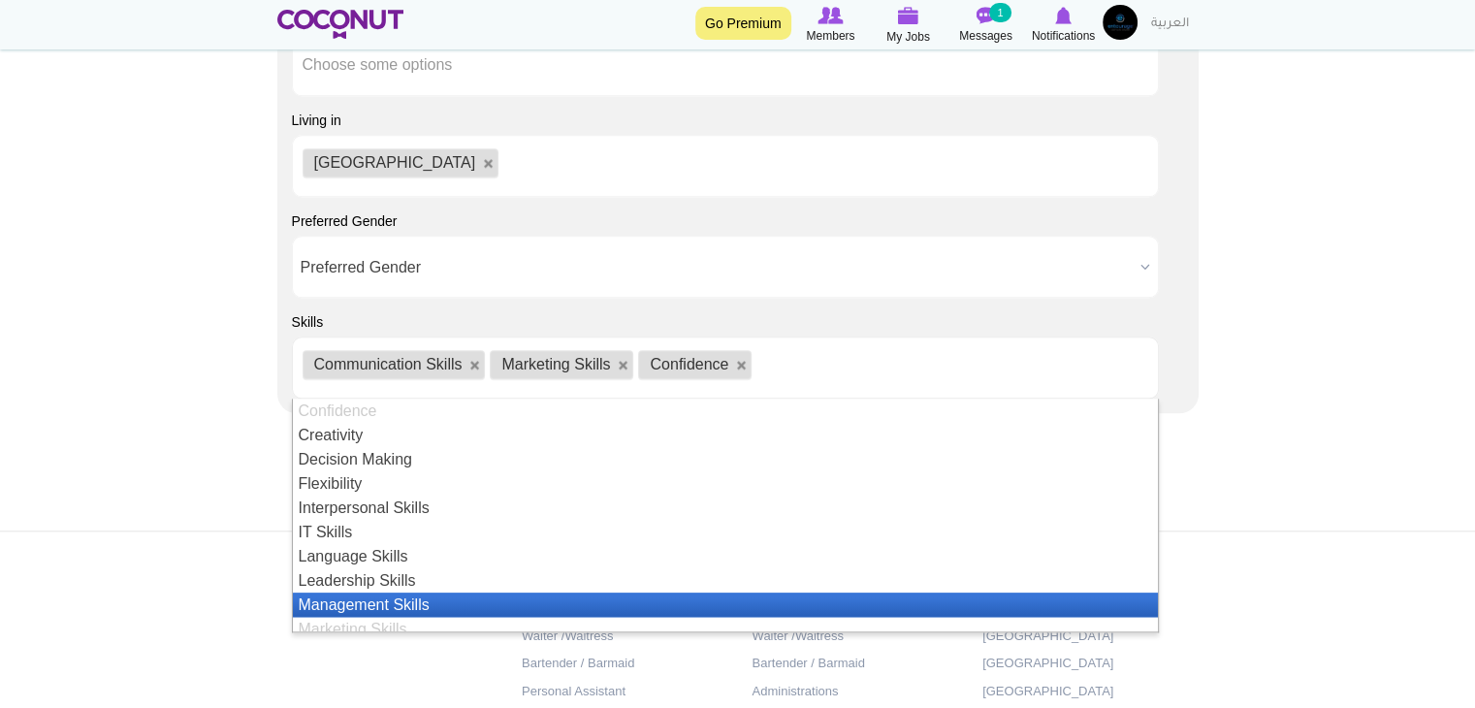
click at [489, 601] on li "Management Skills" at bounding box center [725, 604] width 865 height 24
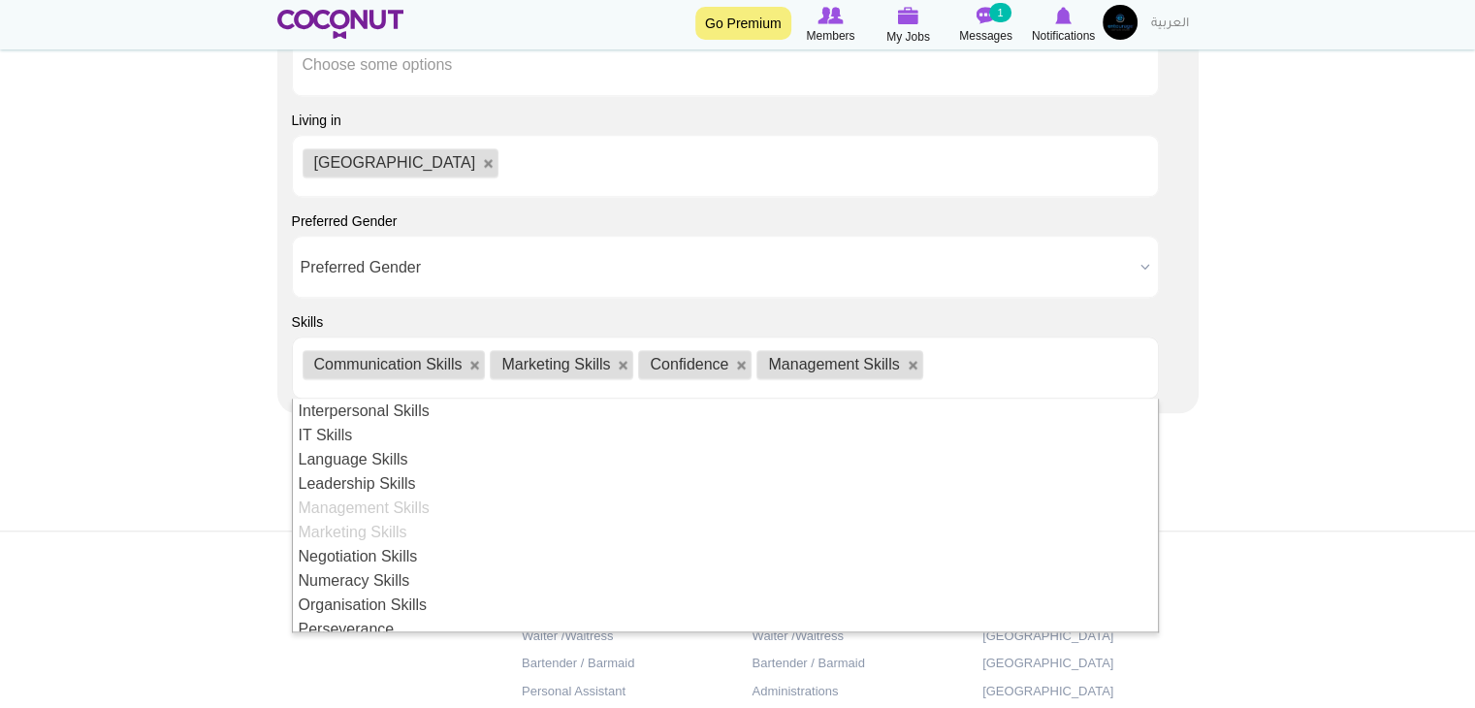
scroll to position [291, 0]
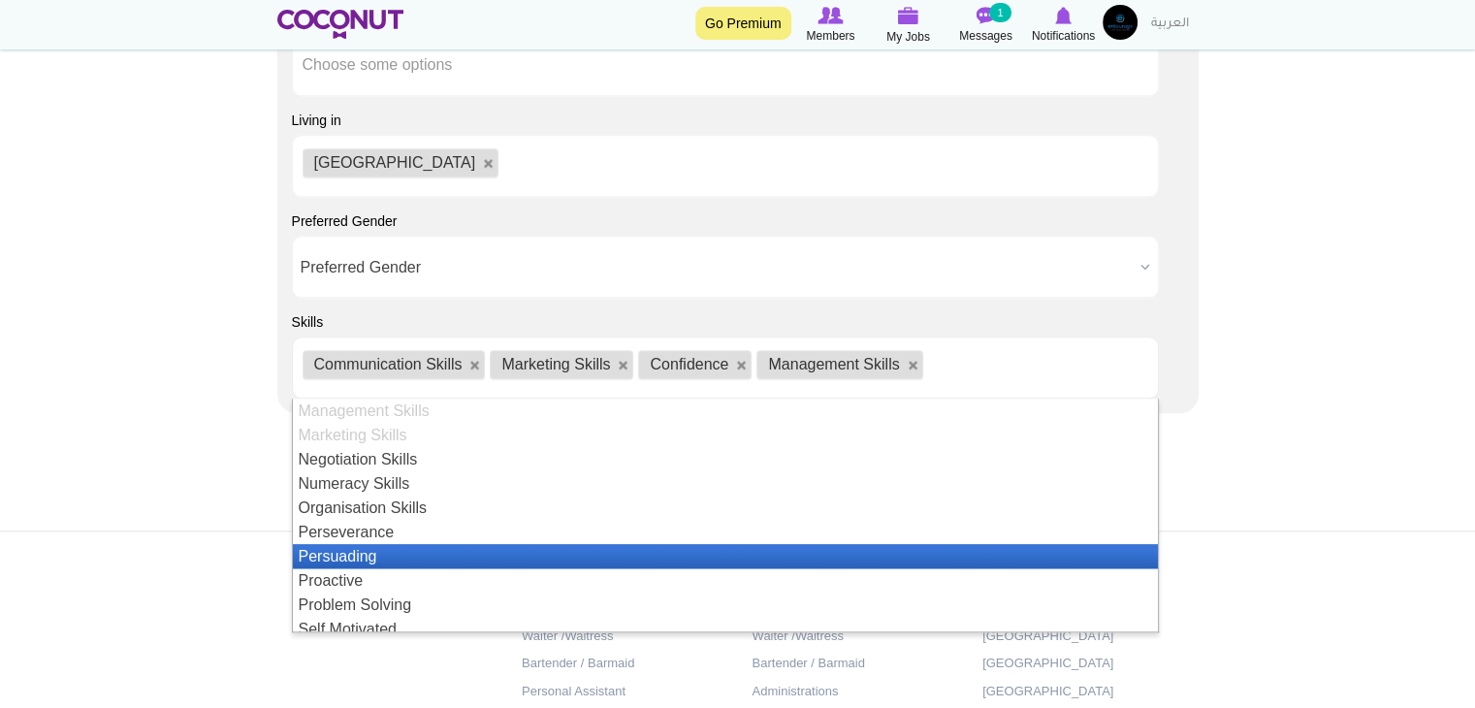
click at [497, 557] on li "Persuading" at bounding box center [725, 556] width 865 height 24
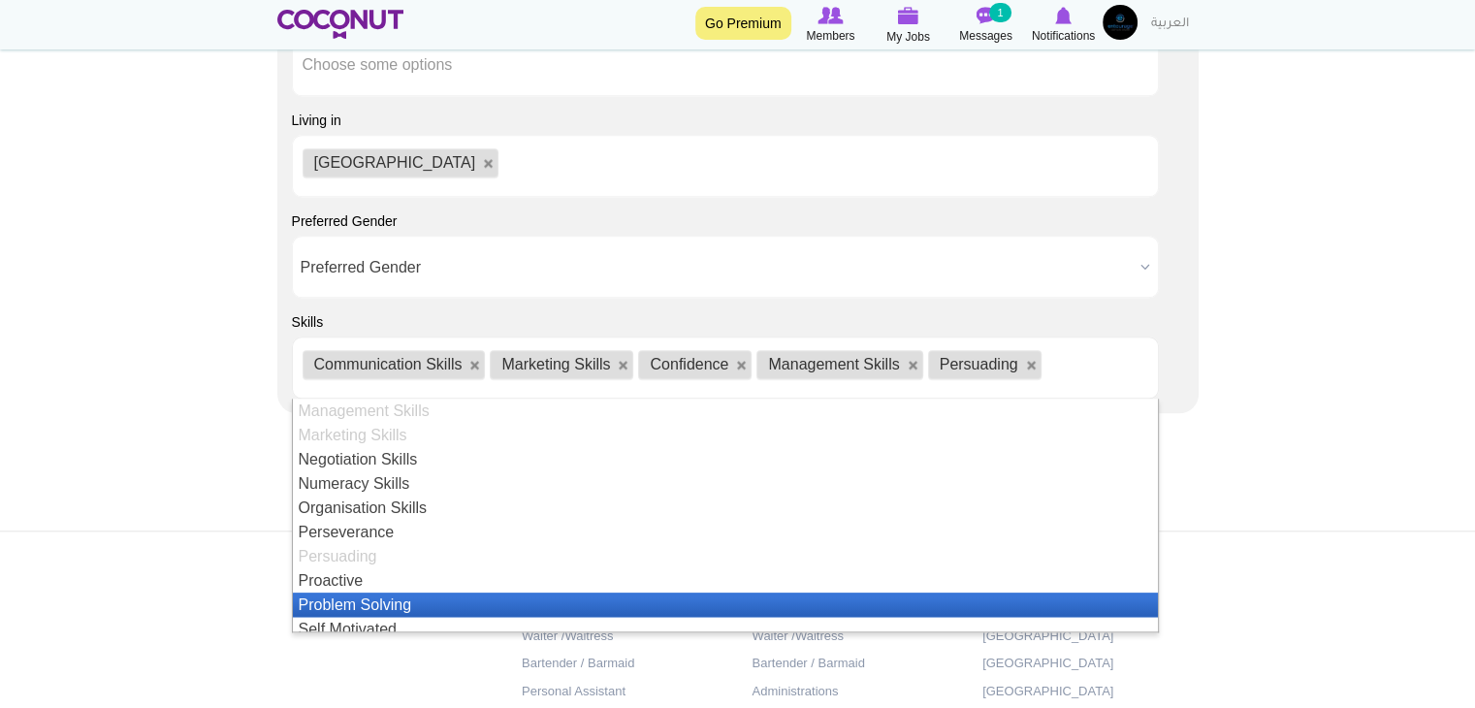
click at [484, 597] on li "Problem Solving" at bounding box center [725, 604] width 865 height 24
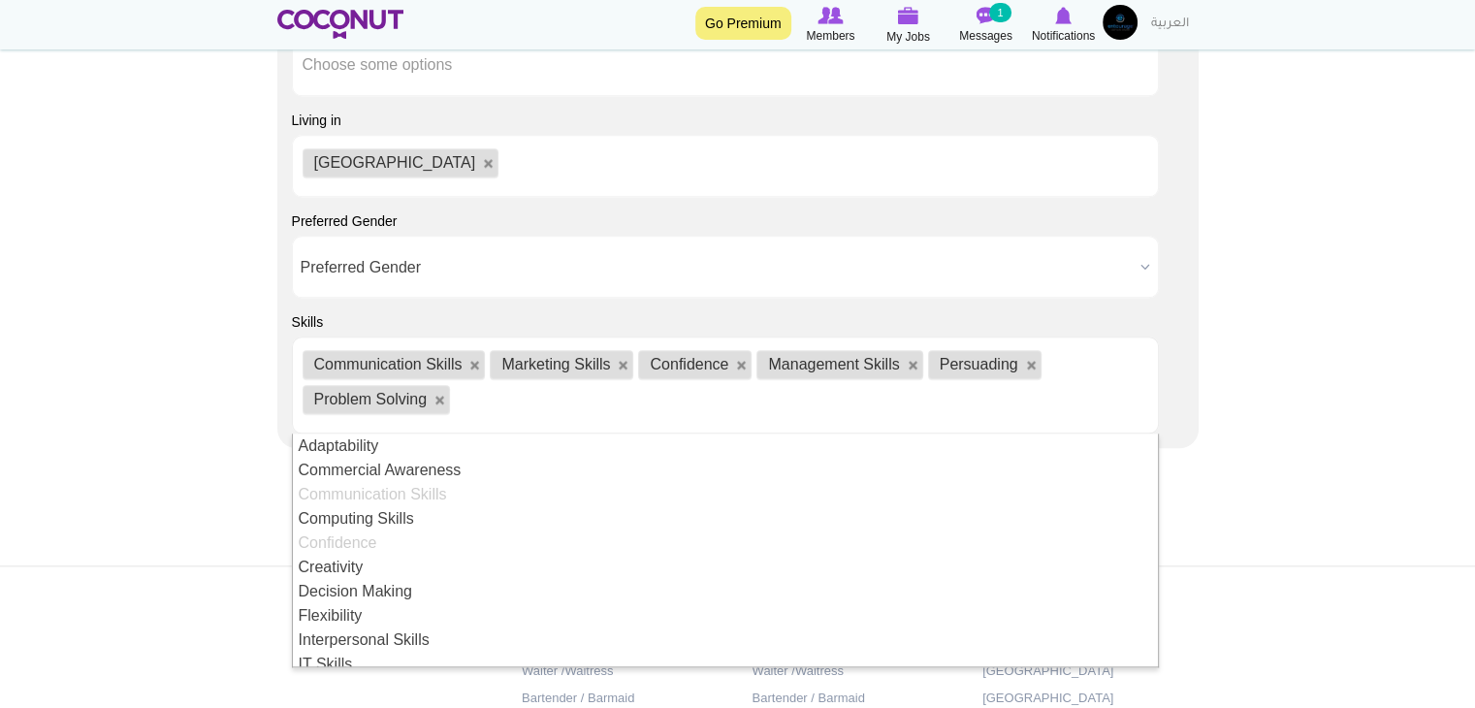
scroll to position [422, 0]
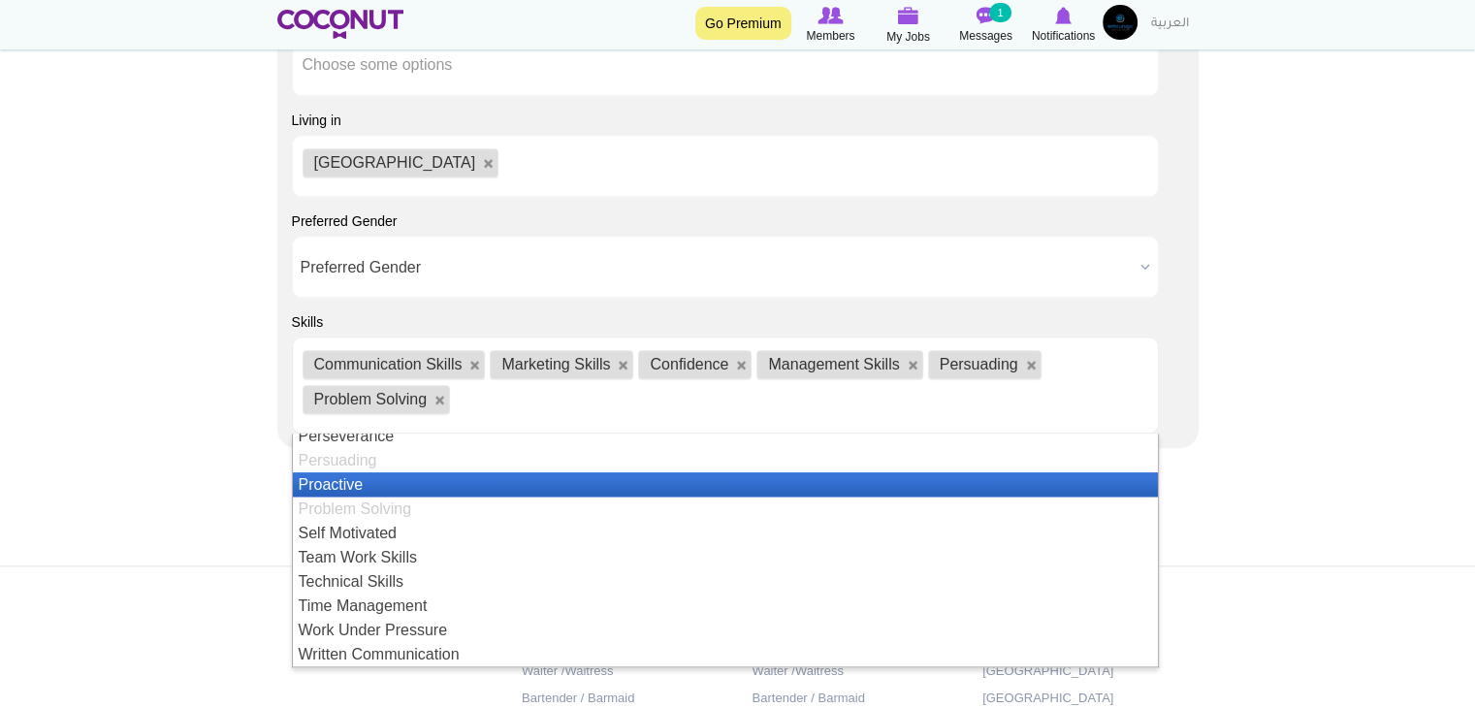
click at [496, 474] on li "Proactive" at bounding box center [725, 484] width 865 height 24
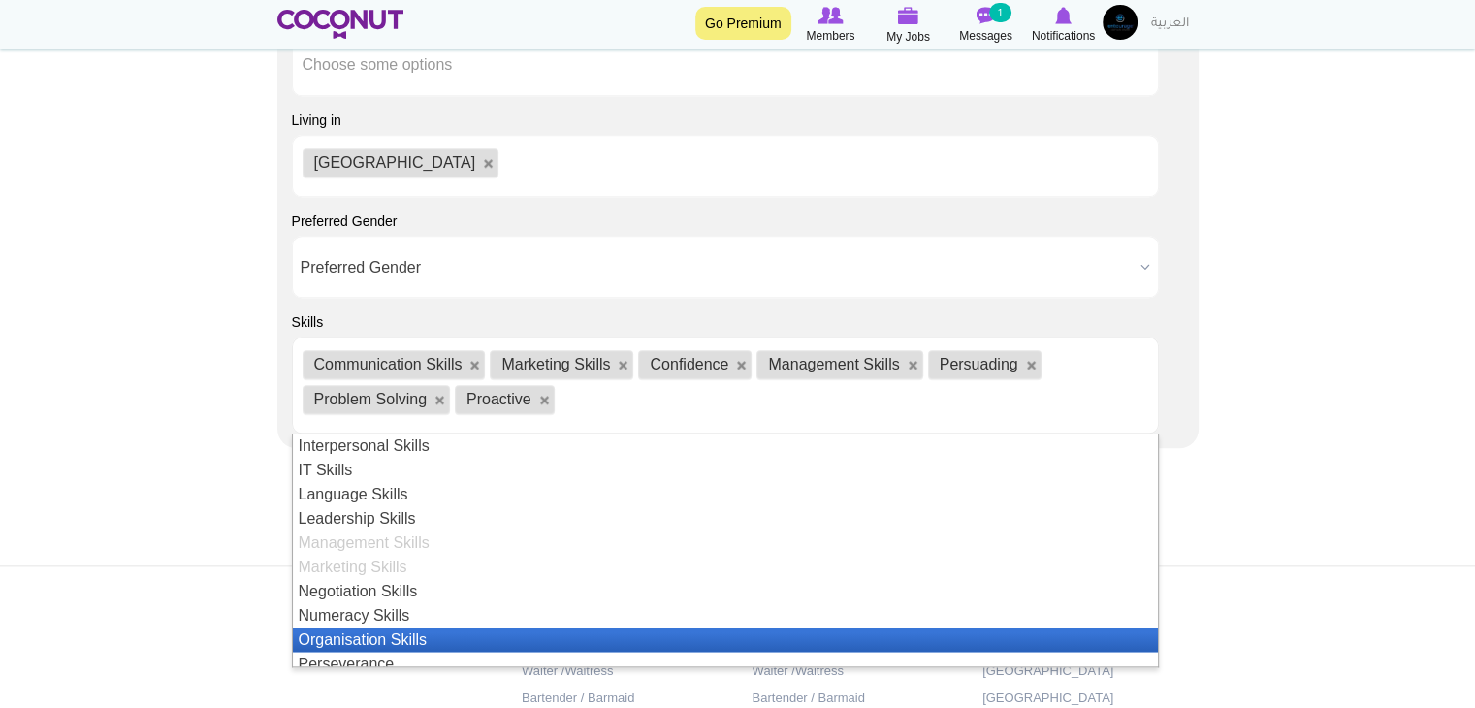
scroll to position [388, 0]
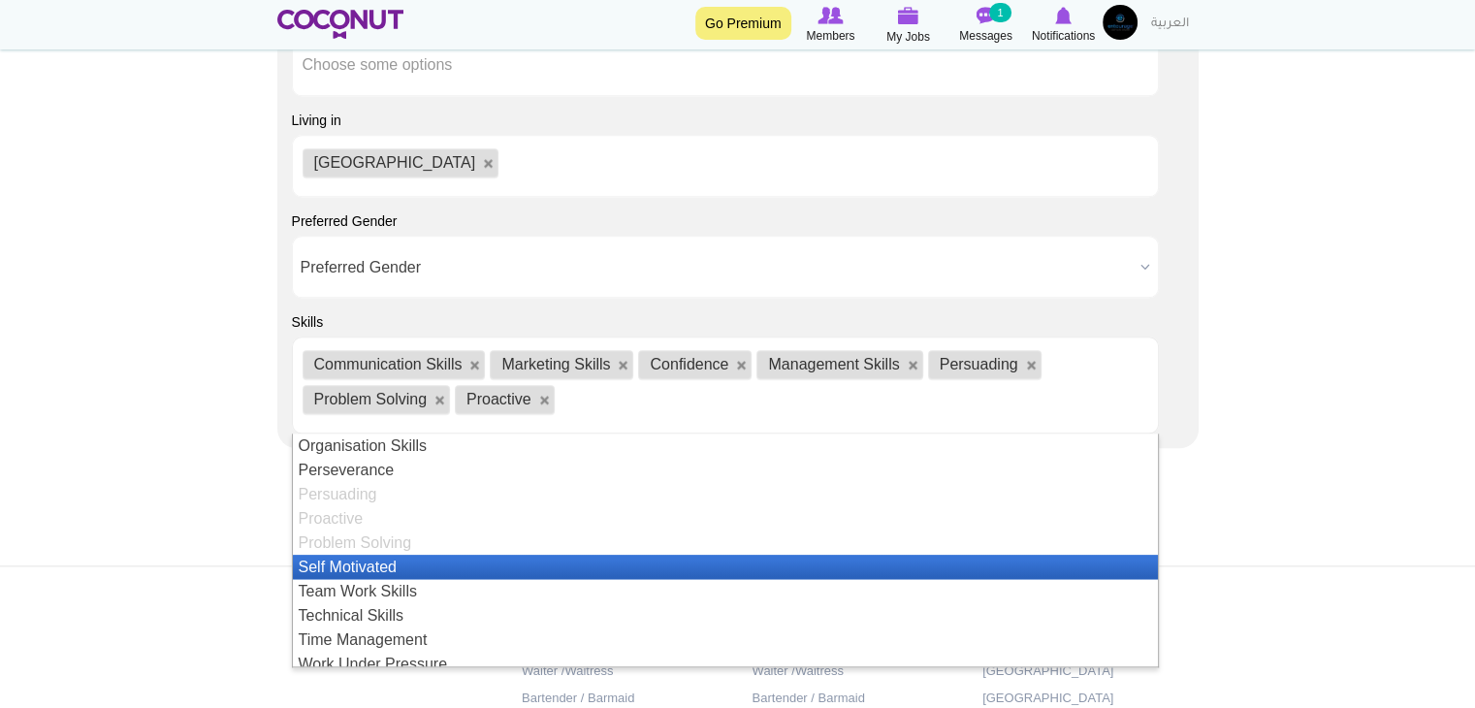
click at [465, 565] on li "Self Motivated" at bounding box center [725, 567] width 865 height 24
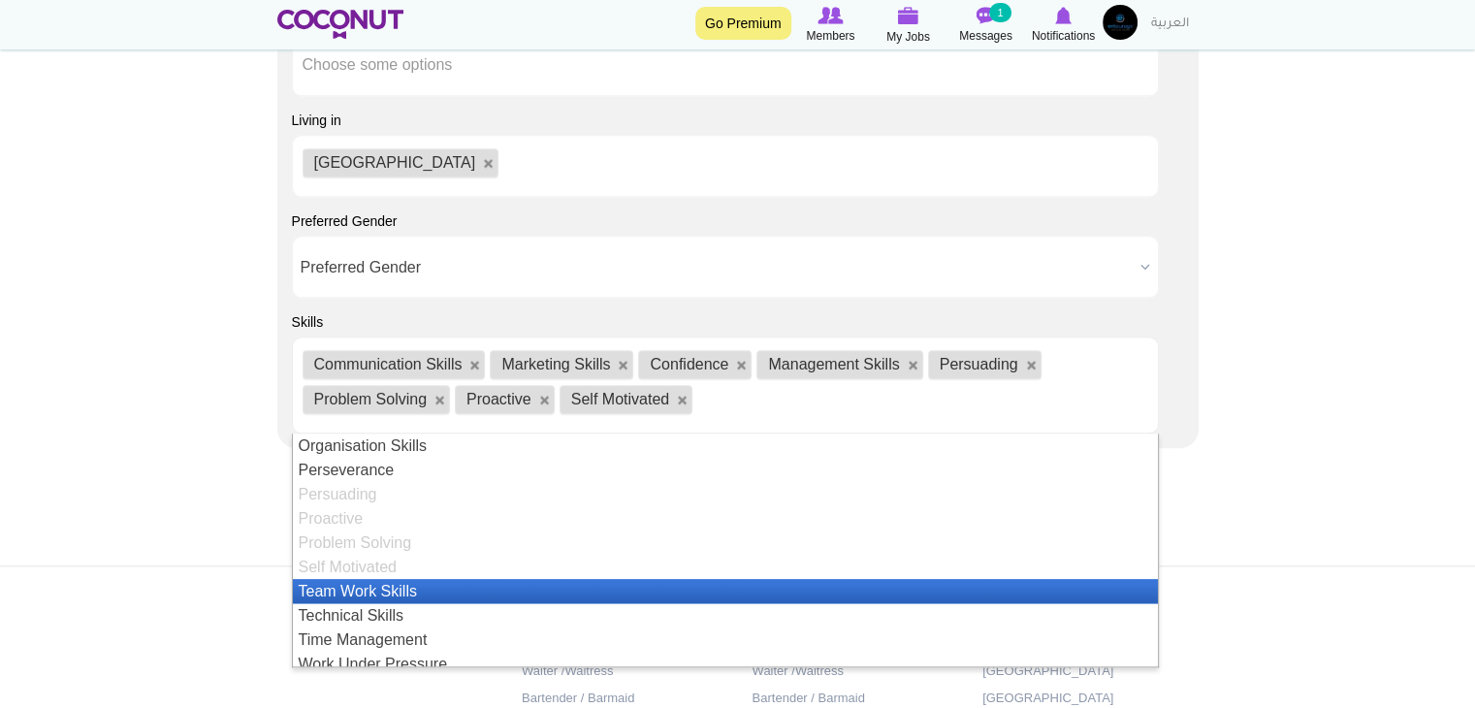
click at [466, 586] on li "Team Work Skills" at bounding box center [725, 591] width 865 height 24
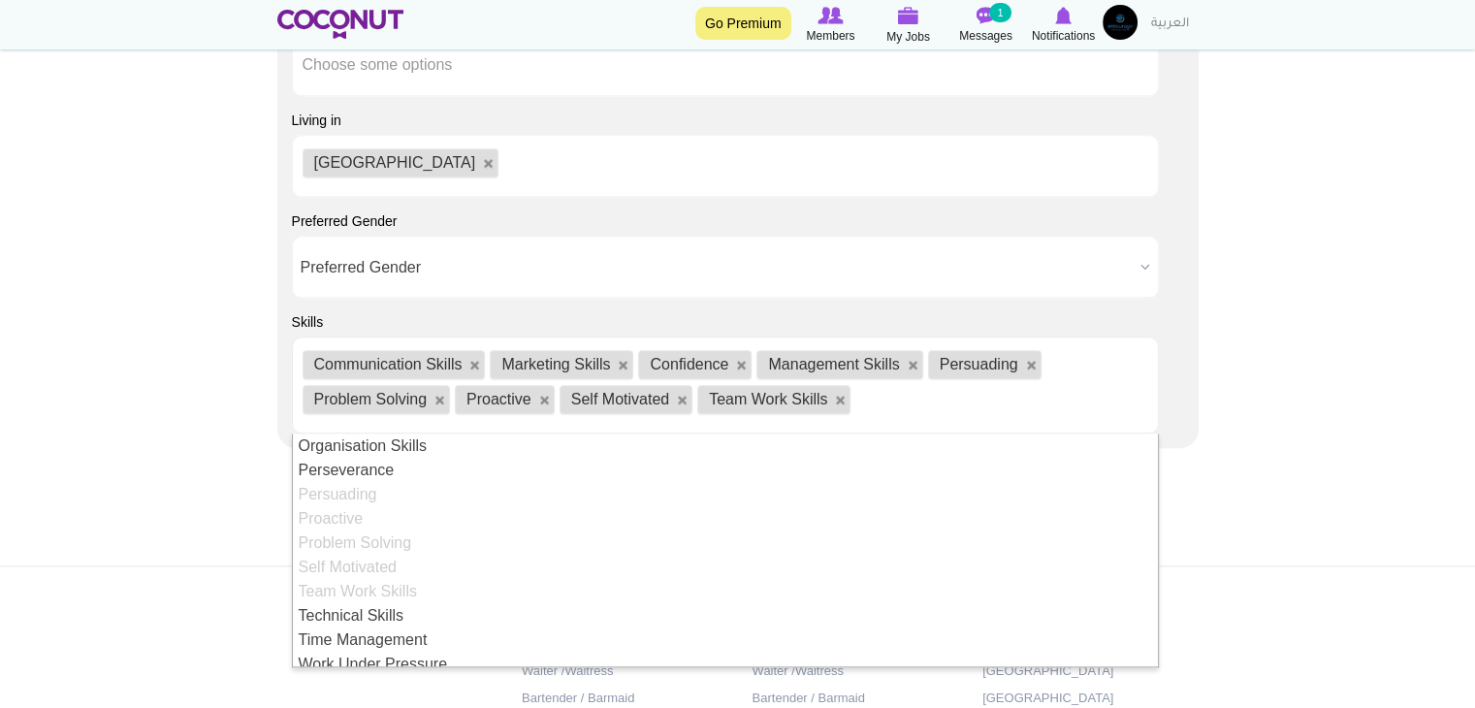
scroll to position [422, 0]
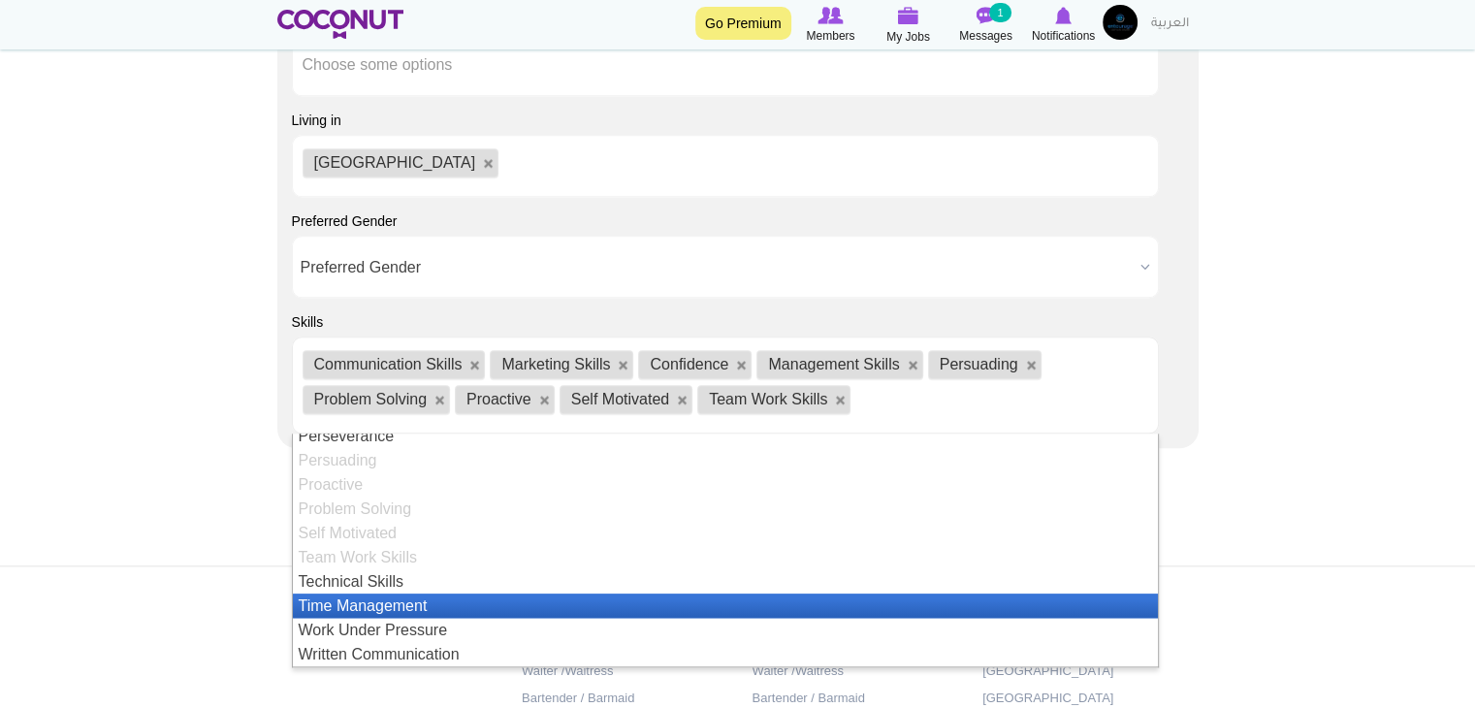
click at [463, 599] on li "Time Management" at bounding box center [725, 605] width 865 height 24
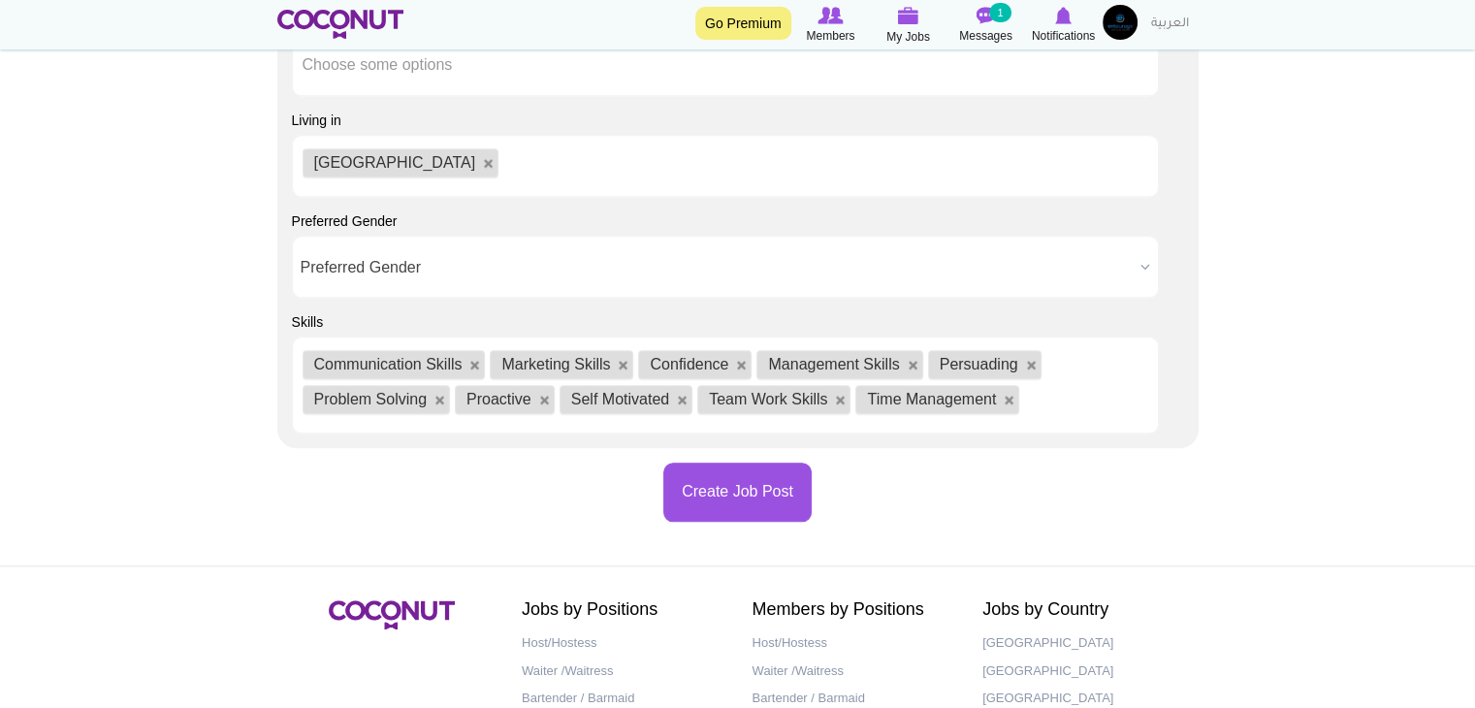
scroll to position [0, 0]
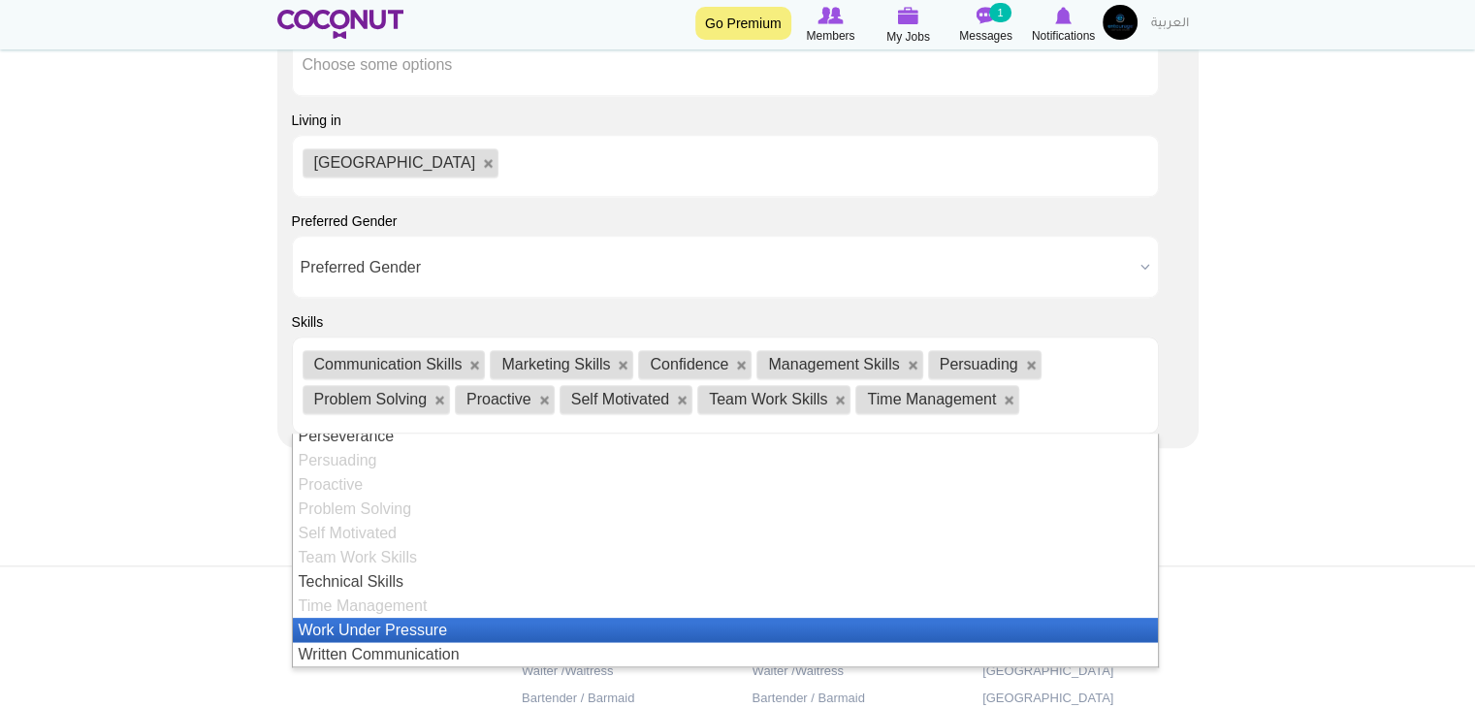
click at [458, 629] on li "Work Under Pressure" at bounding box center [725, 630] width 865 height 24
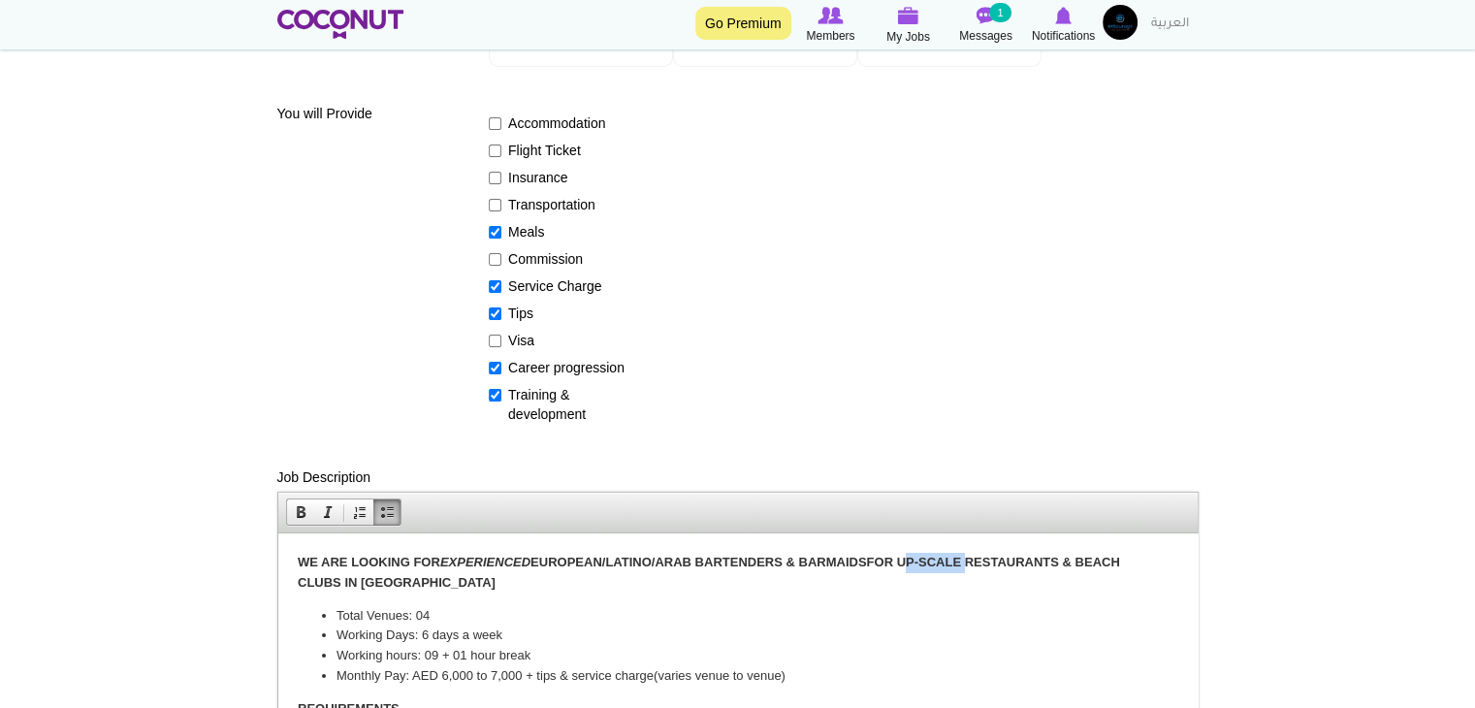
drag, startPoint x: 907, startPoint y: 562, endPoint x: 969, endPoint y: 562, distance: 61.1
click at [969, 562] on strong "WE ARE LOOKING FOR EXPERIENCED EUROPEAN/LATINO/ARAB BARTENDERS & BARMAIDS FOR U…" at bounding box center [708, 571] width 822 height 35
click at [346, 564] on strong "WE ARE LOOKING FOR EXPERIENCED EUROPEAN/LATINO/ARAB BARTENDERS & BARMAIDS FOR R…" at bounding box center [734, 571] width 875 height 35
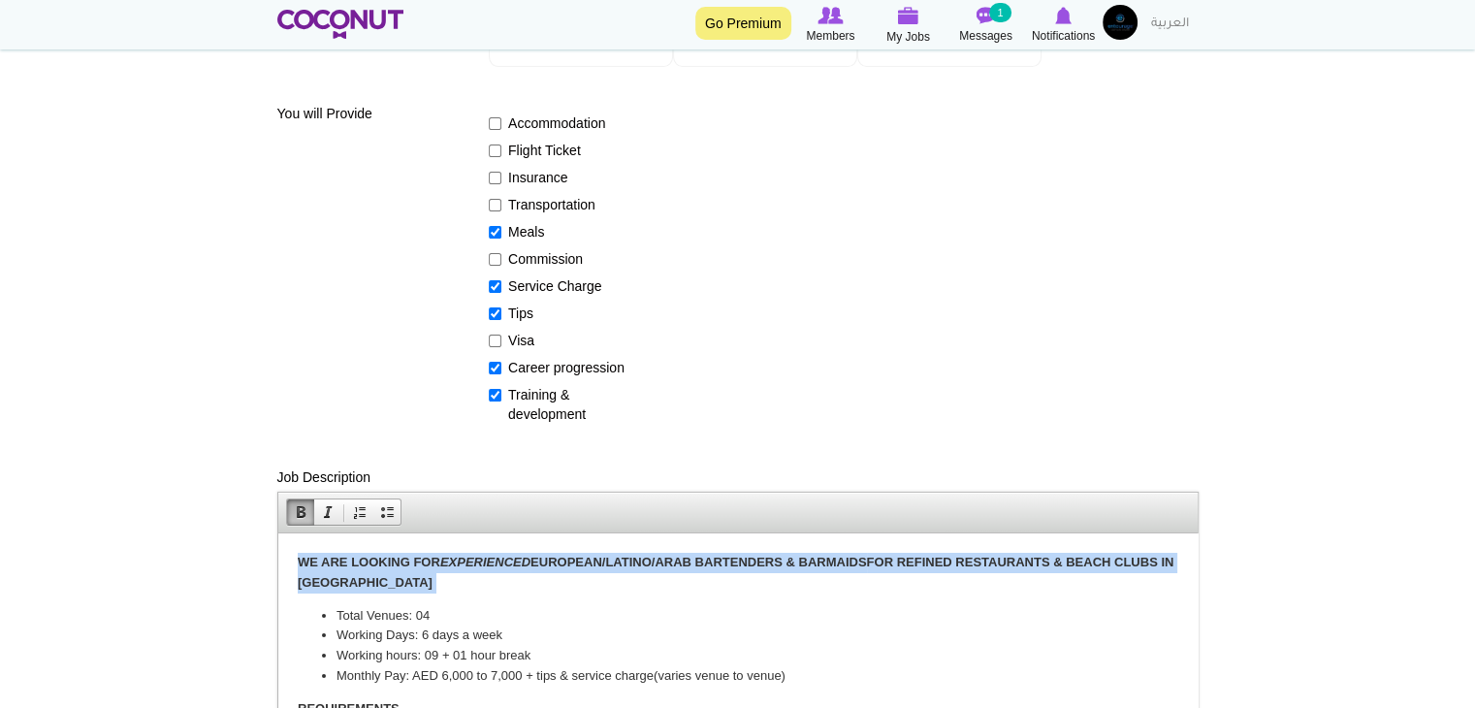
click at [346, 564] on strong "WE ARE LOOKING FOR EXPERIENCED EUROPEAN/LATINO/ARAB BARTENDERS & BARMAIDS FOR R…" at bounding box center [734, 571] width 875 height 35
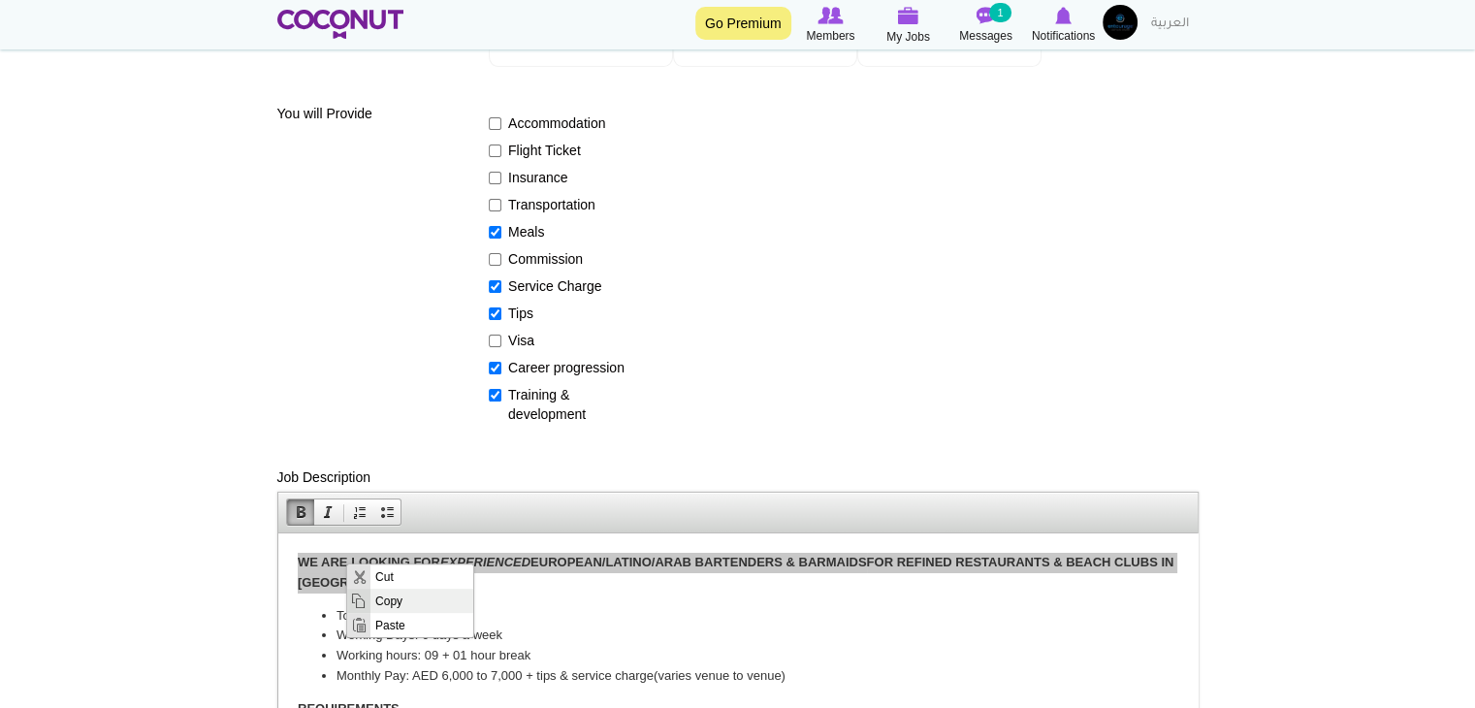
click at [401, 596] on span "Copy" at bounding box center [421, 600] width 103 height 24
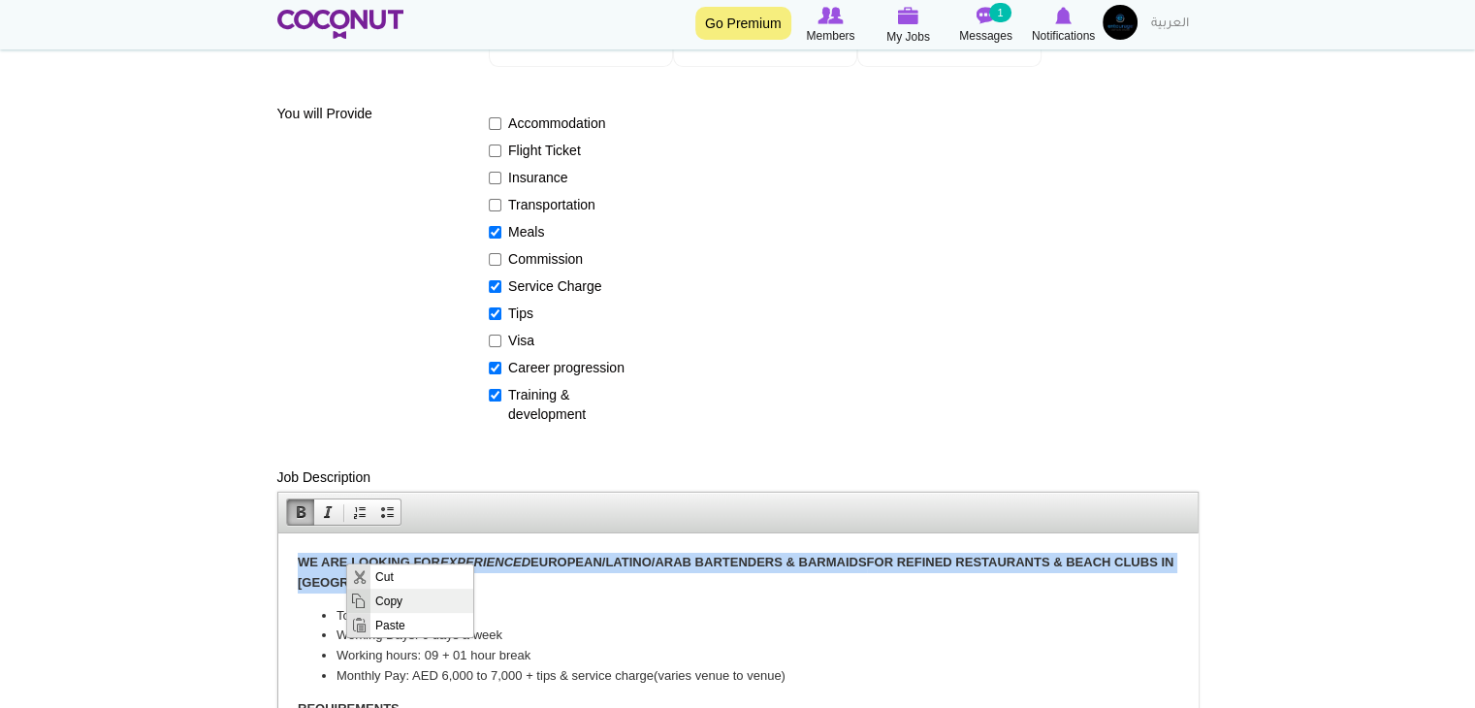
copy strong "WE ARE LOOKING FOR EXPERIENCED EUROPEAN/LATINO/ARAB BARTENDERS & BARMAIDS FOR R…"
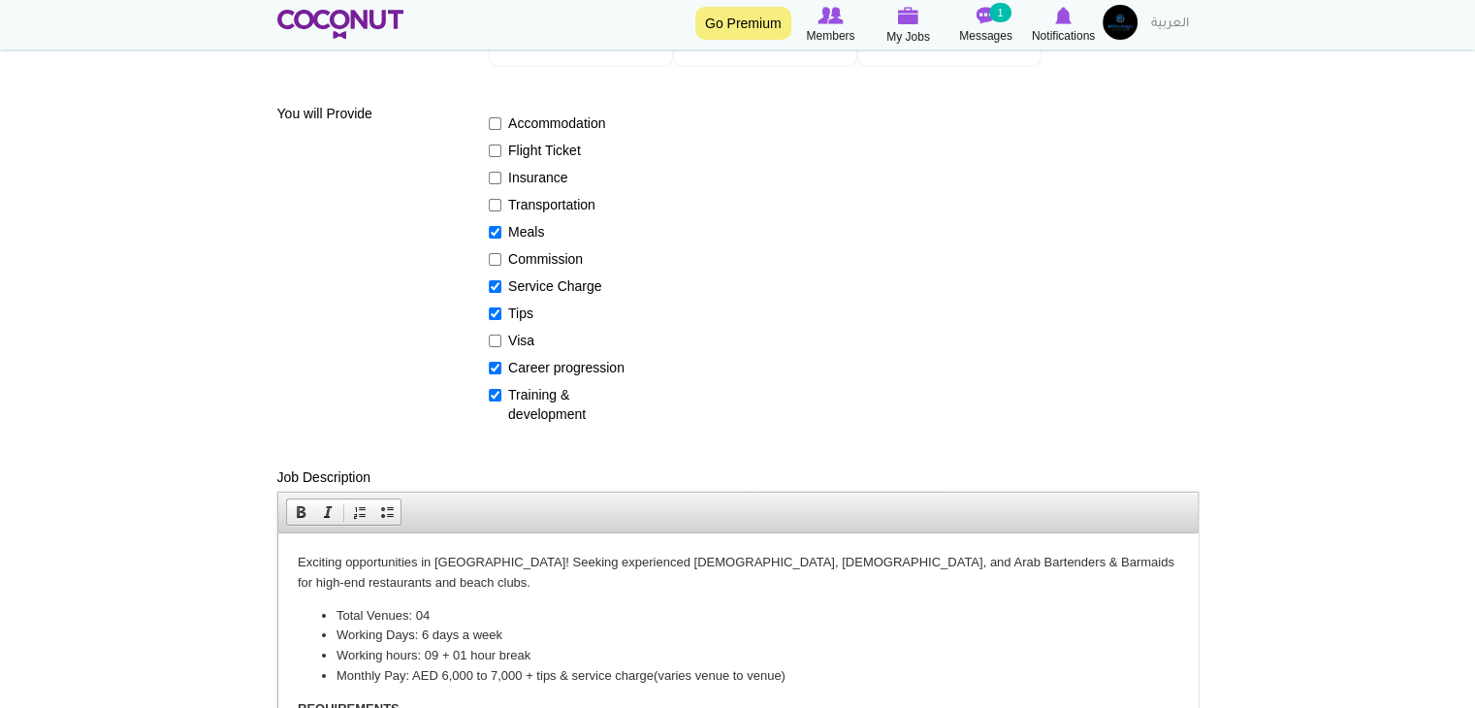
click at [502, 560] on p "Exciting opportunities in Dubai! Seeking experienced European, Latino, and Arab…" at bounding box center [737, 572] width 880 height 41
click at [503, 560] on p "Exciting opportunities in Dubai! Seeking experienced European, Latino, and Arab…" at bounding box center [737, 572] width 880 height 41
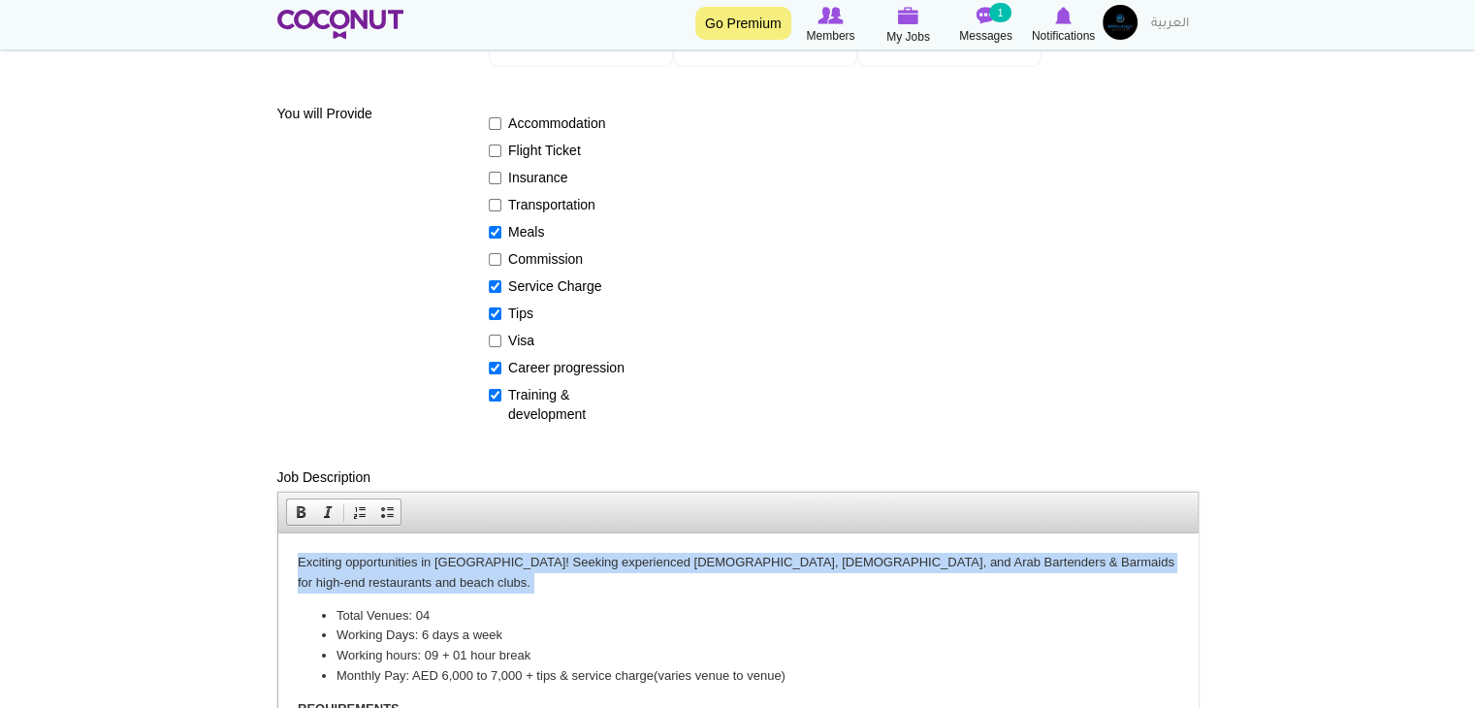
click at [503, 560] on p "Exciting opportunities in Dubai! Seeking experienced European, Latino, and Arab…" at bounding box center [737, 572] width 880 height 41
click at [305, 514] on span at bounding box center [301, 512] width 16 height 16
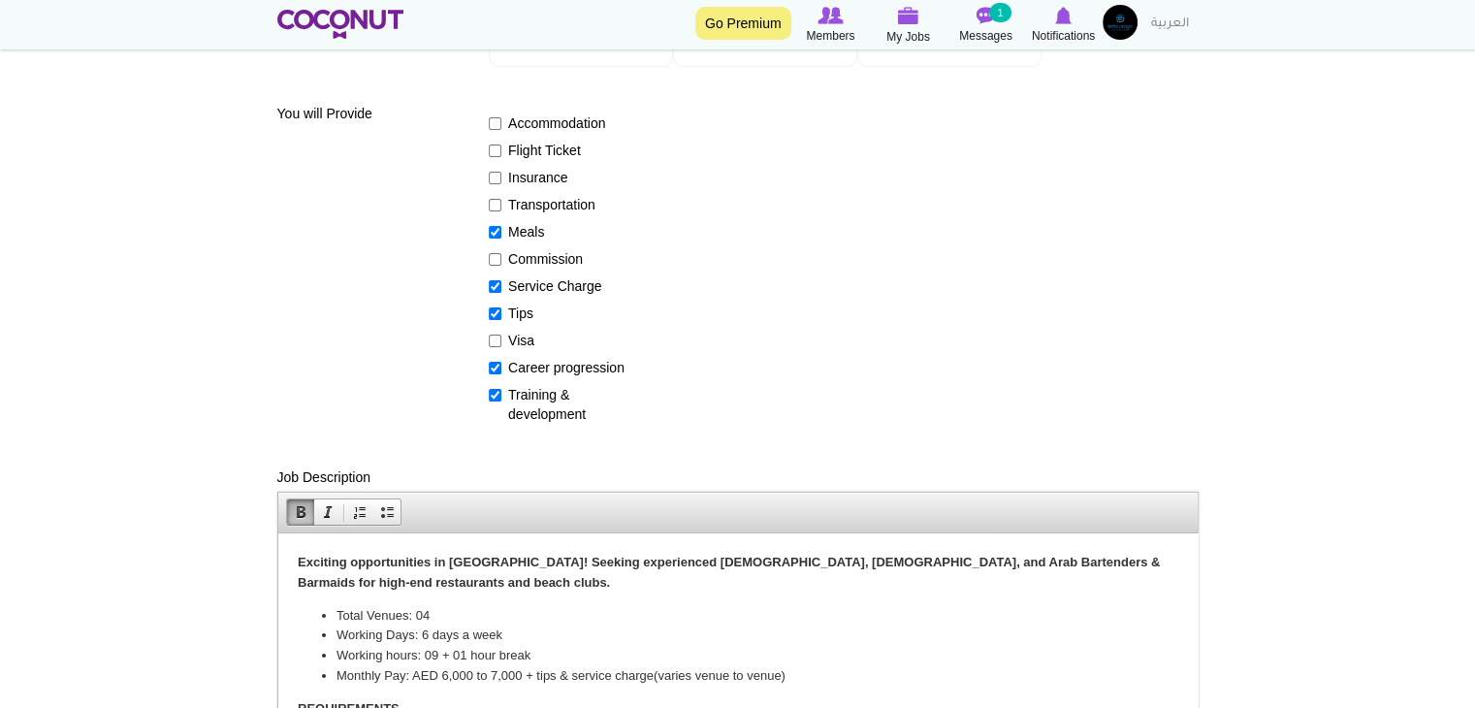
click at [367, 648] on li "Working hours: 09 + 01 hour break" at bounding box center [736, 655] width 803 height 20
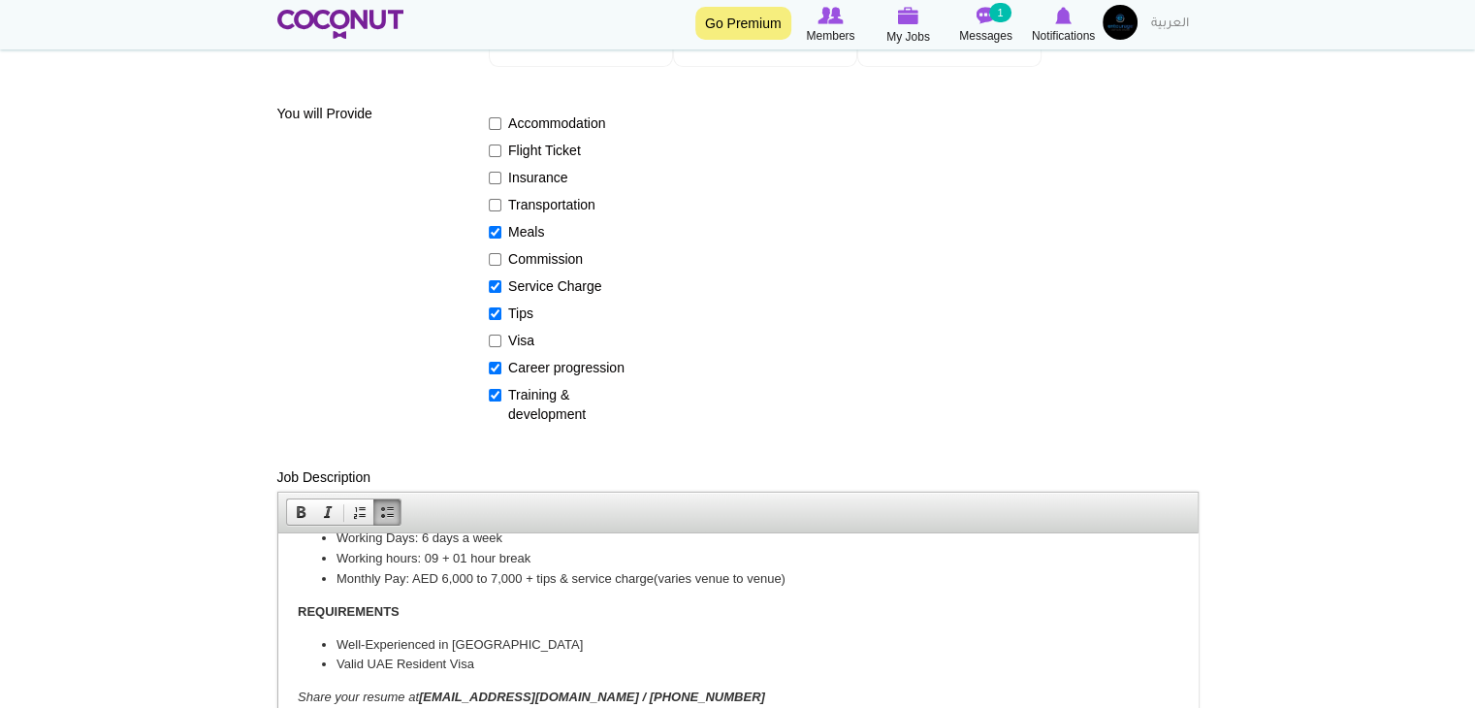
click at [360, 614] on strong "REQUIREMENTS" at bounding box center [348, 610] width 102 height 15
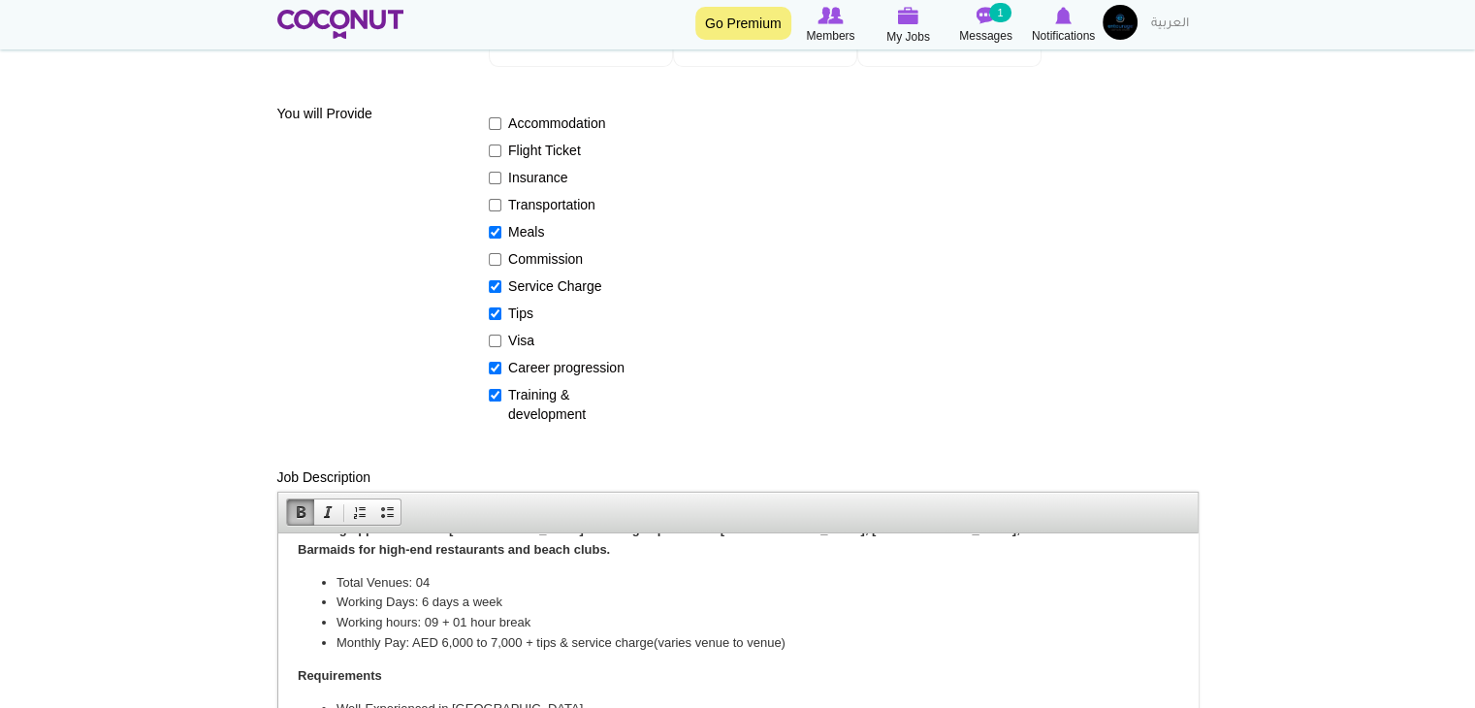
scroll to position [0, 0]
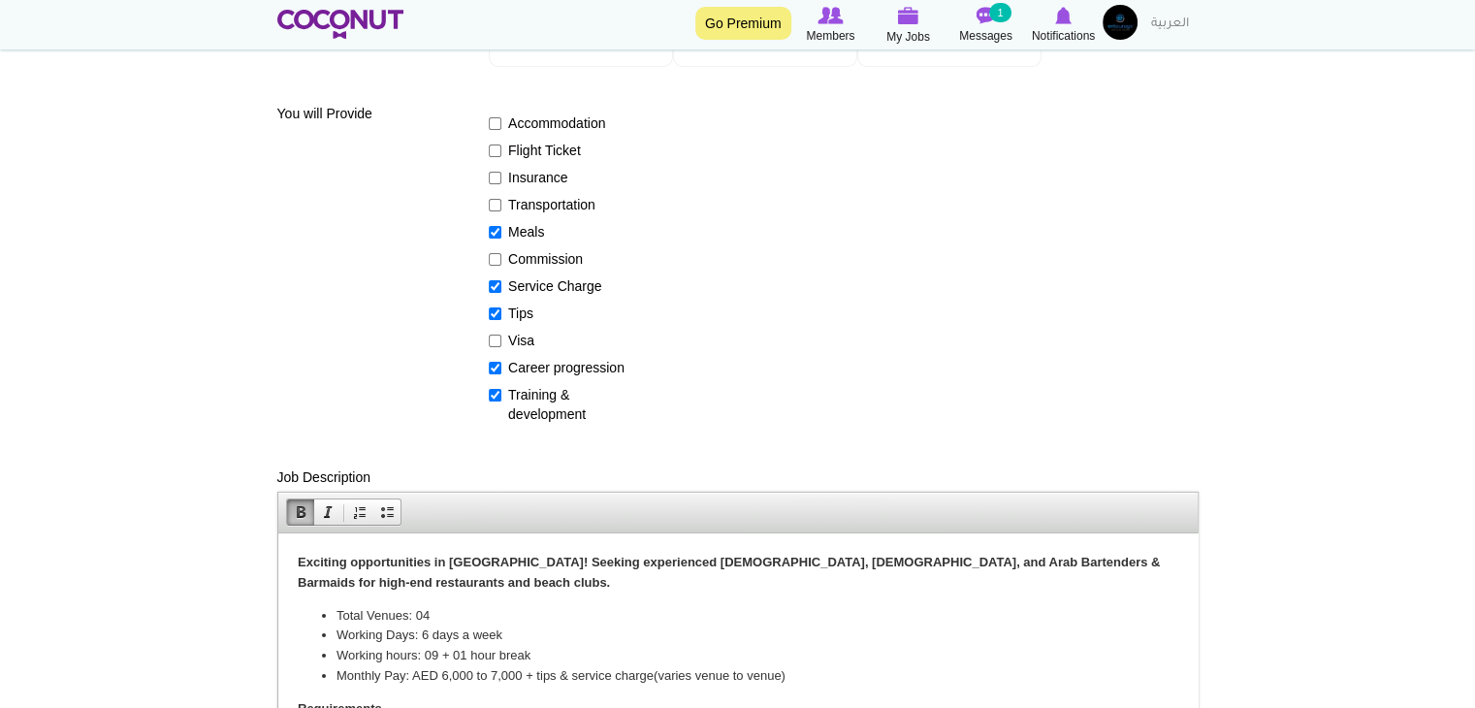
click at [460, 579] on p "Exciting opportunities in Dubai! Seeking experienced European, Latino, and Arab…" at bounding box center [737, 572] width 880 height 41
click at [488, 560] on strong "Exciting opportunities in Dubai! Seeking experienced European, Latino, and Arab…" at bounding box center [728, 571] width 862 height 35
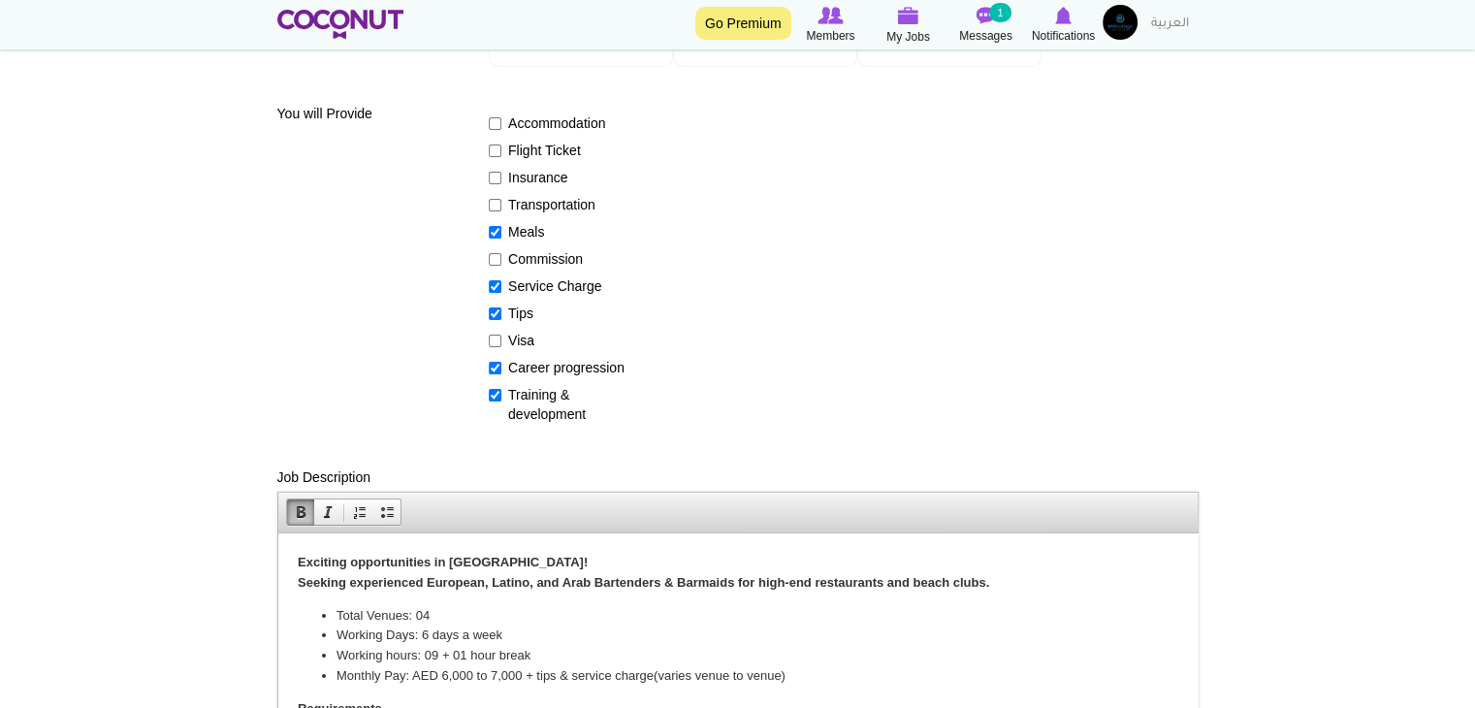
click at [456, 561] on strong "Exciting opportunities in Dubai! ​ Seeking experienced European, Latino, and Ar…" at bounding box center [642, 571] width 691 height 35
click at [325, 509] on span at bounding box center [328, 512] width 16 height 16
click at [399, 556] on em "Exciting opportunities in Dubai!" at bounding box center [442, 561] width 290 height 15
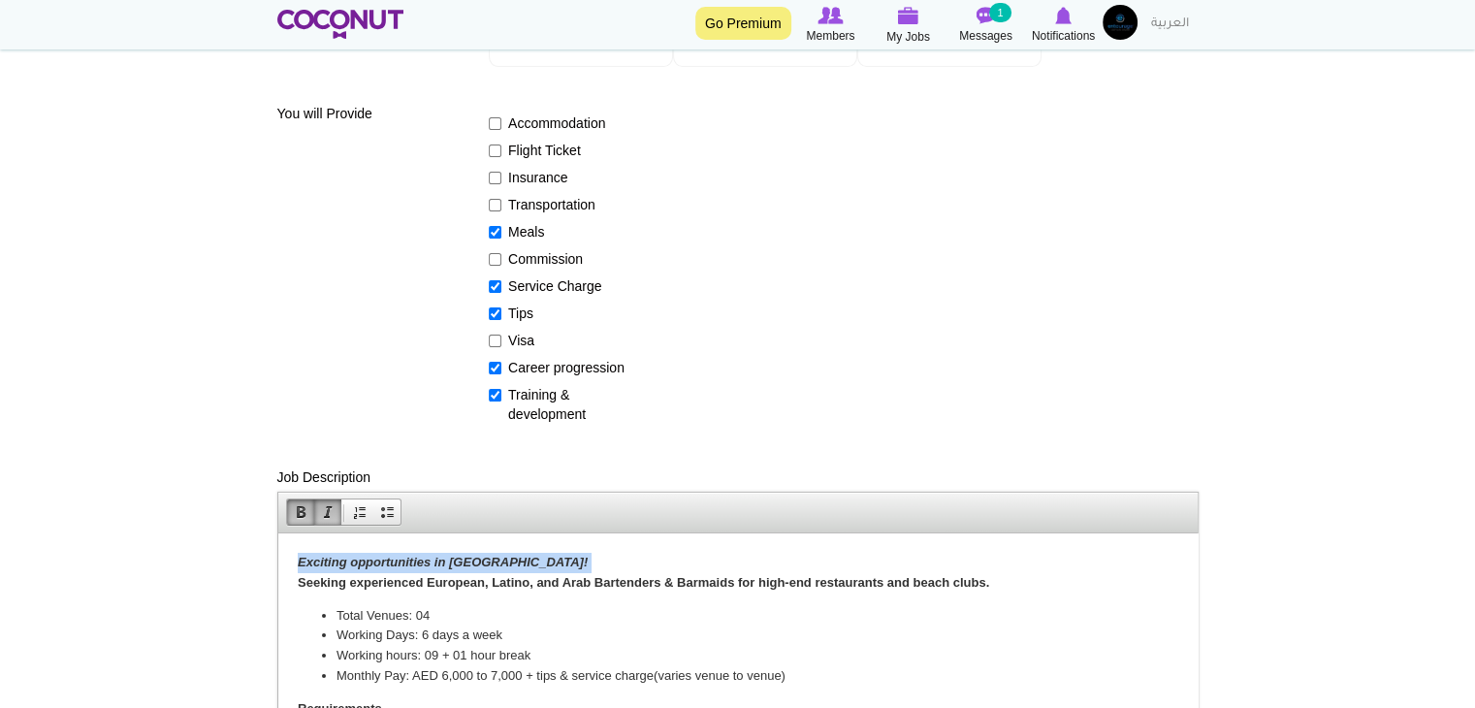
click at [336, 602] on body "Exciting opportunities in Dubai! ​ Seeking experienced European, Latino, and Ar…" at bounding box center [737, 678] width 880 height 252
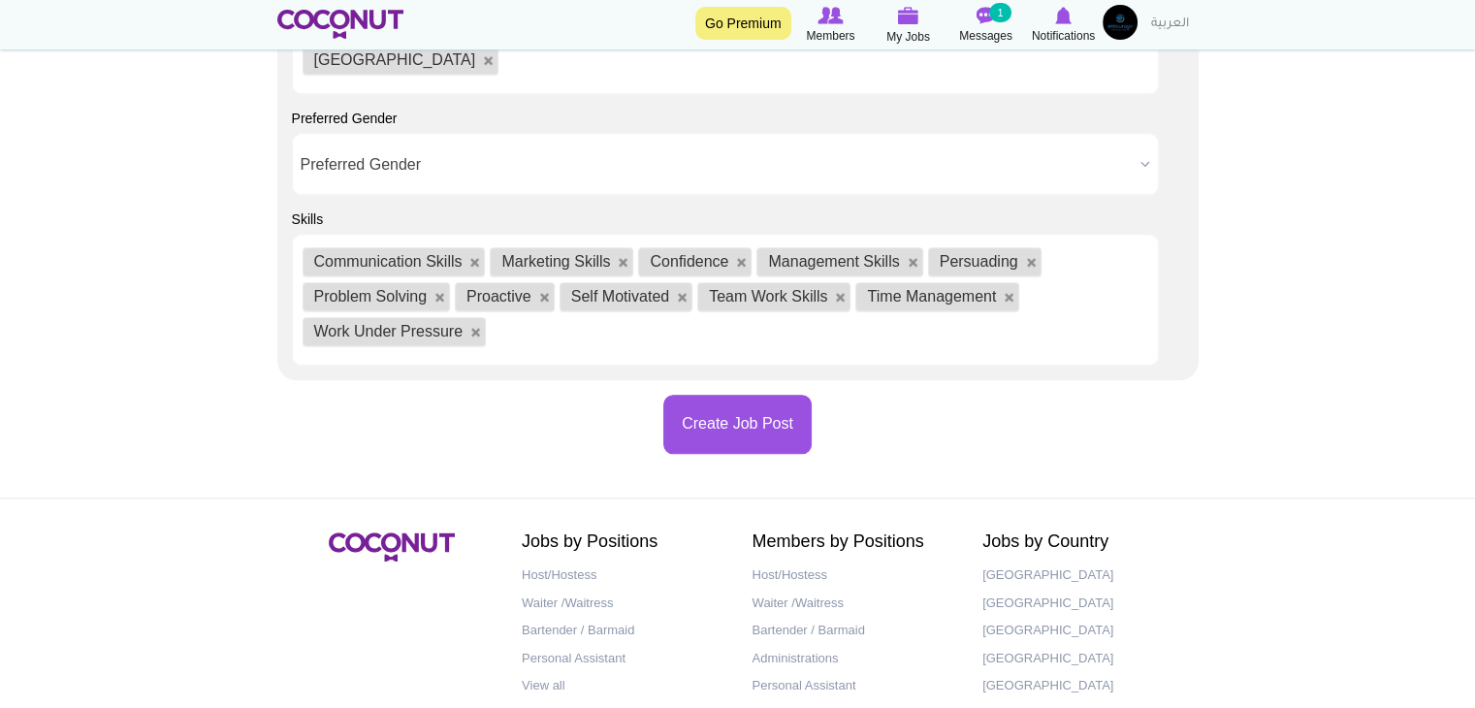
scroll to position [2142, 0]
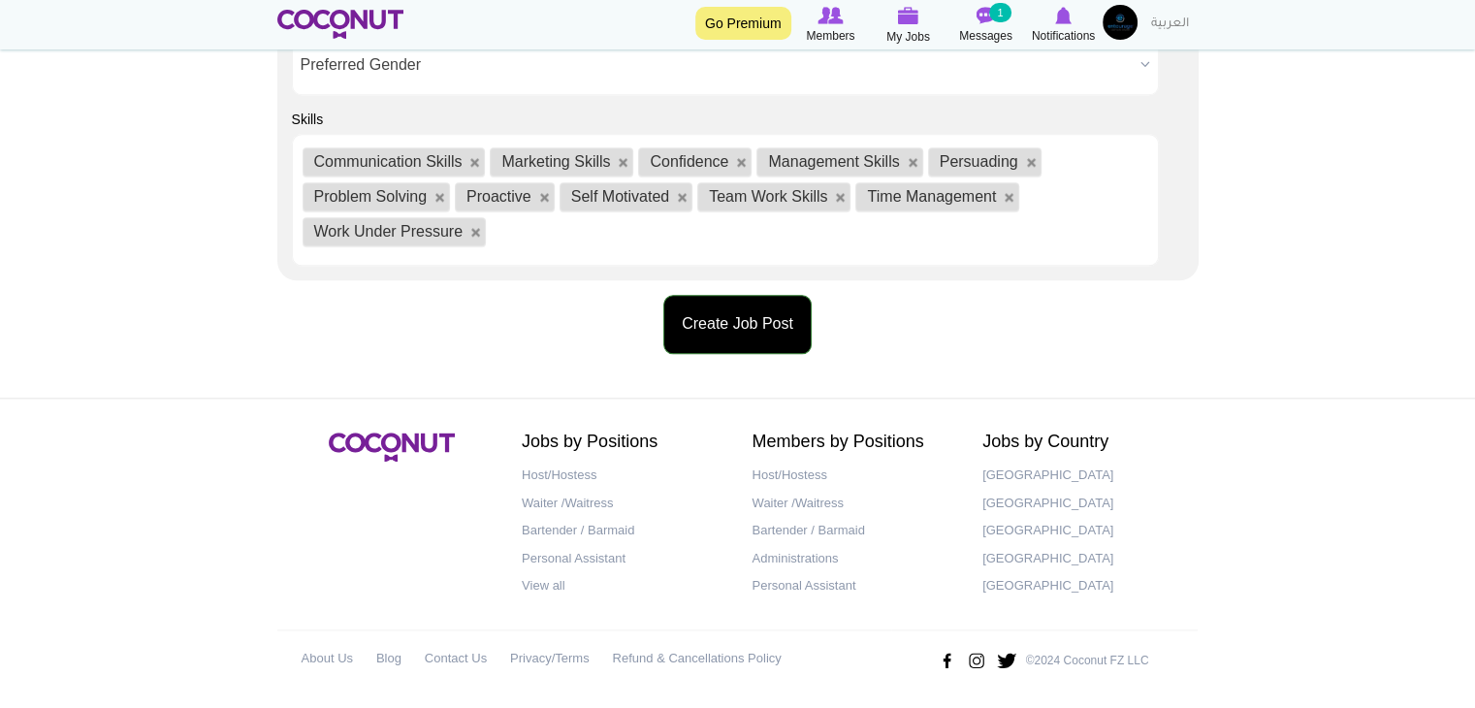
click at [714, 346] on button "Create Job Post" at bounding box center [737, 324] width 148 height 59
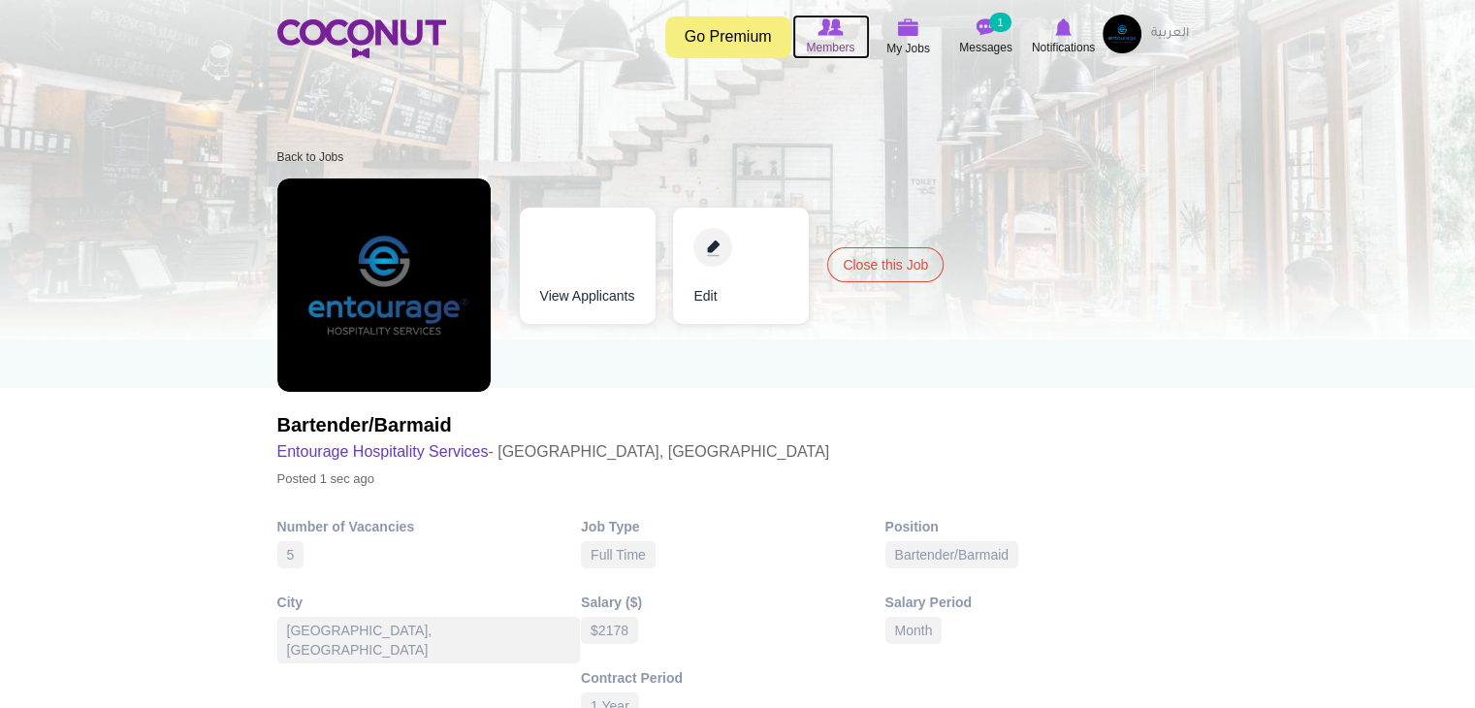
click at [828, 38] on span "Members" at bounding box center [830, 47] width 48 height 19
